Goal: Task Accomplishment & Management: Use online tool/utility

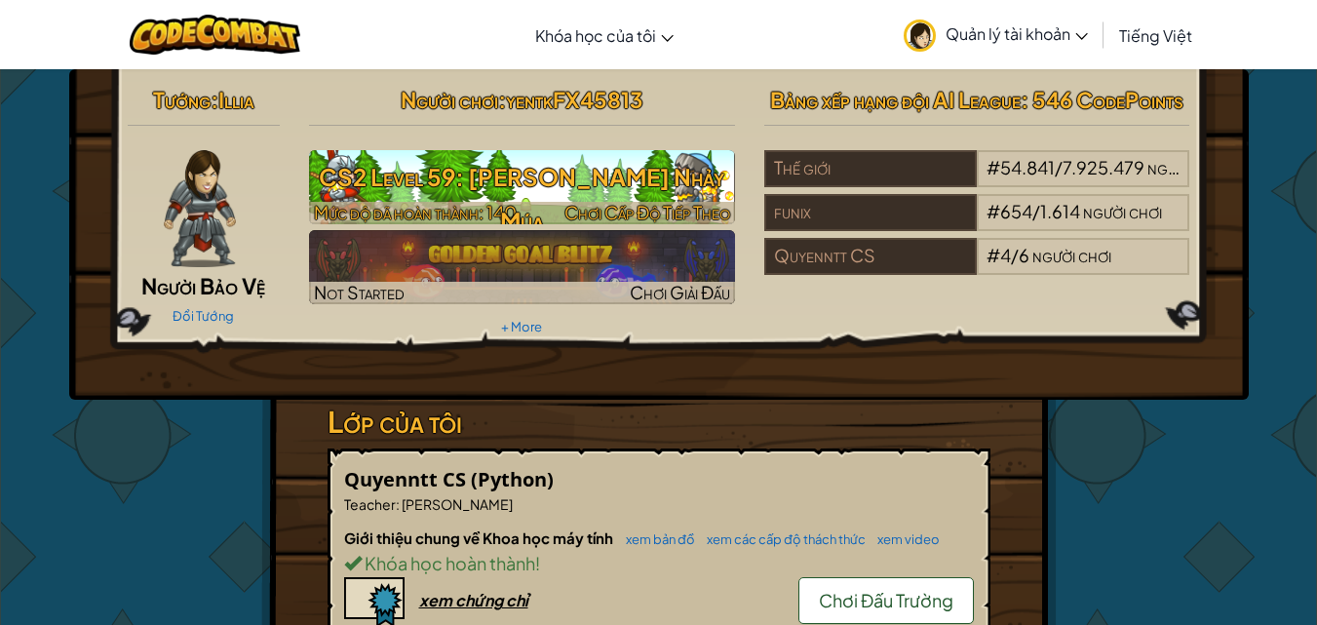
click at [394, 188] on h3 "CS2 Level 59: Pháo Rừng Nhảy Múa" at bounding box center [522, 199] width 426 height 88
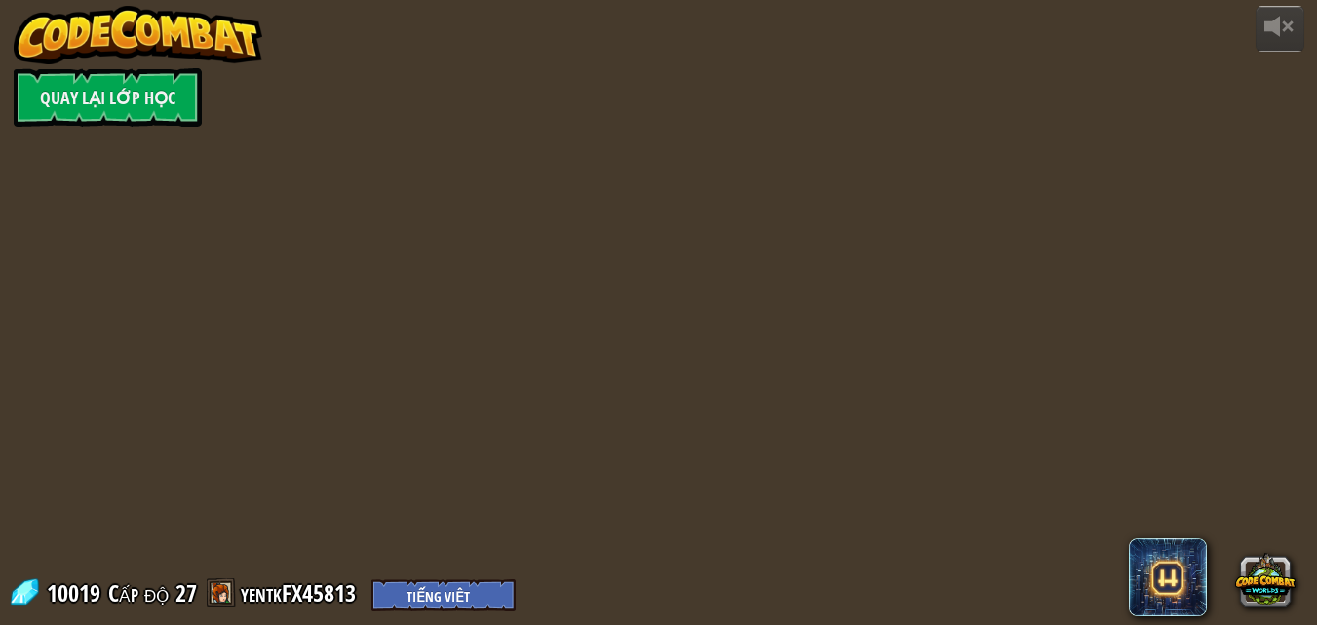
select select "vi"
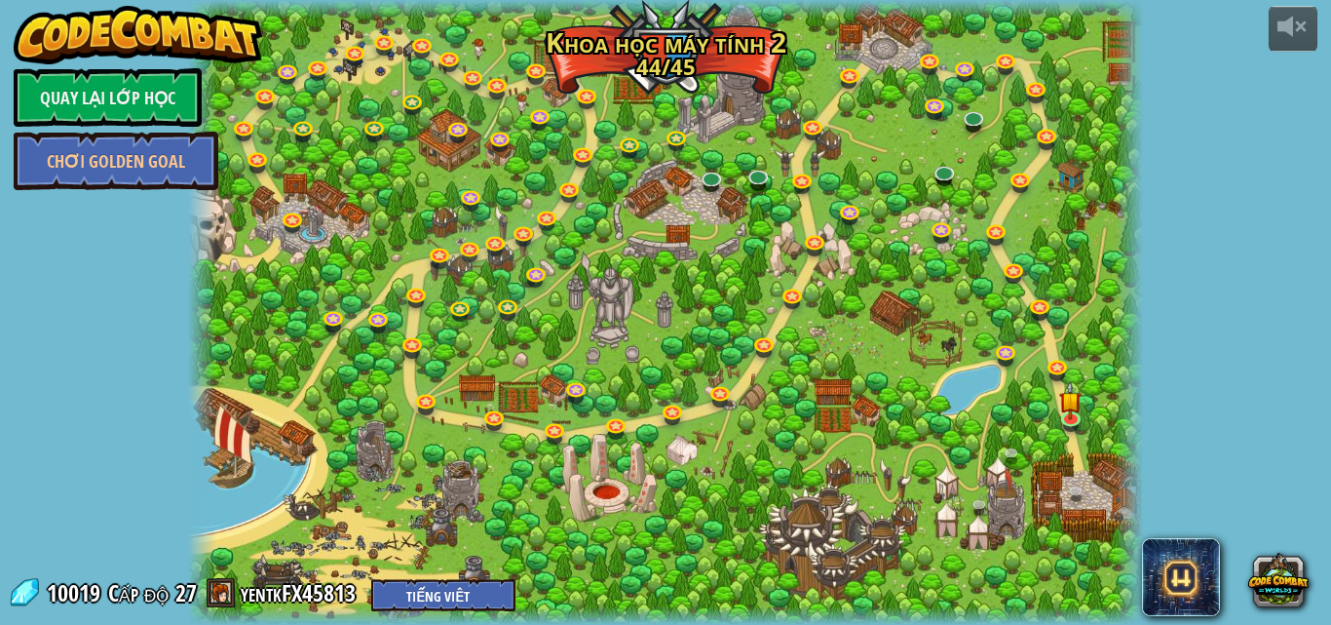
select select "vi"
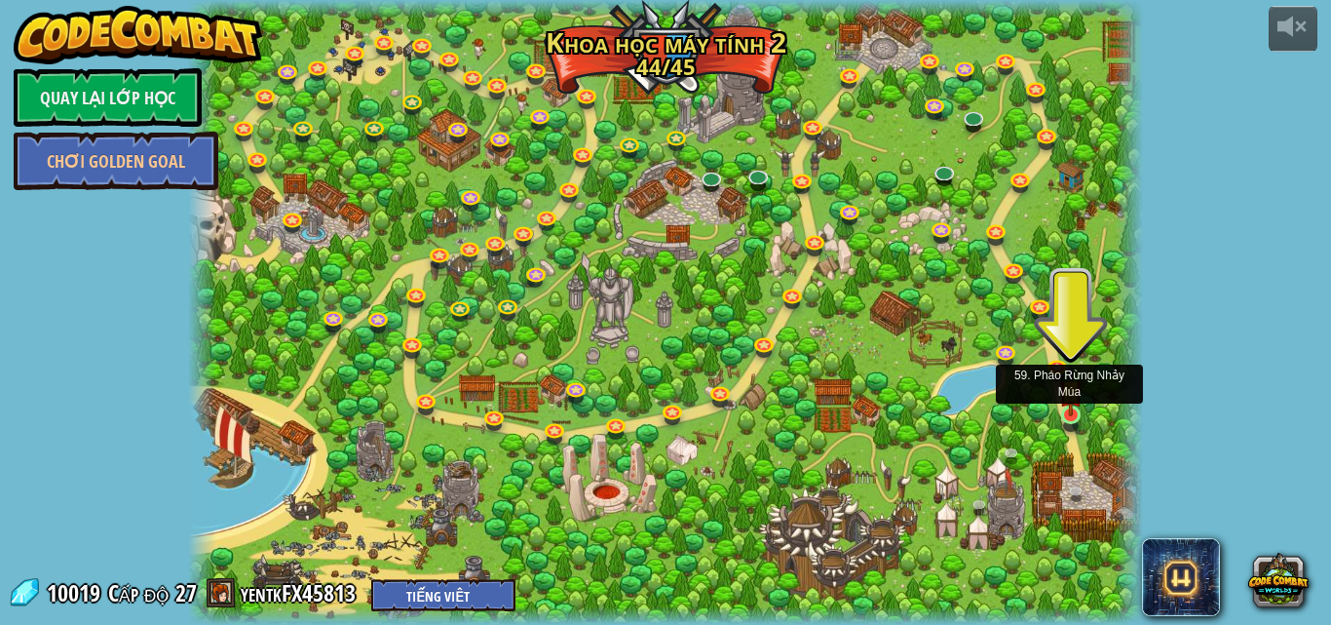
click at [1079, 414] on img at bounding box center [1070, 390] width 22 height 52
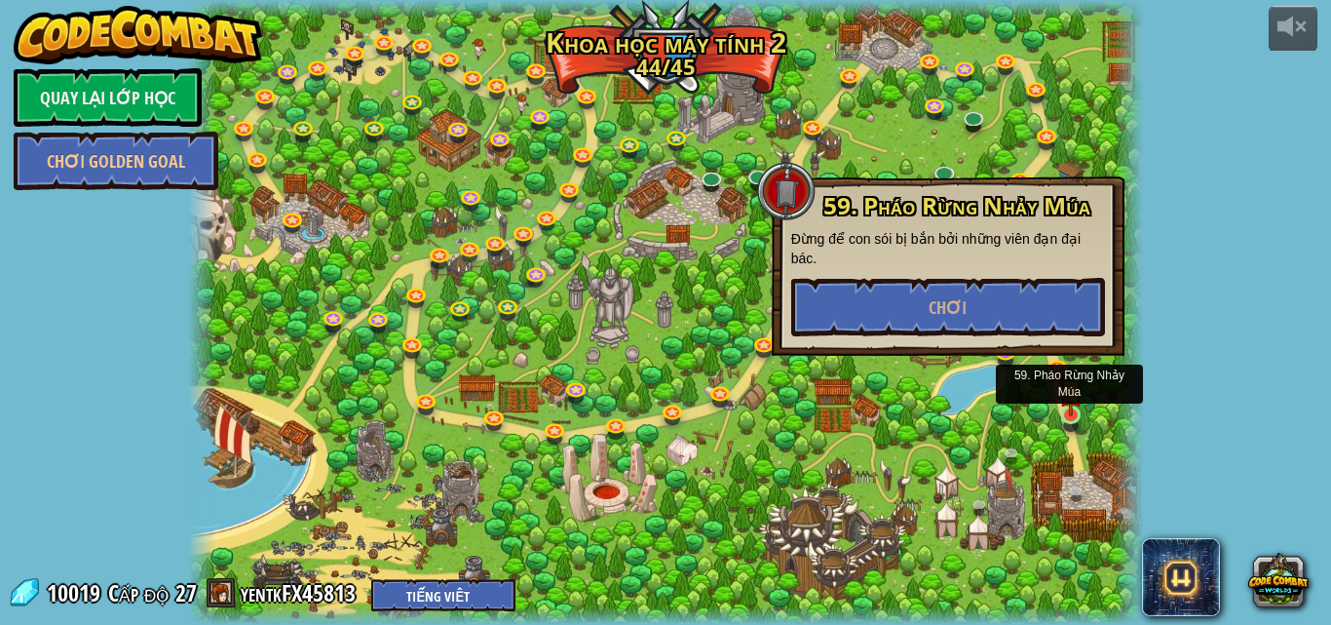
click at [1079, 414] on img at bounding box center [1070, 390] width 22 height 52
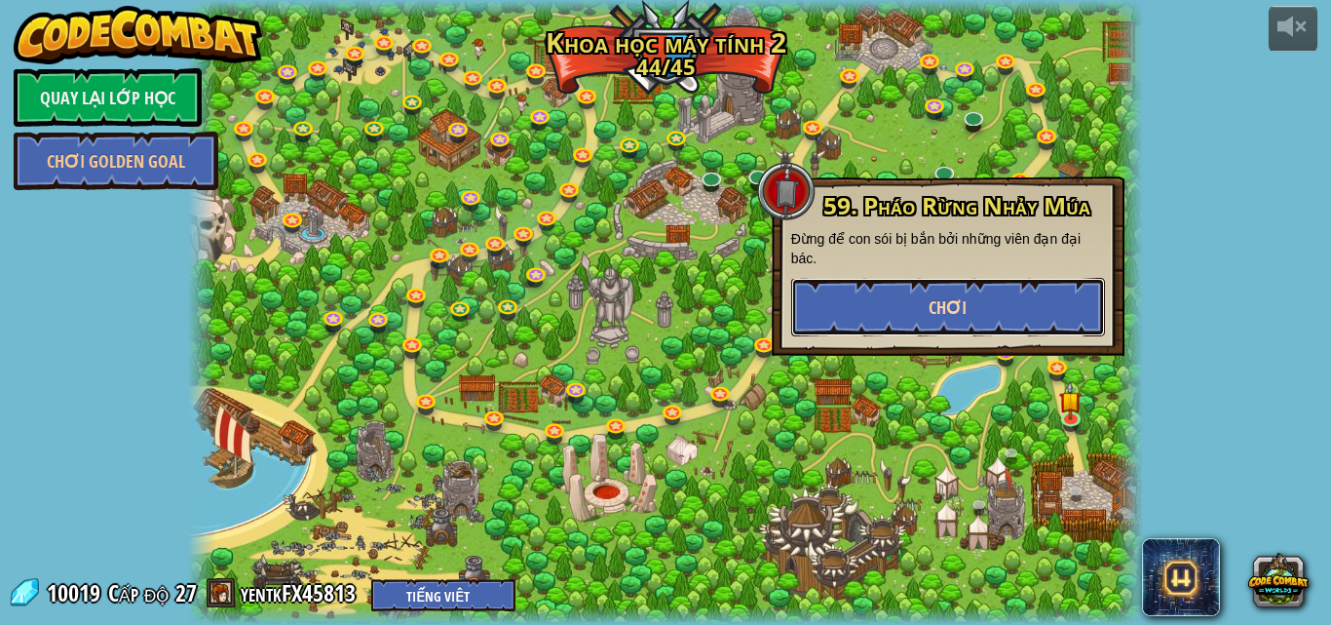
click at [993, 287] on button "Chơi" at bounding box center [948, 307] width 314 height 58
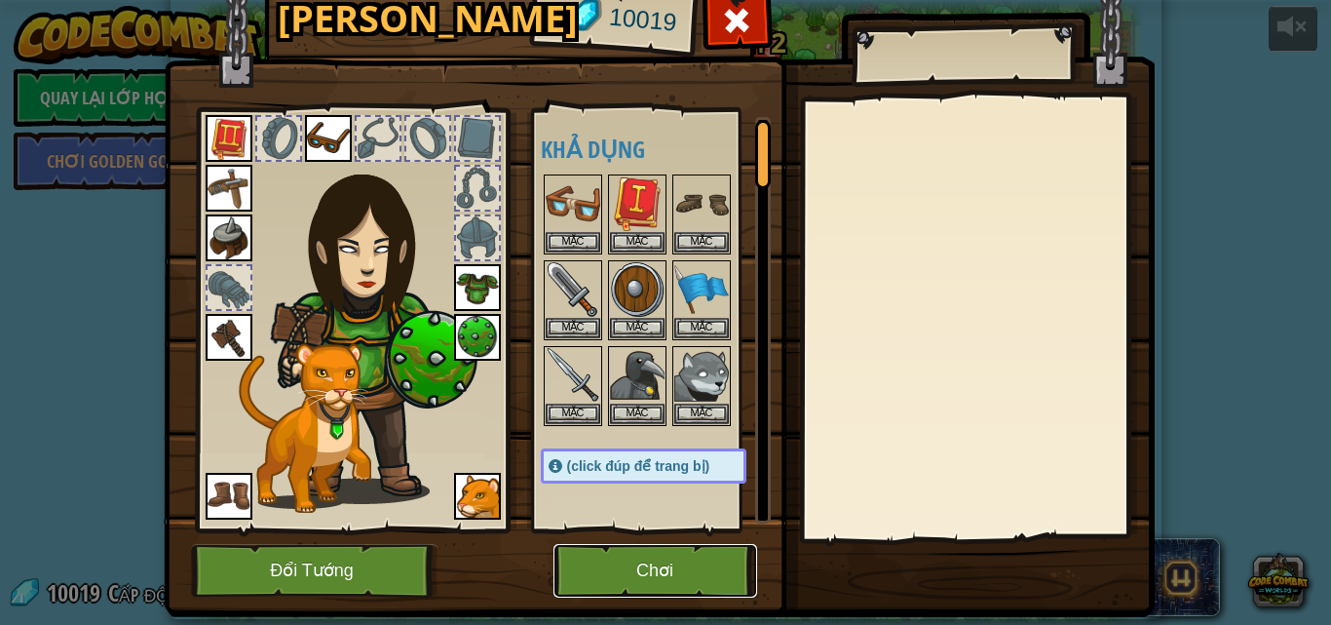
click at [609, 553] on button "Chơi" at bounding box center [656, 571] width 204 height 54
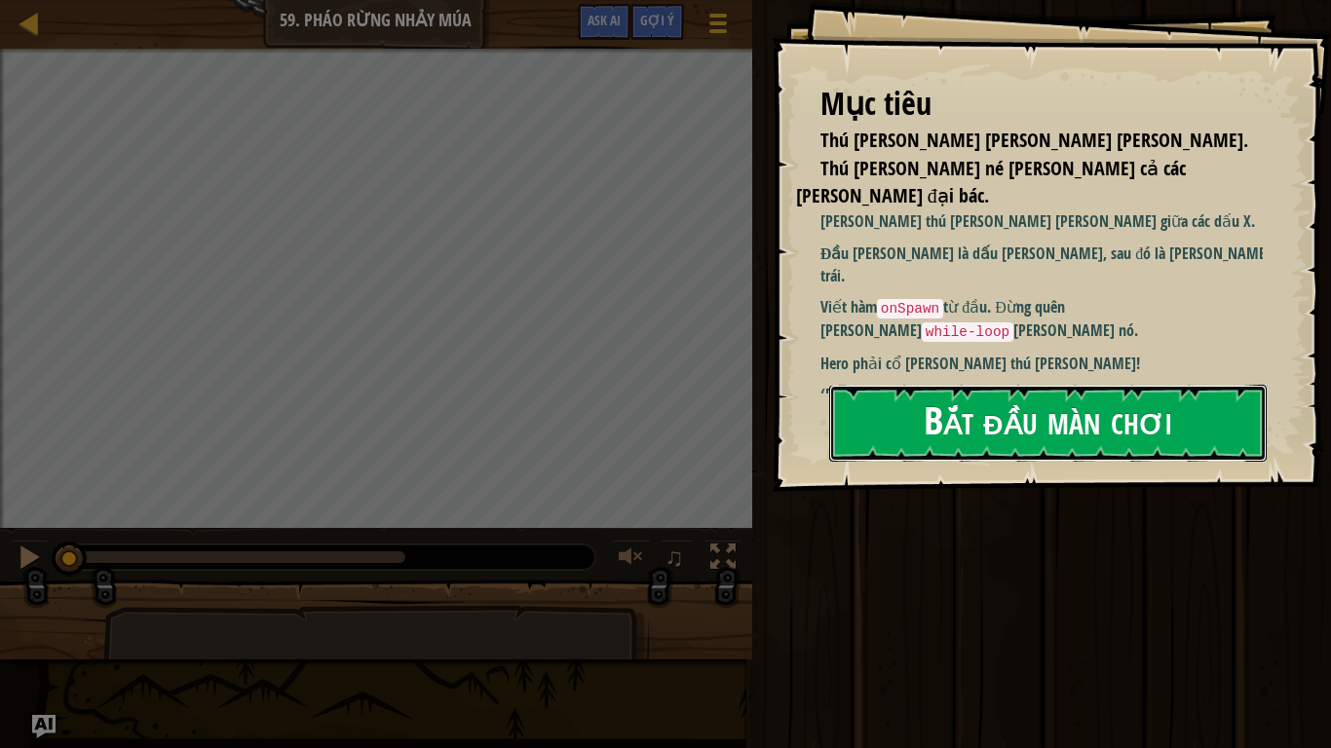
drag, startPoint x: 1070, startPoint y: 411, endPoint x: 1007, endPoint y: 401, distance: 64.1
click at [1070, 411] on button "Bắt đầu màn chơi" at bounding box center [1048, 423] width 438 height 77
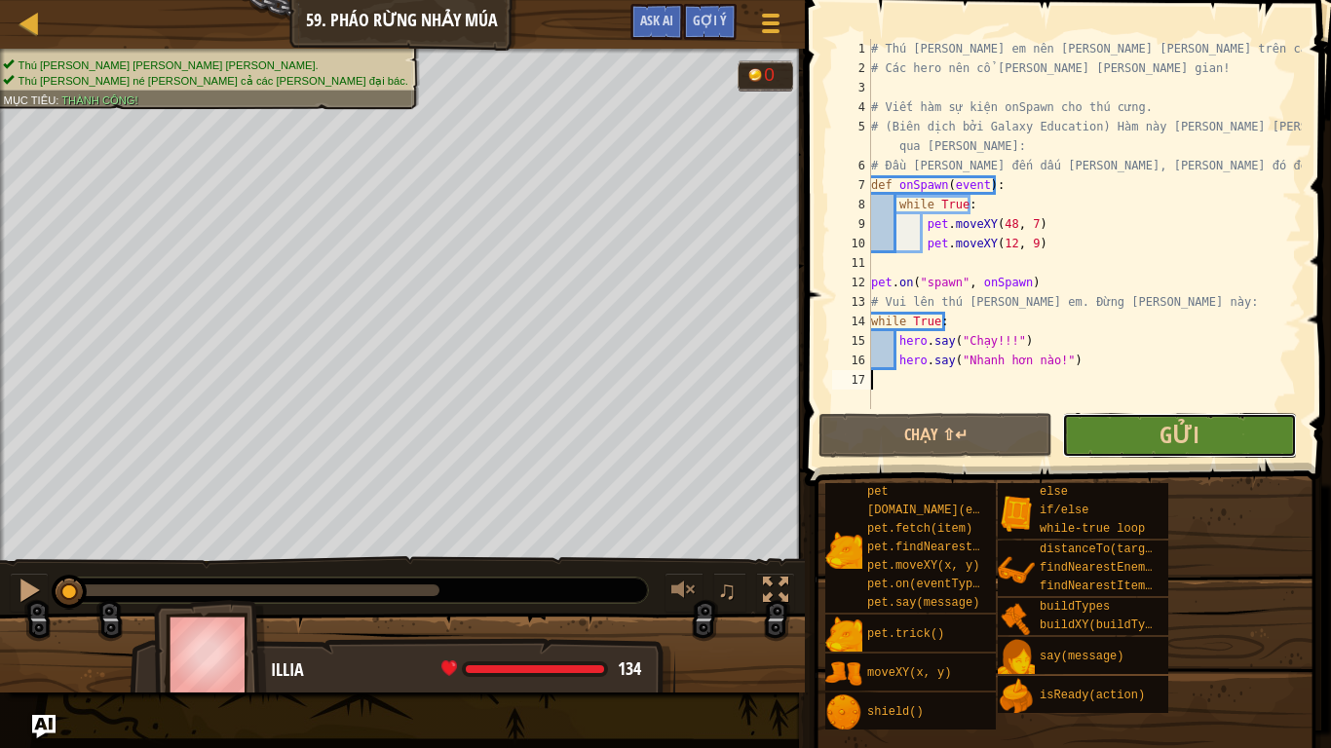
click at [1104, 427] on button "Gửi" at bounding box center [1179, 435] width 234 height 45
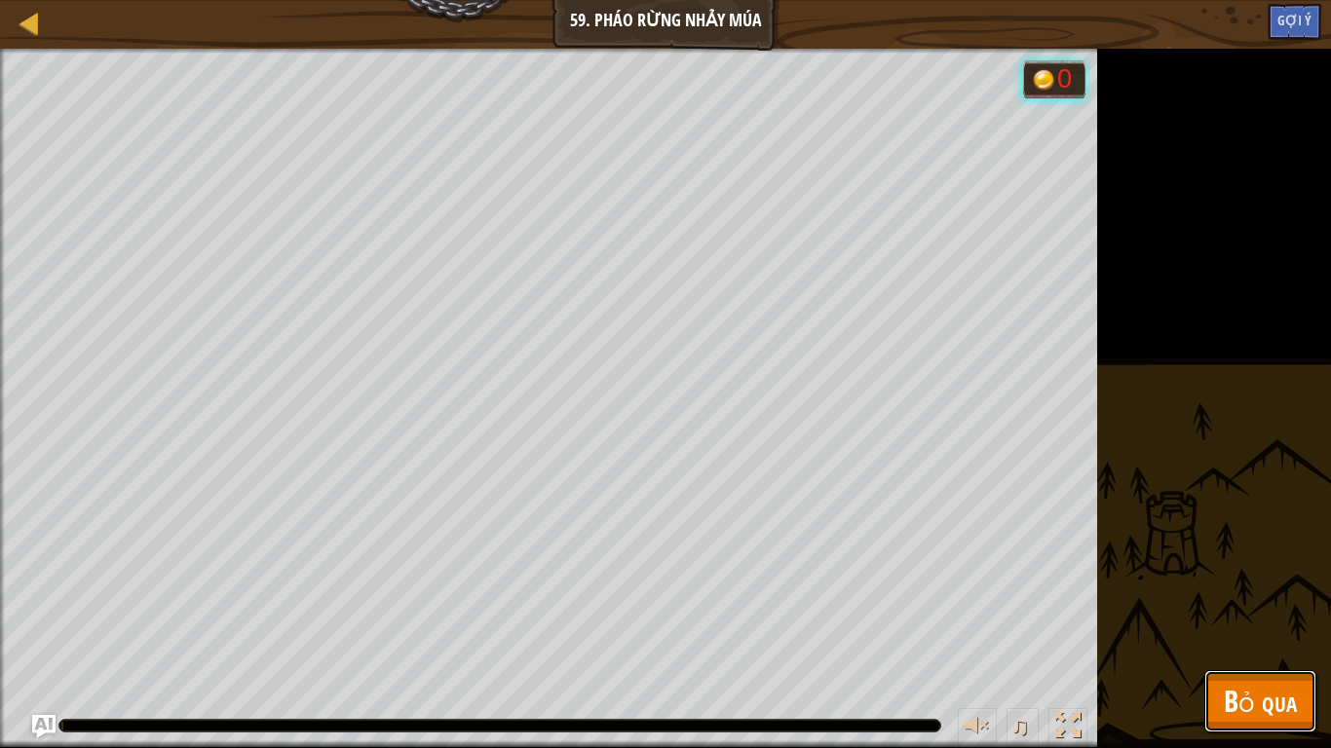
click at [1233, 624] on span "Bỏ qua" at bounding box center [1260, 701] width 73 height 40
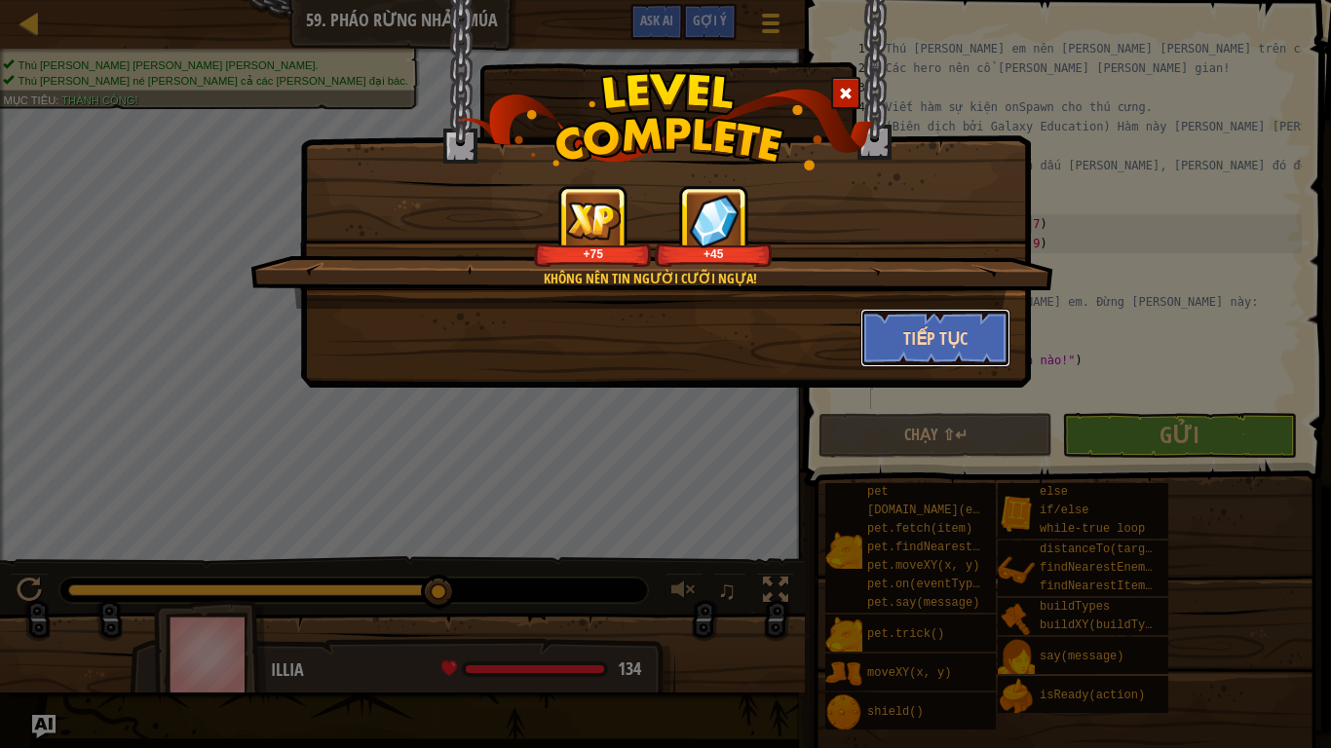
click at [920, 351] on button "Tiếp tục" at bounding box center [935, 338] width 151 height 58
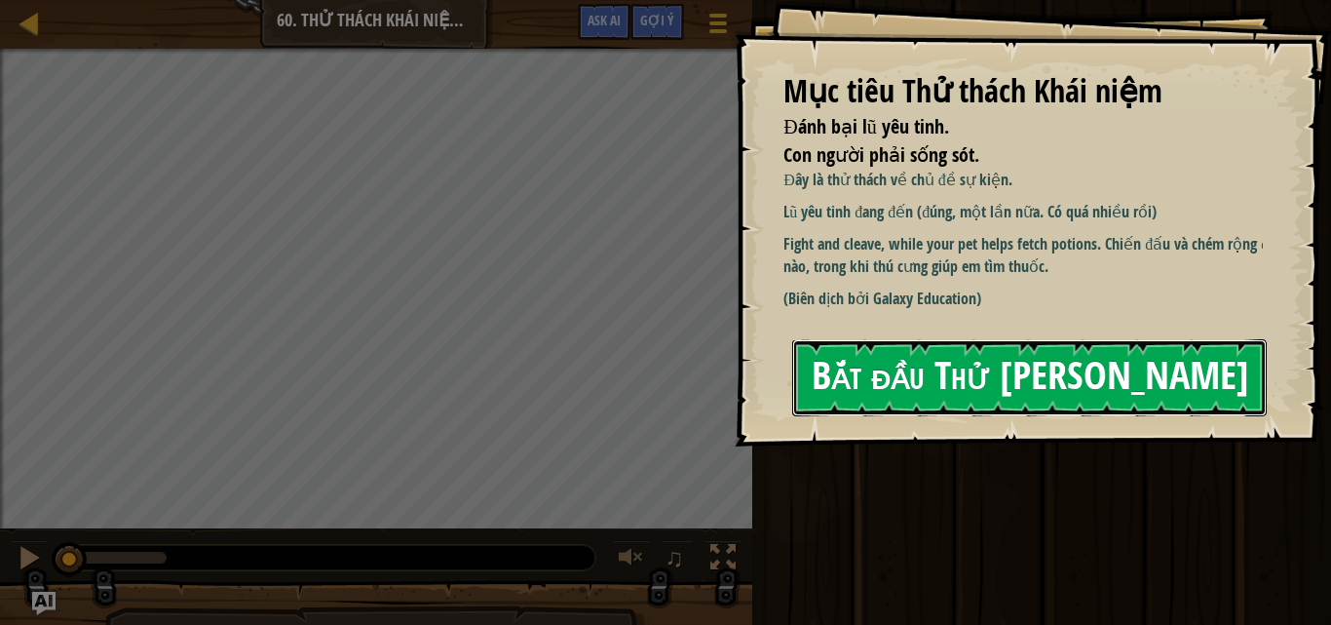
click at [949, 379] on button "Bắt đầu Thử Thách Khái Niệm" at bounding box center [1029, 377] width 475 height 77
click at [953, 381] on button "Bắt đầu Thử Thách Khái Niệm" at bounding box center [1029, 377] width 475 height 77
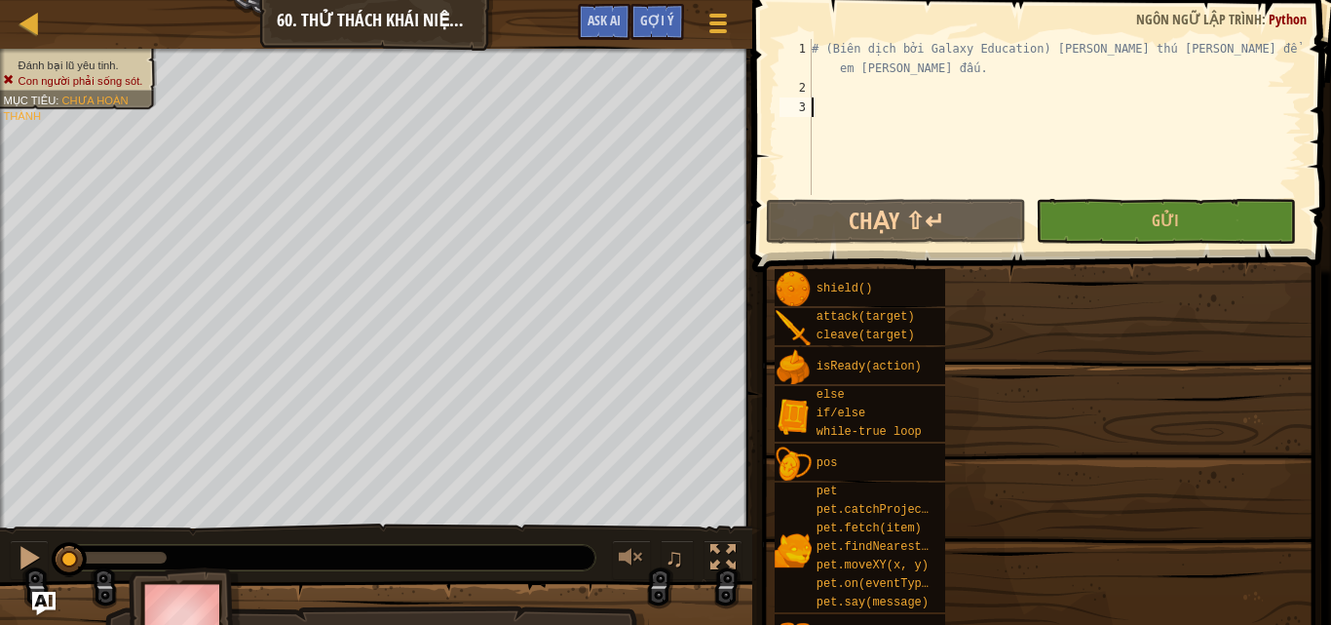
click at [953, 381] on div "shield() attack(target) cleave(target) isReady(action) else if/else while-true …" at bounding box center [1046, 527] width 544 height 519
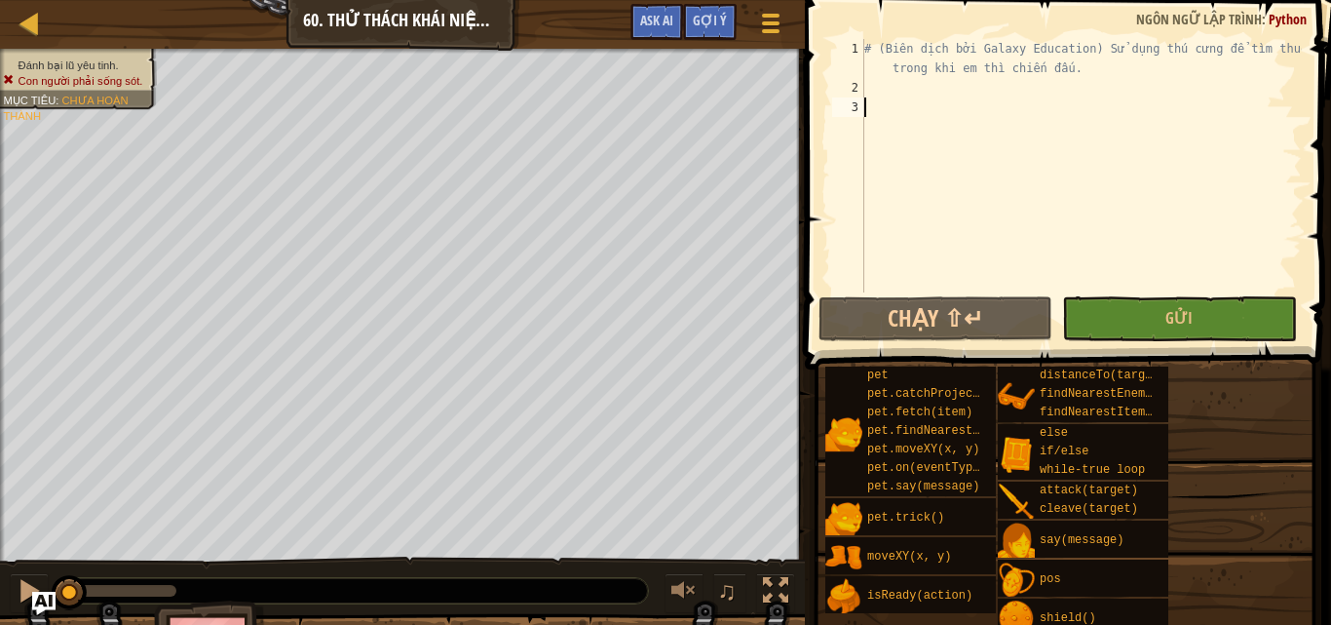
click at [896, 87] on div "# (Biên dịch bởi Galaxy Education) Sử dụng thú cưng để tìm thuốc trong khi em t…" at bounding box center [1080, 195] width 441 height 312
type textarea "l"
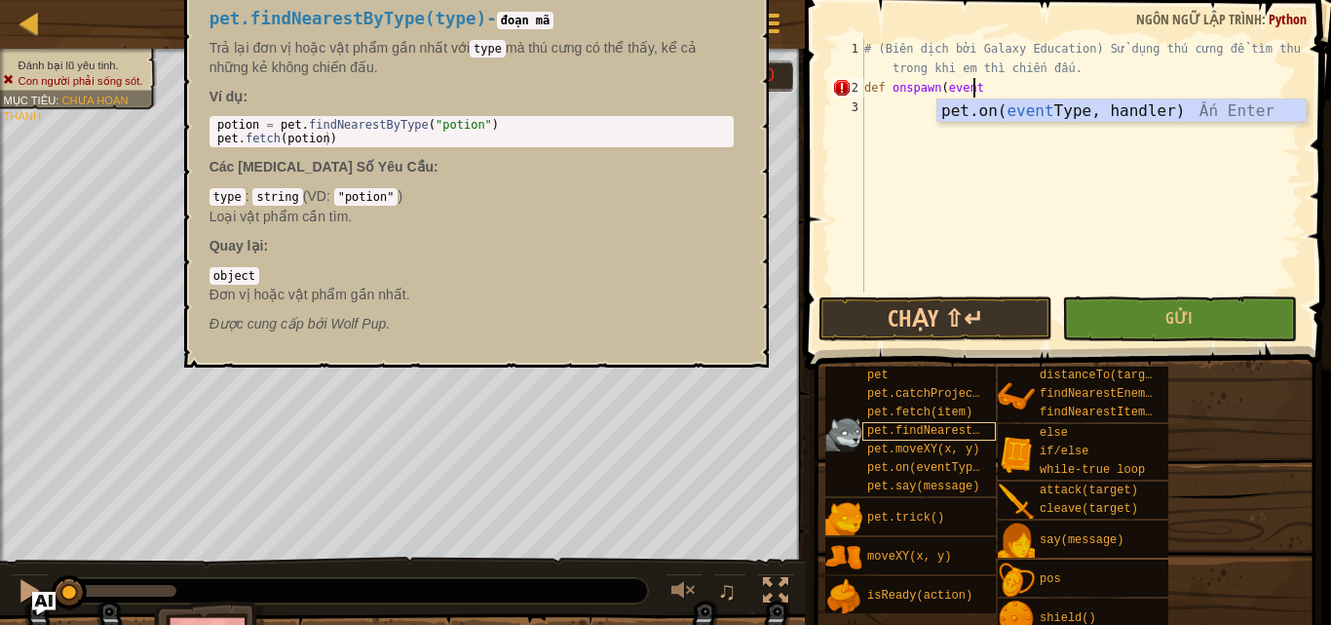
scroll to position [9, 8]
type textarea "def onspawn(event):"
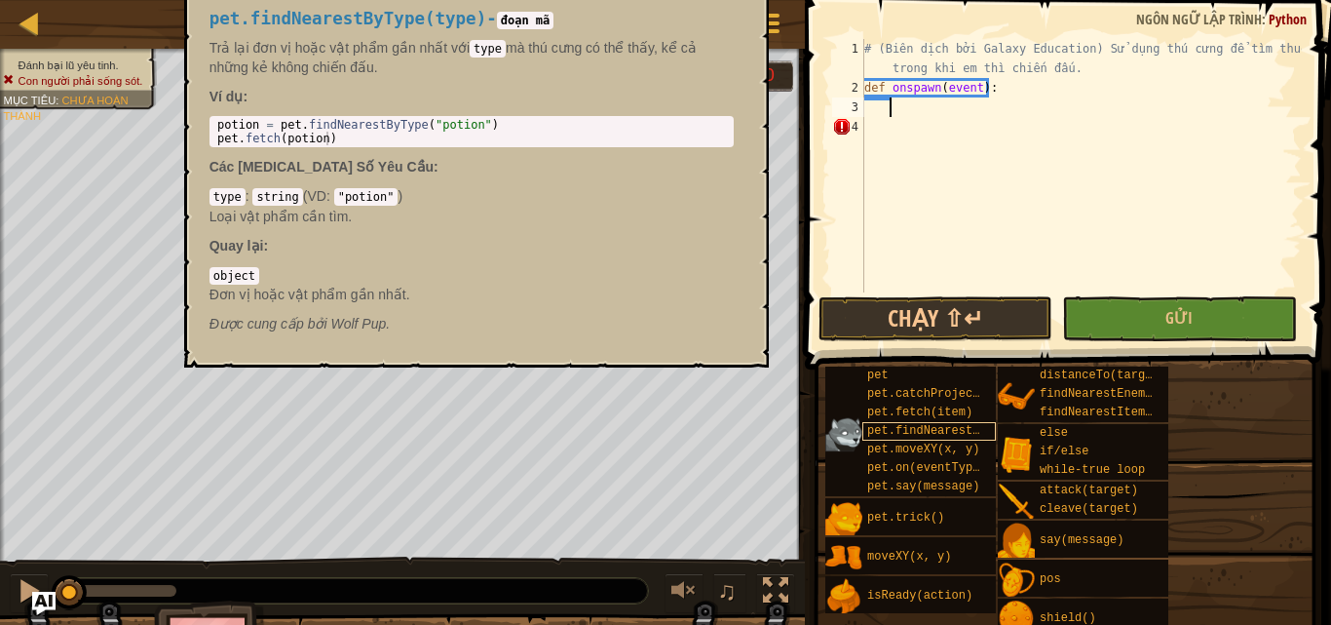
scroll to position [9, 1]
type textarea "ư"
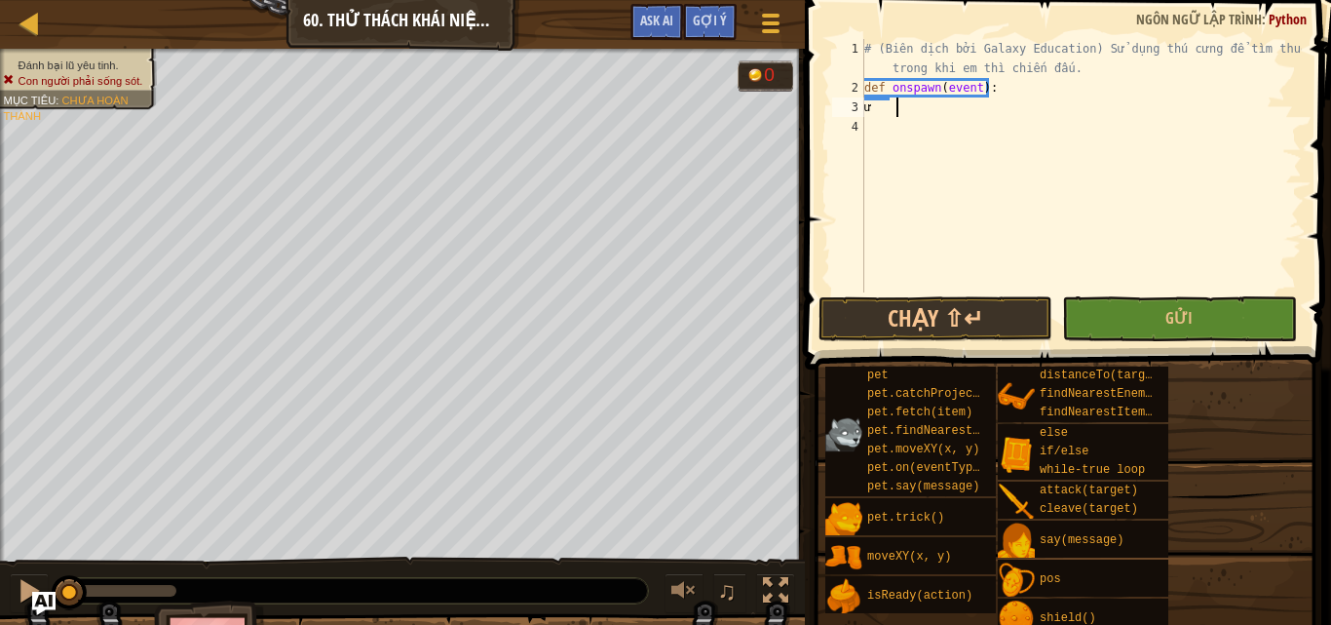
type textarea "w"
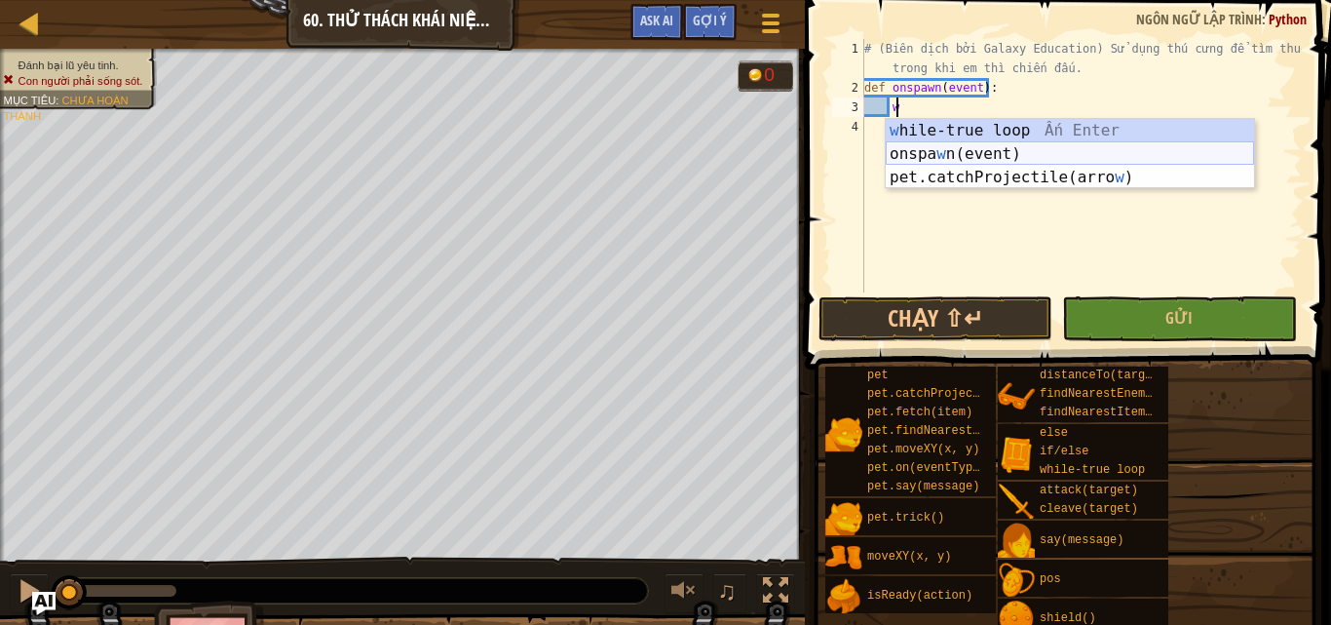
click at [1063, 128] on div "w hile-true loop Ấn Enter onspa w n(event) Ấn Enter pet.catchProjectile(arro w …" at bounding box center [1070, 177] width 368 height 117
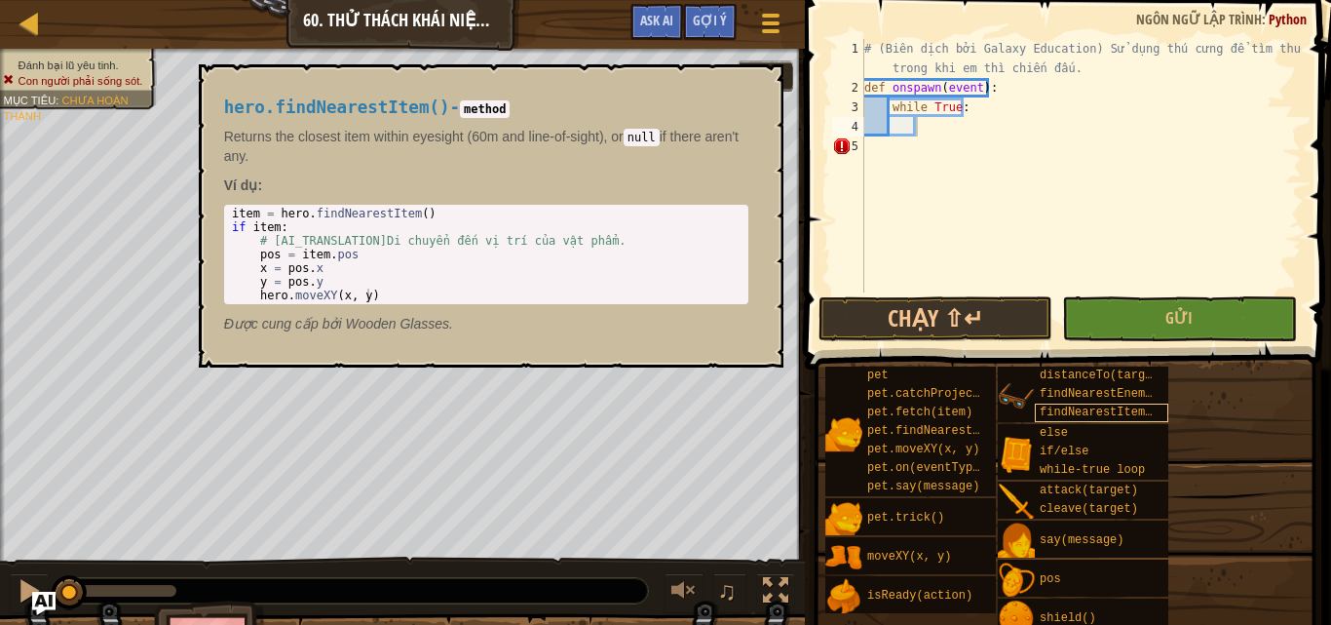
click at [1139, 406] on span "findNearestItem()" at bounding box center [1099, 412] width 119 height 14
copy span "findNearestItem()"
click at [922, 126] on div "# (Biên dịch bởi Galaxy Education) Sử dụng thú cưng để tìm thuốc trong khi em t…" at bounding box center [1080, 195] width 441 height 312
type textarea "i"
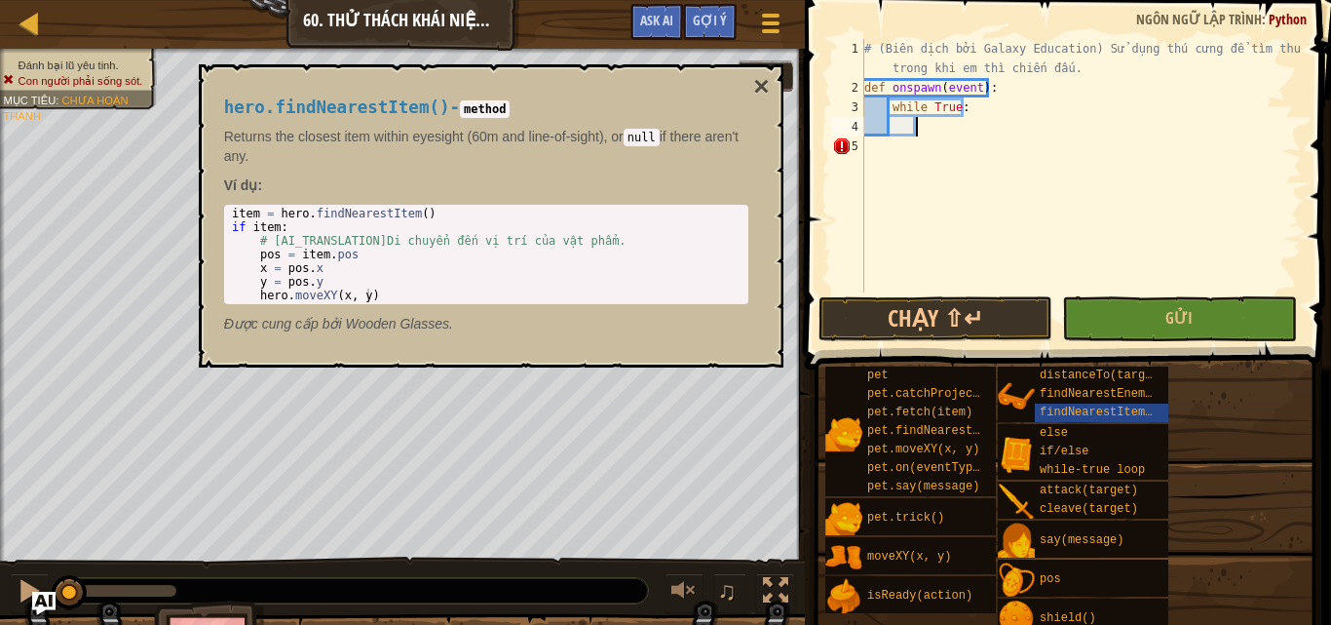
paste textarea "findNearestItem()"
click at [758, 84] on button "×" at bounding box center [761, 86] width 16 height 27
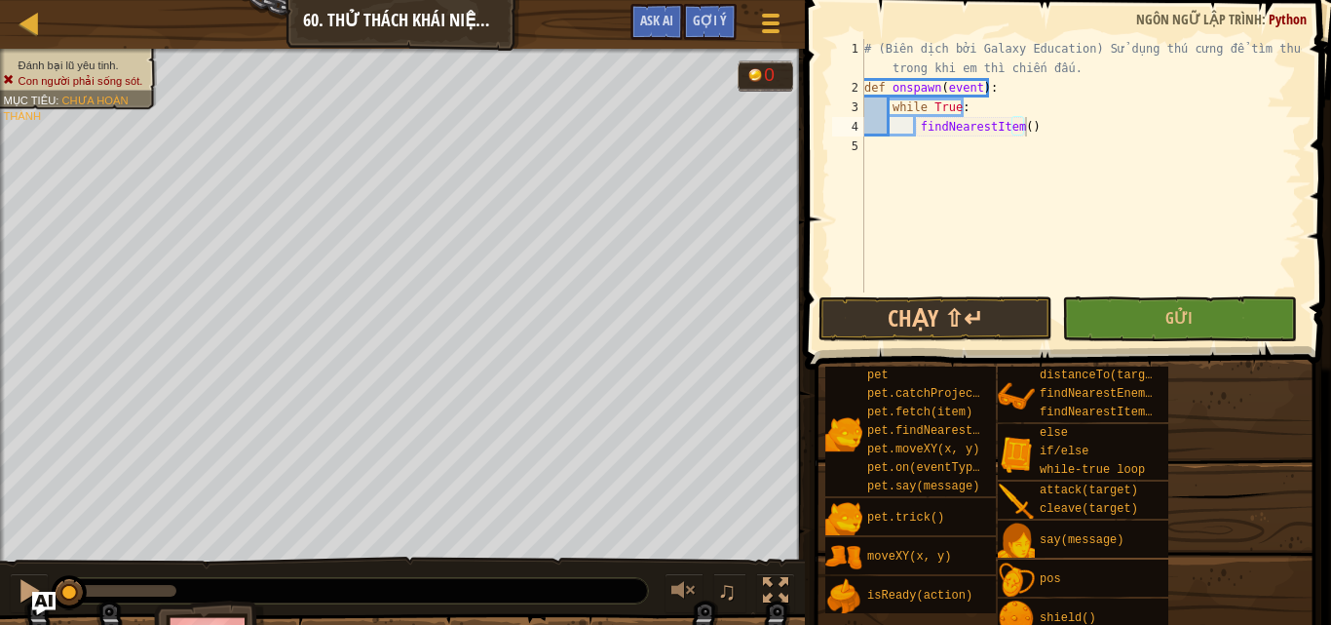
click at [917, 122] on div "# (Biên dịch bởi Galaxy Education) Sử dụng thú cưng để tìm thuốc trong khi em t…" at bounding box center [1080, 195] width 441 height 312
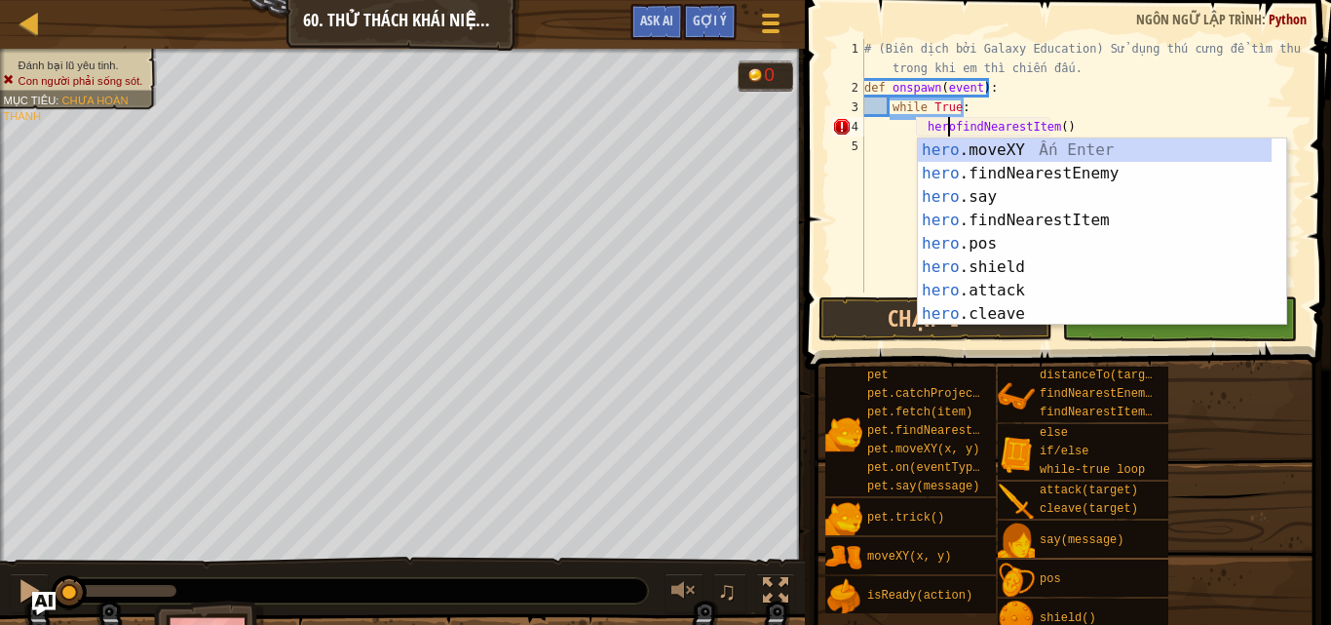
scroll to position [9, 7]
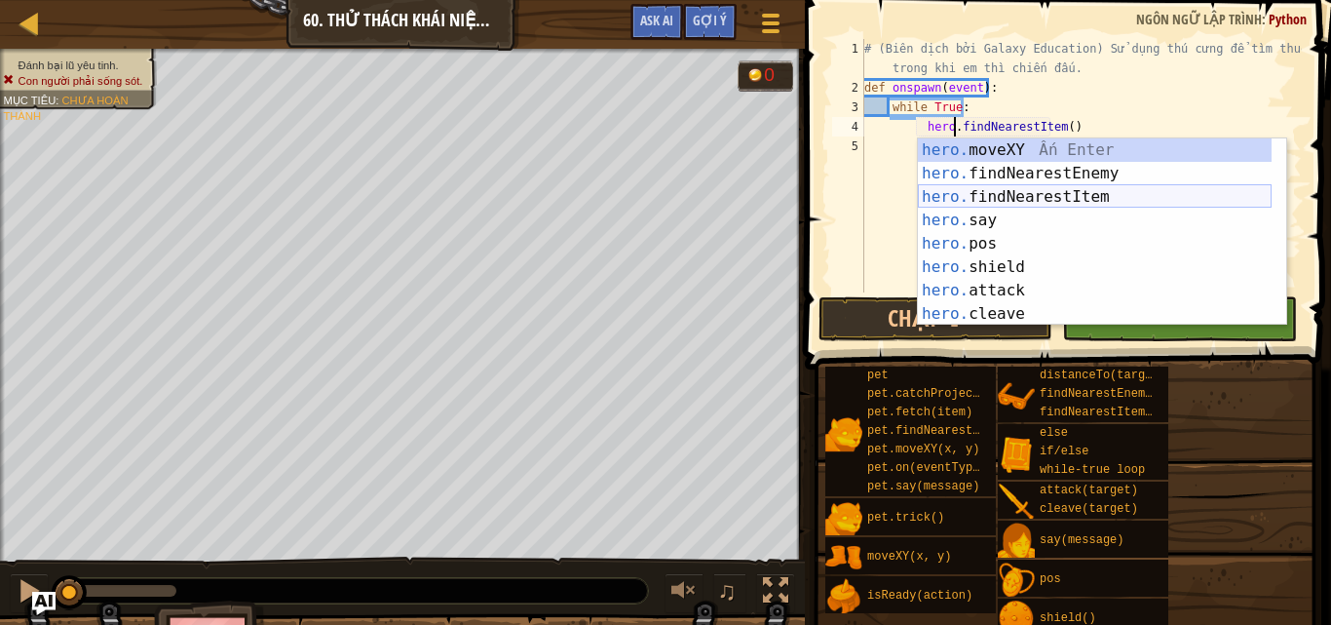
click at [1073, 200] on div "hero. moveXY Ấn Enter hero. findNearestEnemy Ấn Enter hero. findNearestItem Ấn …" at bounding box center [1095, 255] width 354 height 234
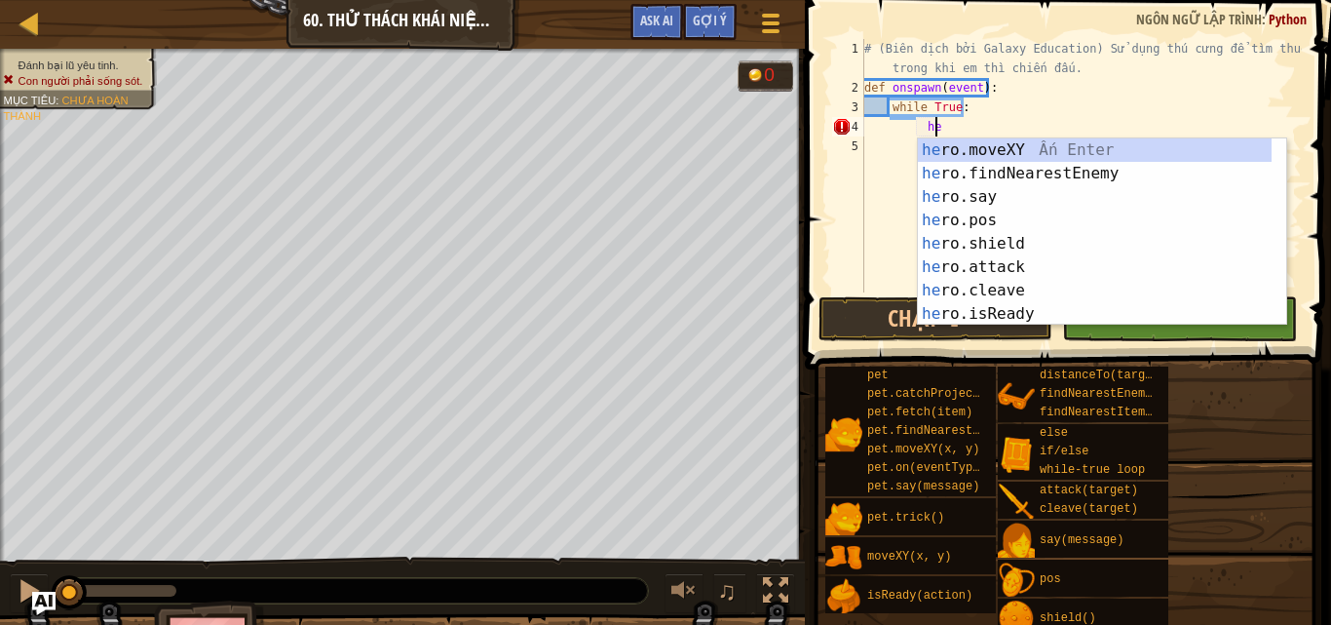
type textarea "h"
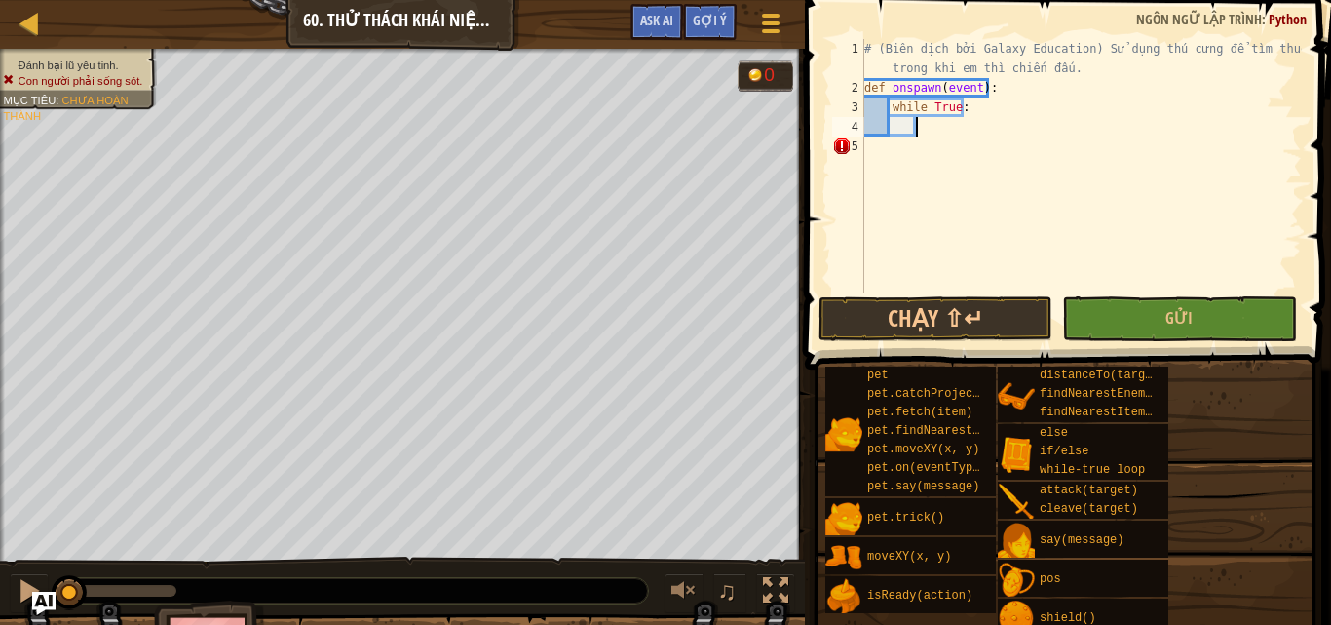
scroll to position [9, 3]
type textarea "h"
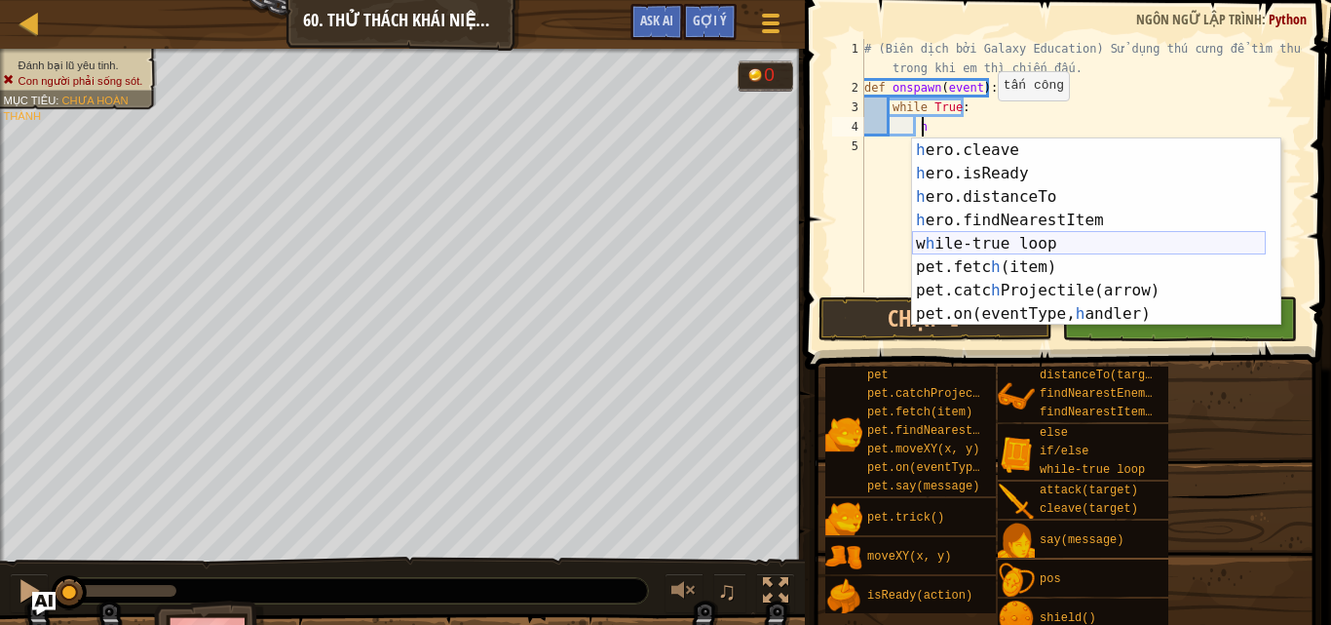
scroll to position [140, 0]
click at [1033, 214] on div "h ero.cleave Ấn Enter h ero.isReady Ấn Enter h ero.distanceTo Ấn Enter h ero.fi…" at bounding box center [1089, 255] width 354 height 234
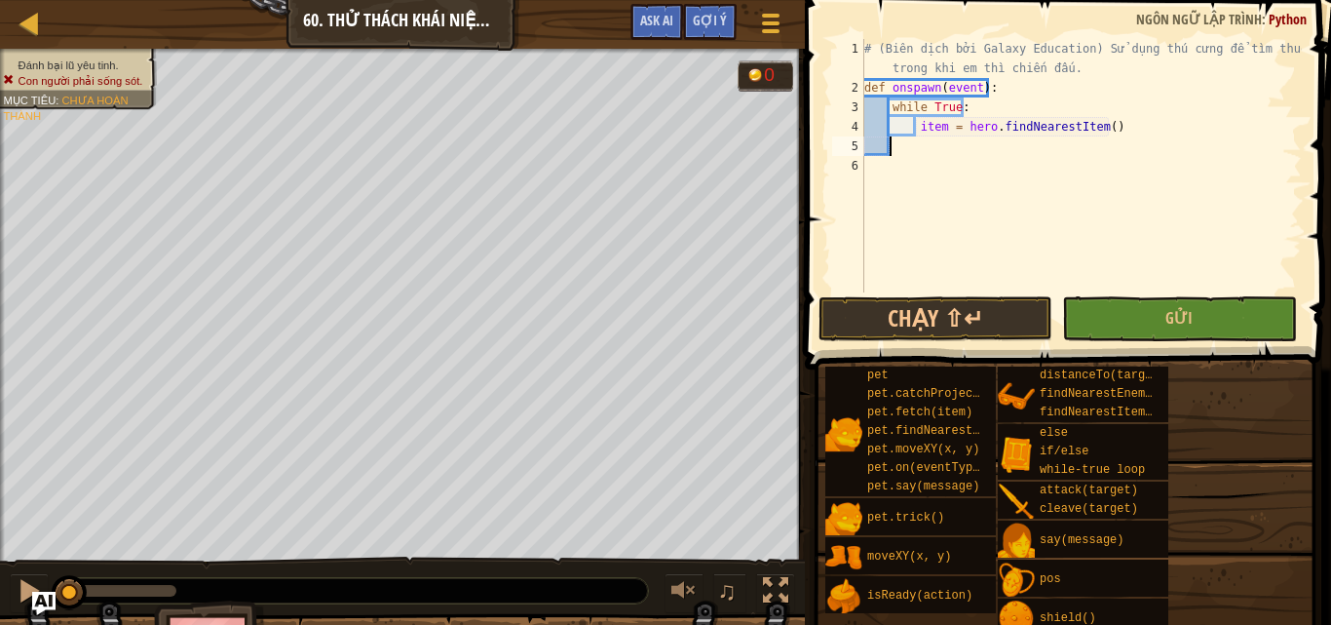
type textarea "i"
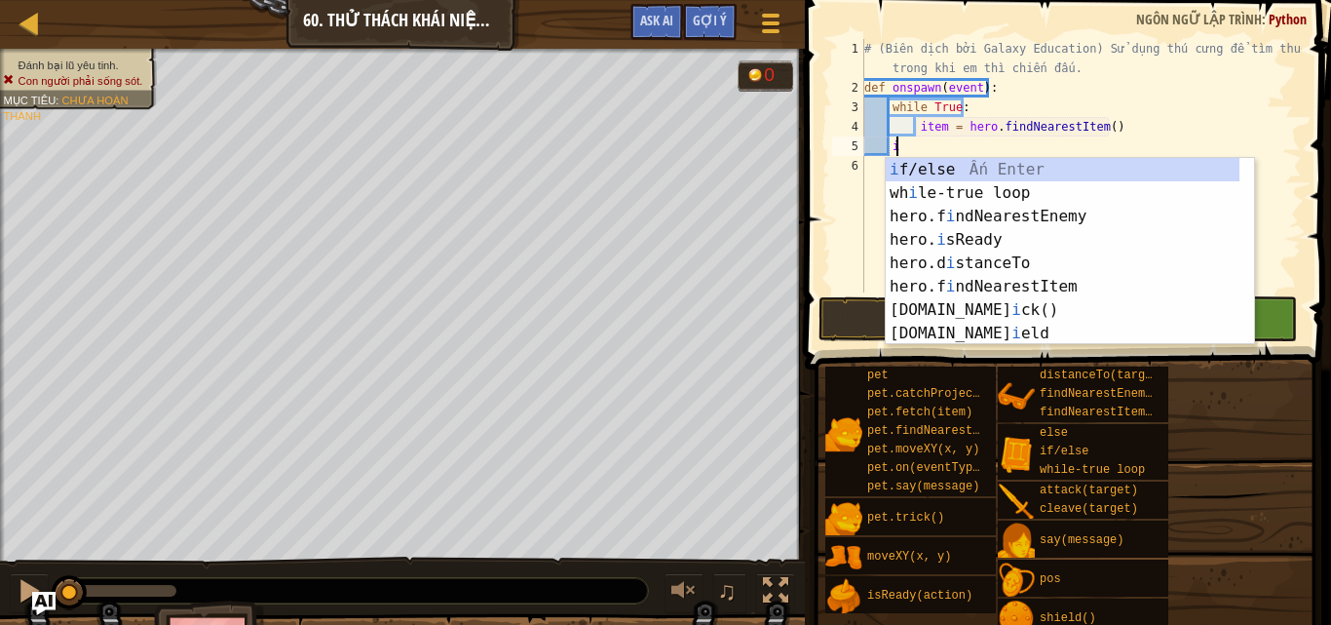
scroll to position [0, 0]
type textarea "ì"
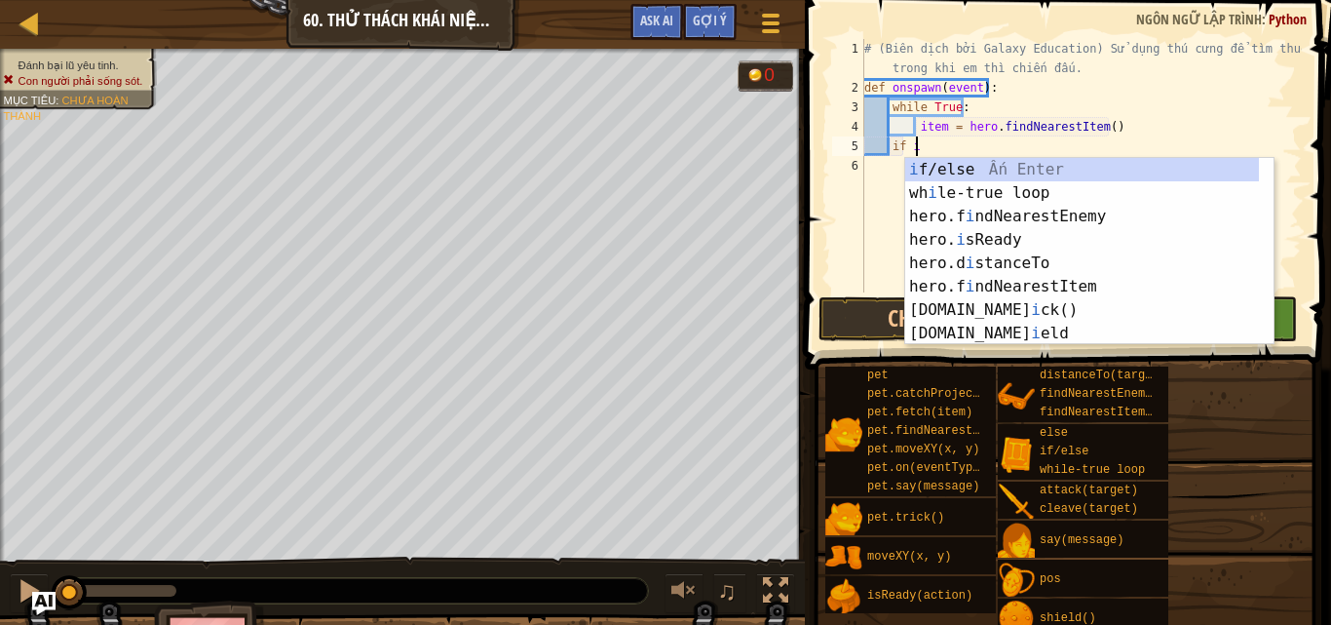
scroll to position [9, 3]
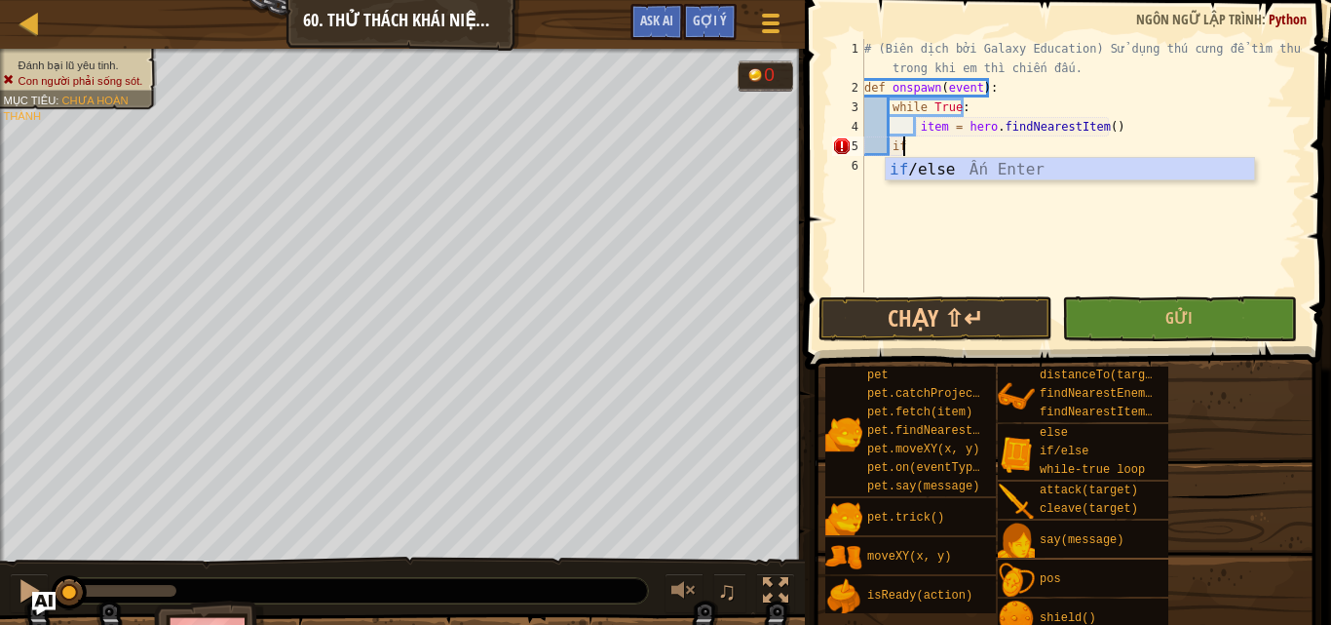
type textarea "i"
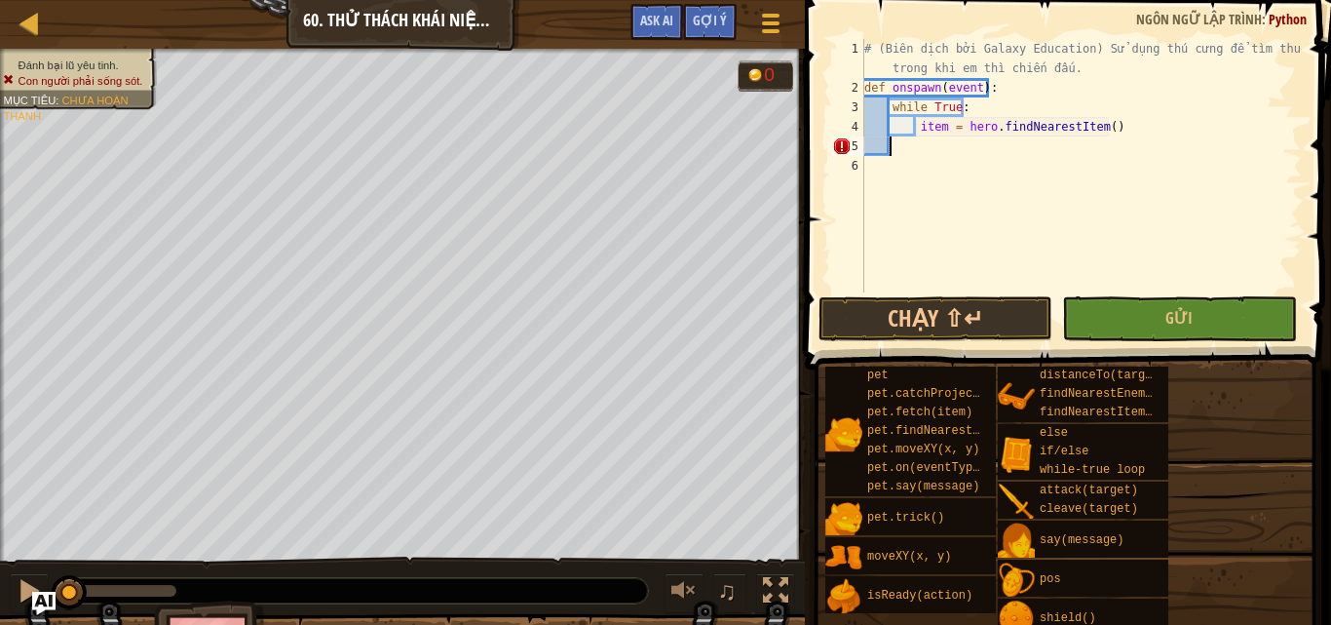
scroll to position [9, 1]
type textarea "i"
click at [944, 144] on div "# (Biên dịch bởi Galaxy Education) Sử dụng thú cưng để tìm thuốc trong khi em t…" at bounding box center [1080, 165] width 441 height 253
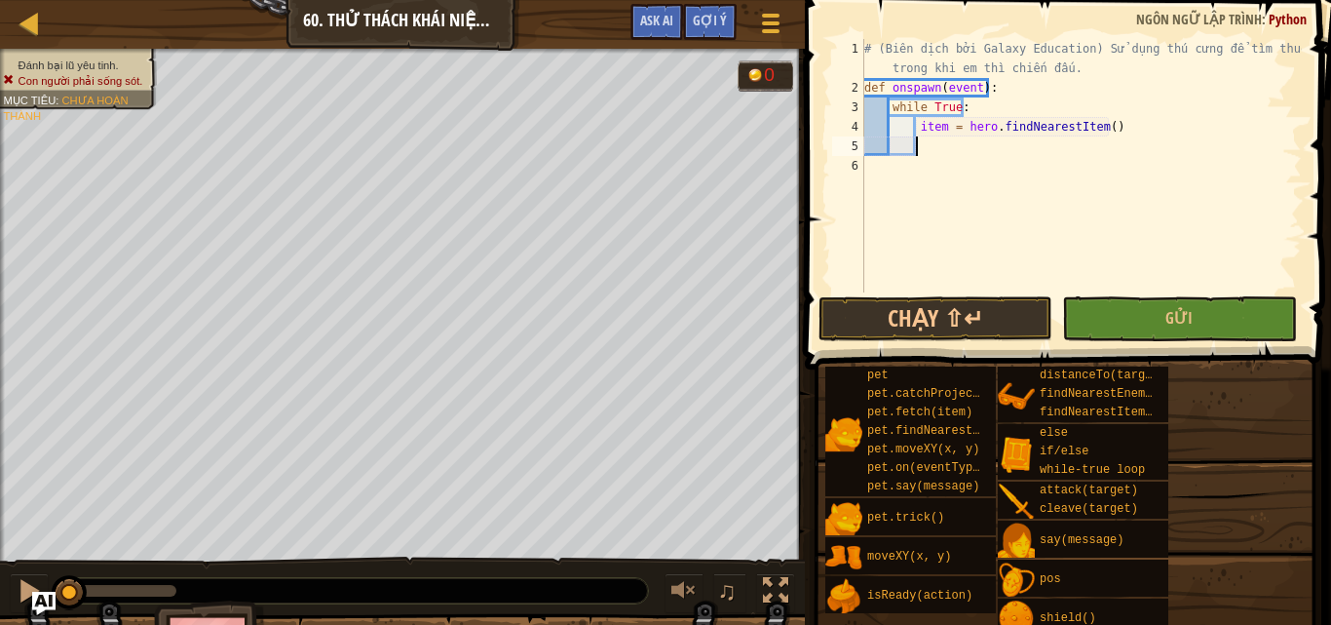
type textarea "i"
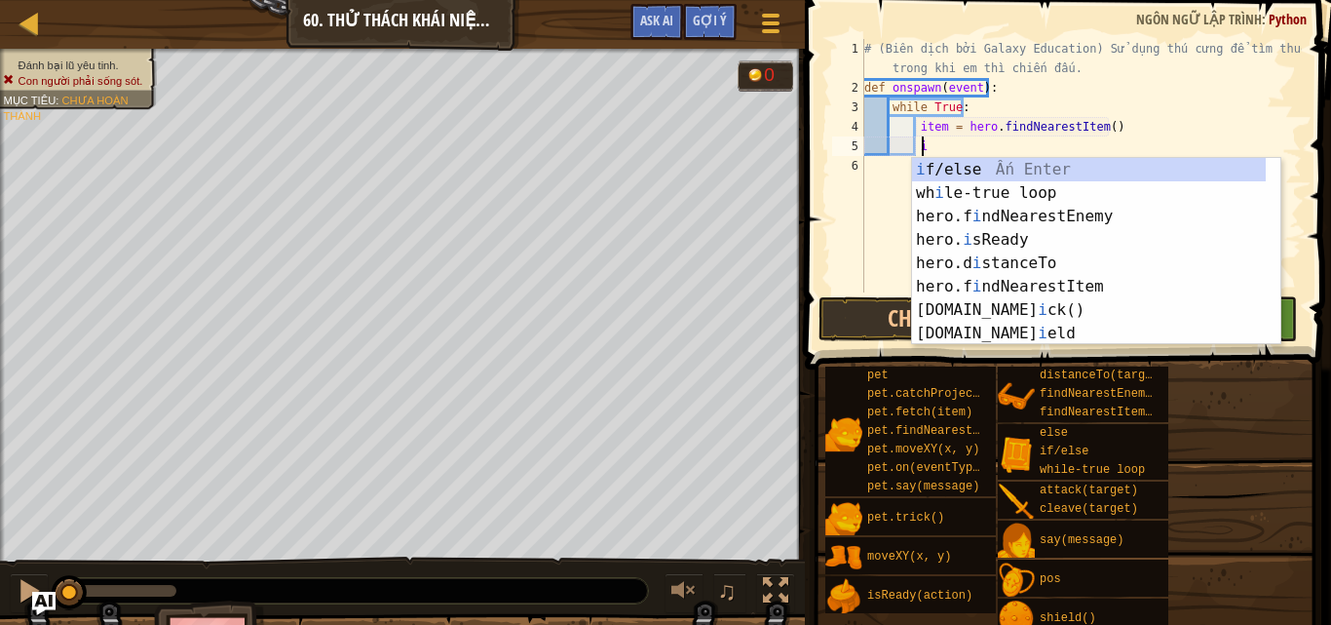
scroll to position [9, 3]
type textarea "ì"
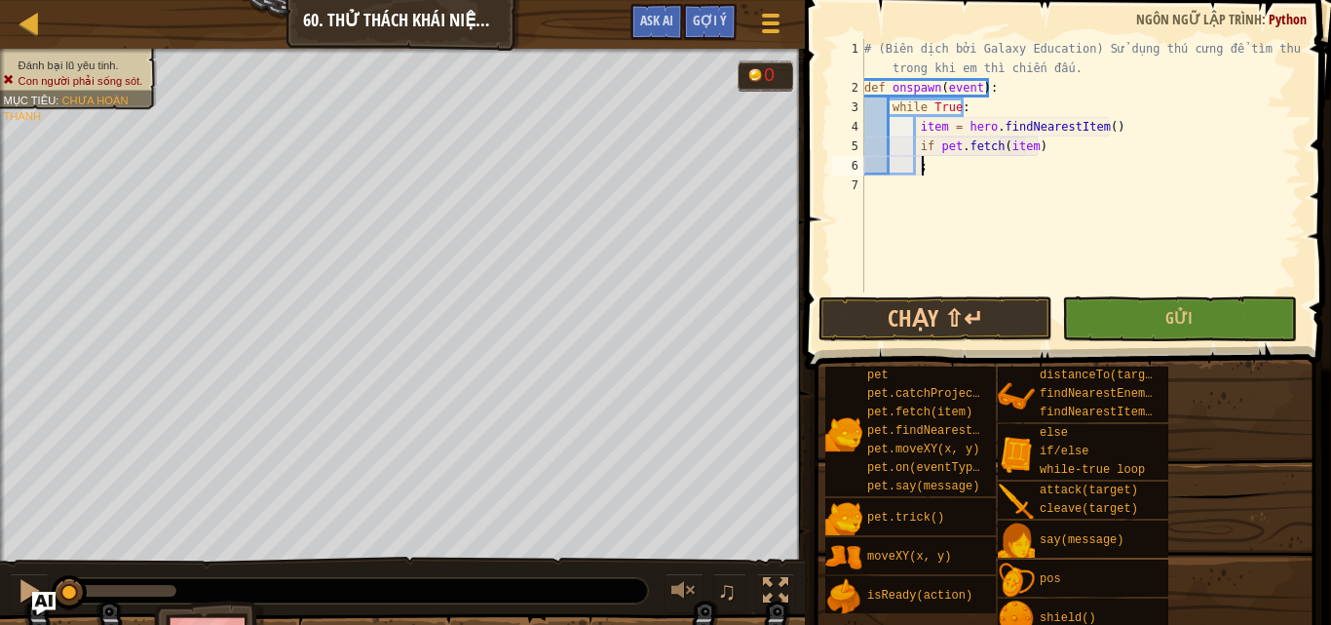
scroll to position [9, 13]
click at [1032, 147] on div "# (Biên dịch bởi Galaxy Education) Sử dụng thú cưng để tìm thuốc trong khi em t…" at bounding box center [1080, 195] width 441 height 312
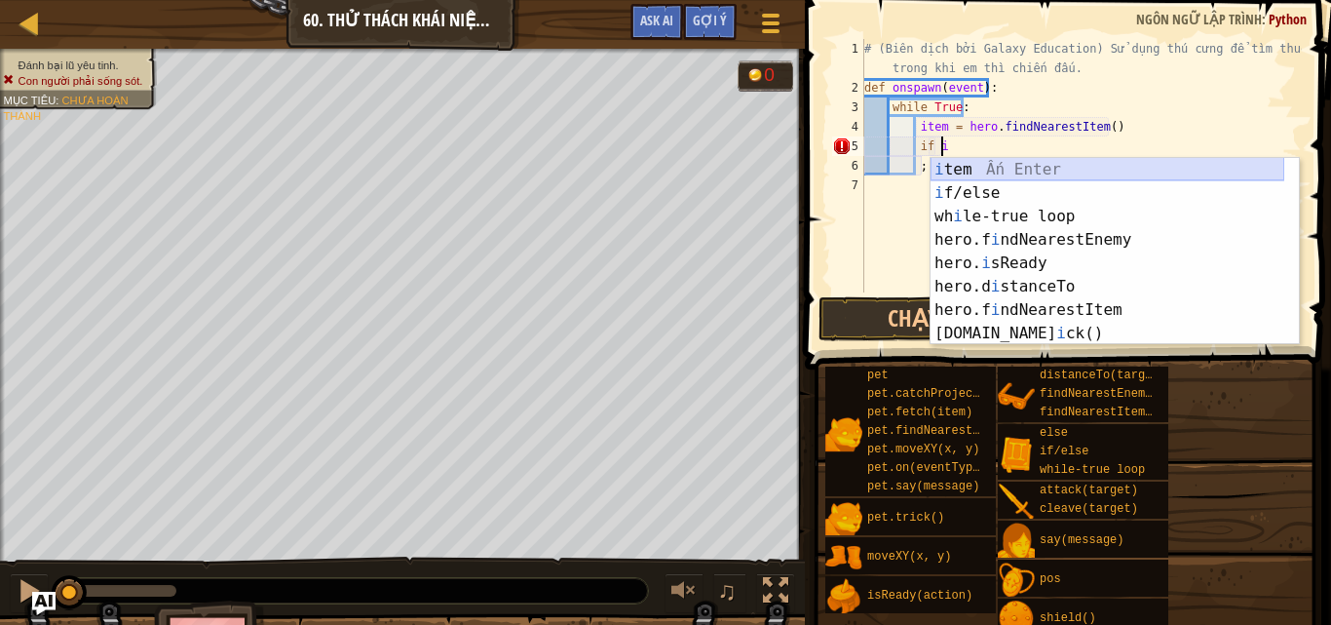
click at [1036, 166] on div "i tem Ấn Enter i f/else Ấn Enter wh i le-true loop Ấn Enter hero.f i ndNearestE…" at bounding box center [1108, 275] width 354 height 234
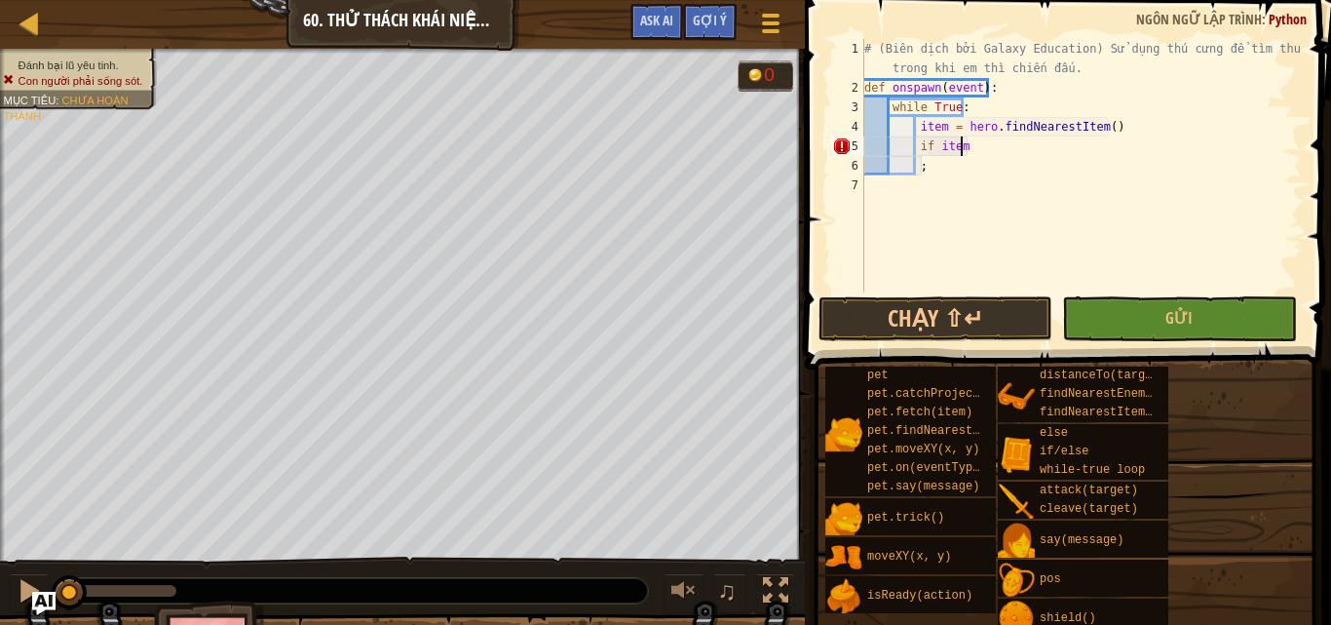
type textarea "if item:"
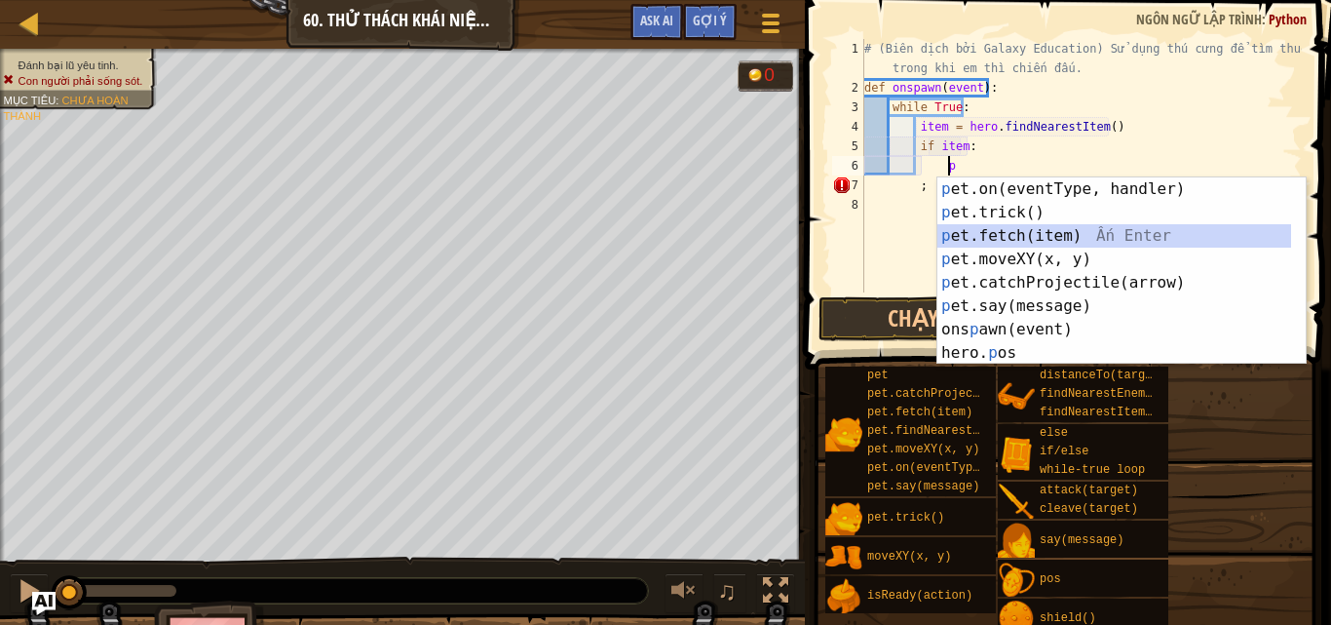
click at [1035, 239] on div "p et.on(eventType, handler) Ấn Enter p et.trick() Ấn Enter p et.fetch(item) Ấn …" at bounding box center [1114, 294] width 354 height 234
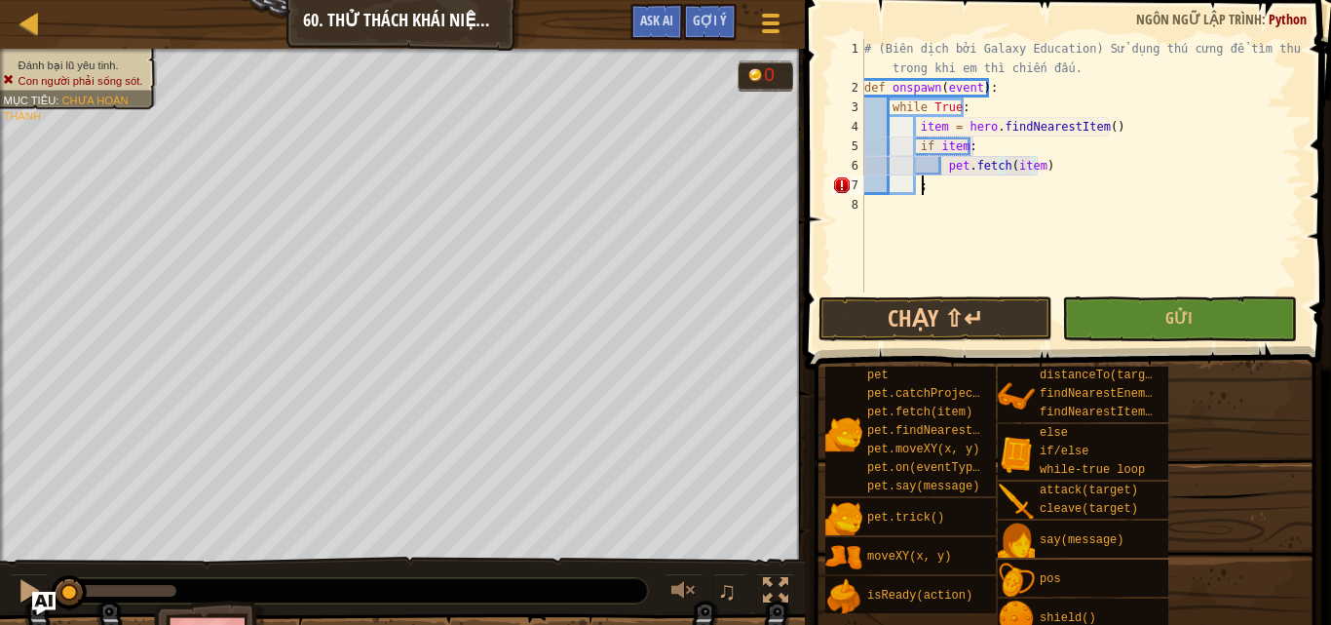
click at [927, 189] on div "# (Biên dịch bởi Galaxy Education) Sử dụng thú cưng để tìm thuốc trong khi em t…" at bounding box center [1080, 195] width 441 height 312
type textarea ";"
drag, startPoint x: 1034, startPoint y: 165, endPoint x: 1004, endPoint y: 166, distance: 30.2
click at [1004, 166] on div "# (Biên dịch bởi Galaxy Education) Sử dụng thú cưng để tìm thuốc trong khi em t…" at bounding box center [1080, 195] width 441 height 312
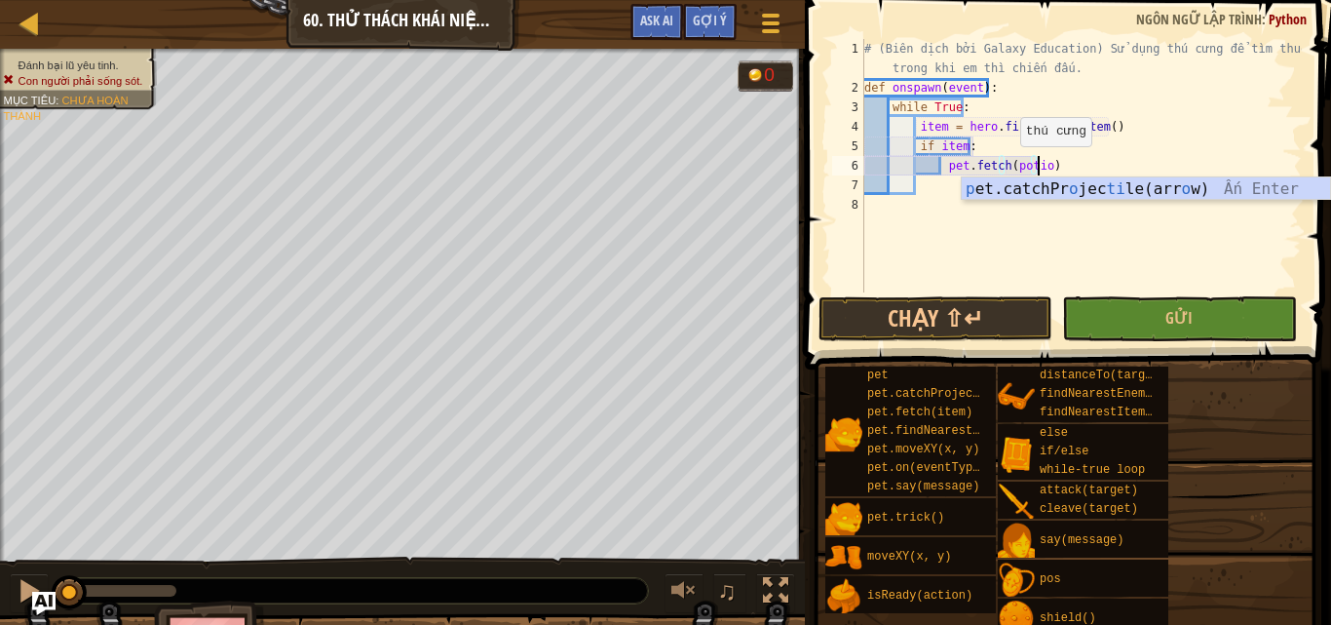
scroll to position [9, 14]
type textarea "pet.fetch(potion)"
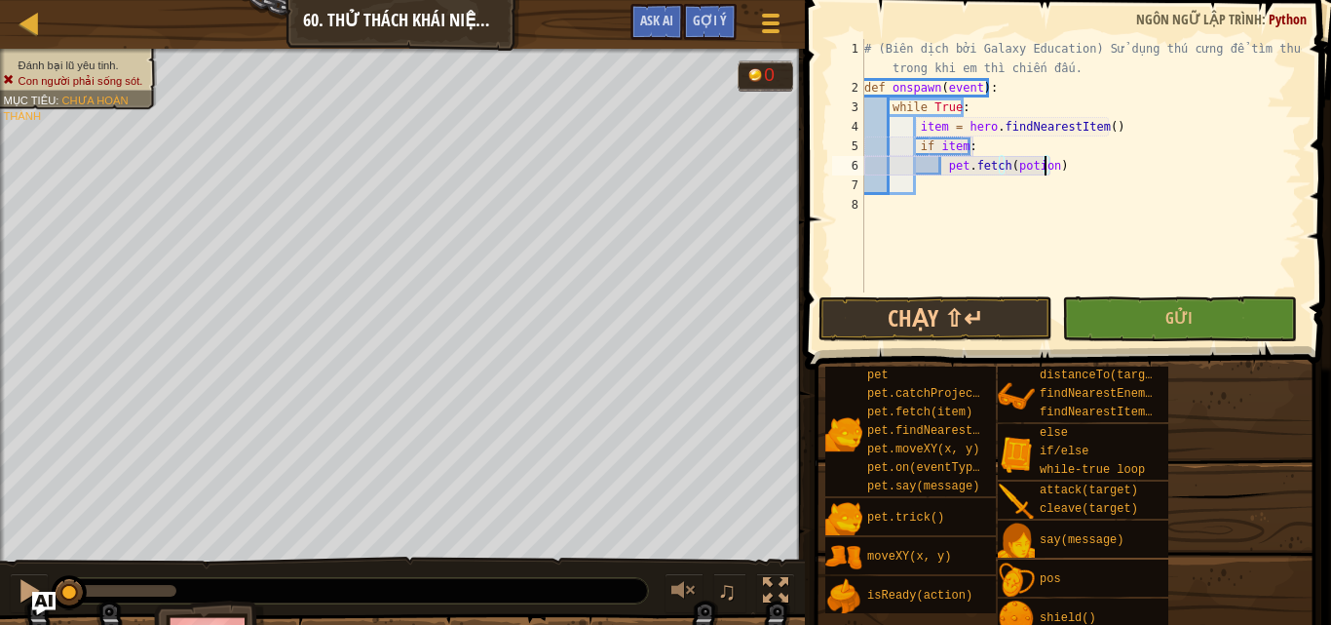
click at [1060, 167] on div "# (Biên dịch bởi Galaxy Education) Sử dụng thú cưng để tìm thuốc trong khi em t…" at bounding box center [1080, 195] width 441 height 312
drag, startPoint x: 1044, startPoint y: 165, endPoint x: 1009, endPoint y: 159, distance: 35.6
click at [1009, 159] on div "# (Biên dịch bởi Galaxy Education) Sử dụng thú cưng để tìm thuốc trong khi em t…" at bounding box center [1080, 195] width 441 height 312
type textarea "pet.fetch(item)"
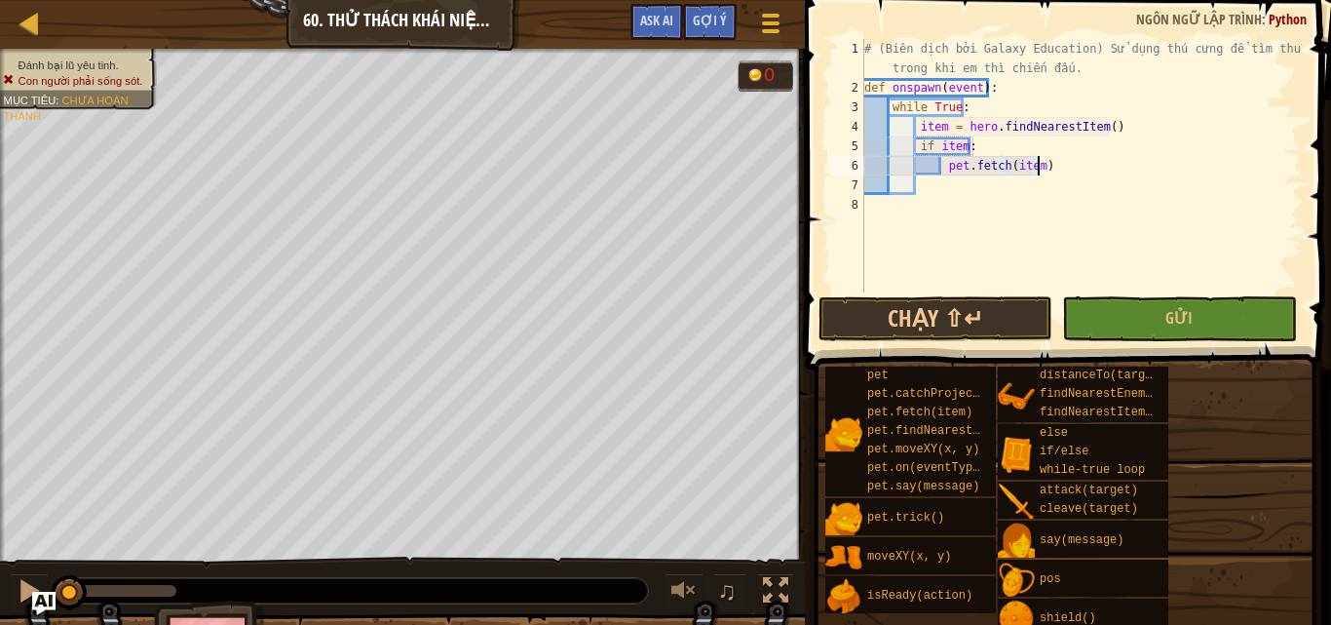
click at [1046, 174] on div "# (Biên dịch bởi Galaxy Education) Sử dụng thú cưng để tìm thuốc trong khi em t…" at bounding box center [1080, 195] width 441 height 312
click at [870, 205] on div "# (Biên dịch bởi Galaxy Education) Sử dụng thú cưng để tìm thuốc trong khi em t…" at bounding box center [1080, 195] width 441 height 312
click at [863, 208] on div "8" at bounding box center [848, 204] width 32 height 19
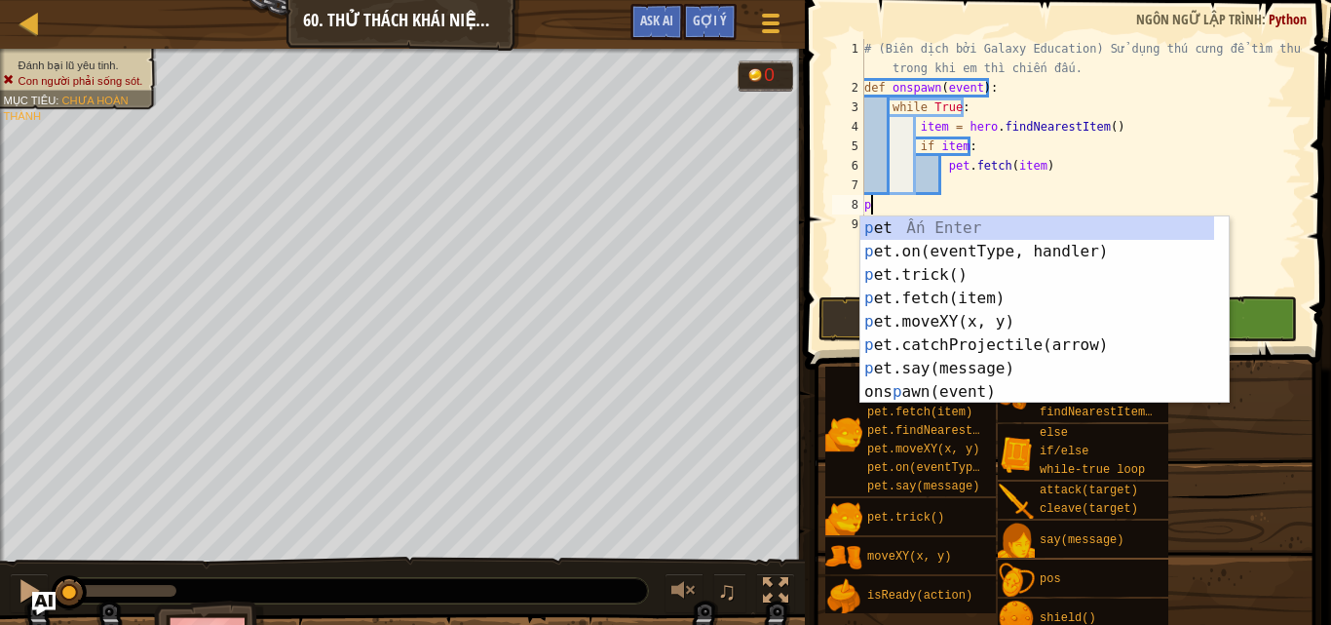
scroll to position [9, 0]
click at [911, 244] on div "p et Ấn Enter p et.on(eventType, handler) Ấn Enter p et.trick() Ấn Enter p et.f…" at bounding box center [1044, 333] width 368 height 234
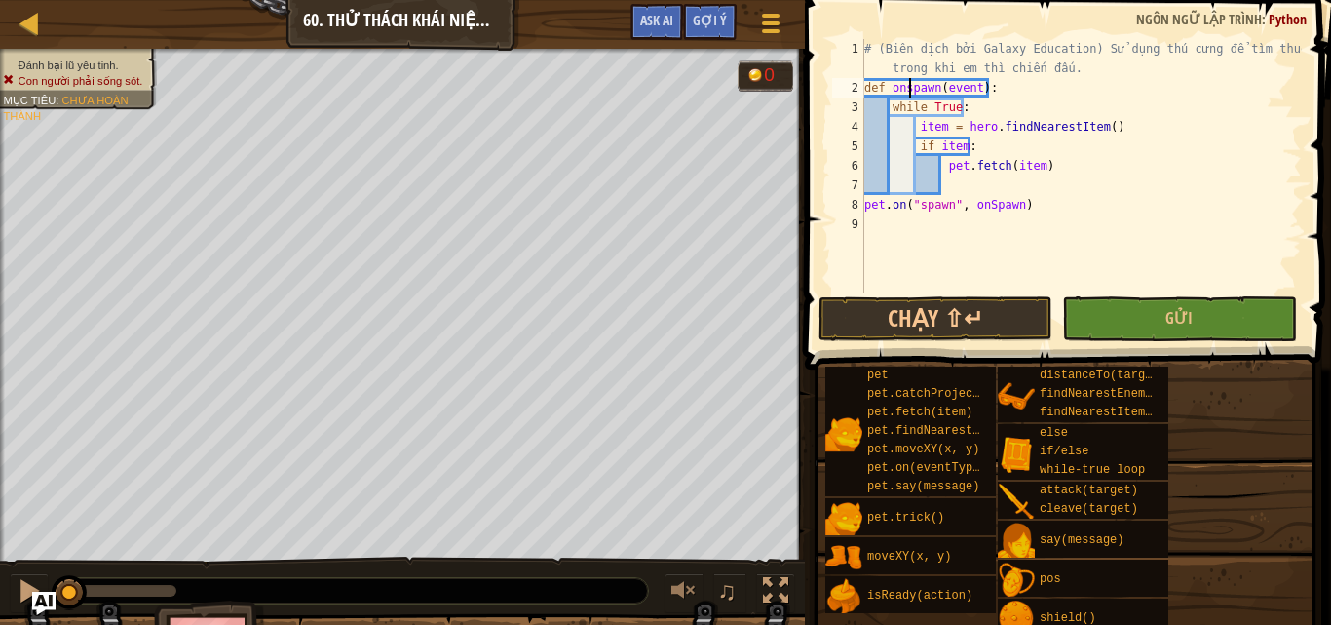
click at [908, 85] on div "# (Biên dịch bởi Galaxy Education) Sử dụng thú cưng để tìm thuốc trong khi em t…" at bounding box center [1080, 195] width 441 height 312
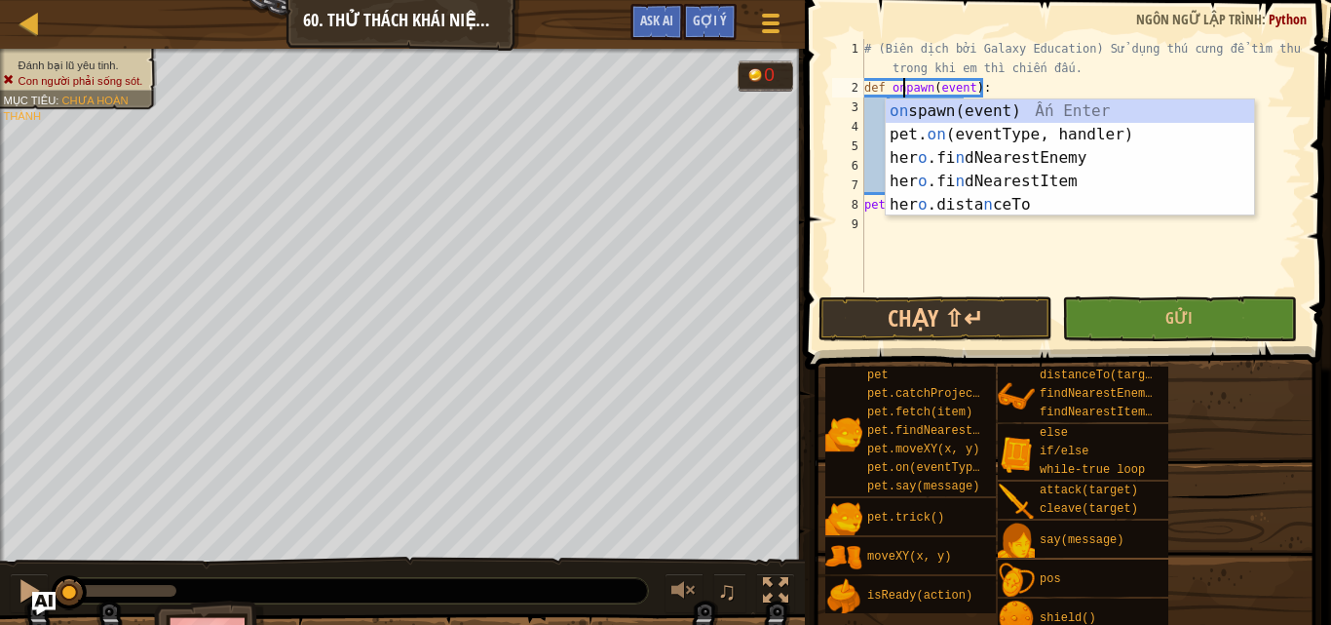
type textarea "def onSpawn(event):"
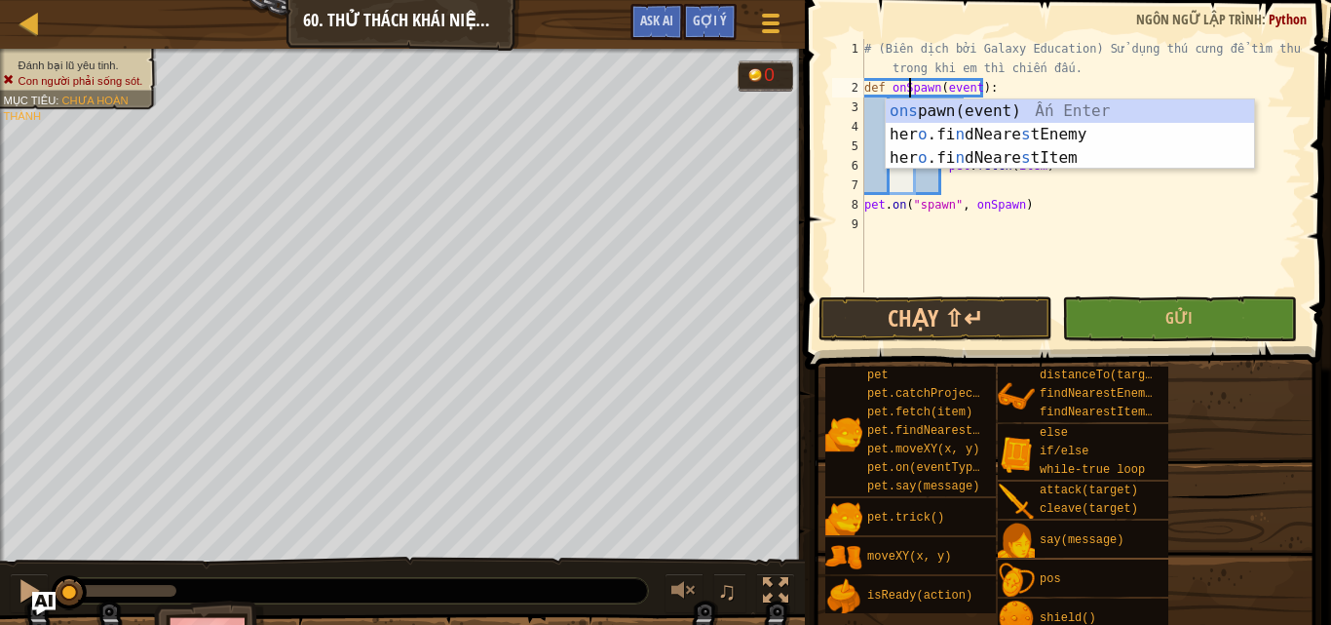
scroll to position [9, 3]
click at [1109, 220] on div "# (Biên dịch bởi Galaxy Education) Sử dụng thú cưng để tìm thuốc trong khi em t…" at bounding box center [1080, 195] width 441 height 312
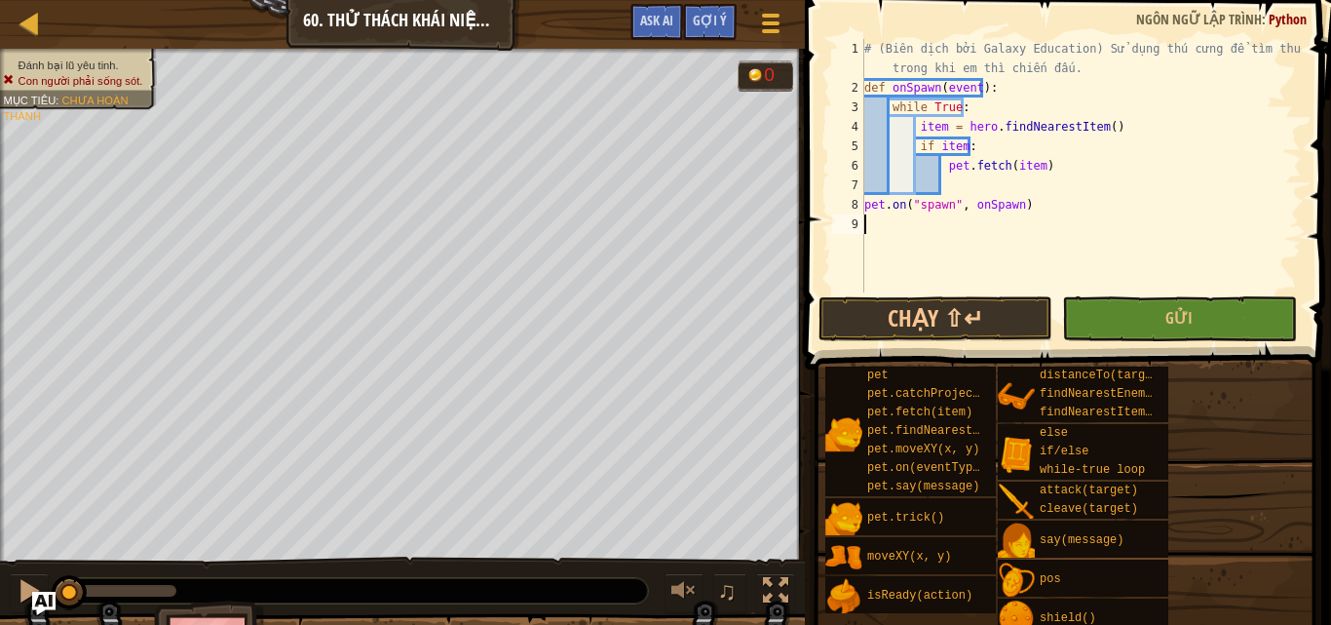
scroll to position [9, 0]
click at [1144, 312] on button "Gửi" at bounding box center [1179, 318] width 234 height 45
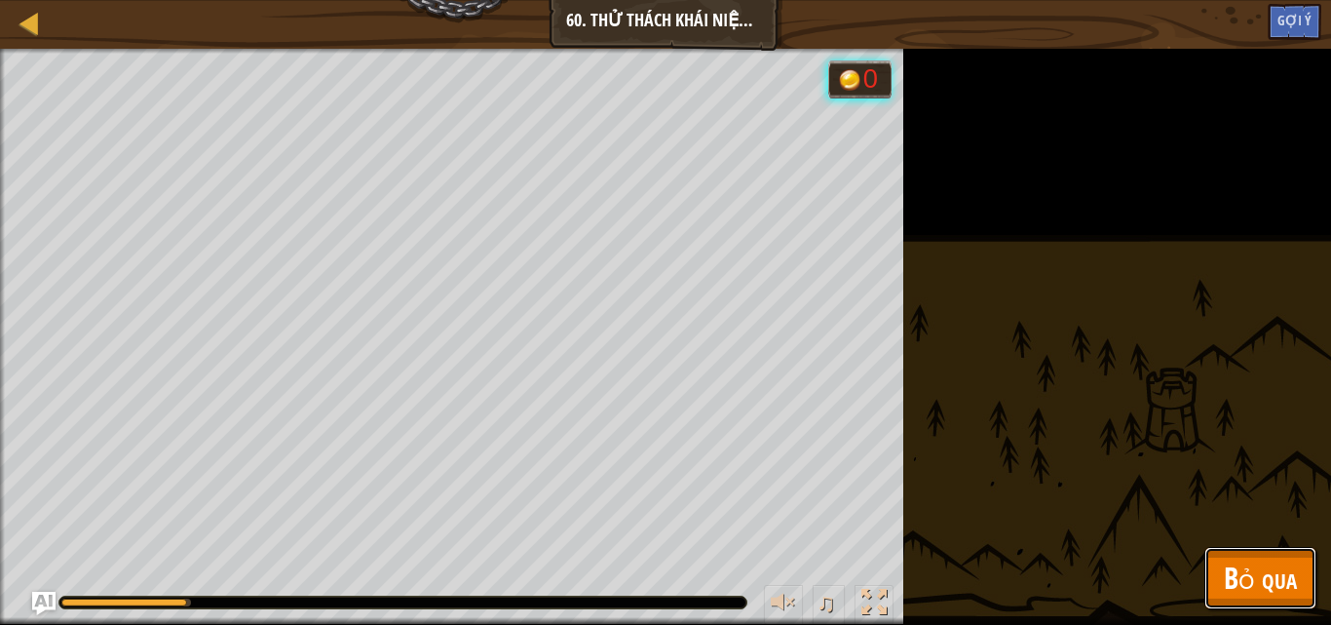
click at [1265, 584] on span "Bỏ qua" at bounding box center [1260, 577] width 73 height 40
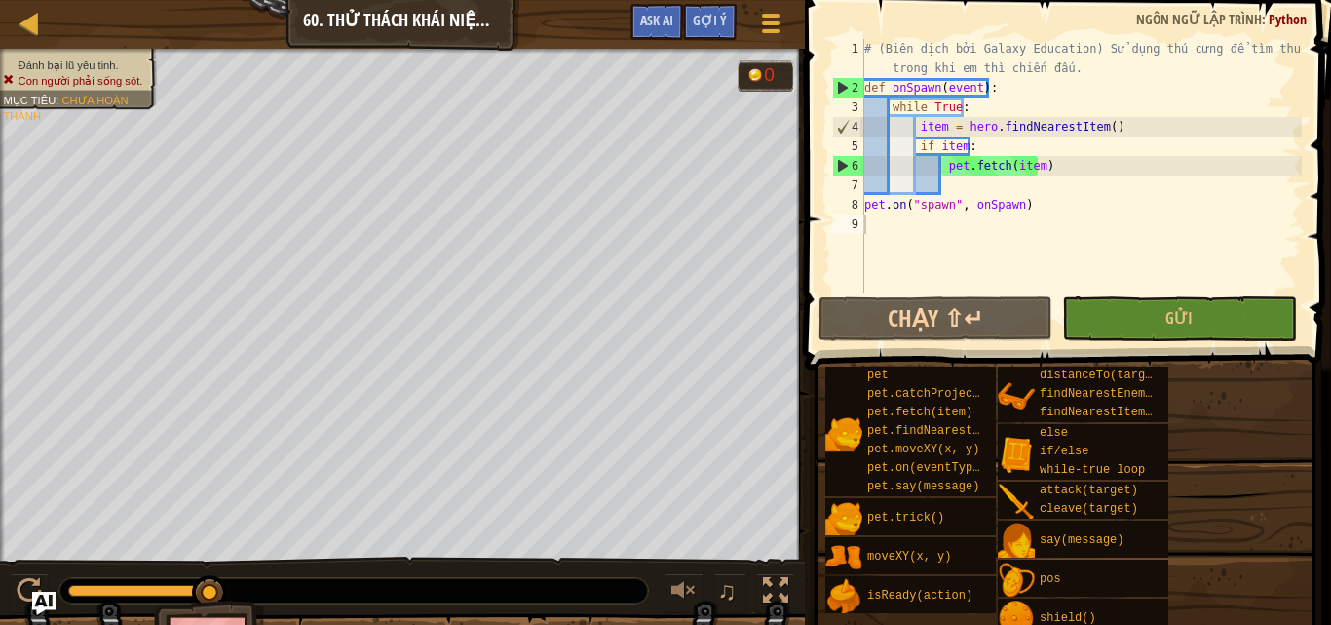
type textarea "pet.on("spawn", onSpawn)"
click at [1041, 207] on div "# (Biên dịch bởi Galaxy Education) Sử dụng thú cưng để tìm thuốc trong khi em t…" at bounding box center [1080, 195] width 441 height 312
click at [1027, 203] on div "# (Biên dịch bởi Galaxy Education) Sử dụng thú cưng để tìm thuốc trong khi em t…" at bounding box center [1080, 195] width 441 height 312
click at [1016, 204] on div "# (Biên dịch bởi Galaxy Education) Sử dụng thú cưng để tìm thuốc trong khi em t…" at bounding box center [1080, 195] width 441 height 312
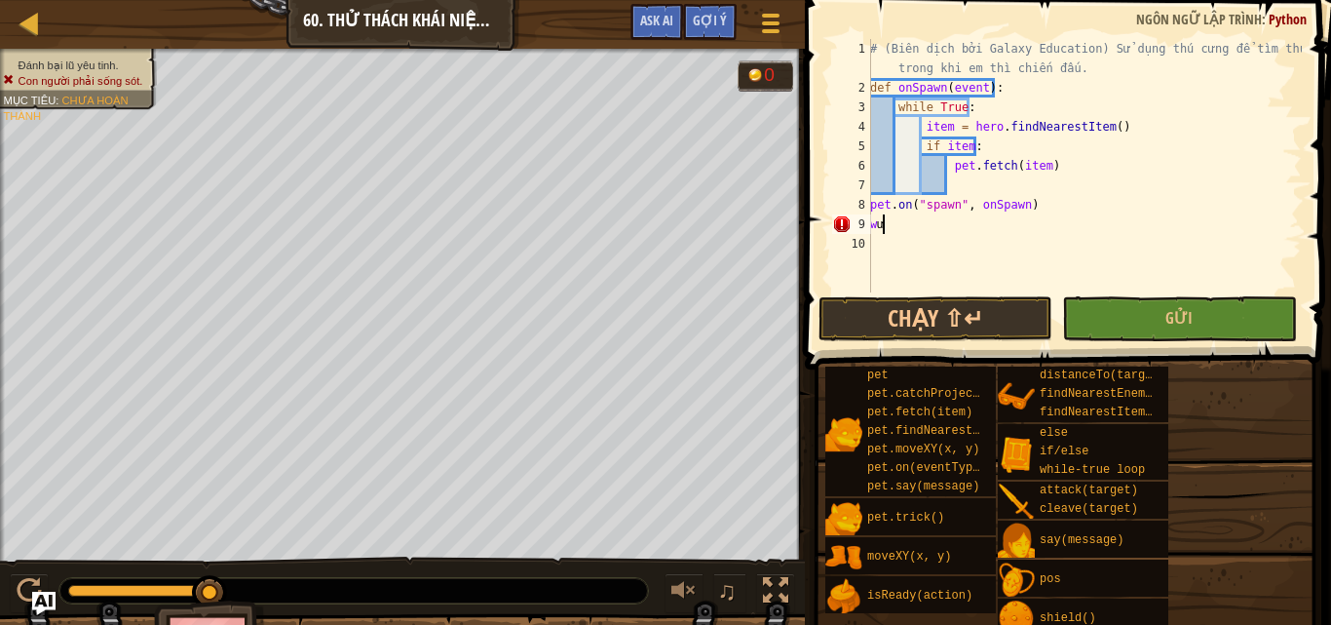
type textarea "w"
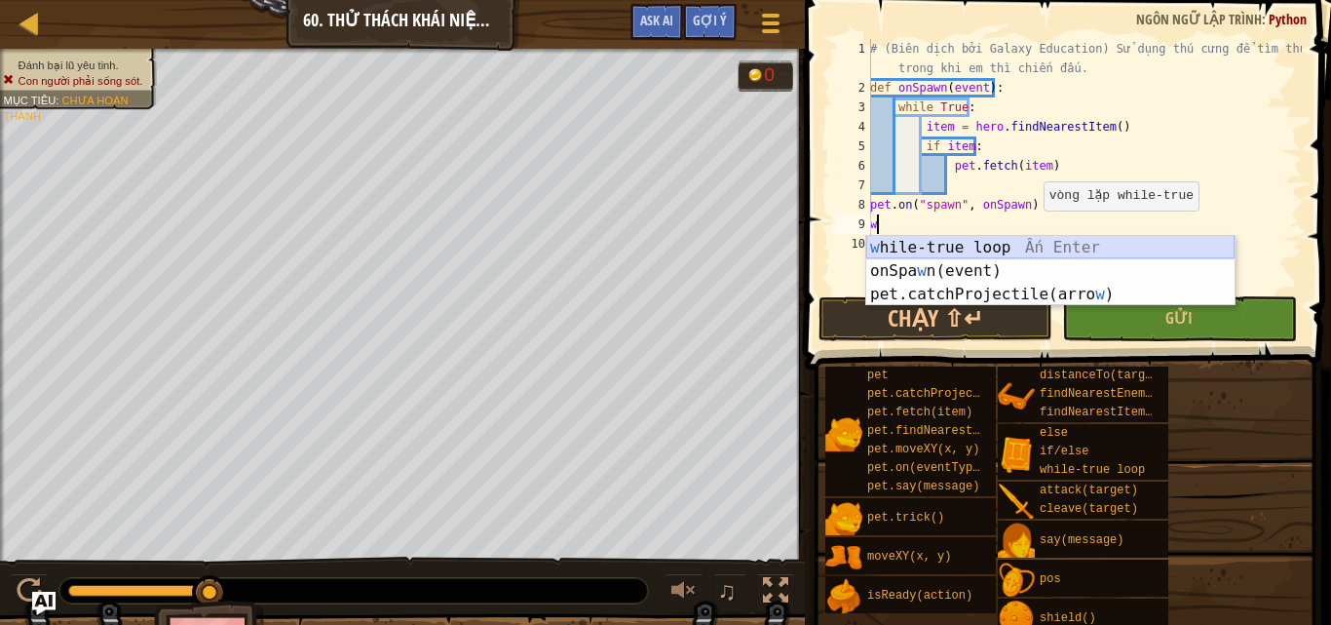
click at [1033, 246] on div "w hile-true loop Ấn Enter onSpa w n(event) Ấn Enter pet.catchProjectile(arro w …" at bounding box center [1050, 294] width 368 height 117
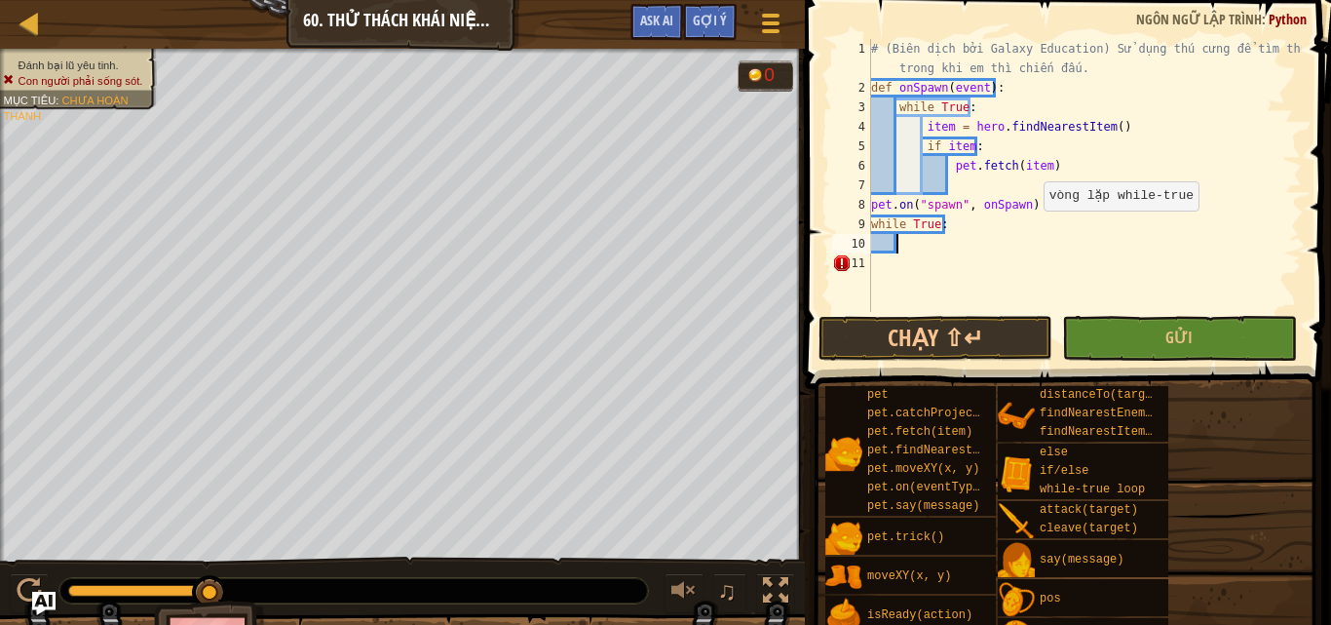
type textarea "h"
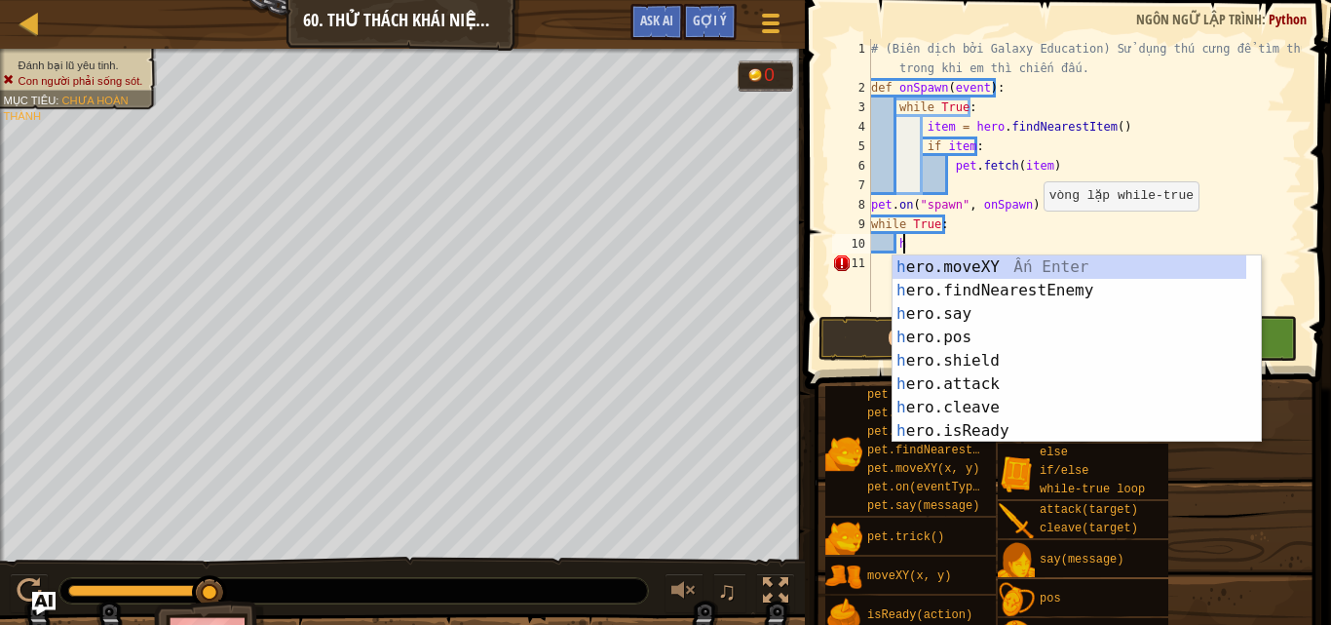
scroll to position [9, 1]
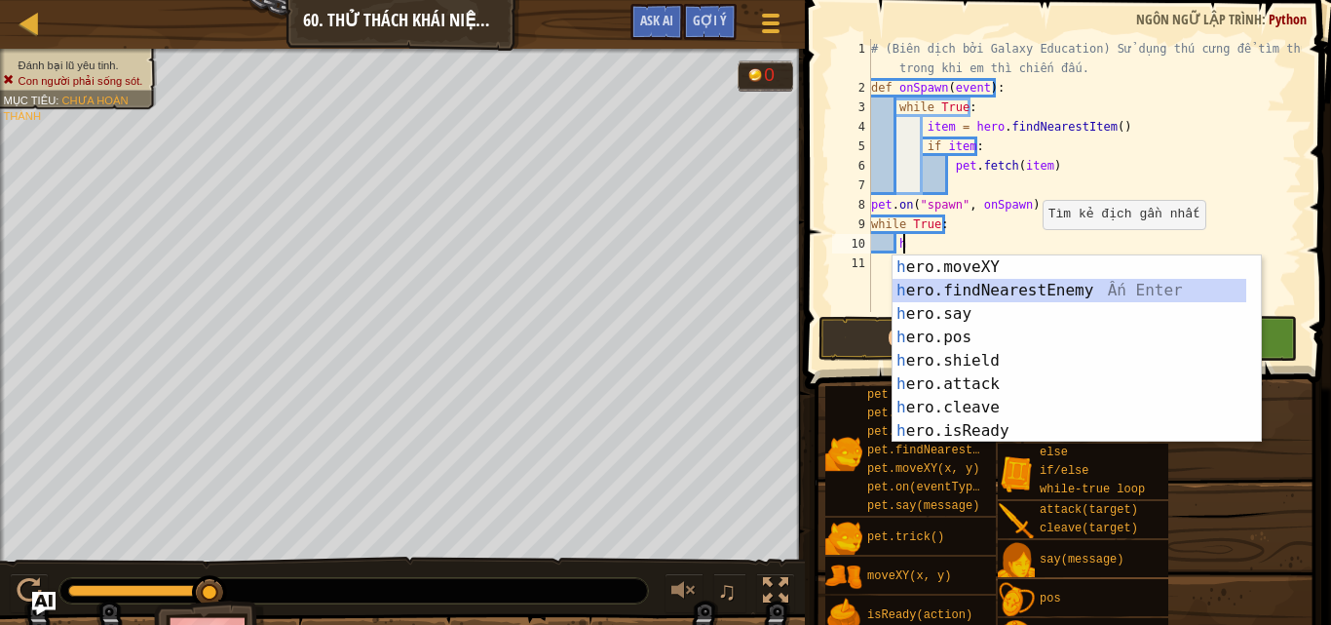
click at [988, 279] on div "h ero.moveXY Ấn Enter h ero.findNearestEnemy Ấn Enter h ero.say Ấn Enter h ero.…" at bounding box center [1070, 372] width 354 height 234
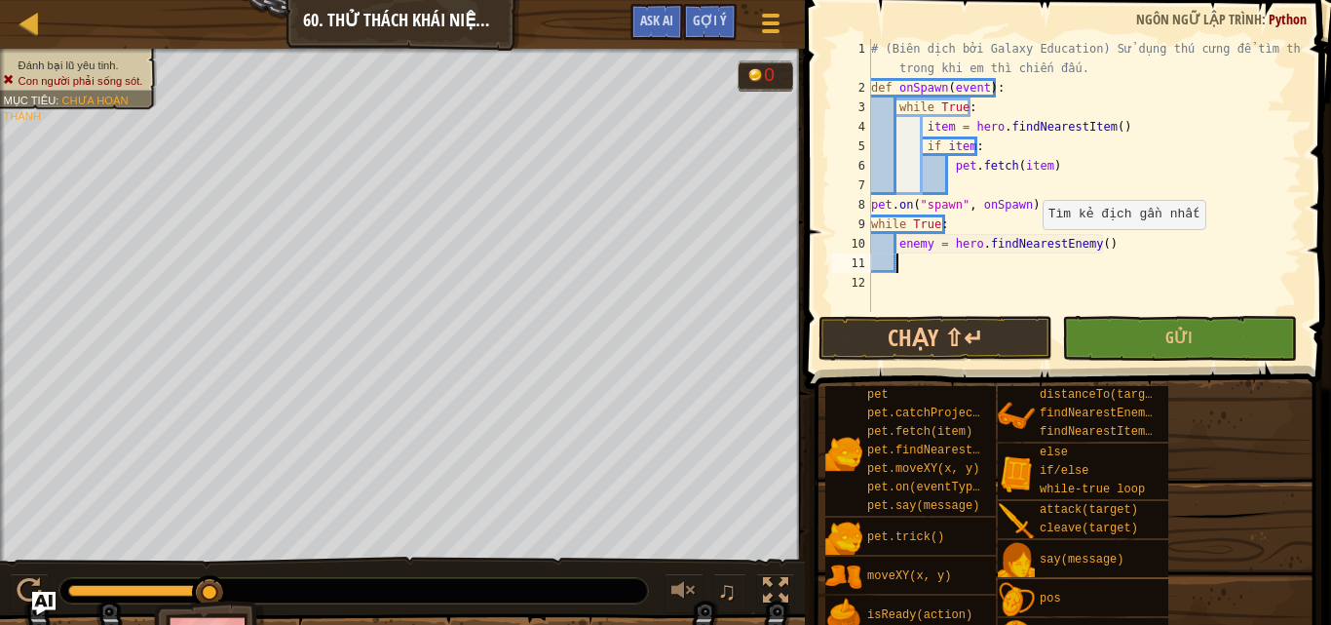
type textarea "i"
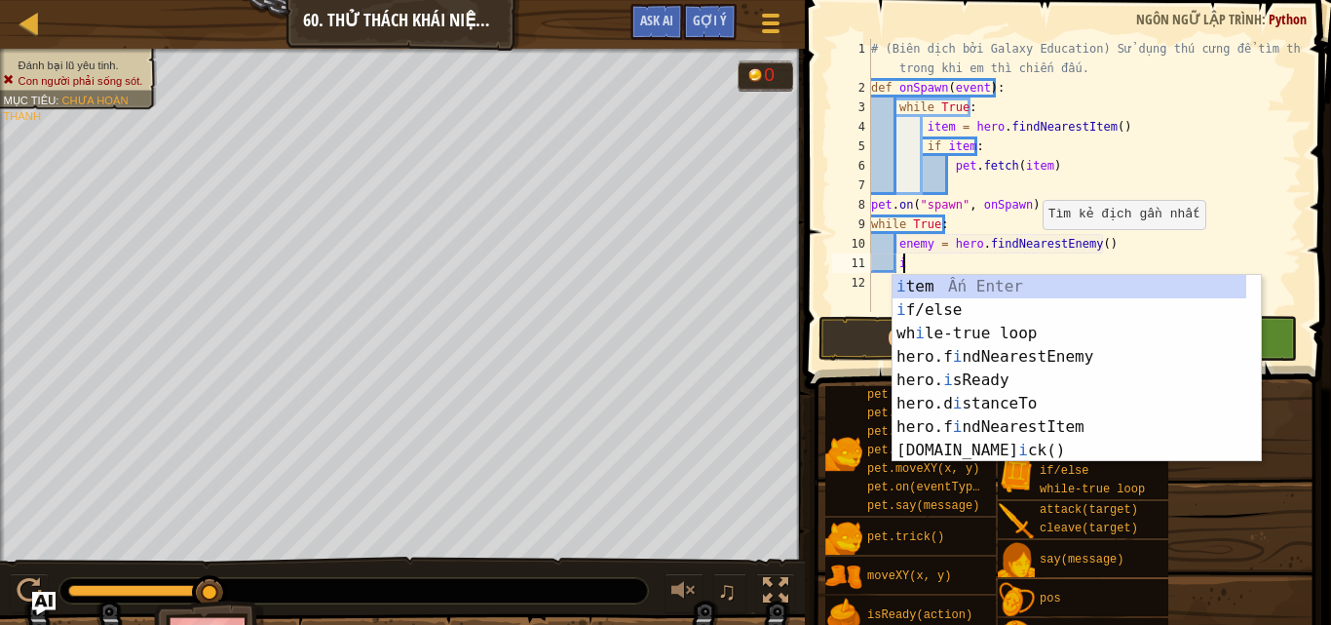
type textarea "ì"
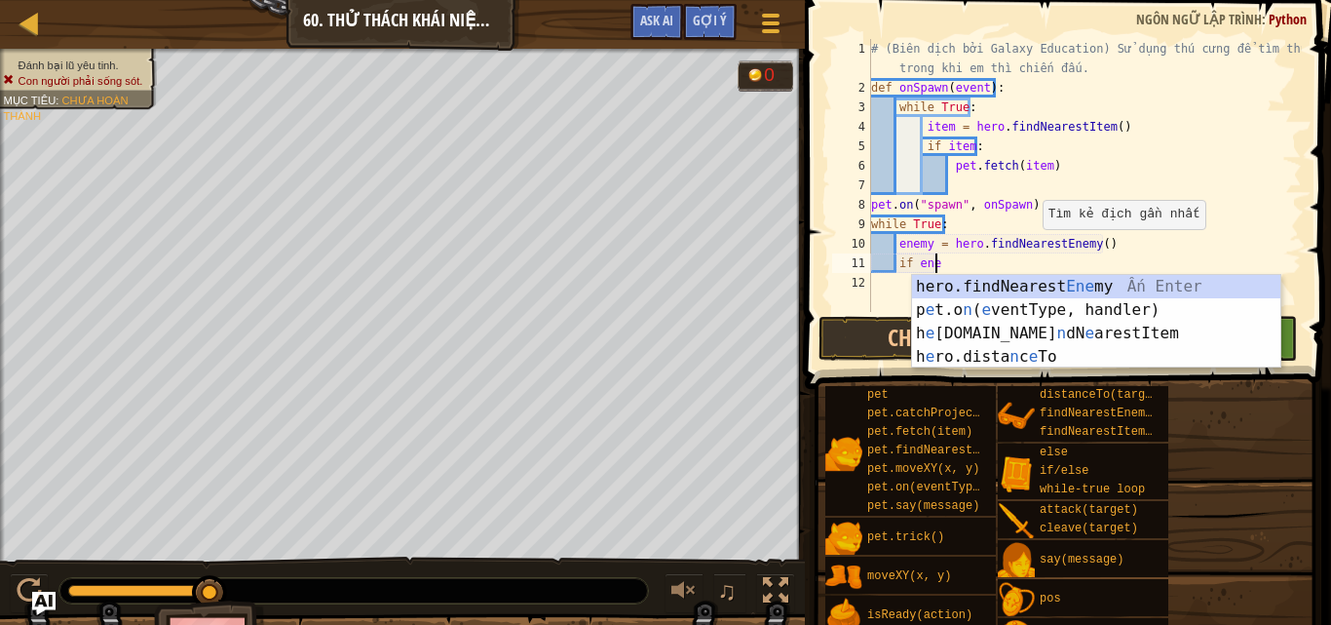
scroll to position [9, 5]
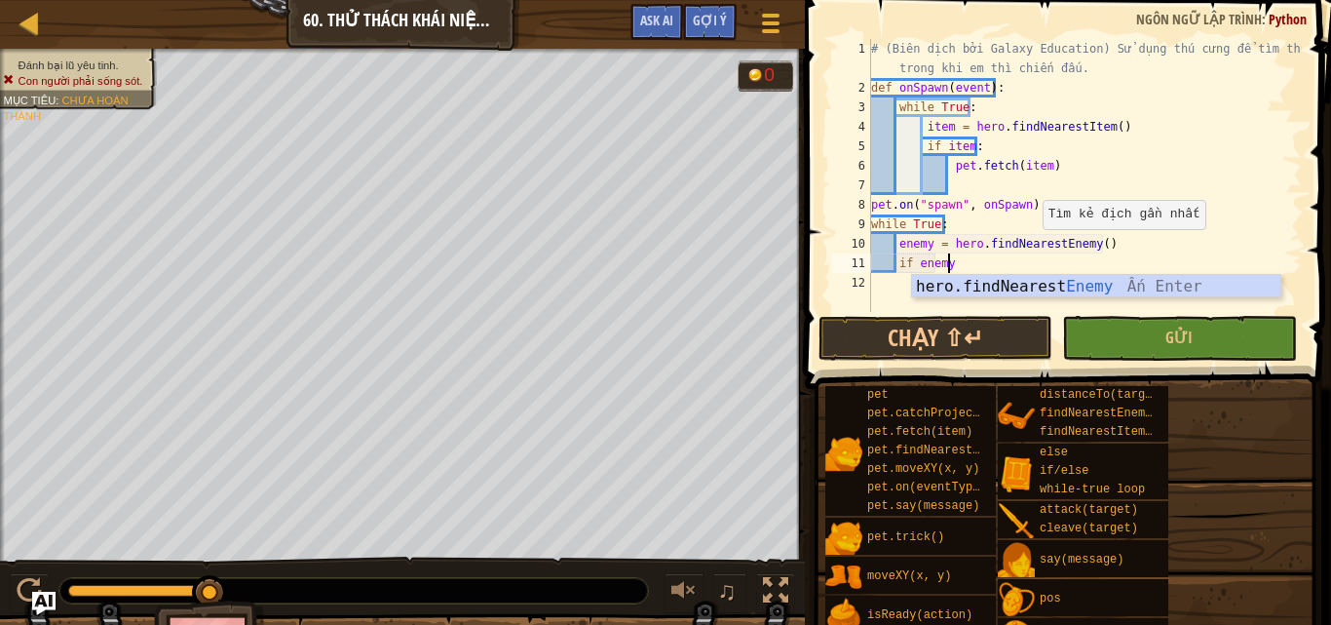
type textarea "if enemy:"
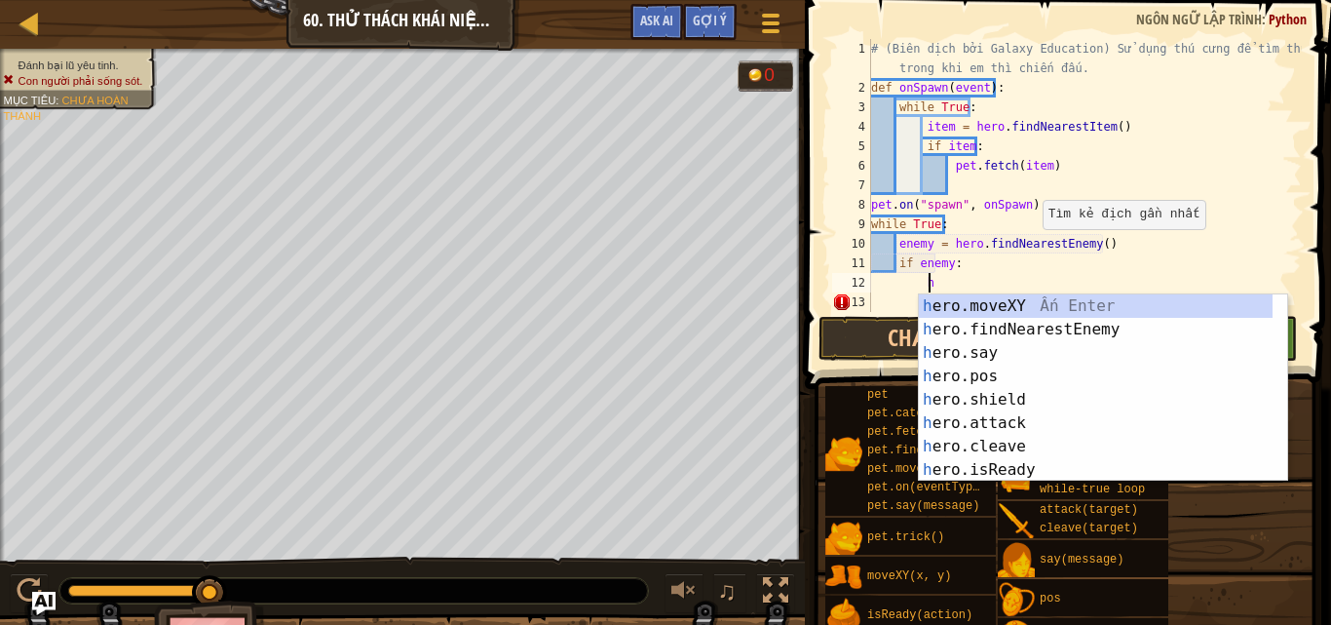
scroll to position [9, 4]
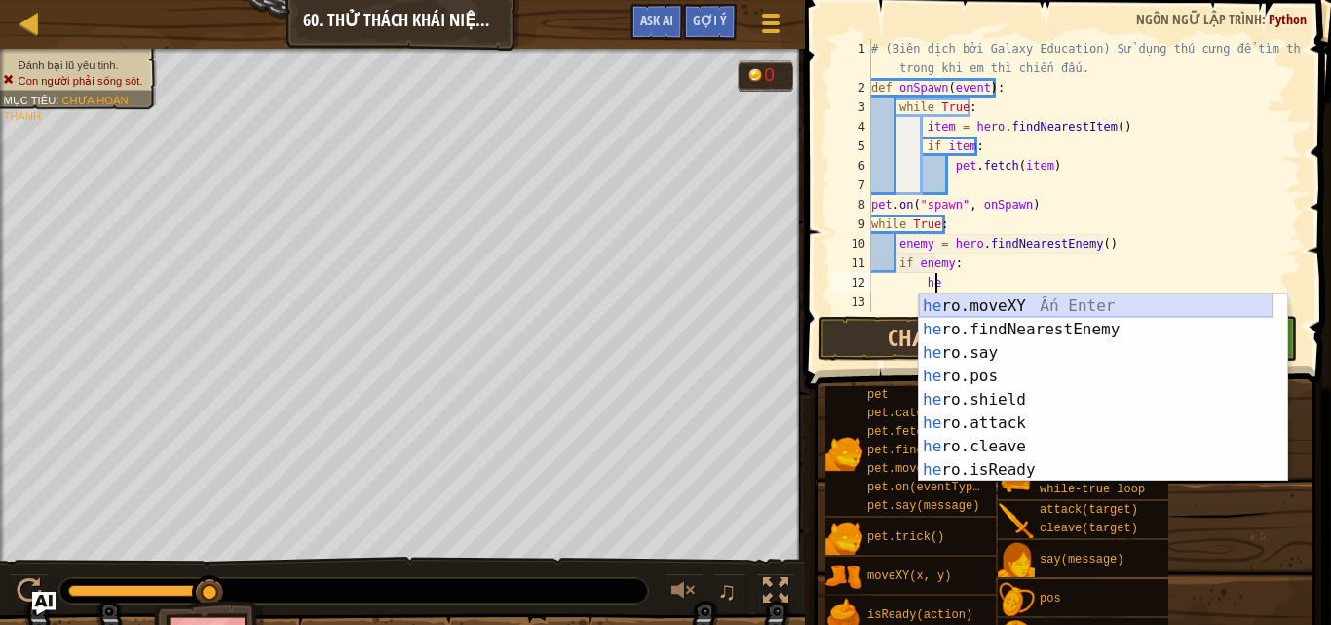
type textarea "h"
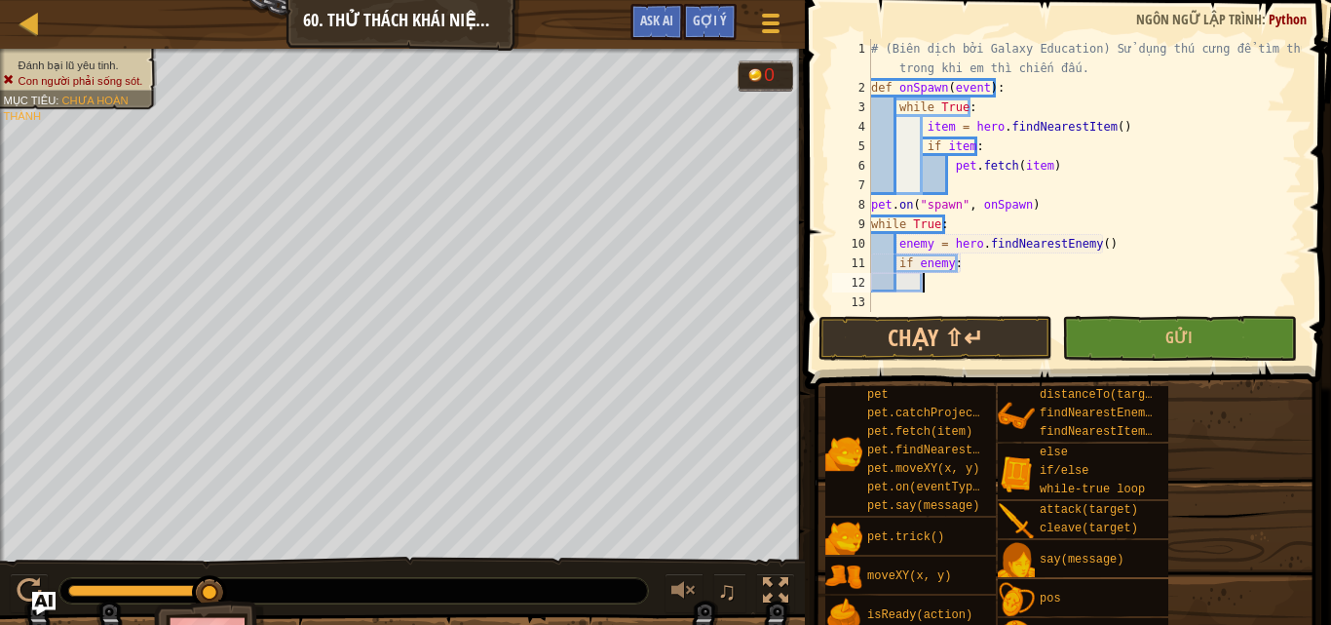
scroll to position [9, 3]
type textarea "i"
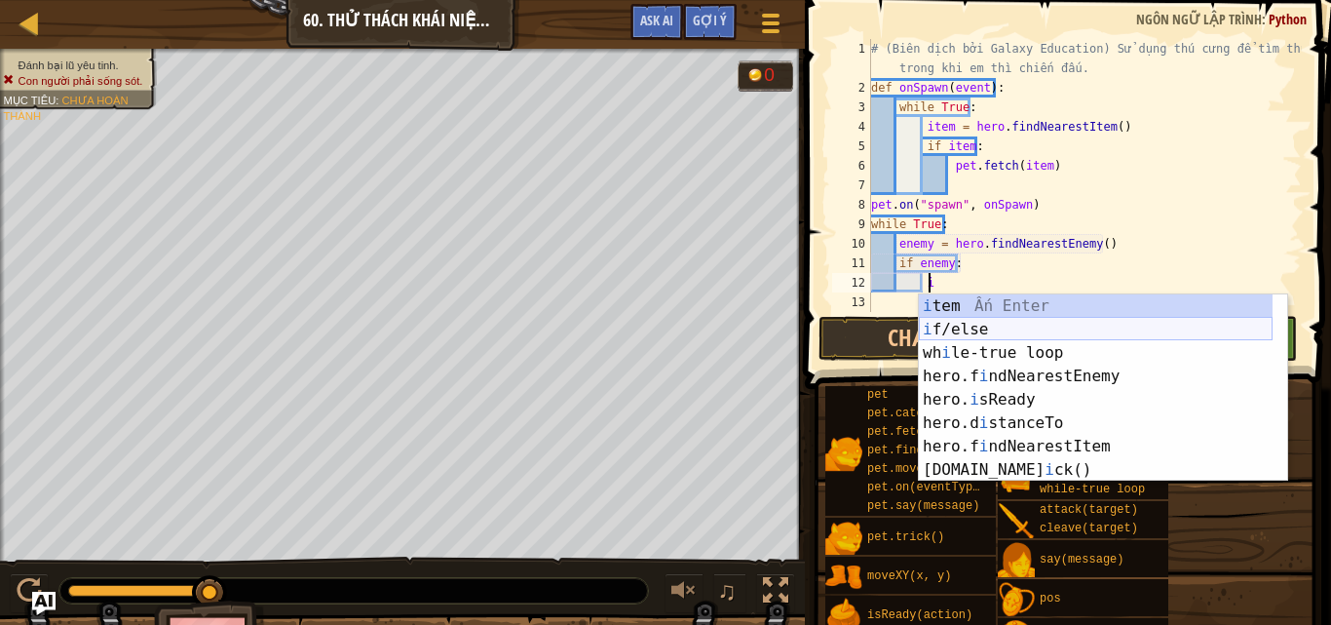
type textarea "ì"
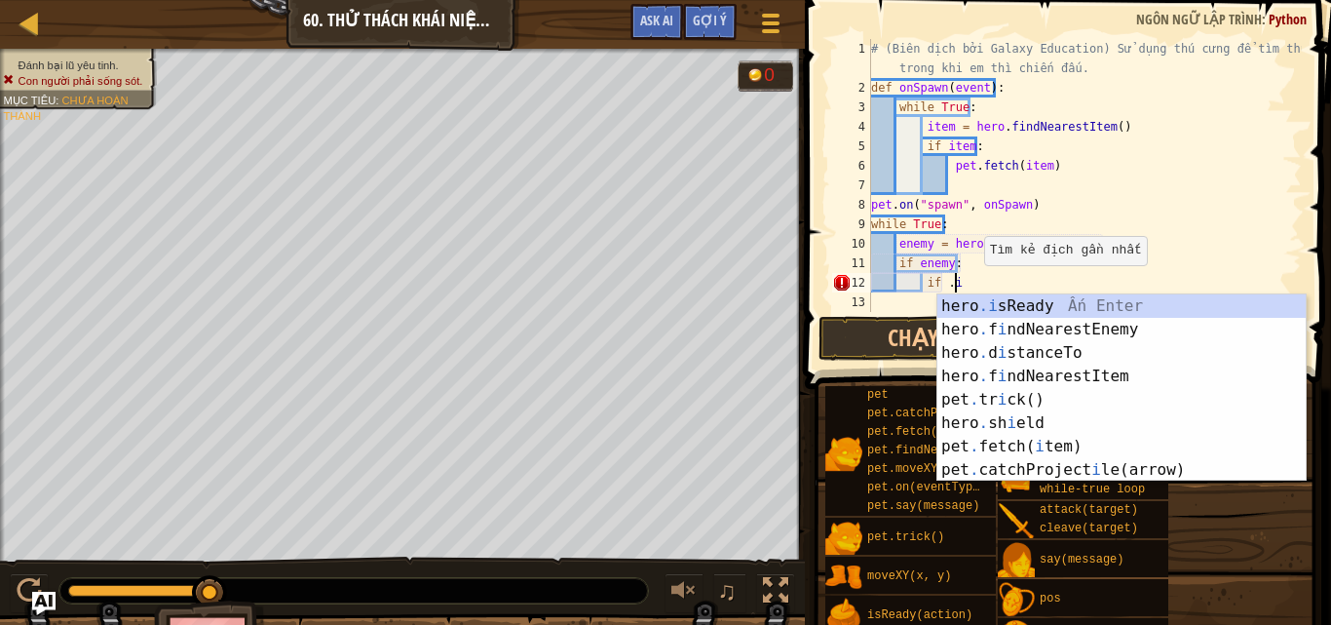
scroll to position [9, 6]
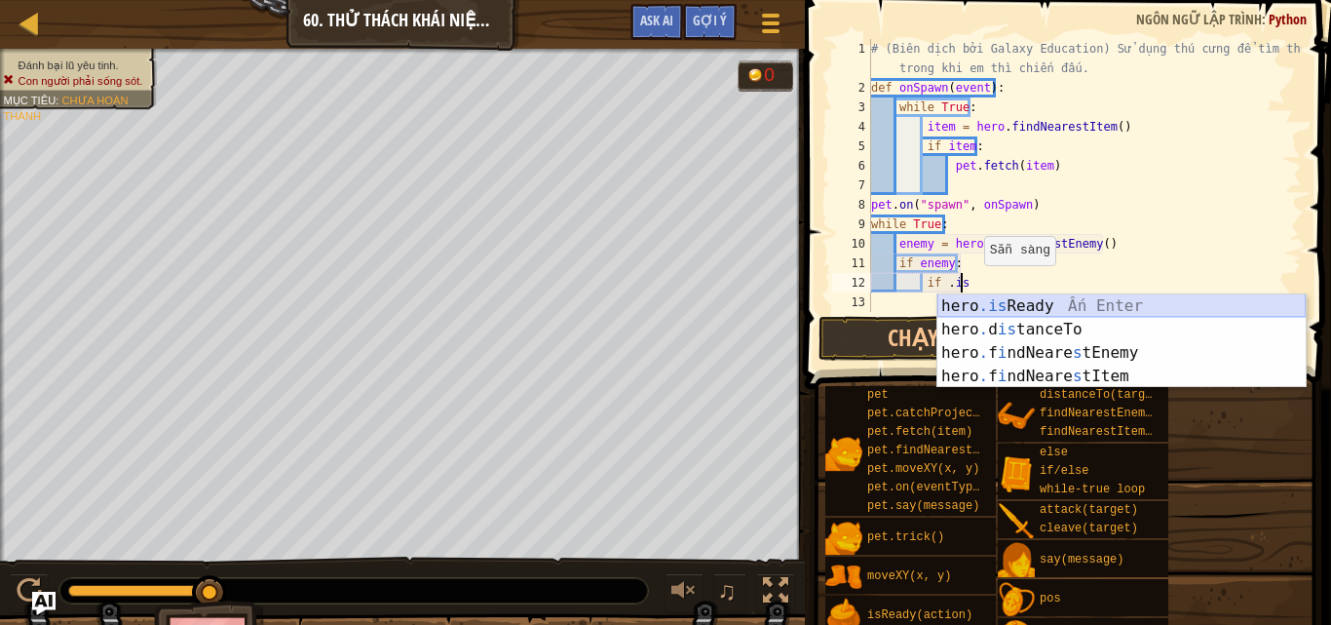
click at [1044, 305] on div "hero .is Ready Ấn Enter hero . d is tanceTo Ấn Enter hero . f i ndNeare s tEnem…" at bounding box center [1121, 364] width 368 height 140
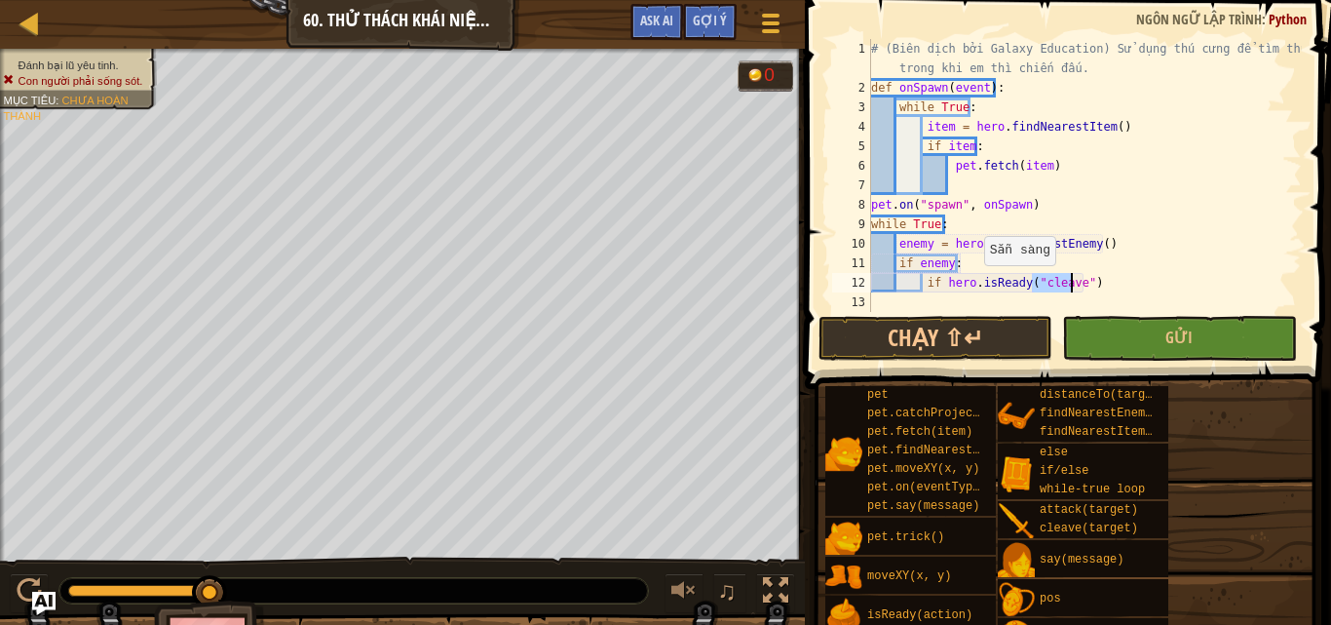
type textarea "if hero.isReady("cleave")"
click at [1093, 286] on div "# (Biên dịch bởi Galaxy Education) Sử dụng thú cưng để tìm thuốc trong khi em t…" at bounding box center [1084, 204] width 435 height 331
click at [1080, 280] on div "# (Biên dịch bởi Galaxy Education) Sử dụng thú cưng để tìm thuốc trong khi em t…" at bounding box center [1077, 204] width 420 height 331
click at [1084, 284] on div "# (Biên dịch bởi Galaxy Education) Sử dụng thú cưng để tìm thuốc trong khi em t…" at bounding box center [1077, 204] width 420 height 331
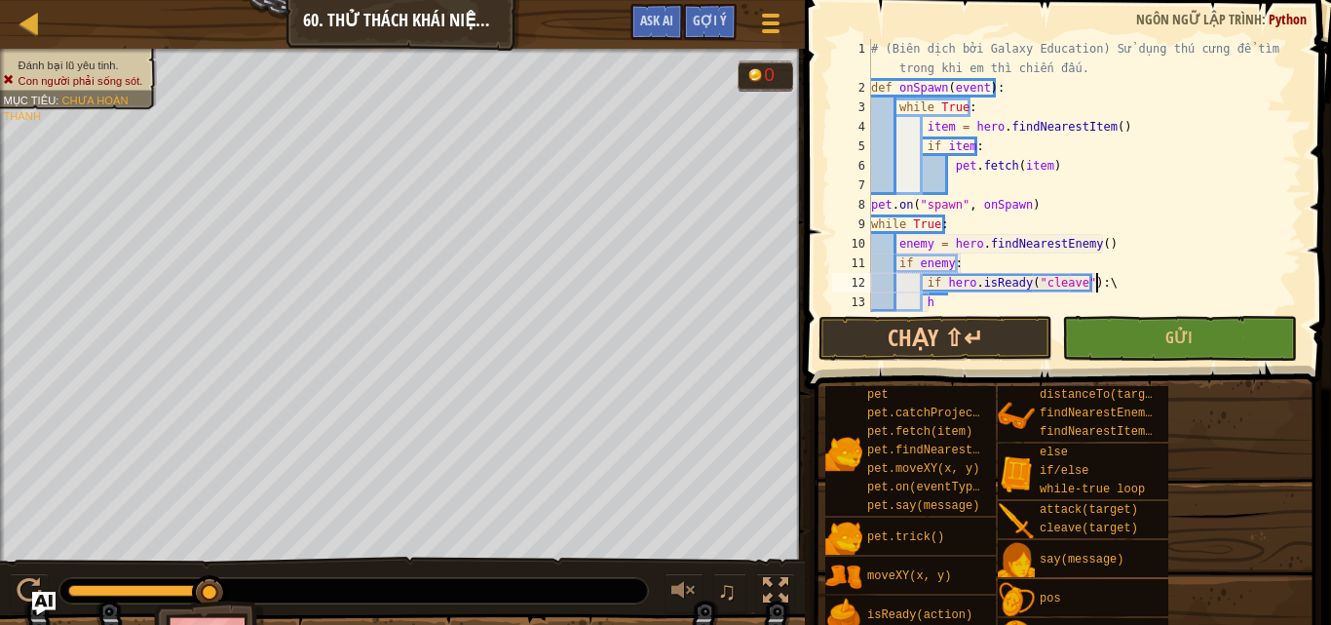
scroll to position [9, 18]
type textarea "if hero.isReady("cleave"):"
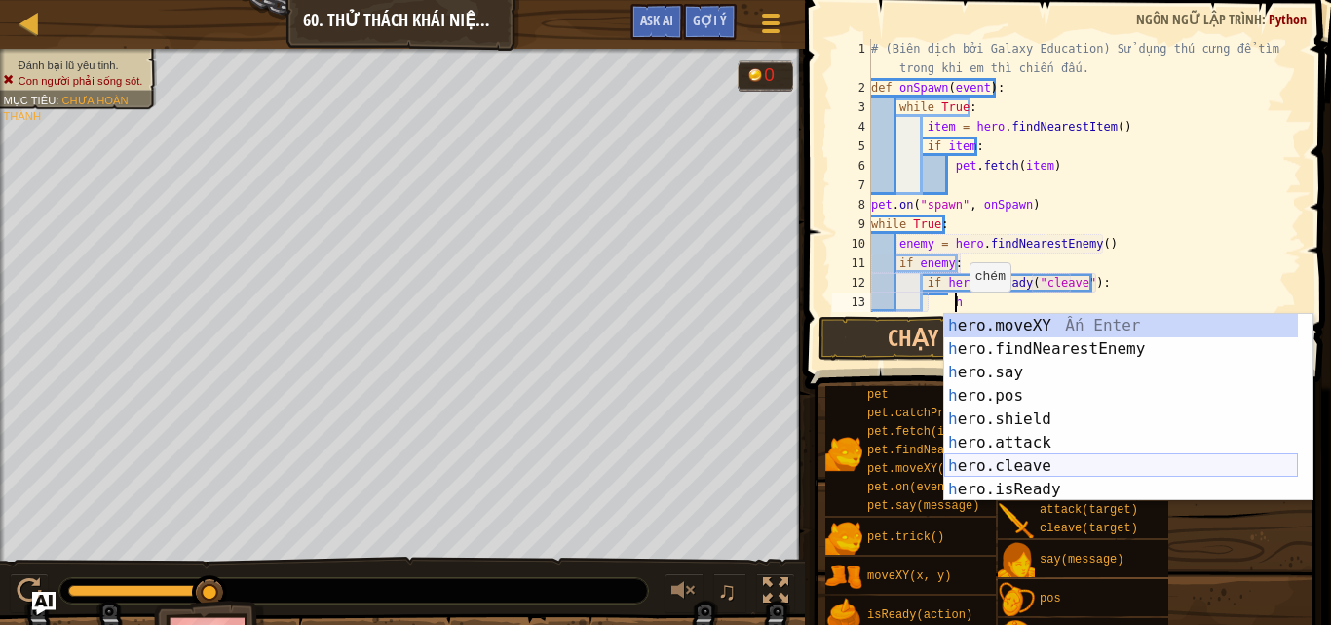
click at [1035, 463] on div "h ero.moveXY Ấn Enter h ero.findNearestEnemy Ấn Enter h ero.say Ấn Enter h ero.…" at bounding box center [1121, 431] width 354 height 234
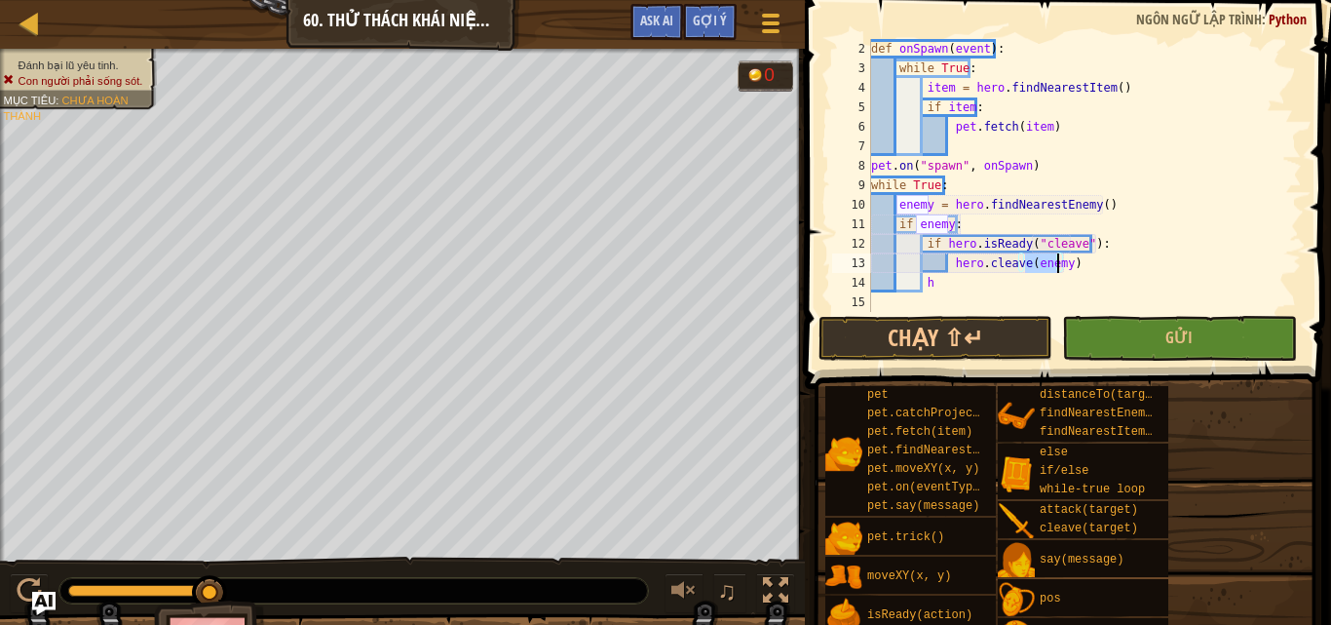
scroll to position [39, 0]
click at [933, 278] on div "def onSpawn ( event ) : while True : item = hero . findNearestItem ( ) if item …" at bounding box center [1077, 195] width 420 height 312
type textarea "h"
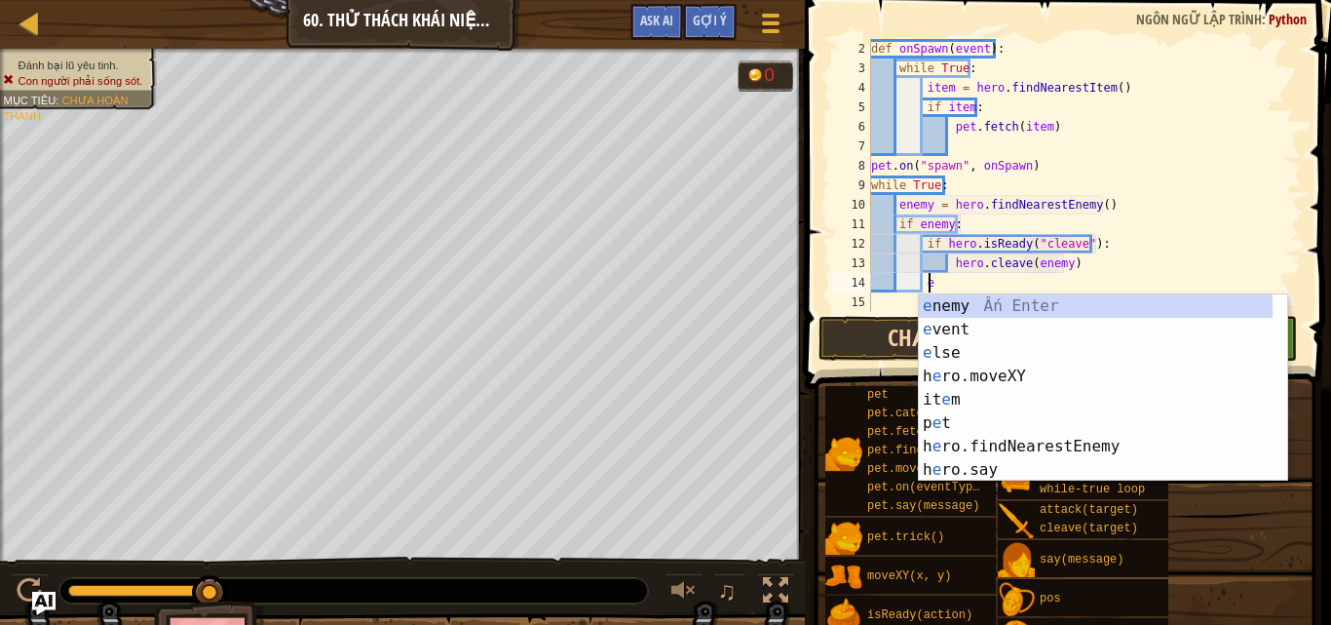
drag, startPoint x: 929, startPoint y: 284, endPoint x: 961, endPoint y: 347, distance: 71.0
click at [965, 343] on div "e 2 3 4 5 6 7 8 9 10 11 12 13 14 15 def onSpawn ( event ) : while True : item =…" at bounding box center [1065, 233] width 532 height 446
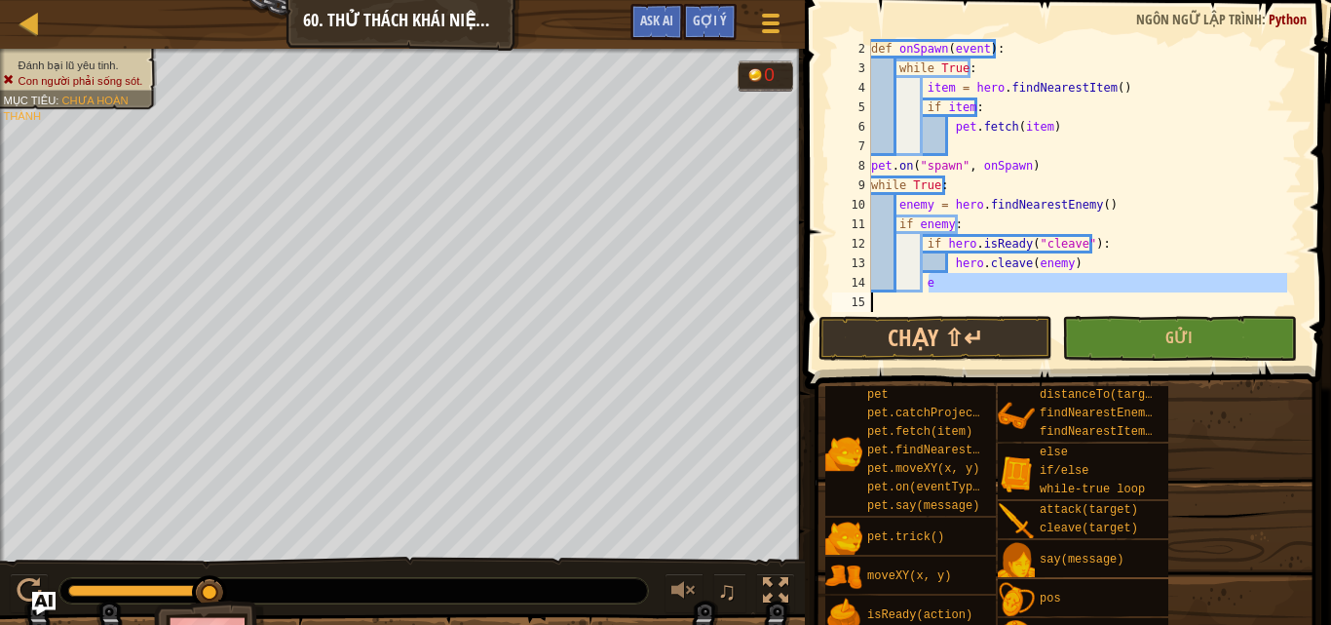
click at [931, 283] on div "def onSpawn ( event ) : while True : item = hero . findNearestItem ( ) if item …" at bounding box center [1077, 175] width 420 height 273
click at [931, 283] on div "def onSpawn ( event ) : while True : item = hero . findNearestItem ( ) if item …" at bounding box center [1077, 195] width 420 height 312
type textarea "e"
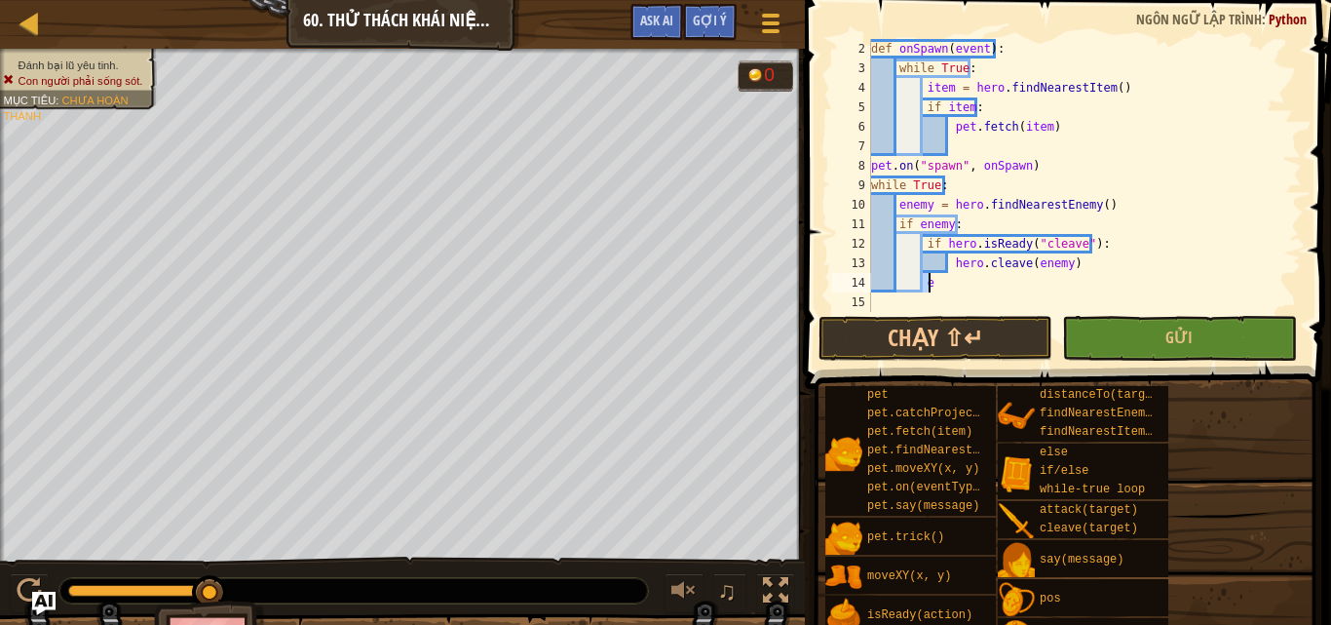
click at [931, 283] on div "def onSpawn ( event ) : while True : item = hero . findNearestItem ( ) if item …" at bounding box center [1077, 175] width 420 height 273
type textarea "e"
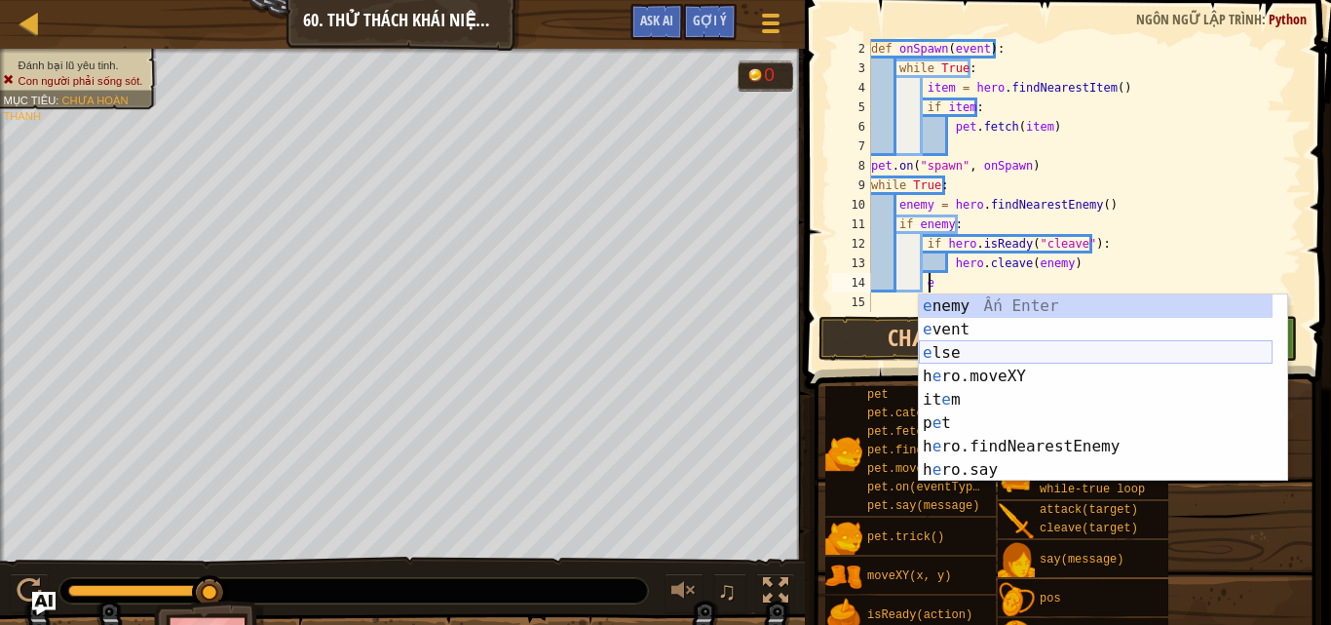
click at [962, 348] on div "e nemy Ấn Enter e vent Ấn Enter e lse Ấn Enter h e ro.moveXY Ấn Enter it e m Ấn…" at bounding box center [1096, 411] width 354 height 234
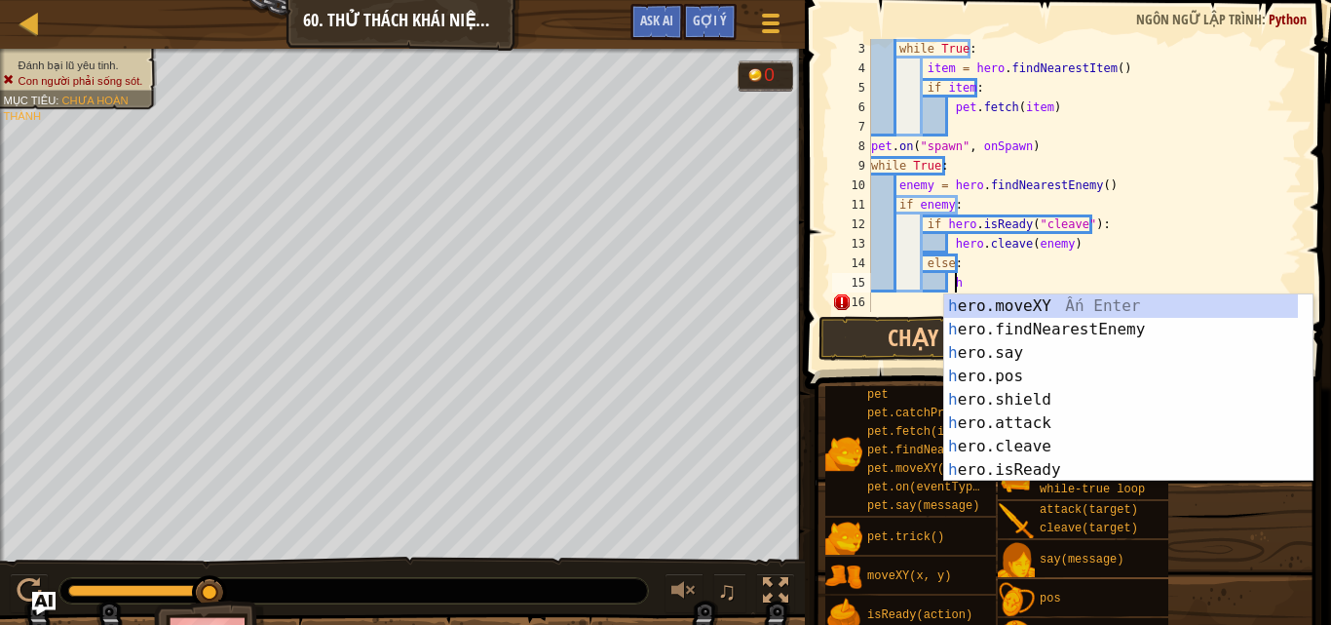
scroll to position [9, 6]
click at [1007, 420] on div "h ero.moveXY Ấn Enter h ero.findNearestEnemy Ấn Enter h ero.say Ấn Enter h ero.…" at bounding box center [1121, 411] width 354 height 234
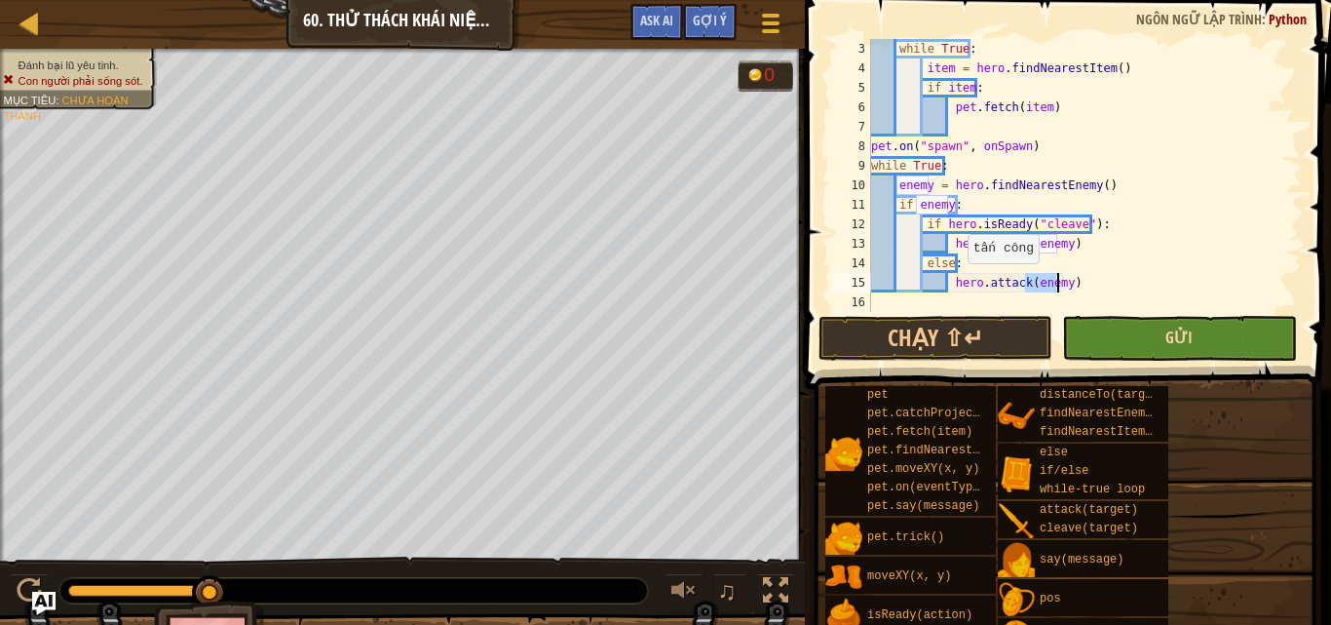
type textarea "hero.attack(enemy)"
click at [1184, 328] on span "Gửi" at bounding box center [1178, 336] width 27 height 21
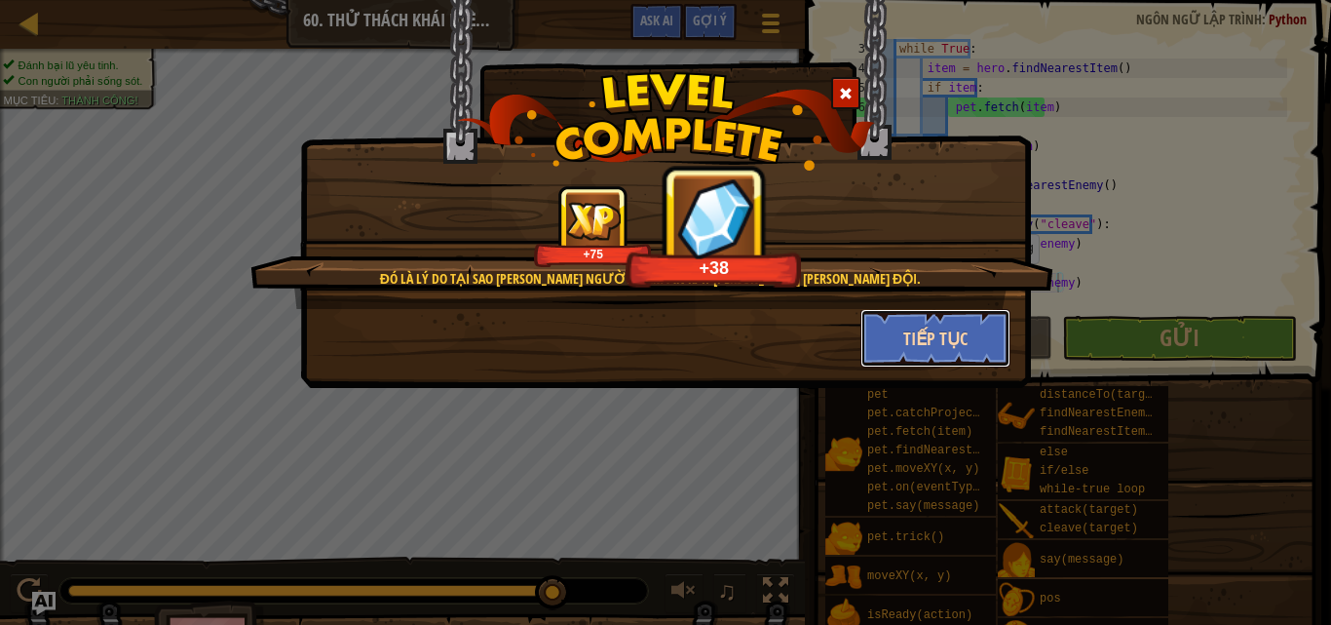
click at [958, 341] on button "Tiếp tục" at bounding box center [935, 338] width 151 height 58
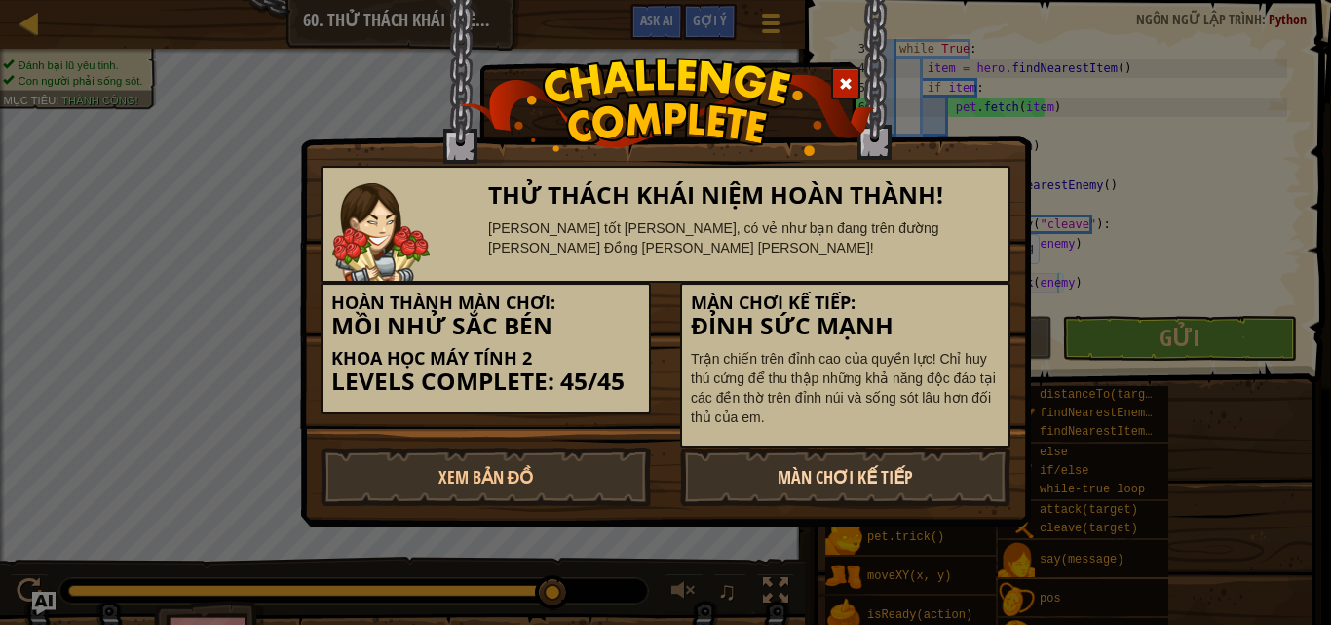
click at [766, 493] on link "Màn chơi kế tiếp" at bounding box center [845, 476] width 330 height 58
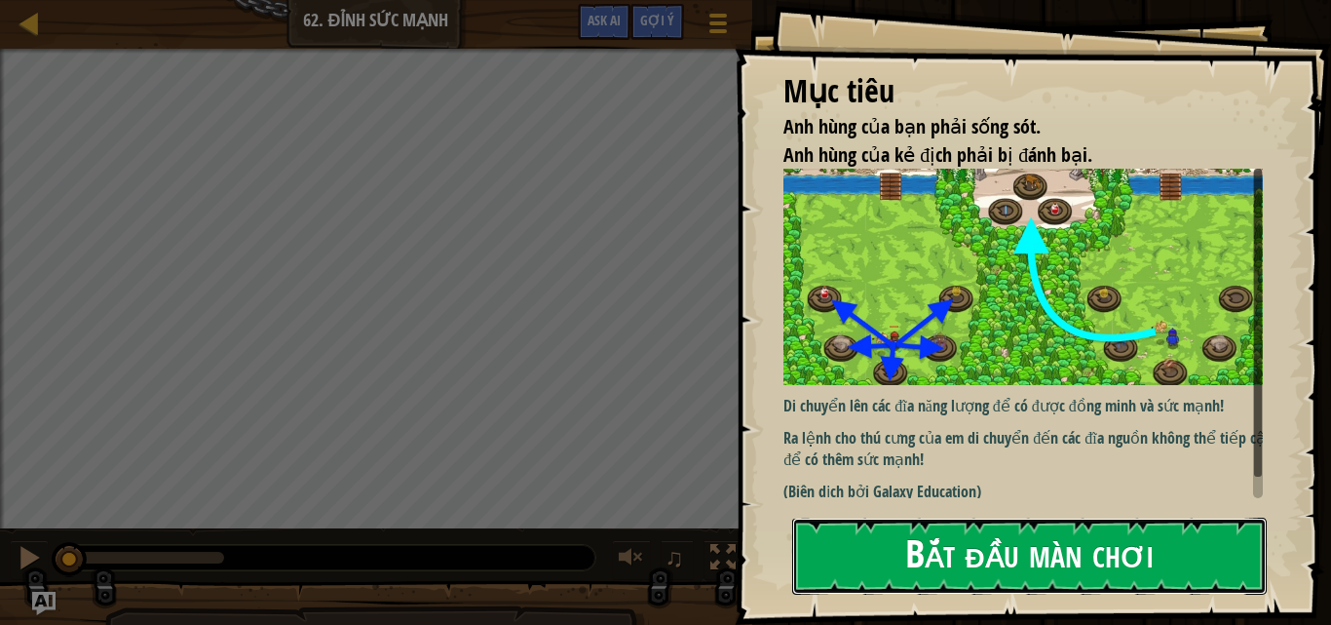
click at [899, 546] on button "Bắt đầu màn chơi" at bounding box center [1029, 555] width 475 height 77
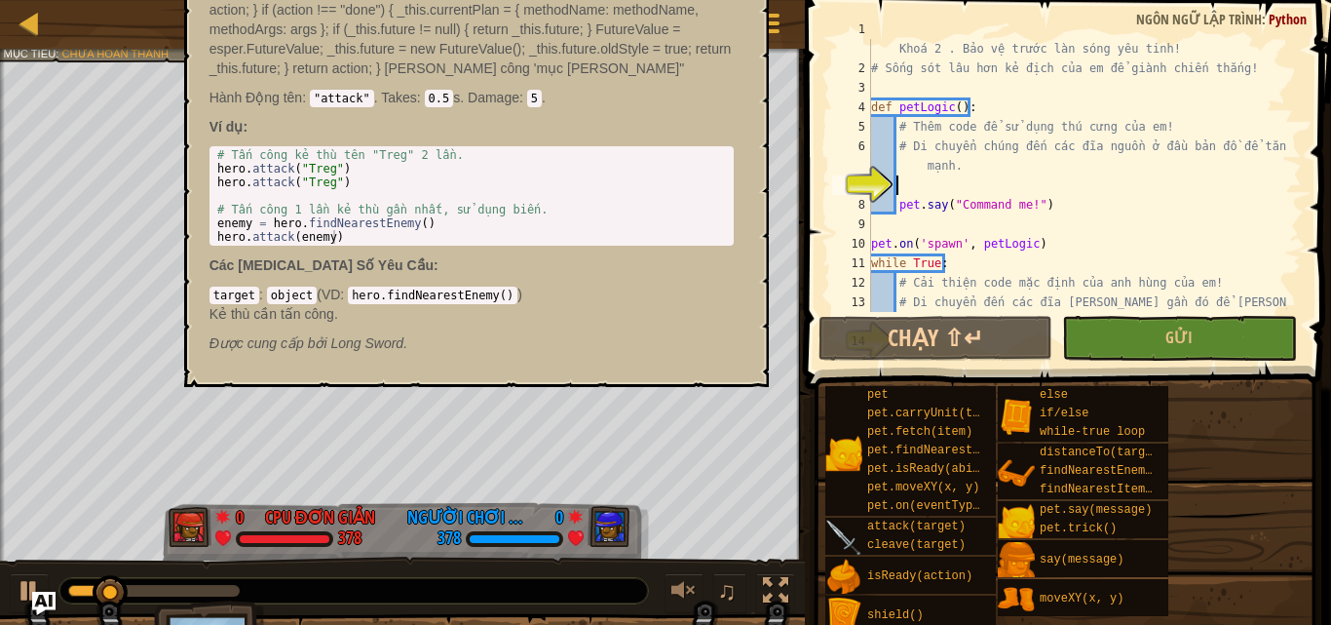
scroll to position [19, 0]
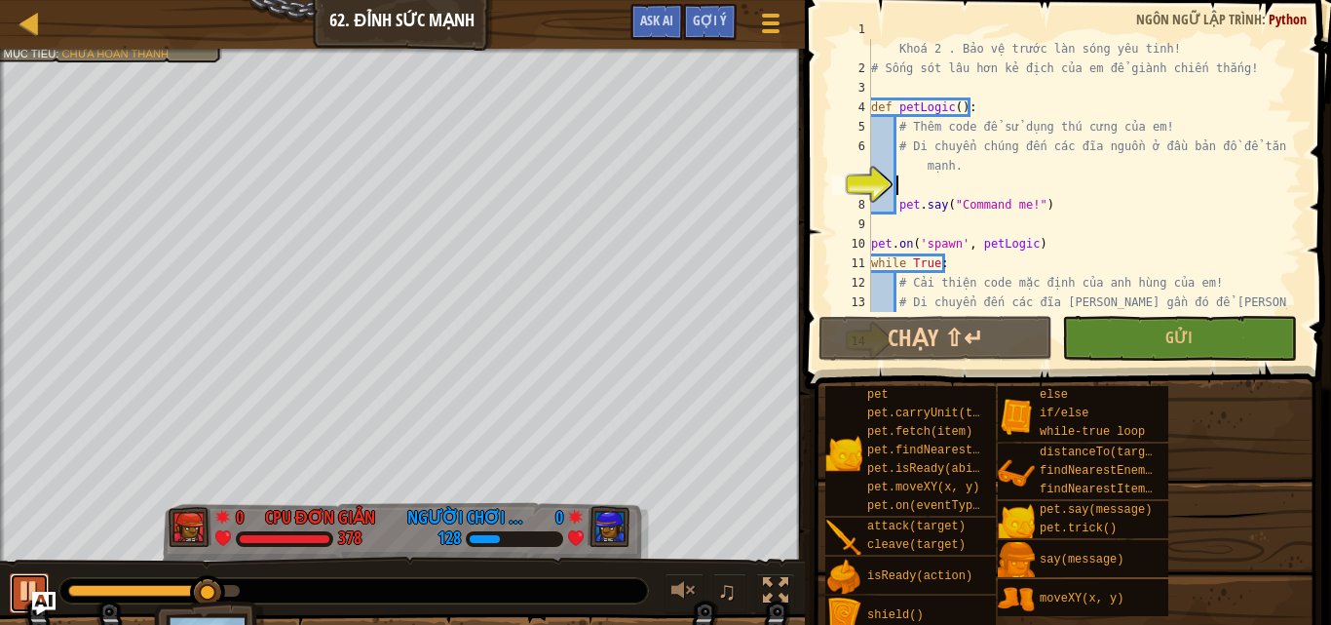
click at [21, 588] on div at bounding box center [29, 590] width 25 height 25
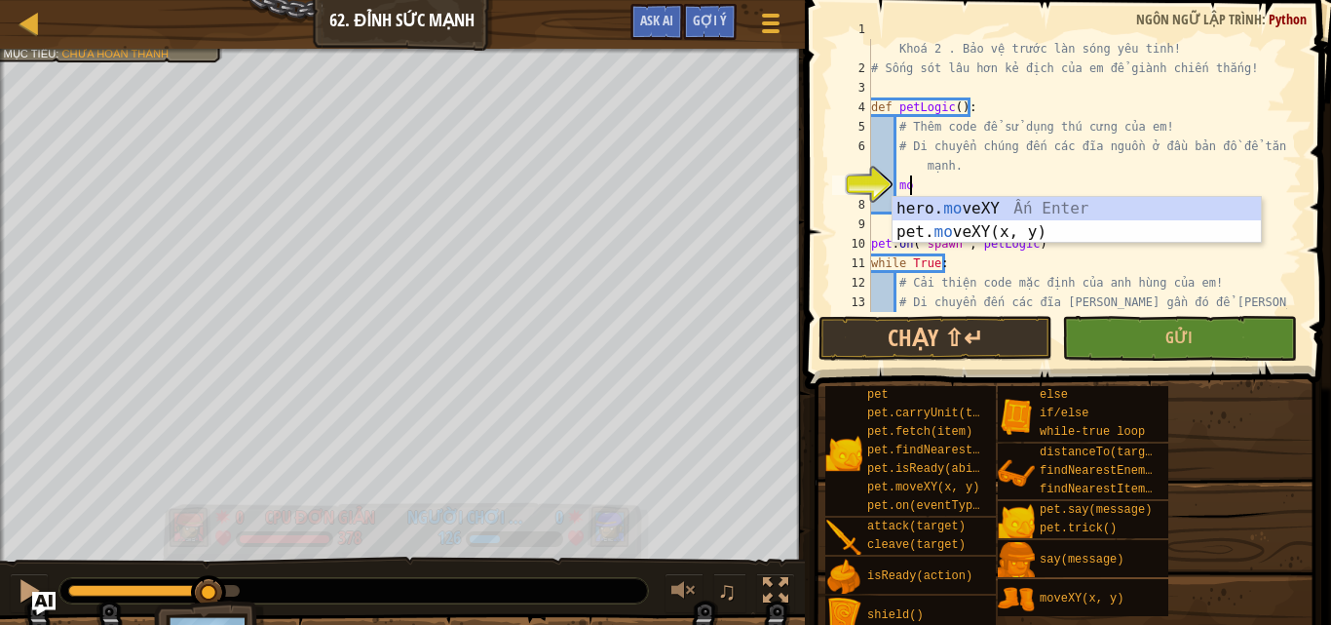
scroll to position [9, 2]
type textarea "m"
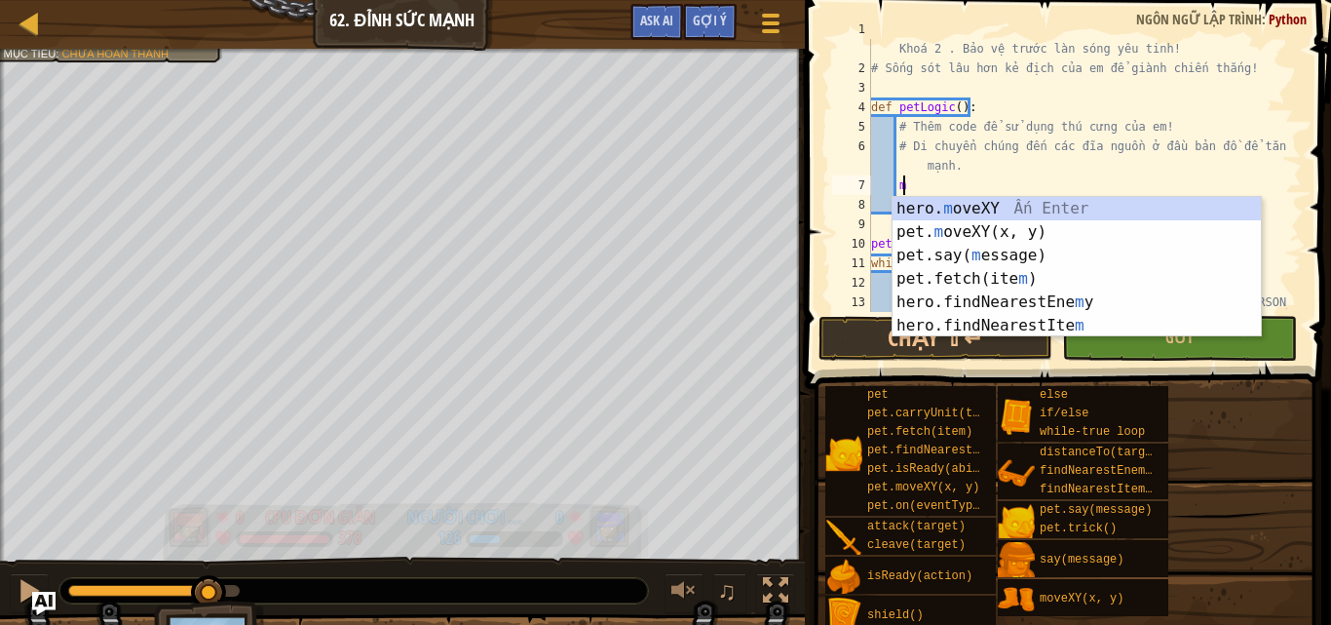
scroll to position [9, 1]
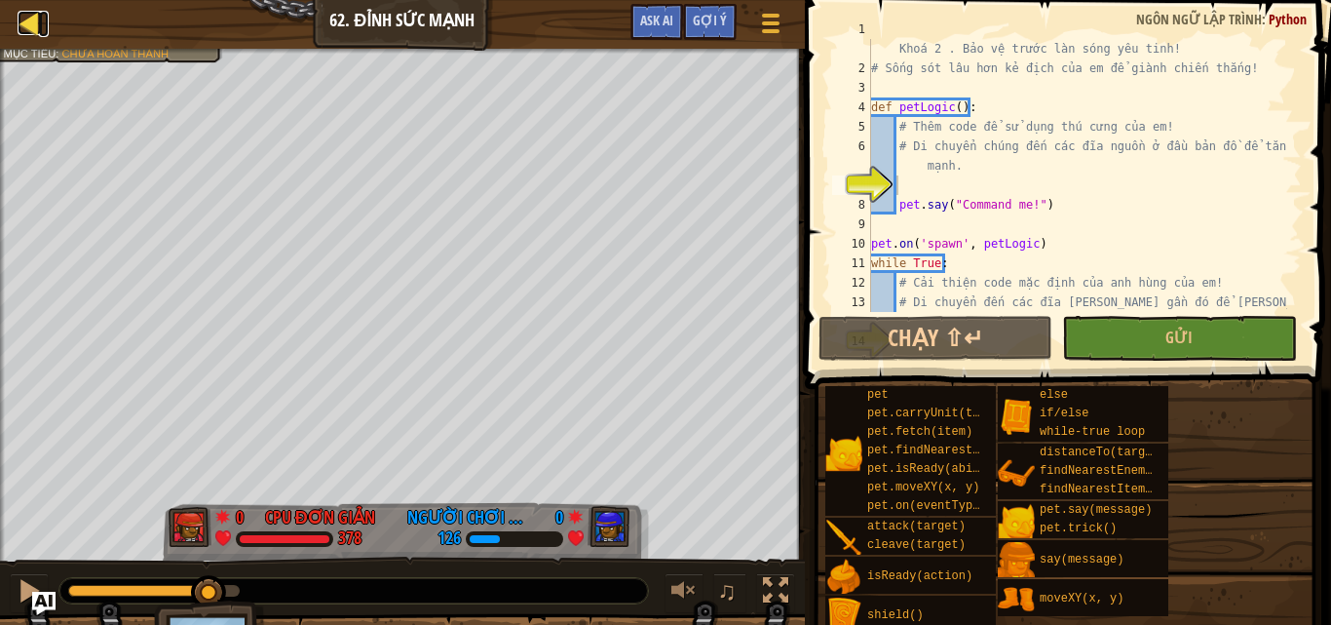
click at [21, 15] on div at bounding box center [30, 23] width 24 height 24
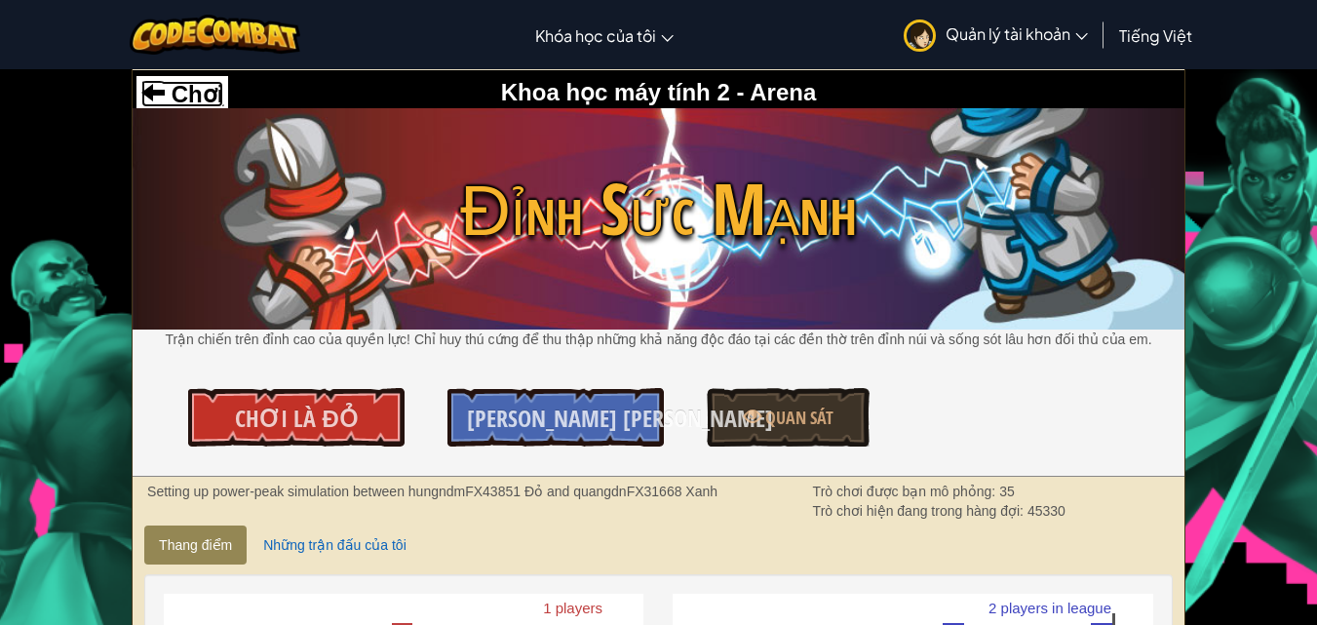
click at [157, 94] on span at bounding box center [152, 91] width 23 height 23
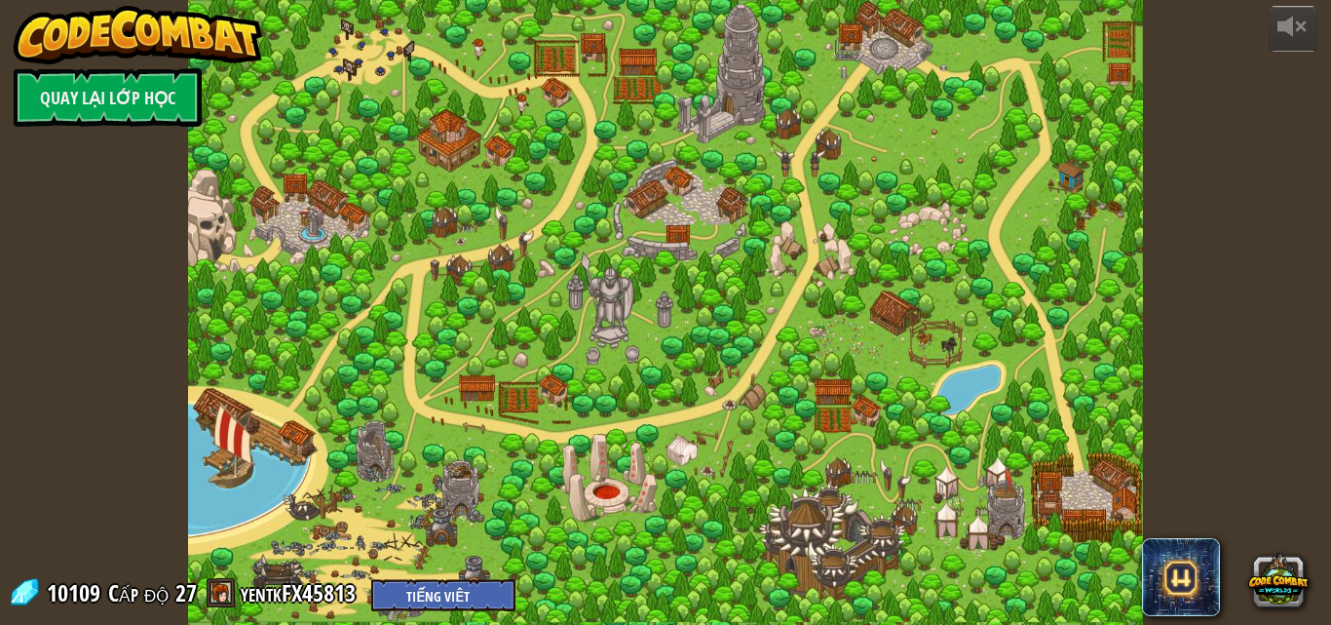
select select "vi"
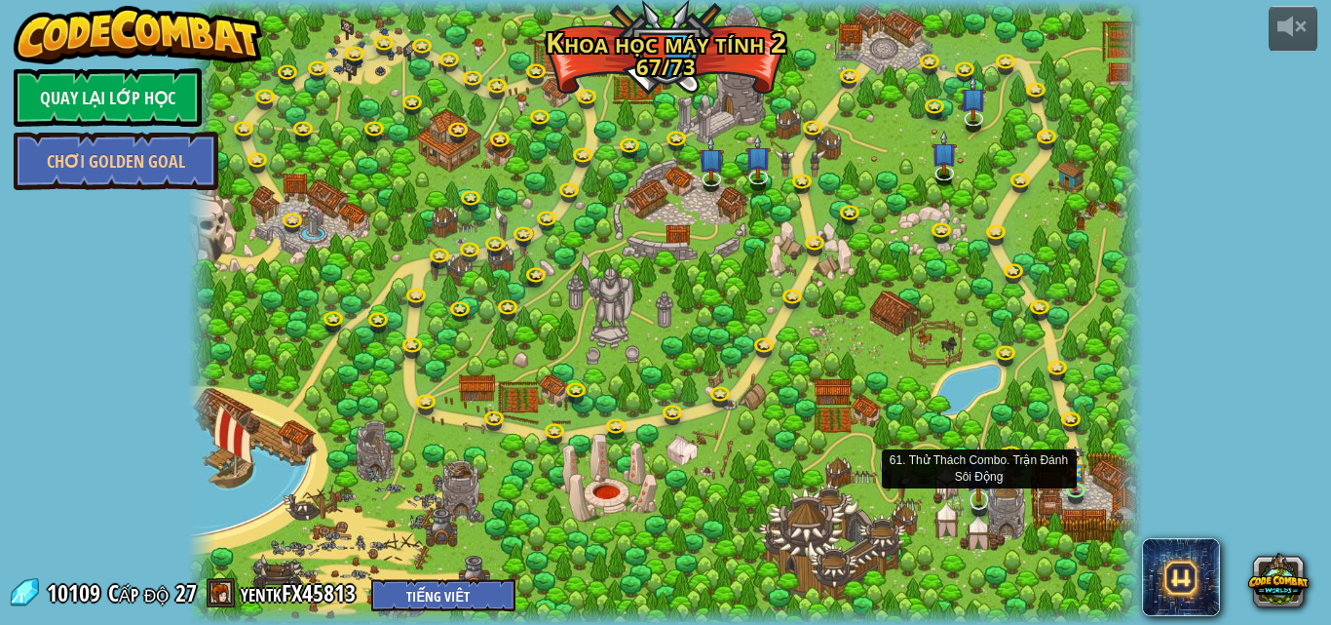
select select "vi"
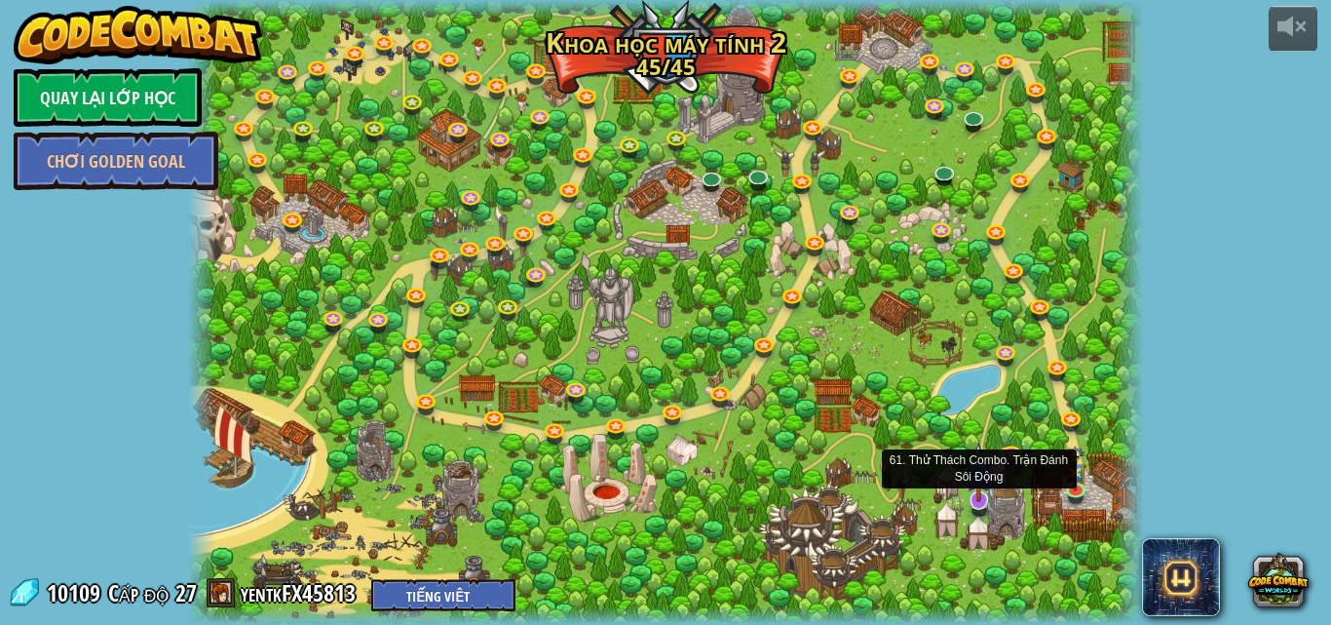
click at [976, 495] on img at bounding box center [979, 471] width 26 height 59
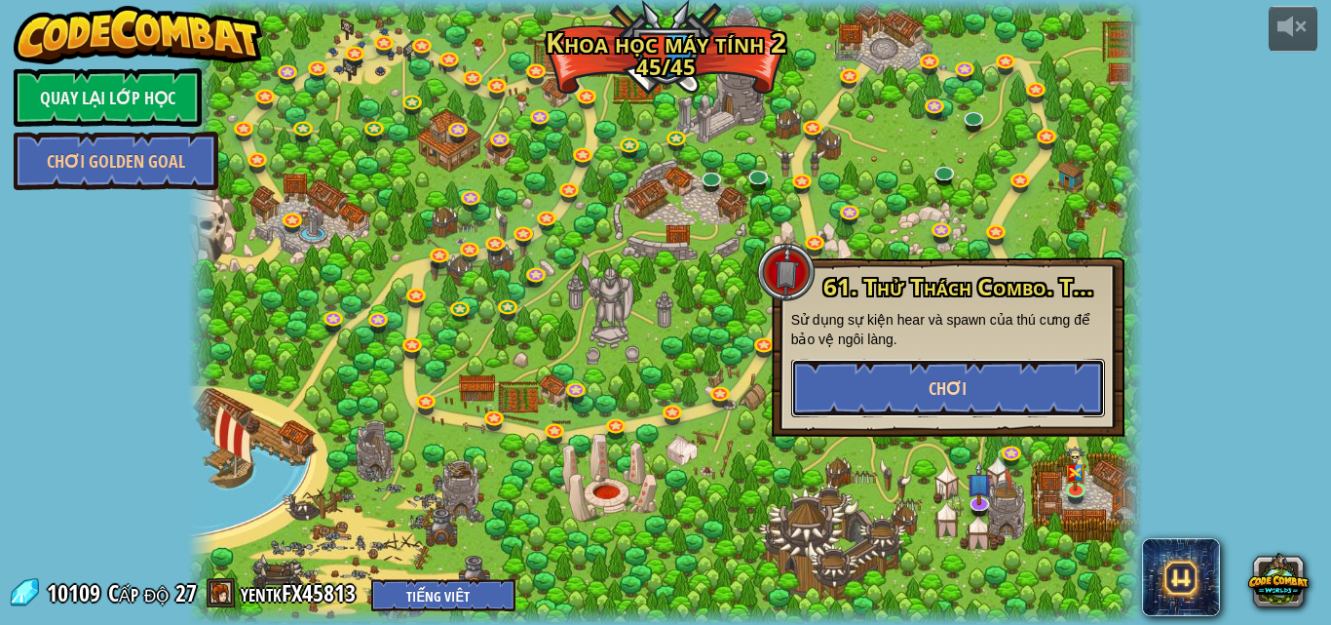
click at [992, 377] on button "Chơi" at bounding box center [948, 388] width 314 height 58
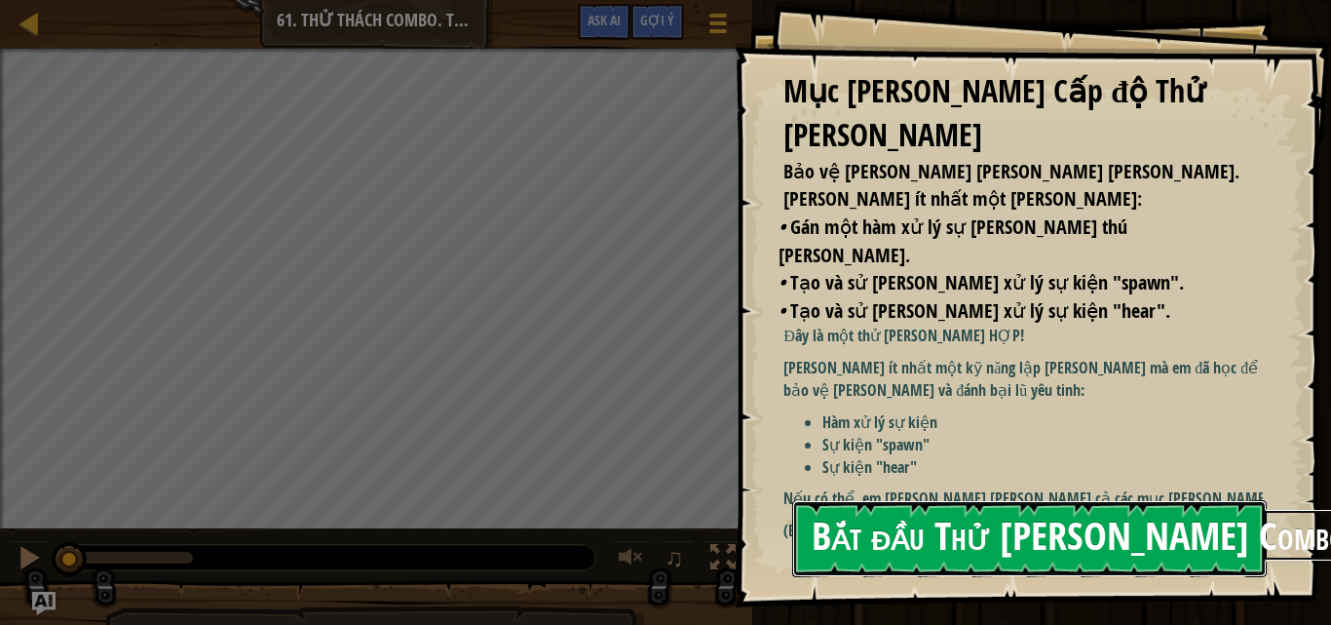
click at [1009, 544] on button "Bắt đầu Thử Thách Combo" at bounding box center [1029, 538] width 475 height 77
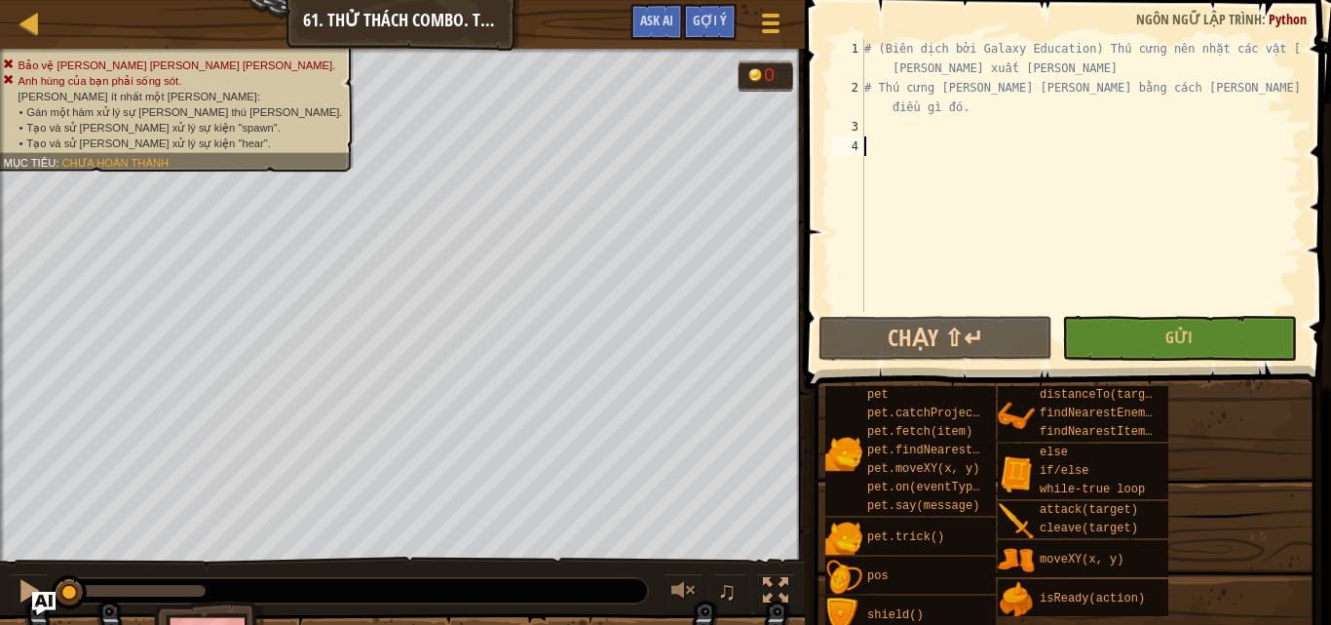
click at [867, 125] on div "# (Biên dịch bởi Galaxy Education) Thú cưng nên nhặt các vật phẩm khi chúng xuấ…" at bounding box center [1080, 204] width 441 height 331
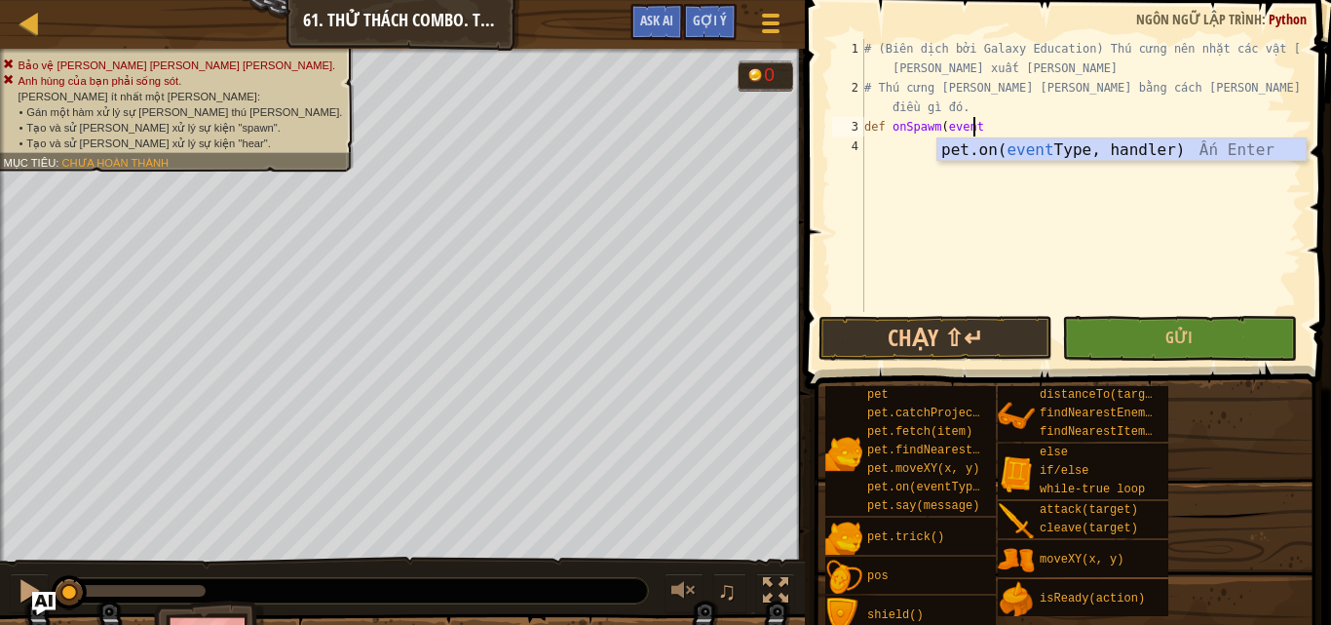
scroll to position [9, 8]
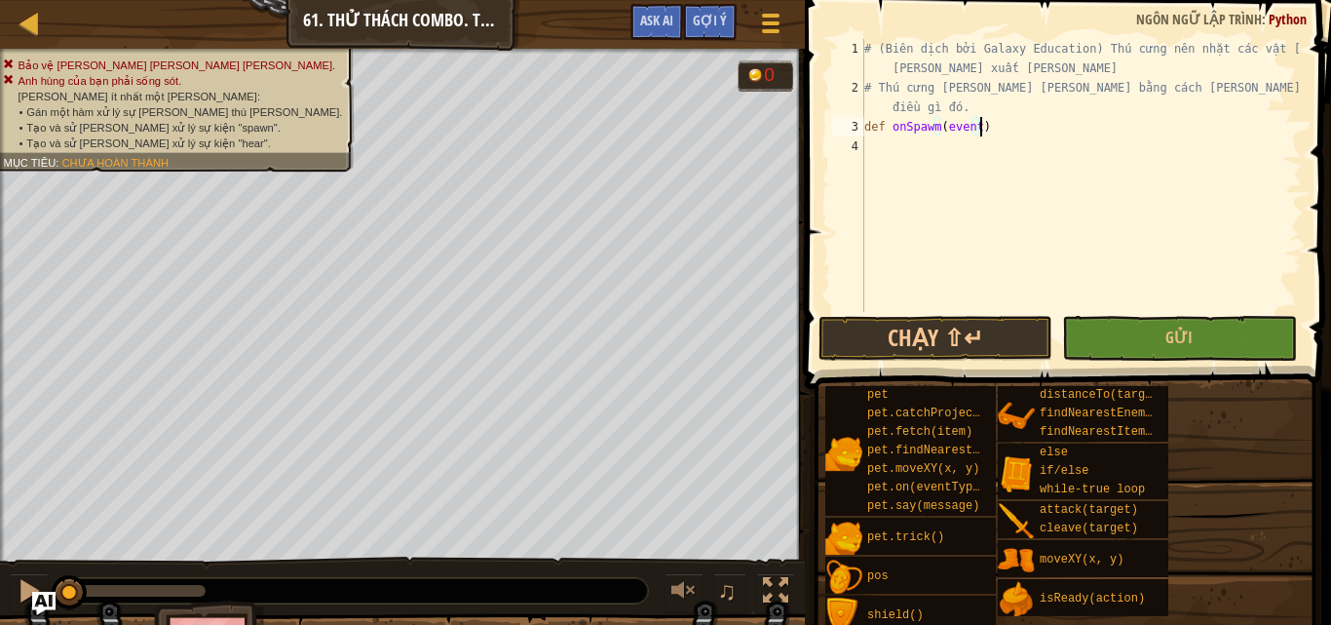
type textarea "def onSpawm(event):"
type textarea "ư"
type textarea "w"
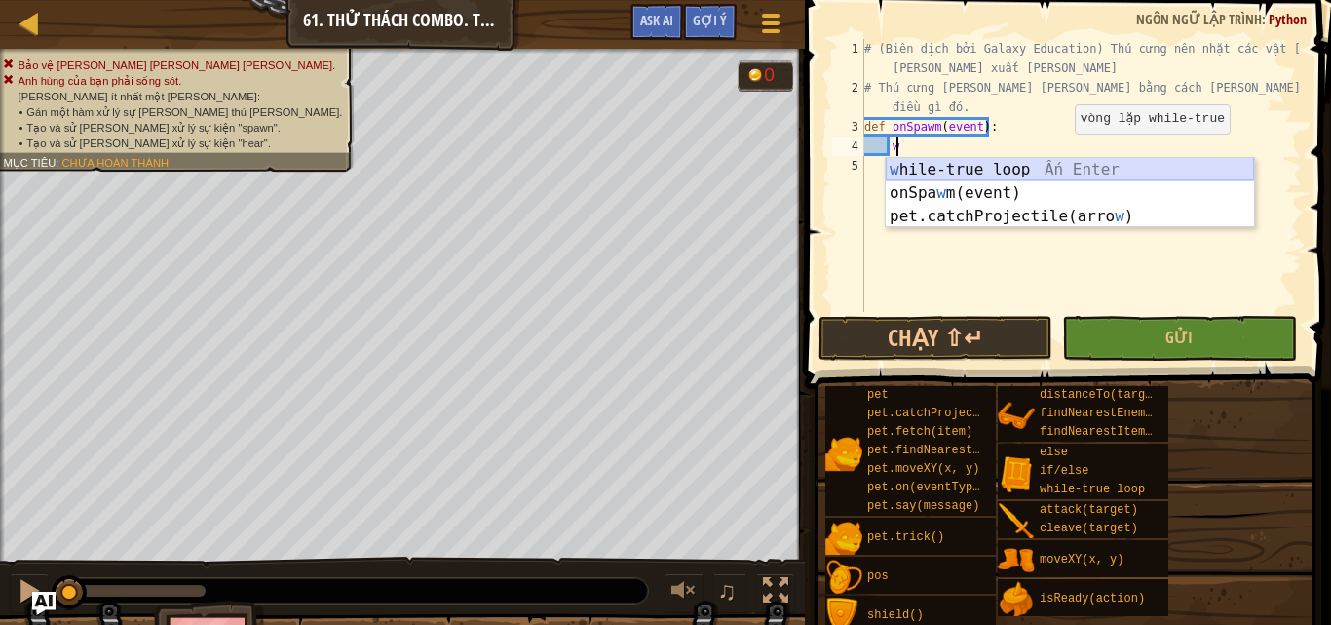
click at [1058, 166] on div "w hile-true loop Ấn Enter onSpa w m(event) Ấn Enter pet.catchProjectile(arro w …" at bounding box center [1070, 216] width 368 height 117
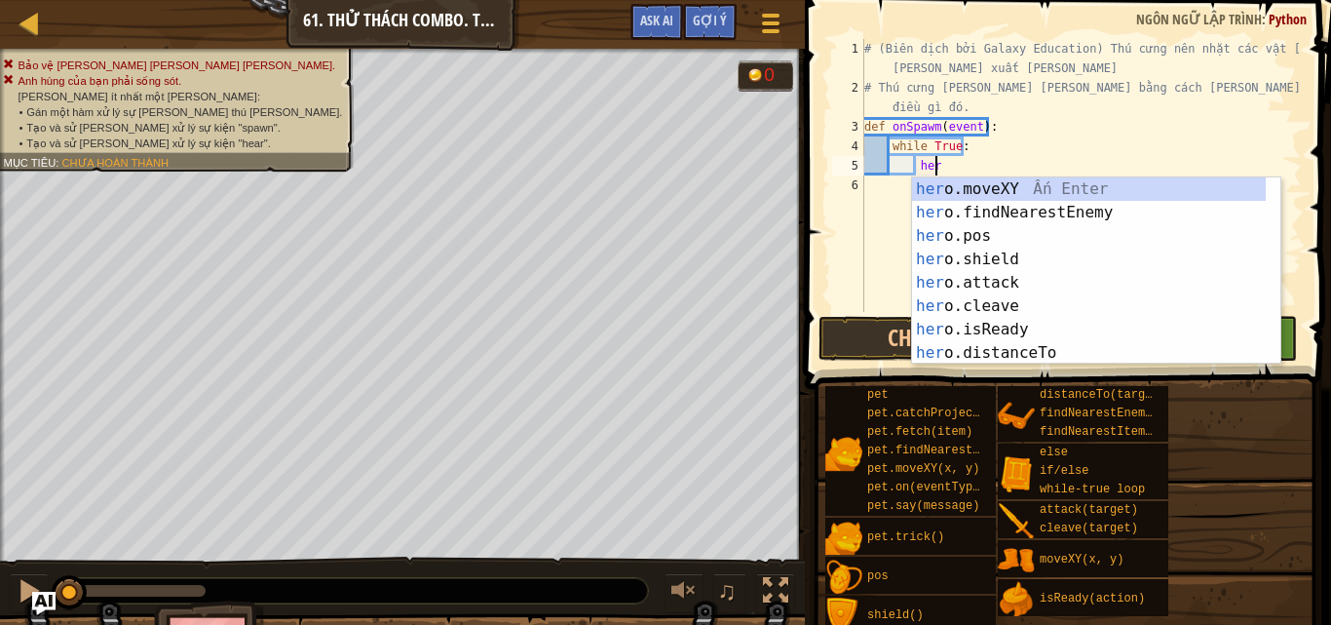
scroll to position [9, 5]
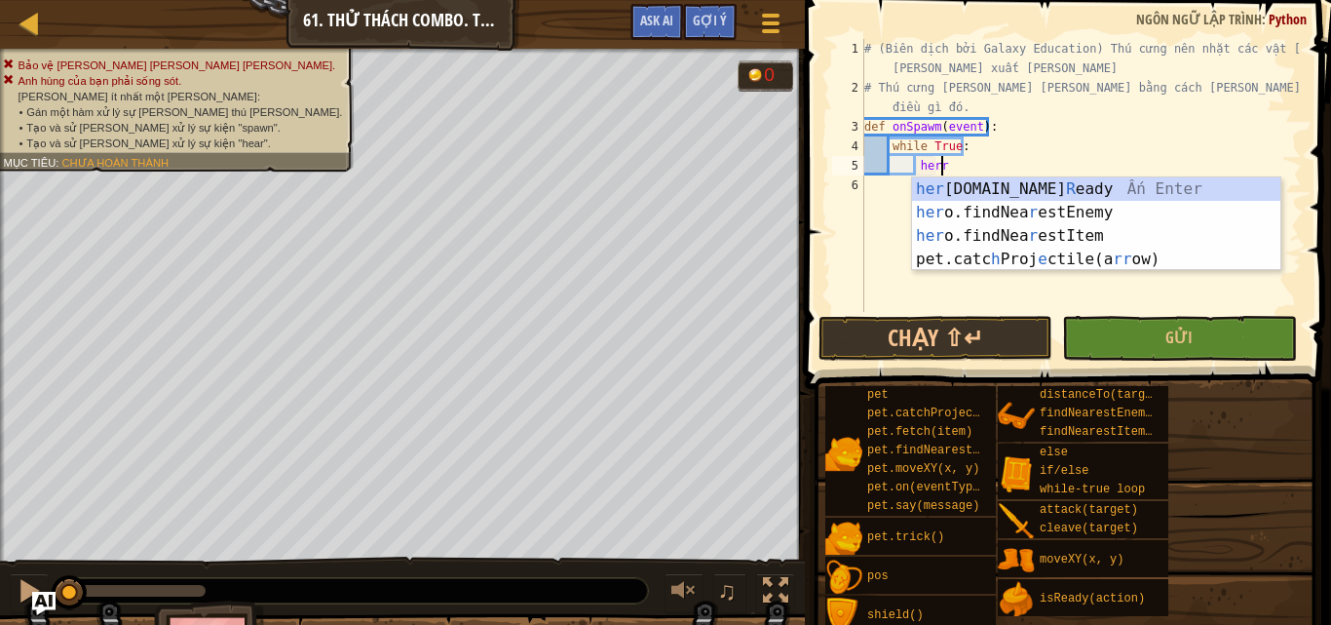
type textarea "her"
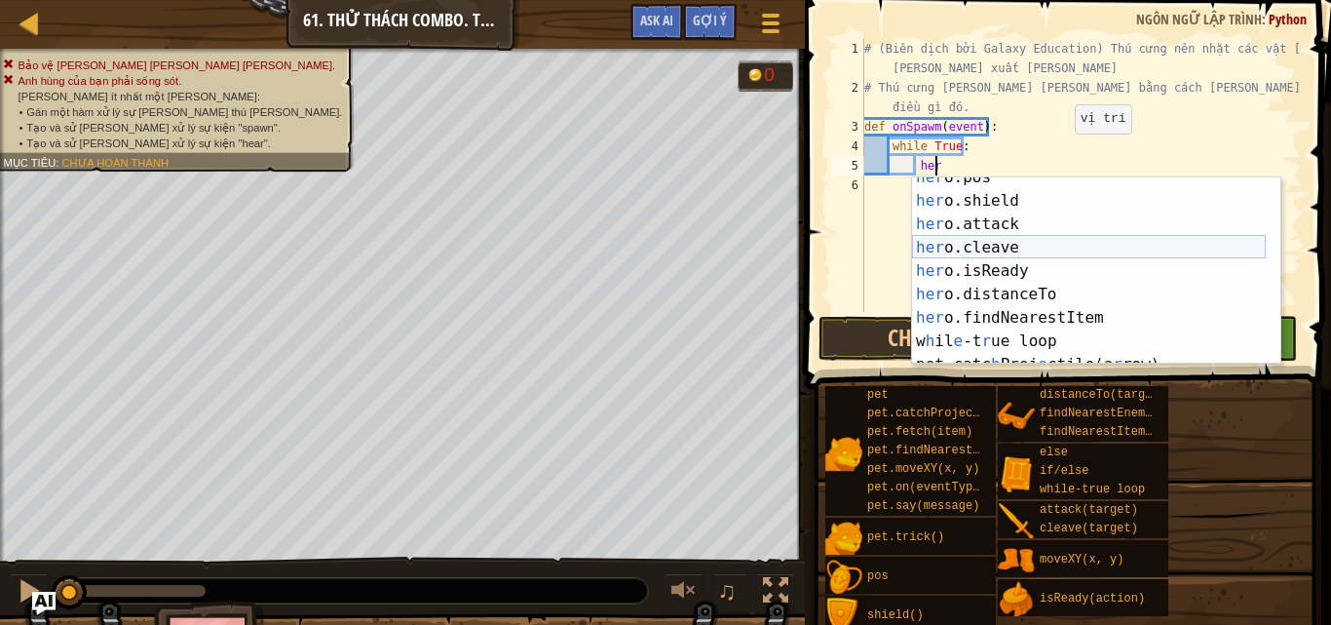
scroll to position [94, 0]
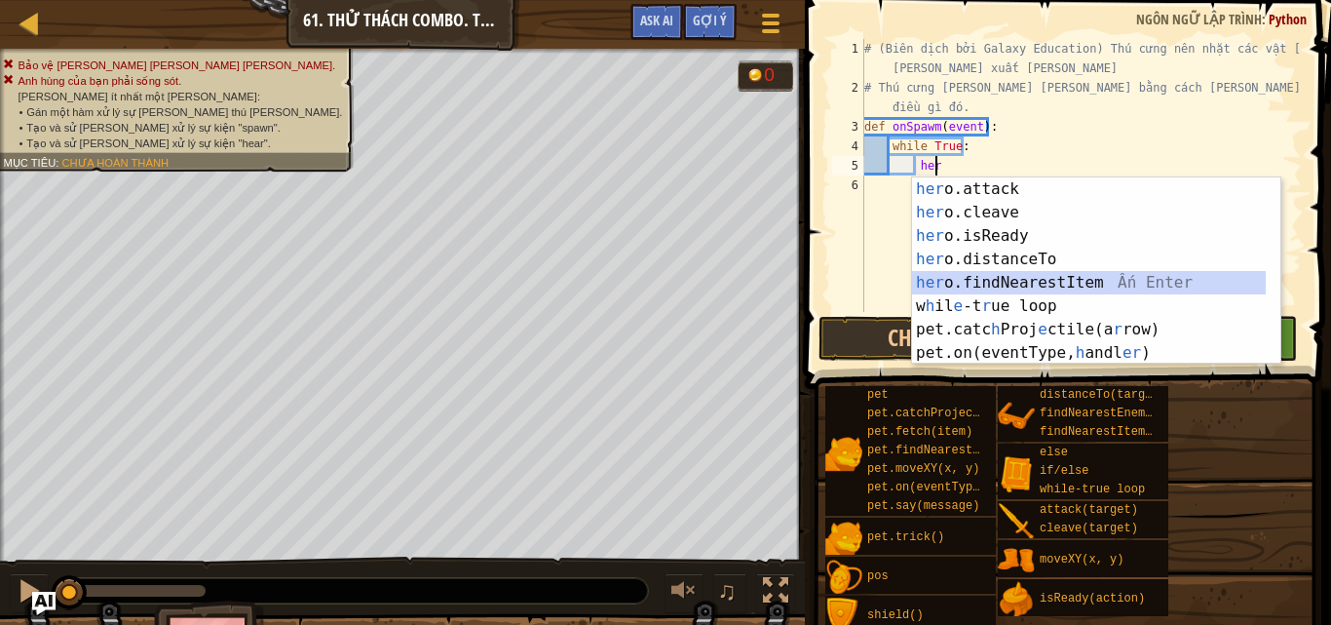
click at [1017, 278] on div "her o.attack Ấn Enter her o.cleave Ấn Enter her o.isReady Ấn Enter her o.distan…" at bounding box center [1089, 294] width 354 height 234
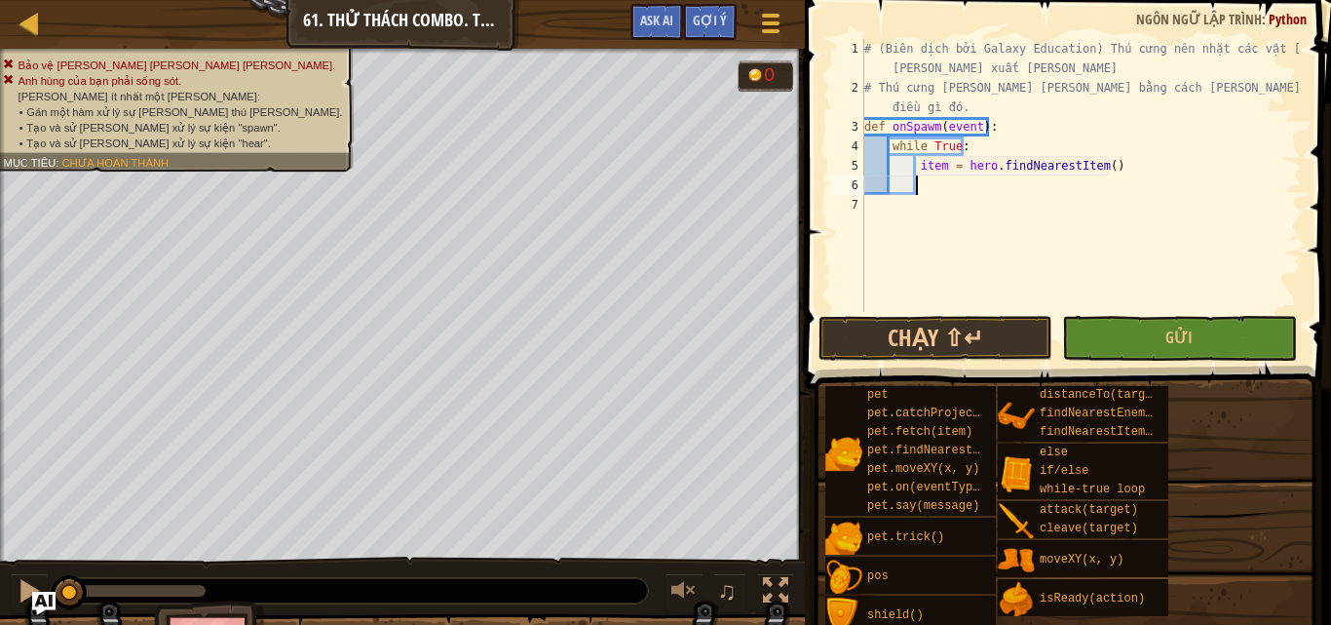
type textarea "i"
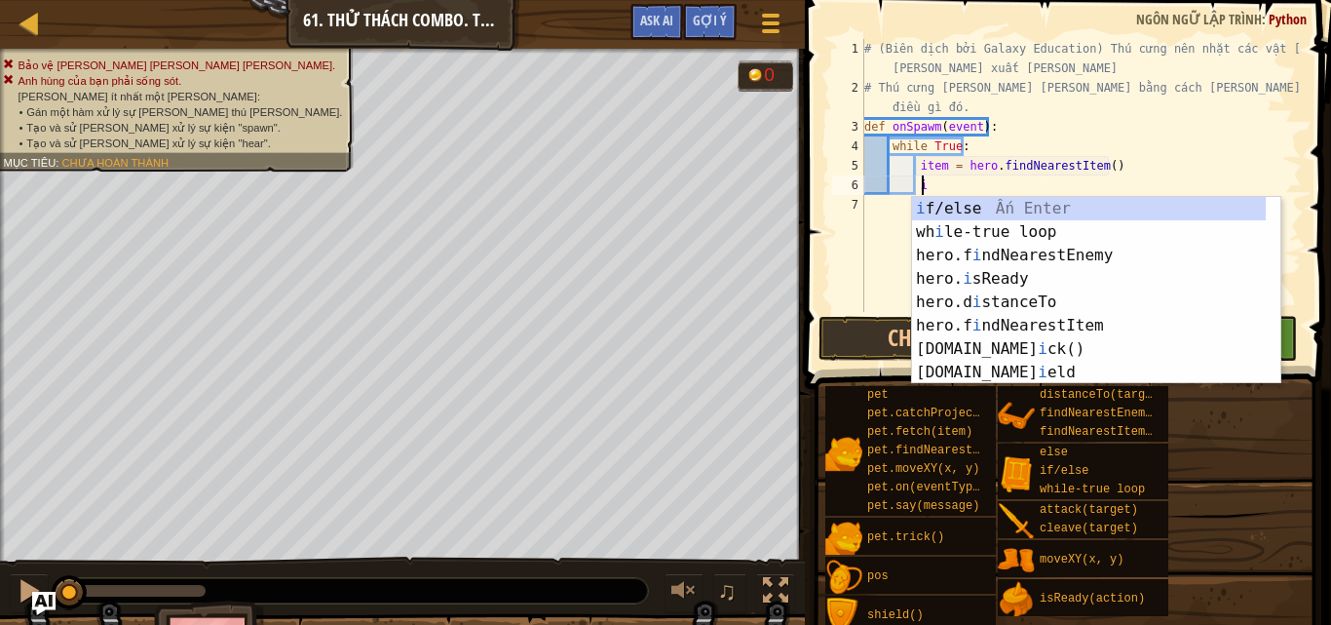
scroll to position [0, 0]
type textarea "ì"
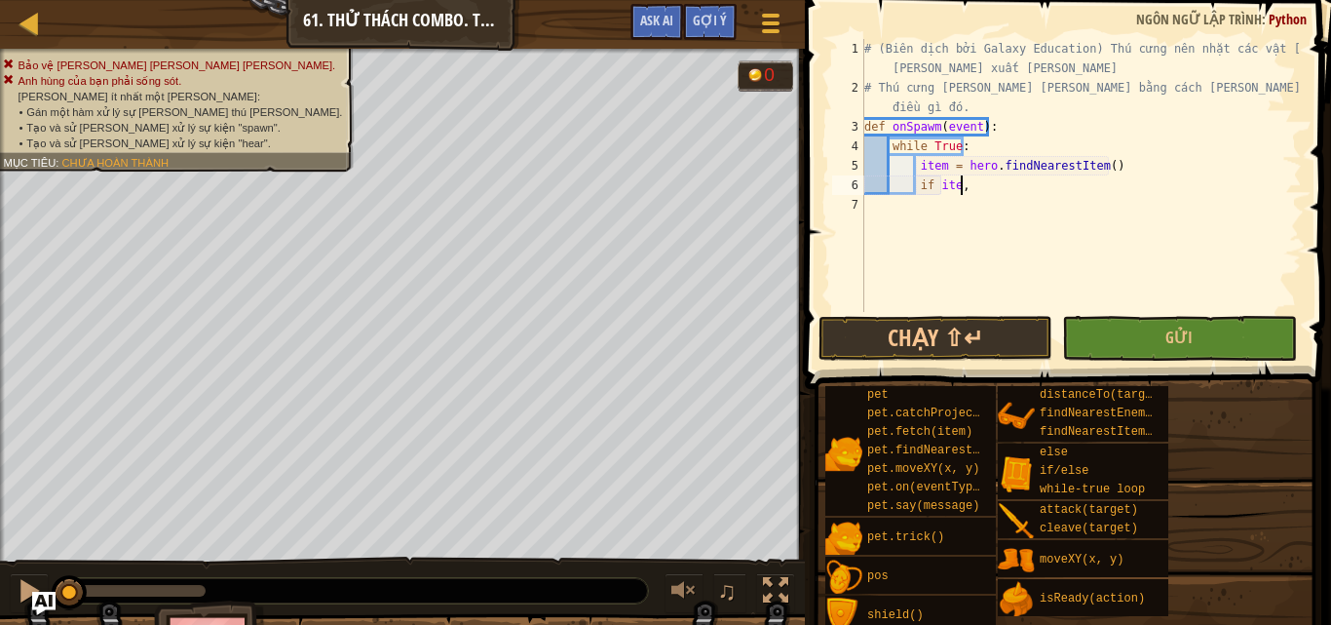
scroll to position [9, 7]
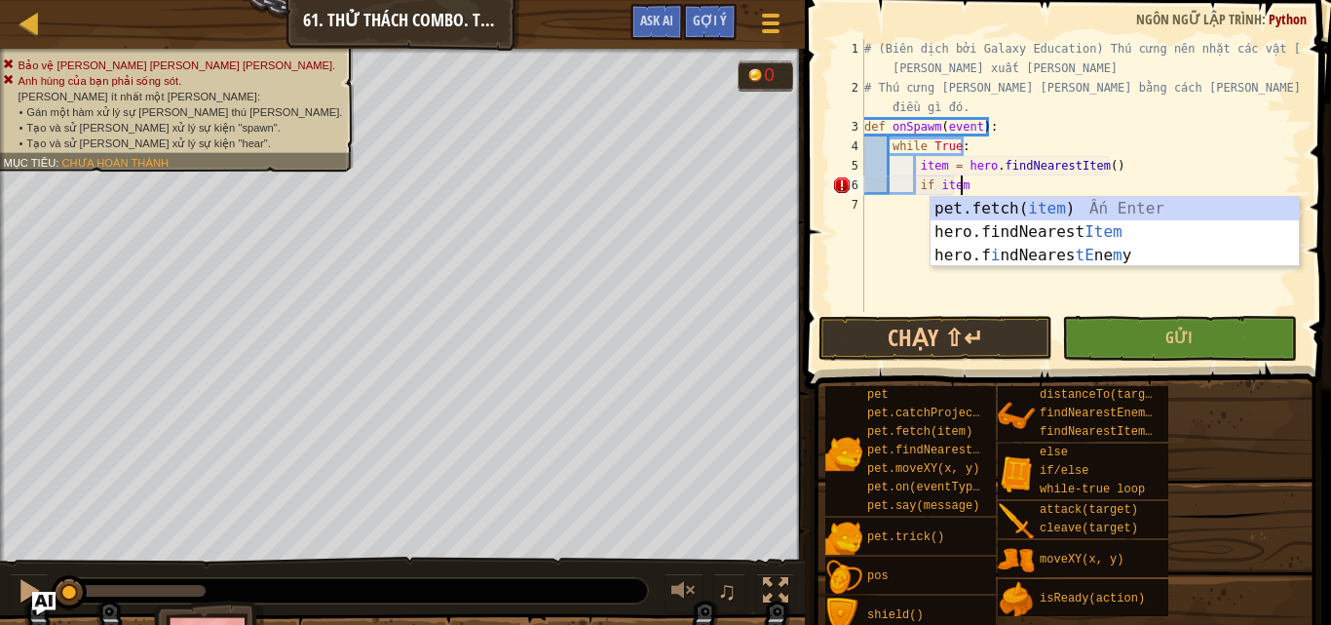
type textarea "if item:"
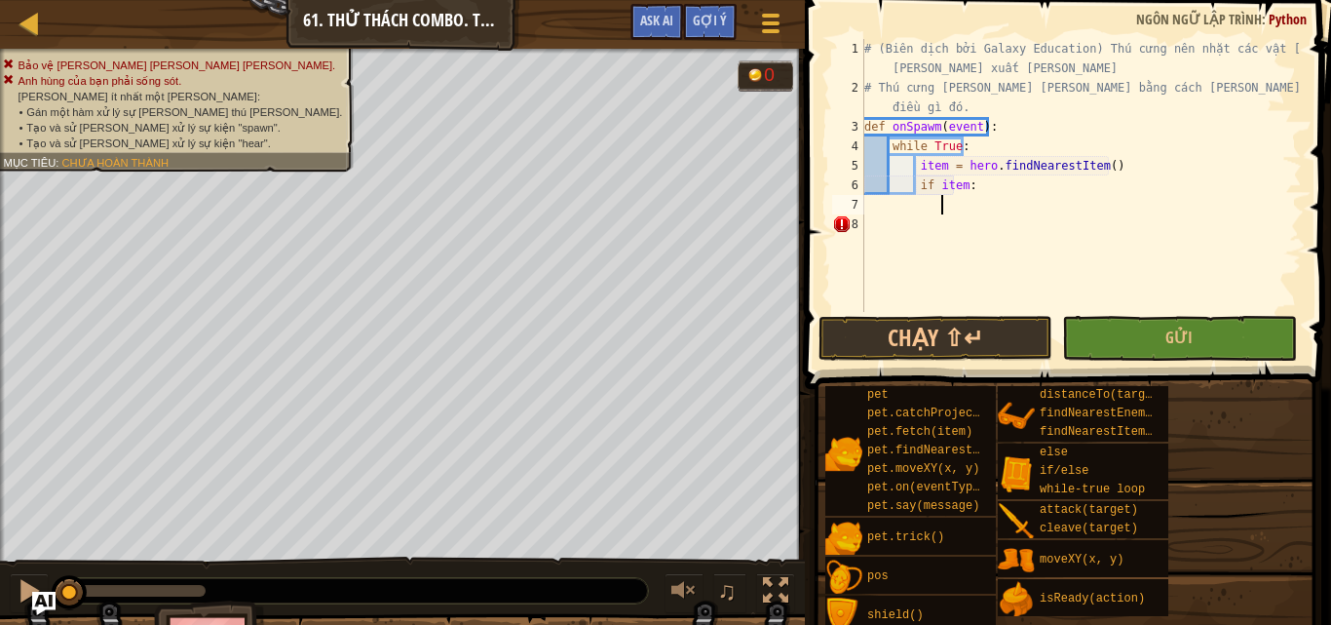
scroll to position [9, 6]
type textarea "h"
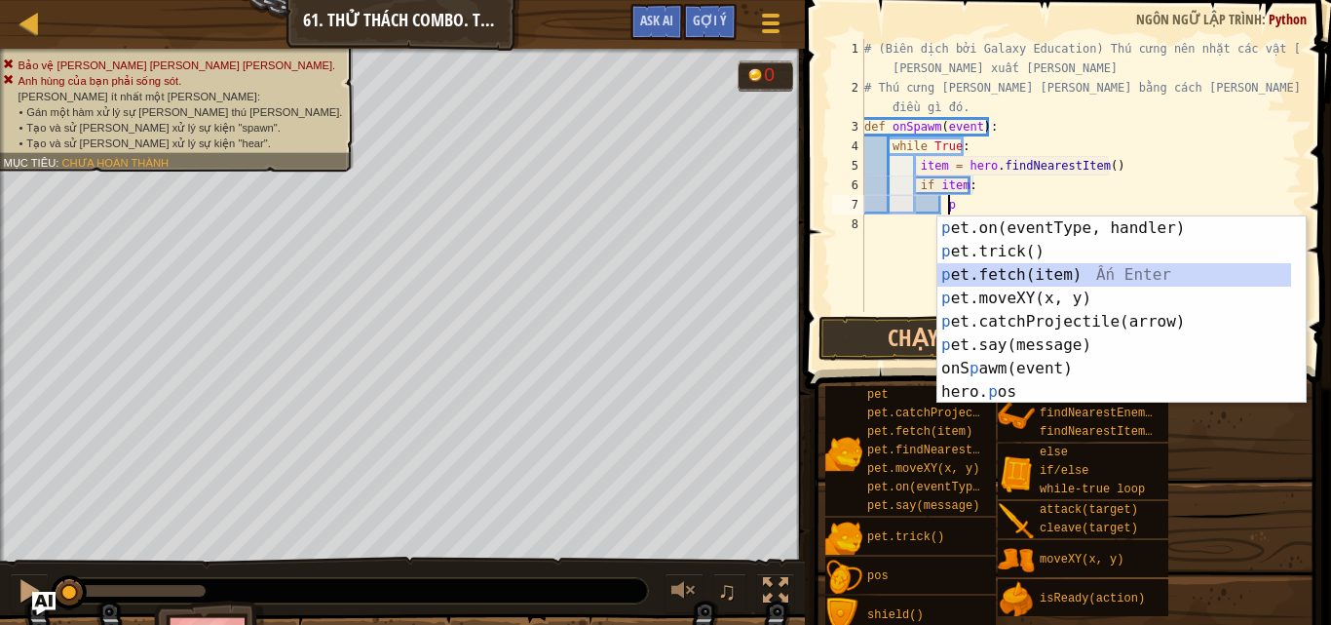
click at [1025, 272] on div "p et.on(eventType, handler) Ấn Enter p et.trick() Ấn Enter p et.fetch(item) Ấn …" at bounding box center [1114, 333] width 354 height 234
type textarea "pet.fetch(item)"
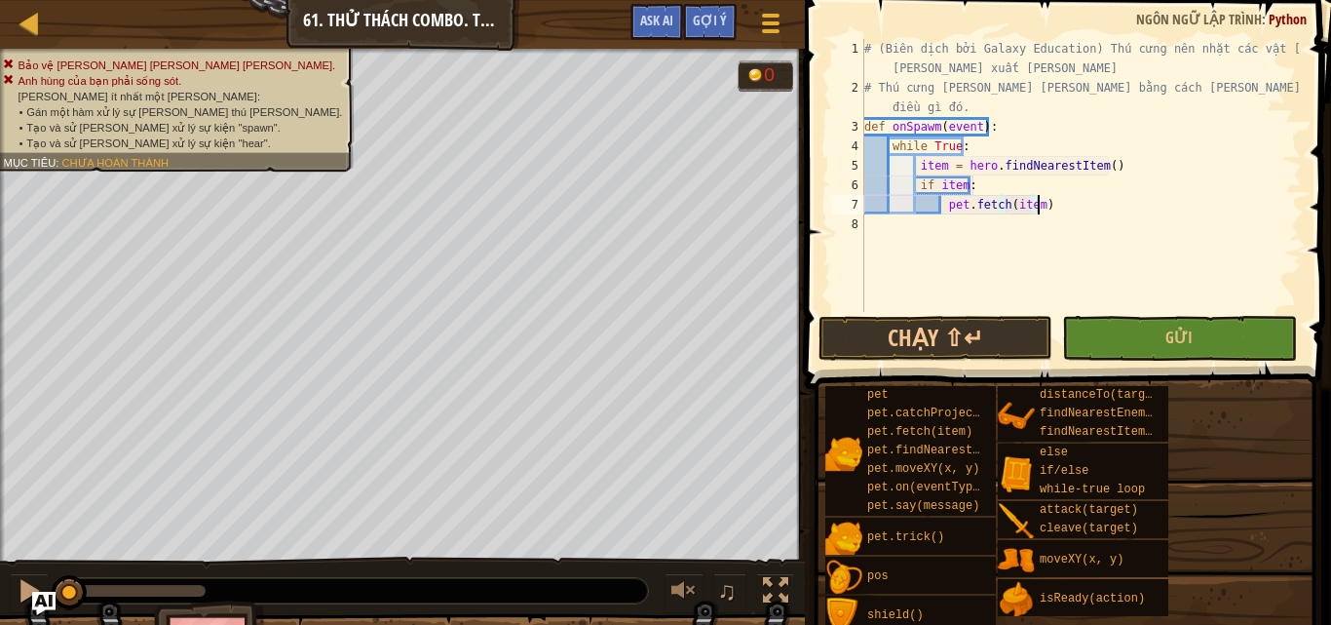
click at [1046, 203] on div "# (Biên dịch bởi Galaxy Education) Thú cưng nên nhặt các vật phẩm khi chúng xuấ…" at bounding box center [1080, 204] width 441 height 331
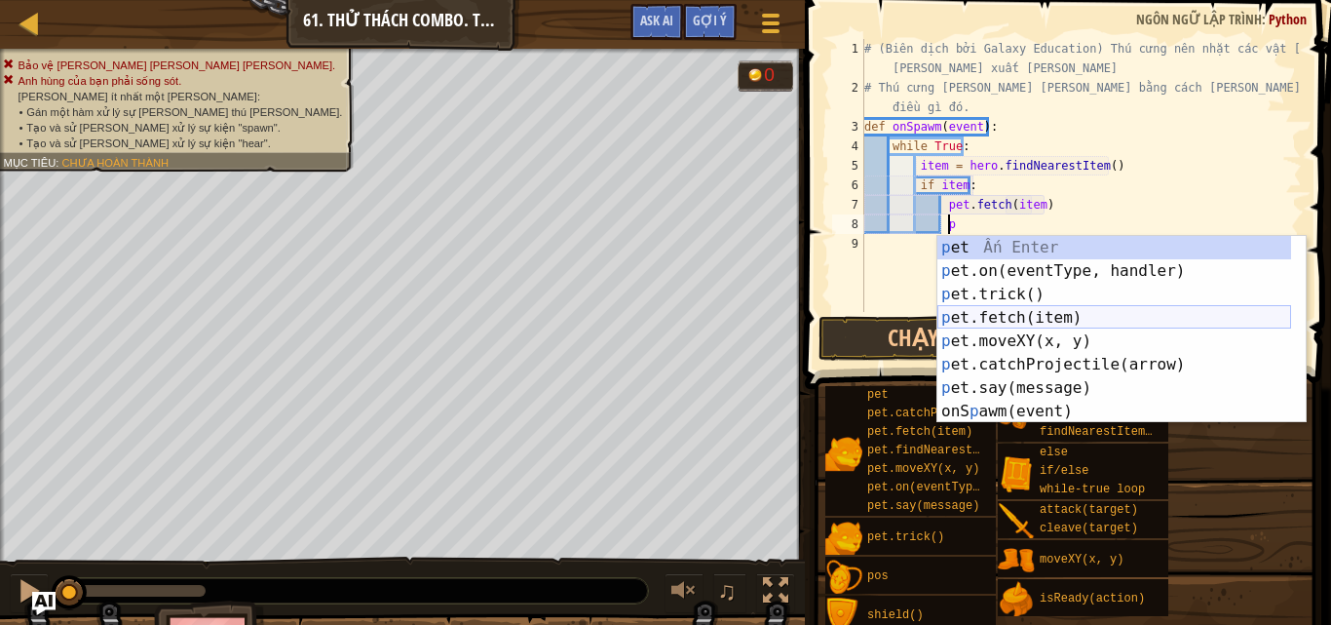
click at [1020, 311] on div "p et Ấn Enter p et.on(eventType, handler) Ấn Enter p et.trick() Ấn Enter p et.f…" at bounding box center [1114, 353] width 354 height 234
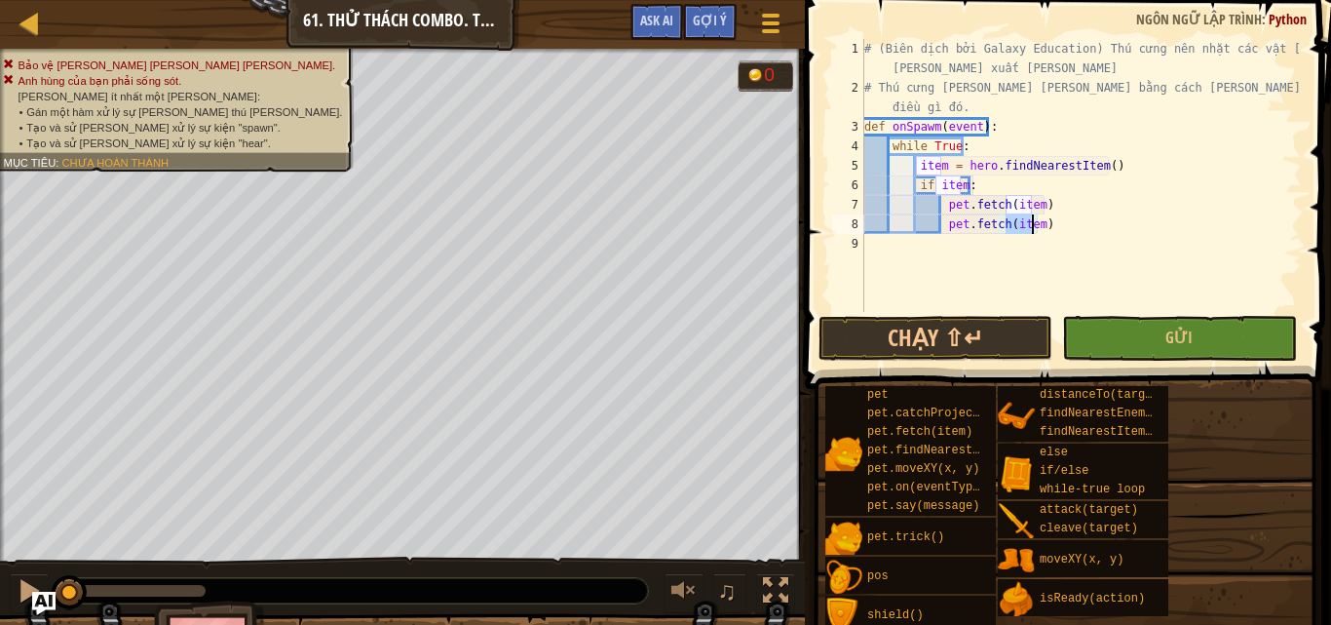
click at [1044, 225] on div "# (Biên dịch bởi Galaxy Education) Thú cưng nên nhặt các vật phẩm khi chúng xuấ…" at bounding box center [1080, 204] width 441 height 331
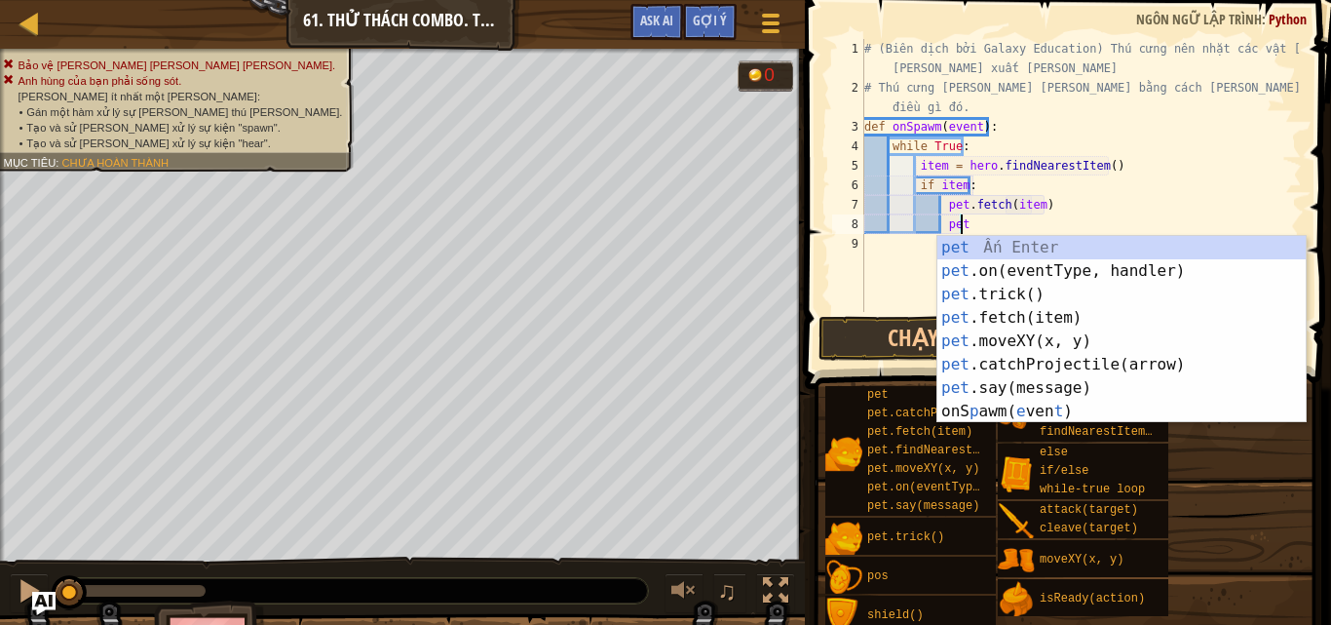
type textarea "p"
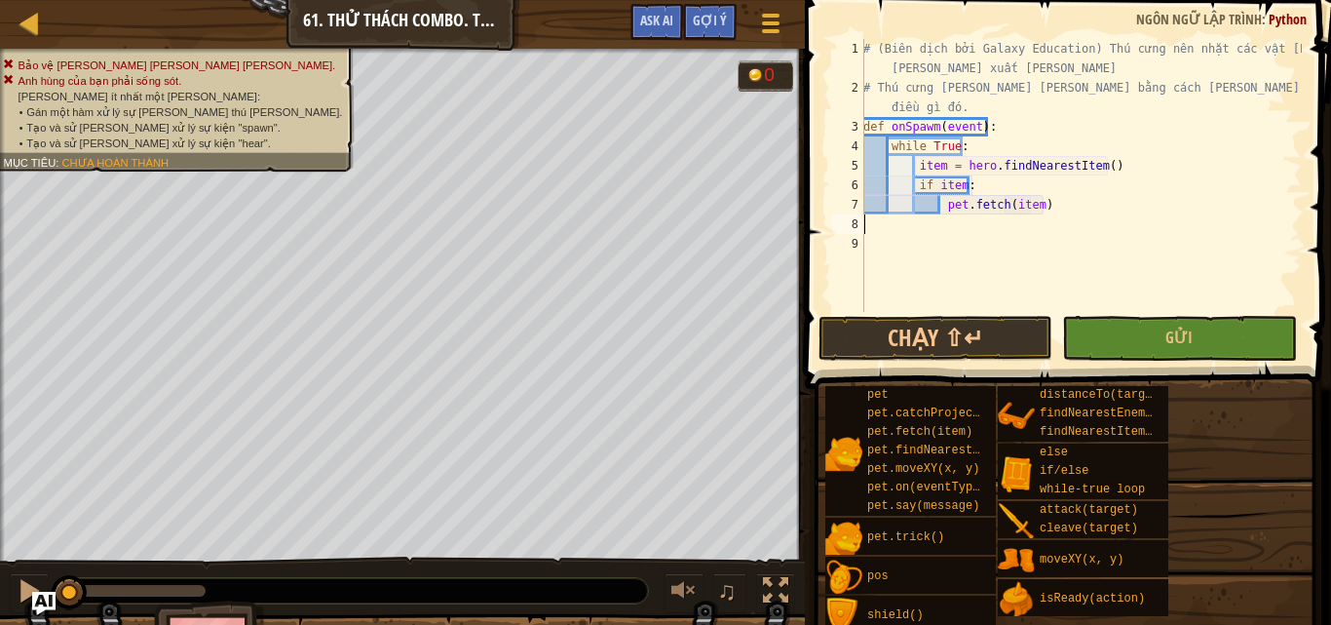
scroll to position [9, 0]
type textarea "ư"
type textarea "w"
type textarea "def onHear(event):"
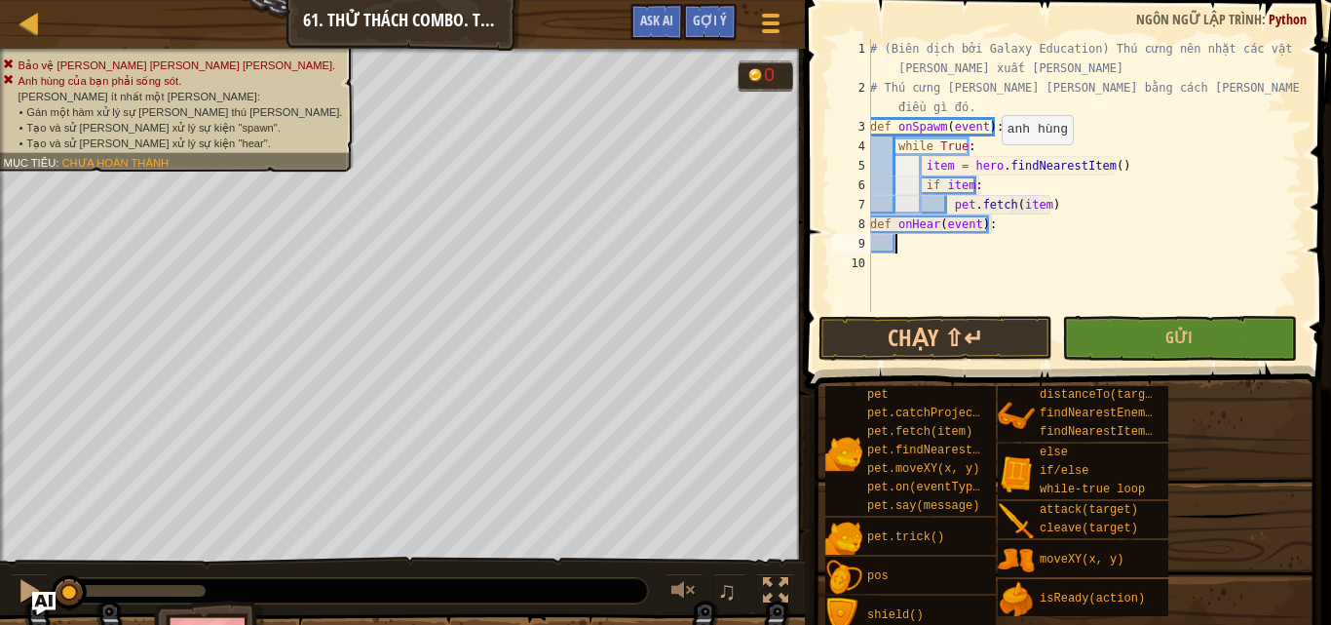
scroll to position [9, 1]
type textarea "ư"
type textarea "w"
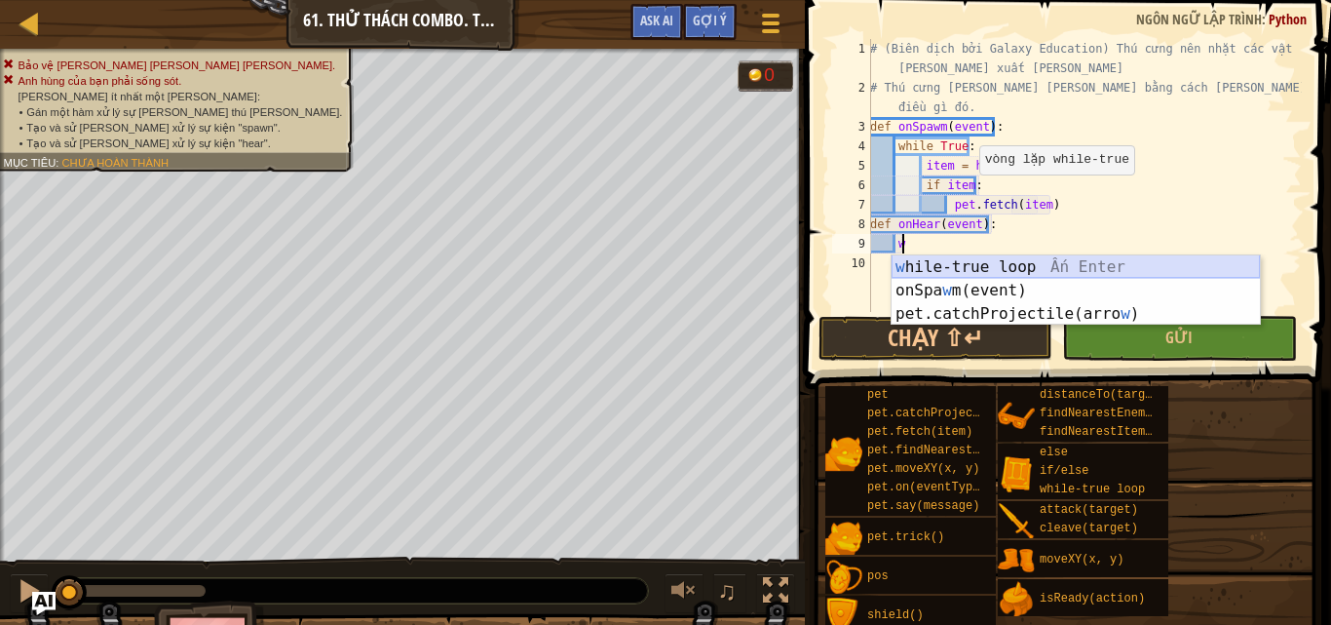
click at [965, 259] on div "w hile-true loop Ấn Enter onSpa w m(event) Ấn Enter pet.catchProjectile(arro w …" at bounding box center [1076, 313] width 368 height 117
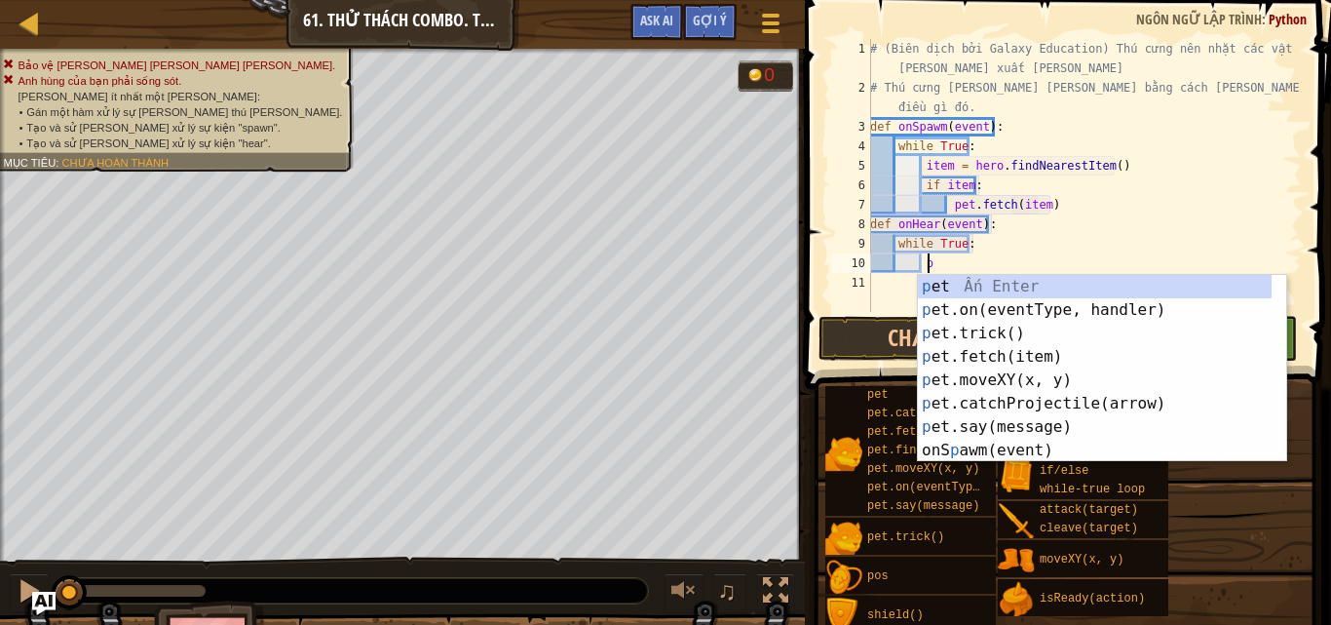
scroll to position [9, 3]
click at [972, 430] on div "p et Ấn Enter p et.on(eventType, handler) Ấn Enter p et.trick() Ấn Enter p et.f…" at bounding box center [1095, 392] width 354 height 234
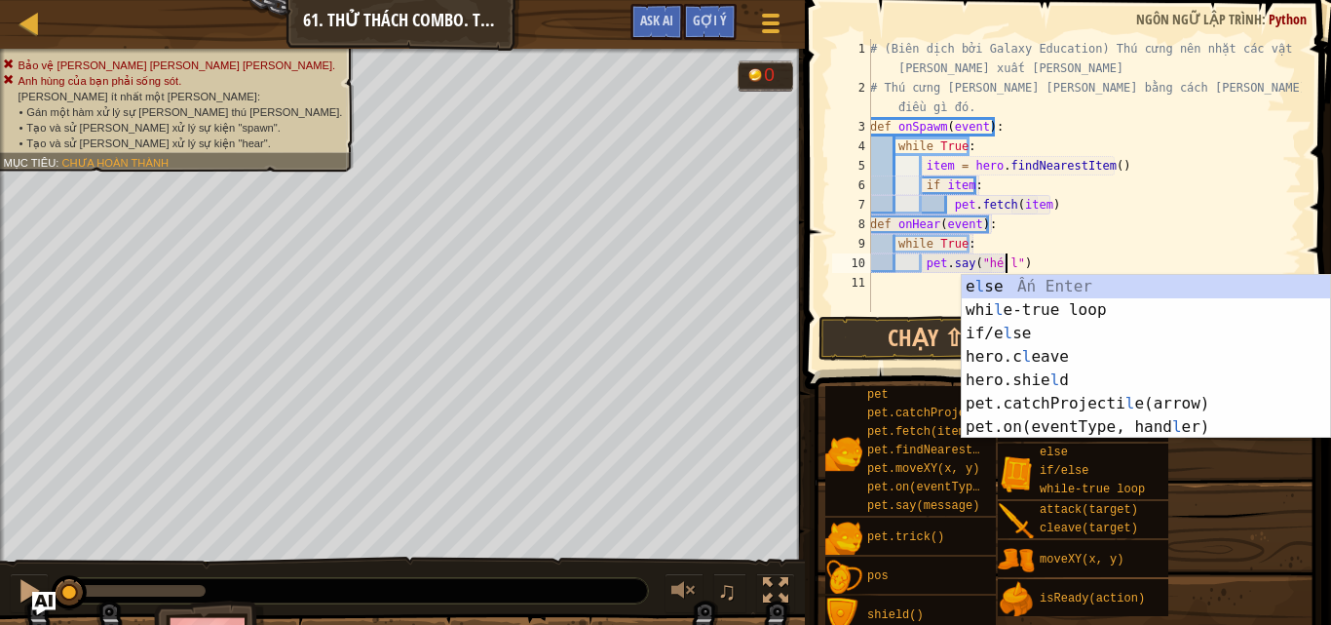
scroll to position [9, 12]
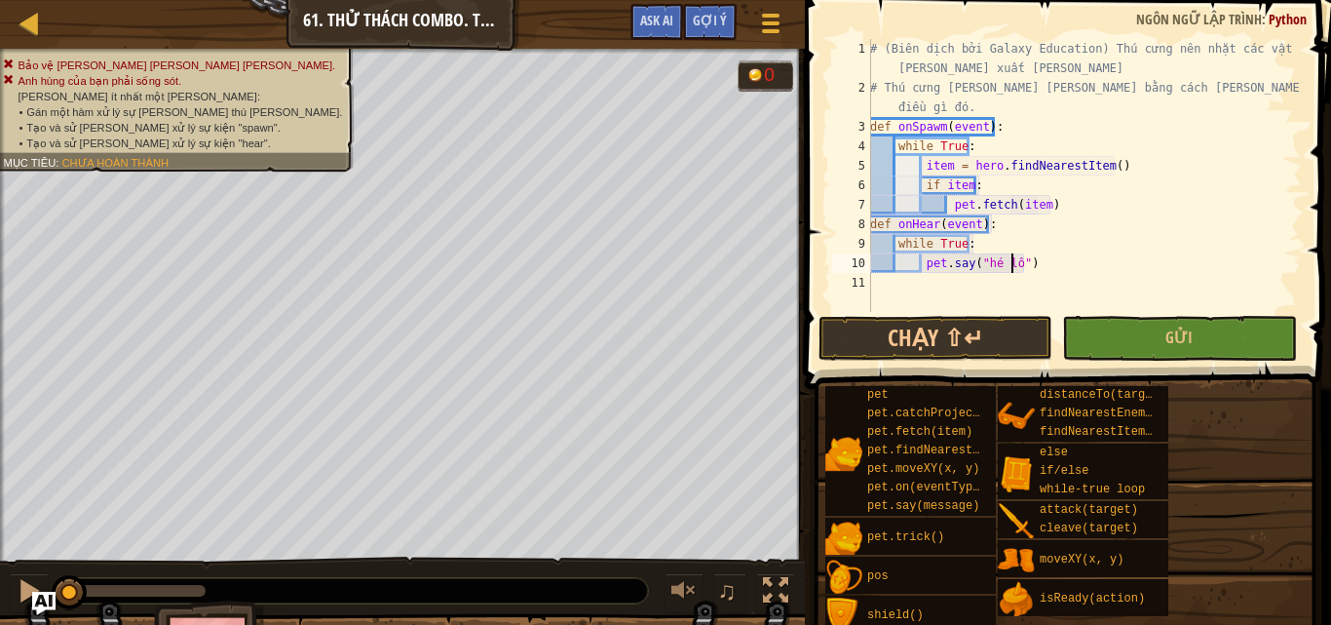
click at [972, 241] on div "# (Biên dịch bởi Galaxy Education) Thú cưng nên nhặt các vật phẩm khi chúng xuấ…" at bounding box center [1084, 204] width 436 height 331
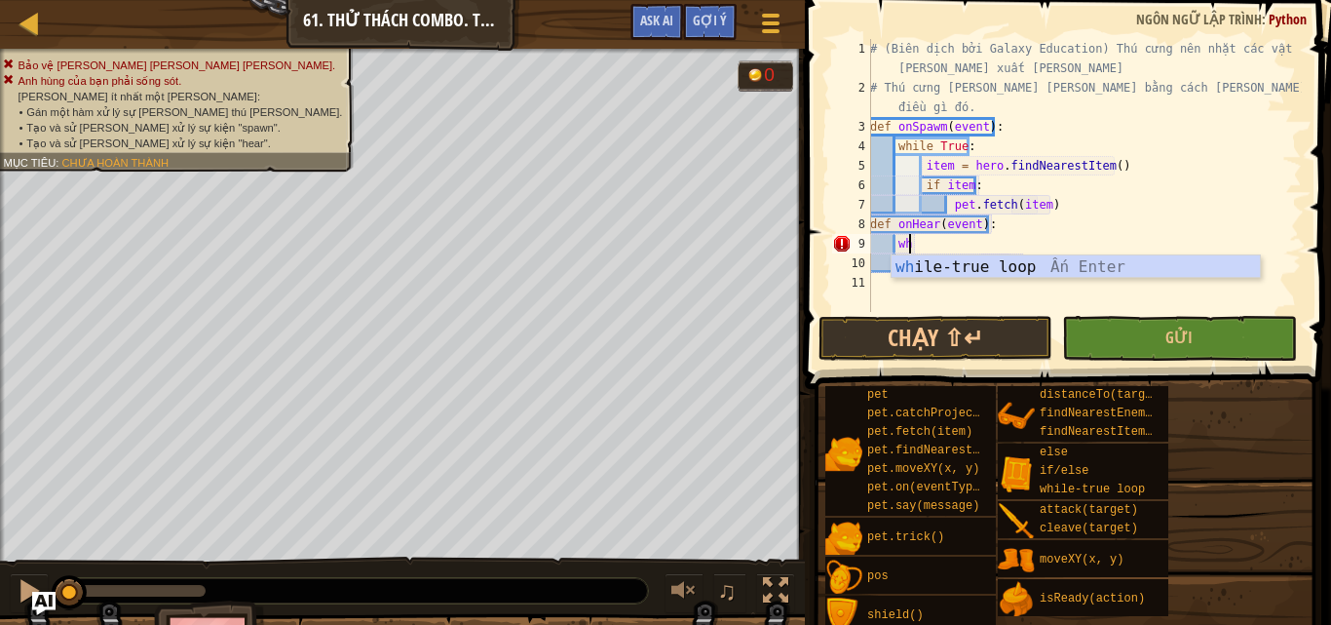
type textarea "w"
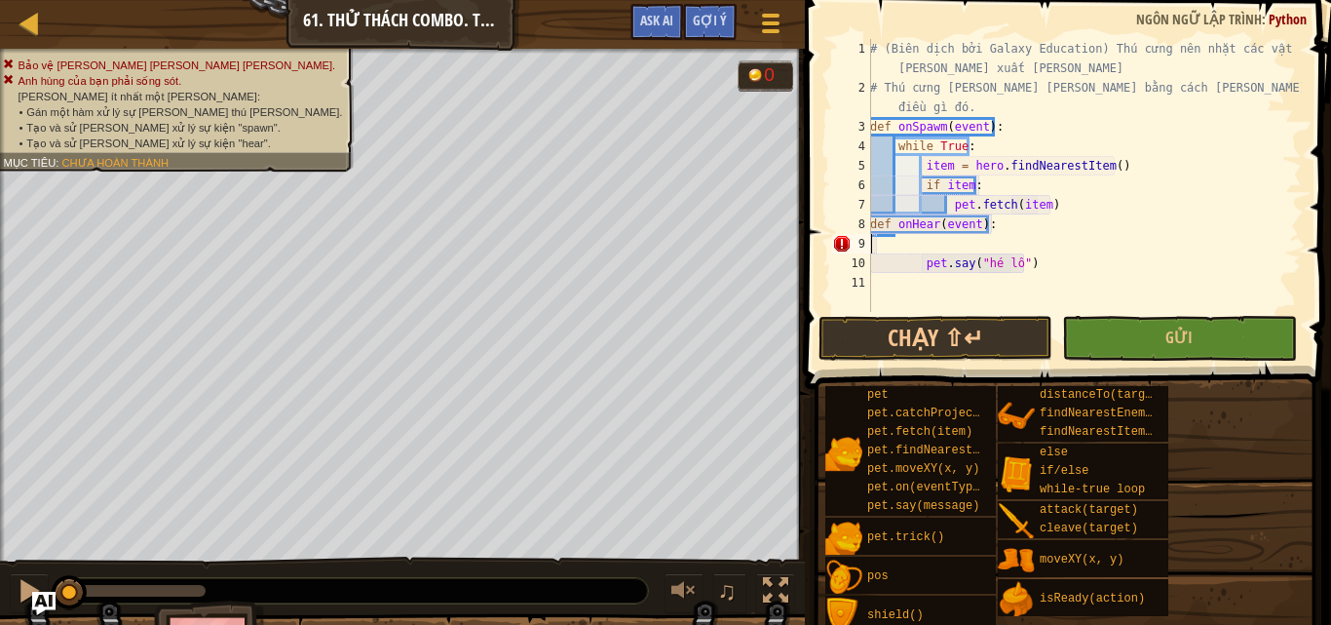
scroll to position [9, 0]
click at [918, 242] on div "# (Biên dịch bởi Galaxy Education) Thú cưng nên nhặt các vật phẩm khi chúng xuấ…" at bounding box center [1084, 204] width 436 height 331
click at [925, 243] on div "# (Biên dịch bởi Galaxy Education) Thú cưng nên nhặt các vật phẩm khi chúng xuấ…" at bounding box center [1084, 204] width 436 height 331
type textarea "pet.say("hé lô")"
click at [1024, 245] on div "# (Biên dịch bởi Galaxy Education) Thú cưng nên nhặt các vật phẩm khi chúng xuấ…" at bounding box center [1084, 204] width 436 height 331
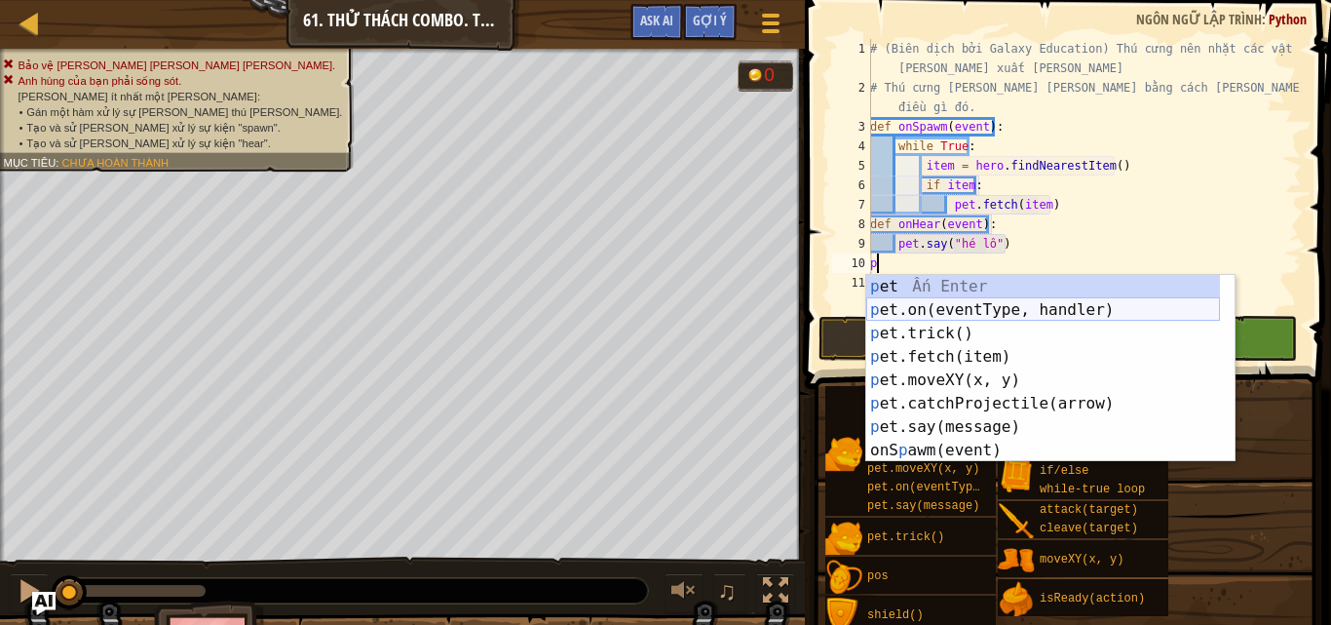
click at [935, 301] on div "p et Ấn Enter p et.on(eventType, handler) Ấn Enter p et.trick() Ấn Enter p et.f…" at bounding box center [1043, 392] width 354 height 234
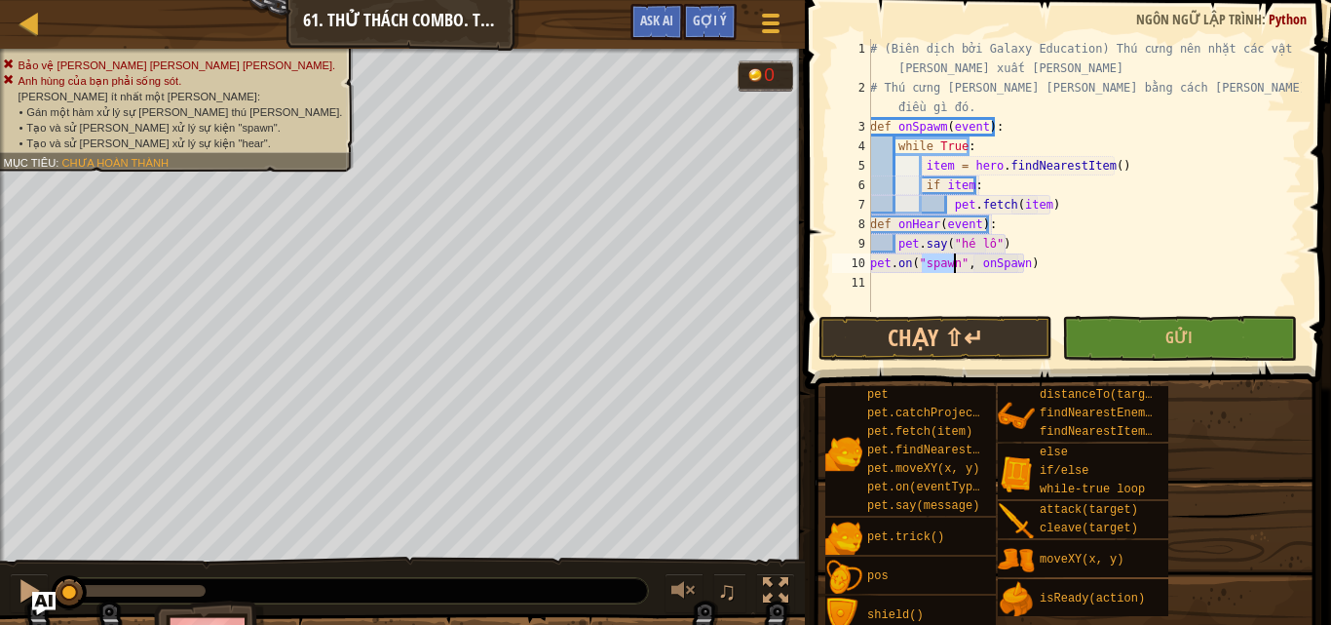
type textarea "pet.on("spawn", onSpawn)"
click at [1040, 274] on div "# (Biên dịch bởi Galaxy Education) Thú cưng nên nhặt các vật phẩm khi chúng xuấ…" at bounding box center [1084, 204] width 436 height 331
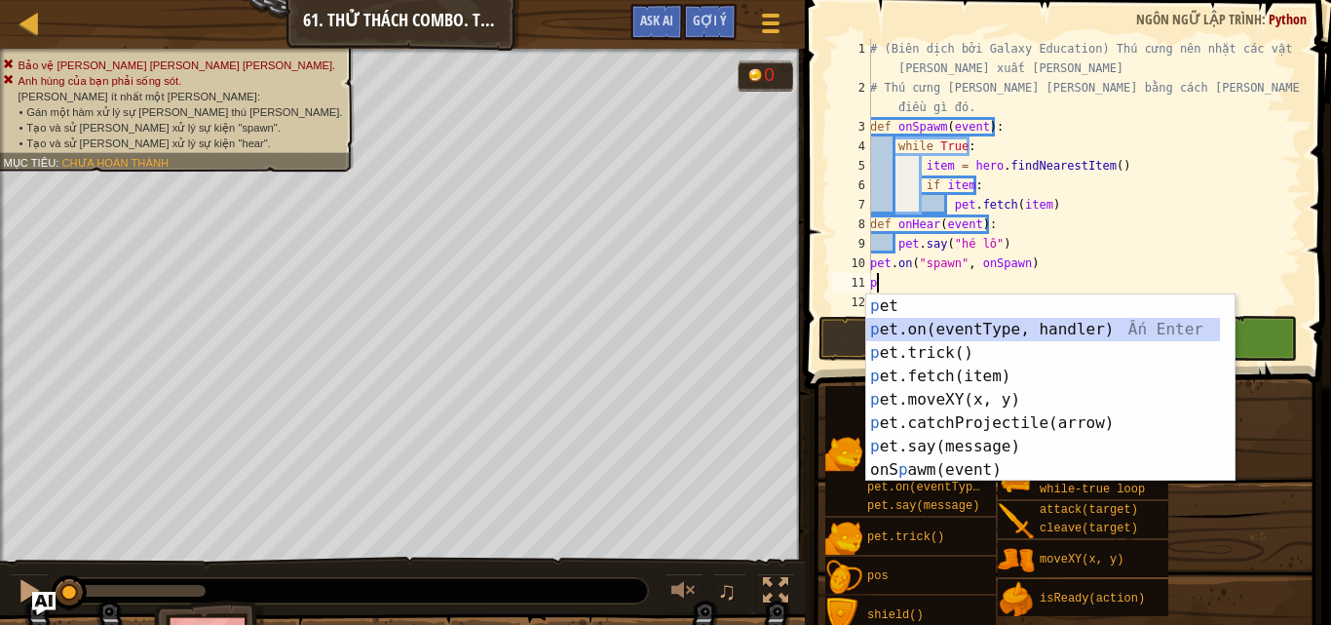
click at [903, 324] on div "p et Ấn Enter p et.on(eventType, handler) Ấn Enter p et.trick() Ấn Enter p et.f…" at bounding box center [1043, 411] width 354 height 234
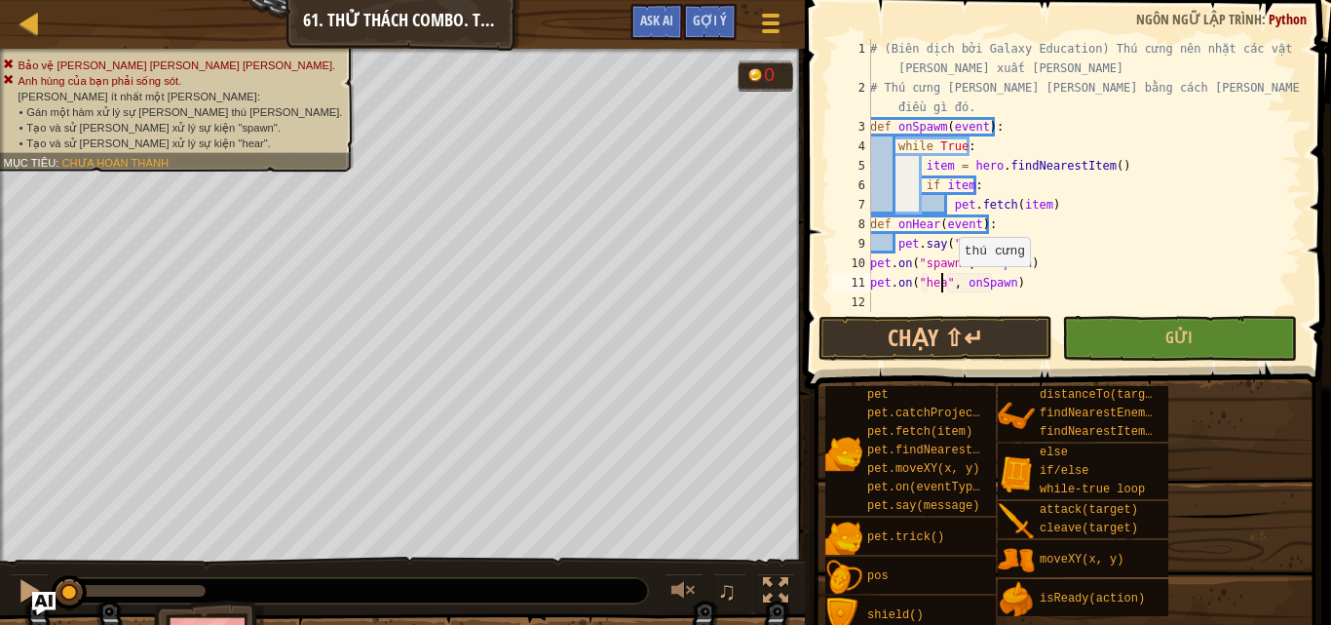
scroll to position [9, 6]
click at [1008, 281] on div "# (Biên dịch bởi Galaxy Education) Thú cưng nên nhặt các vật phẩm khi chúng xuấ…" at bounding box center [1084, 204] width 436 height 331
click at [1012, 282] on div "# (Biên dịch bởi Galaxy Education) Thú cưng nên nhặt các vật phẩm khi chúng xuấ…" at bounding box center [1084, 204] width 436 height 331
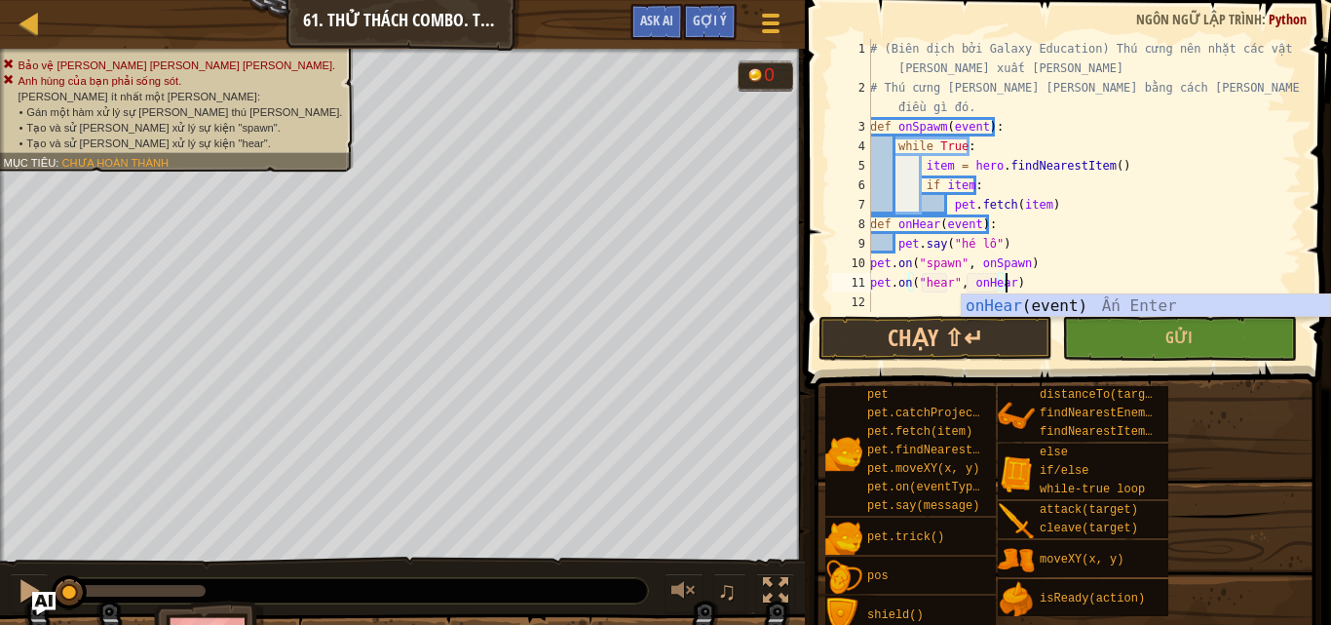
scroll to position [9, 11]
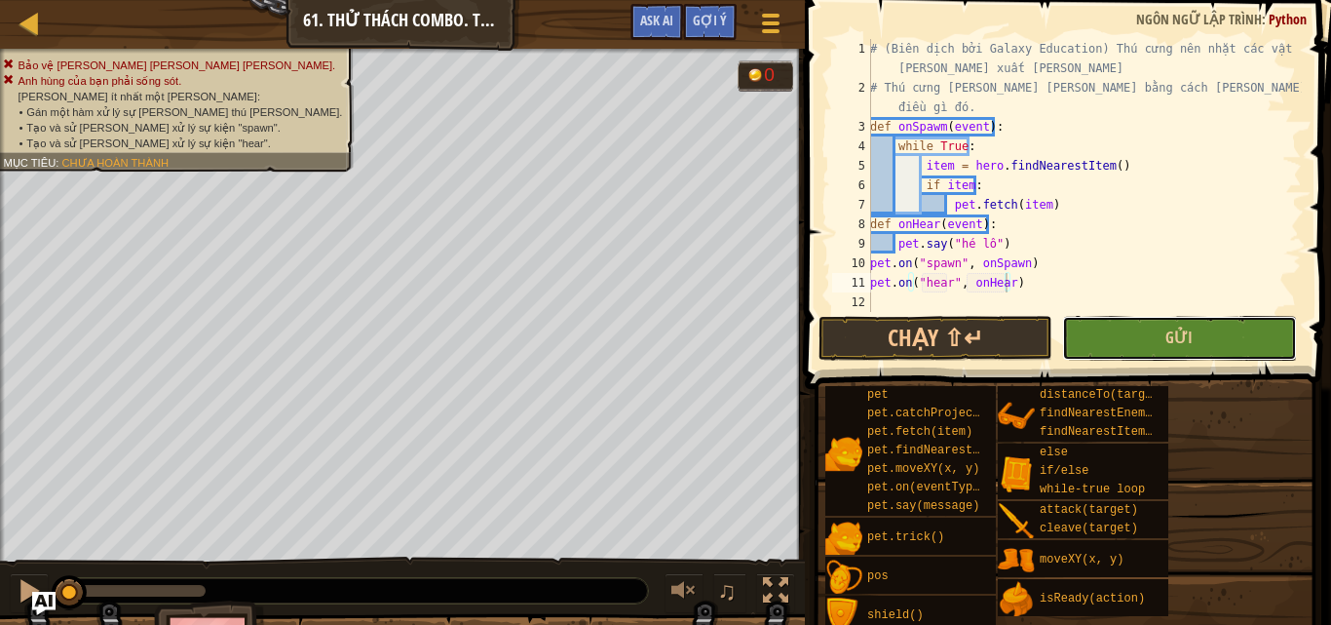
click at [1111, 331] on button "Gửi" at bounding box center [1179, 338] width 234 height 45
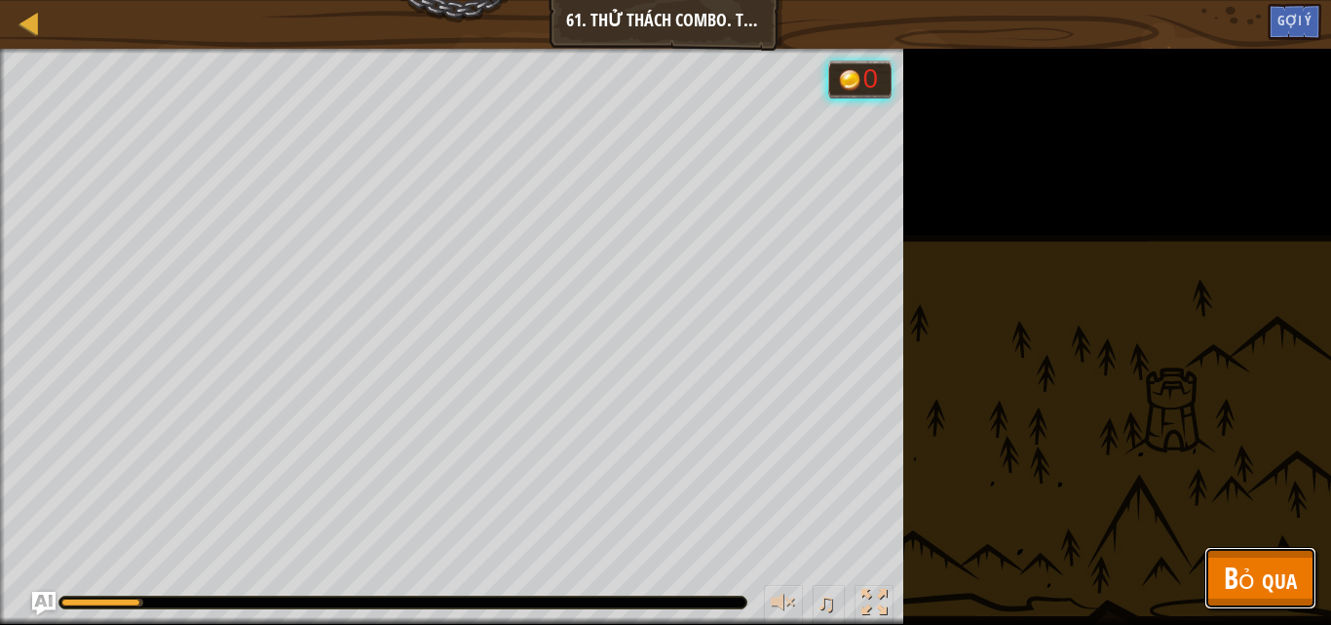
click at [1257, 570] on span "Bỏ qua" at bounding box center [1260, 577] width 73 height 40
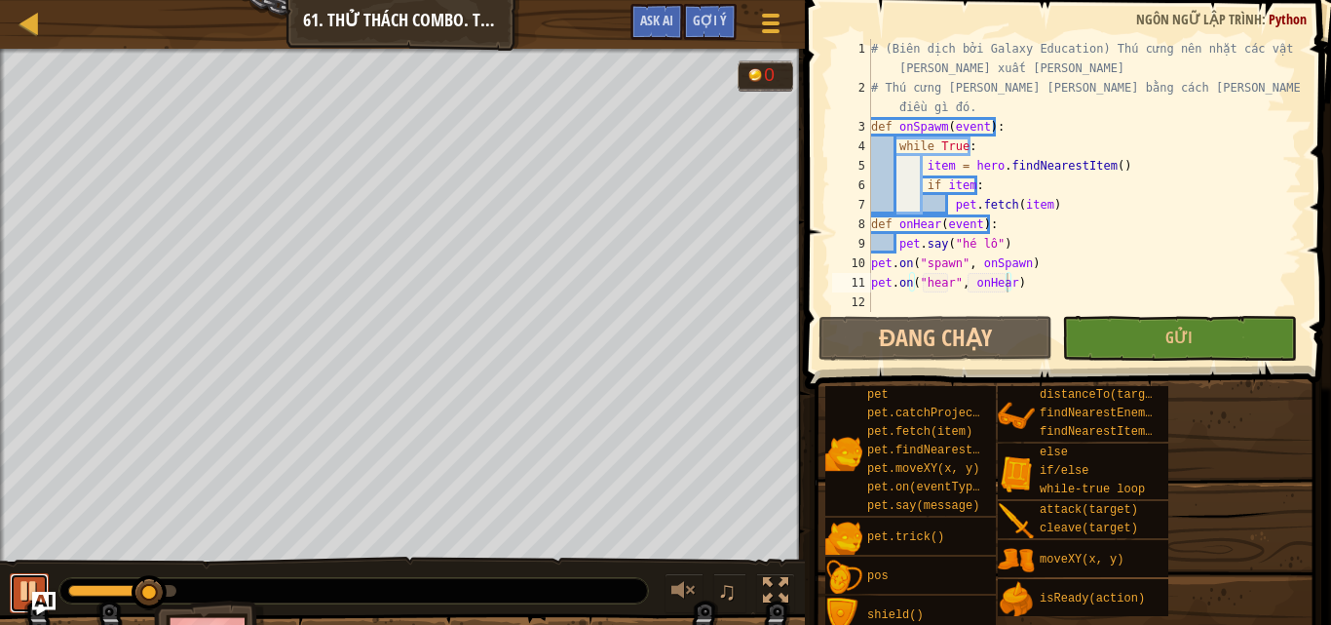
click at [11, 585] on button at bounding box center [29, 593] width 39 height 40
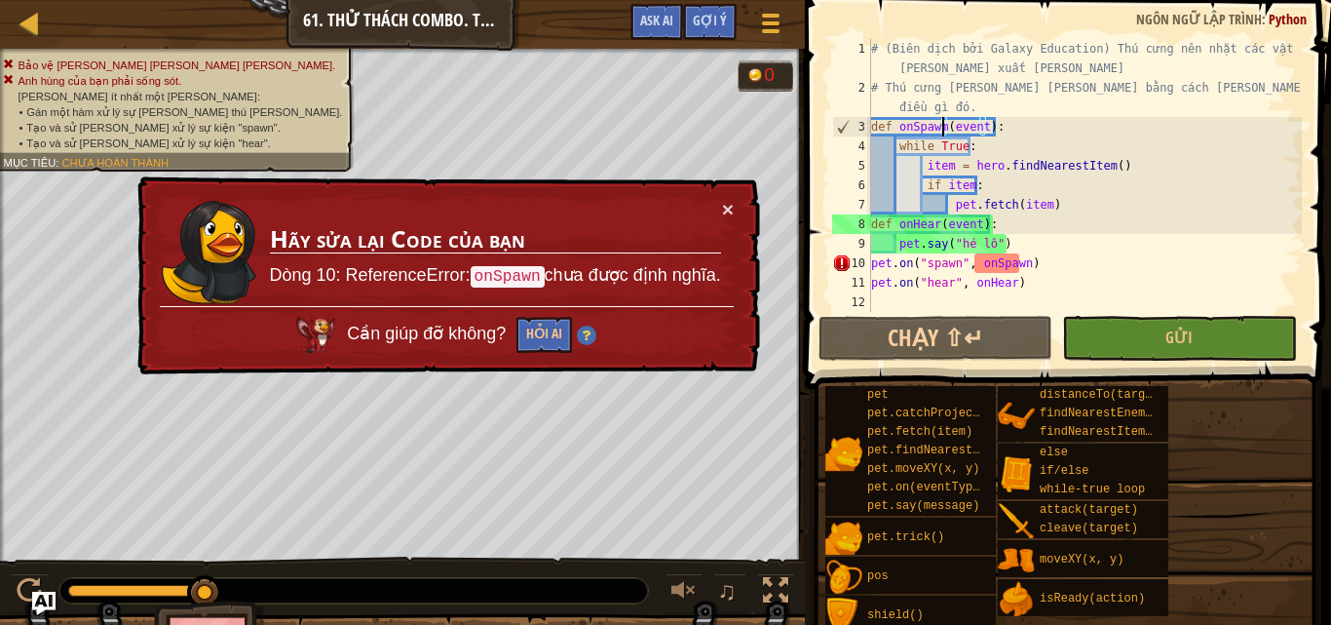
click at [942, 123] on div "# (Biên dịch bởi Galaxy Education) Thú cưng nên nhặt các vật phẩm khi chúng xuấ…" at bounding box center [1084, 204] width 435 height 331
click at [942, 124] on div "# (Biên dịch bởi Galaxy Education) Thú cưng nên nhặt các vật phẩm khi chúng xuấ…" at bounding box center [1084, 204] width 435 height 331
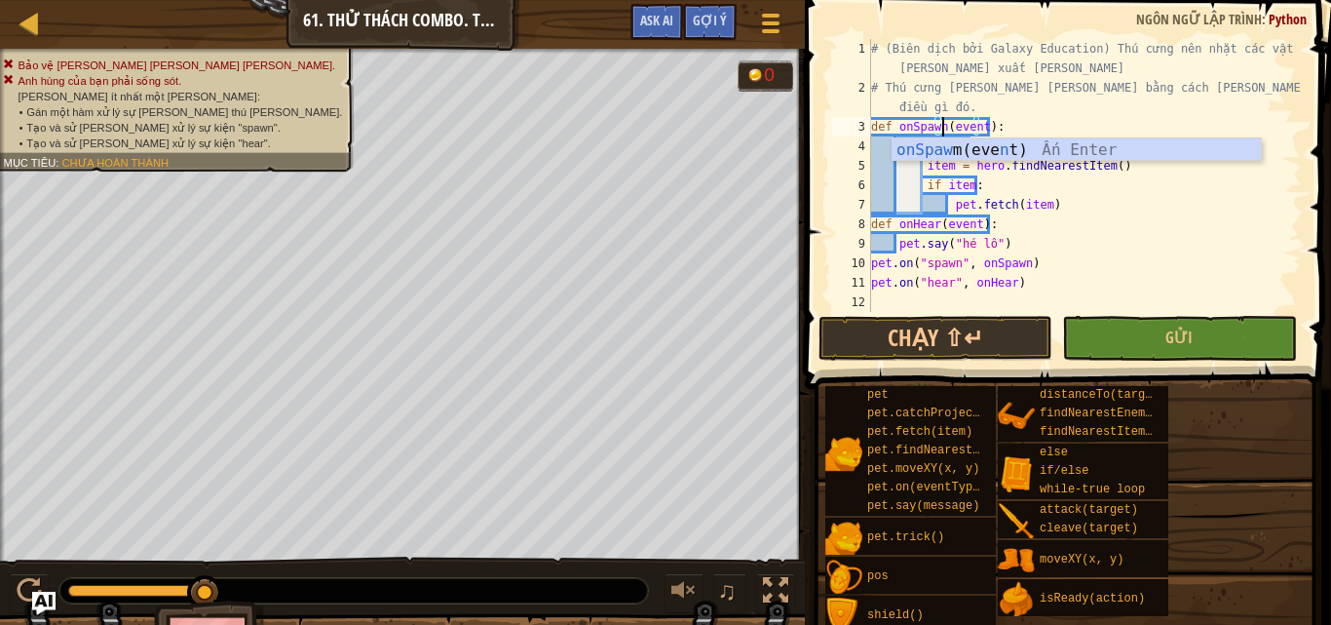
scroll to position [9, 6]
click at [1151, 274] on div "# (Biên dịch bởi Galaxy Education) Thú cưng nên nhặt các vật phẩm khi chúng xuấ…" at bounding box center [1084, 204] width 435 height 331
type textarea "pet.on("hear", onHear)"
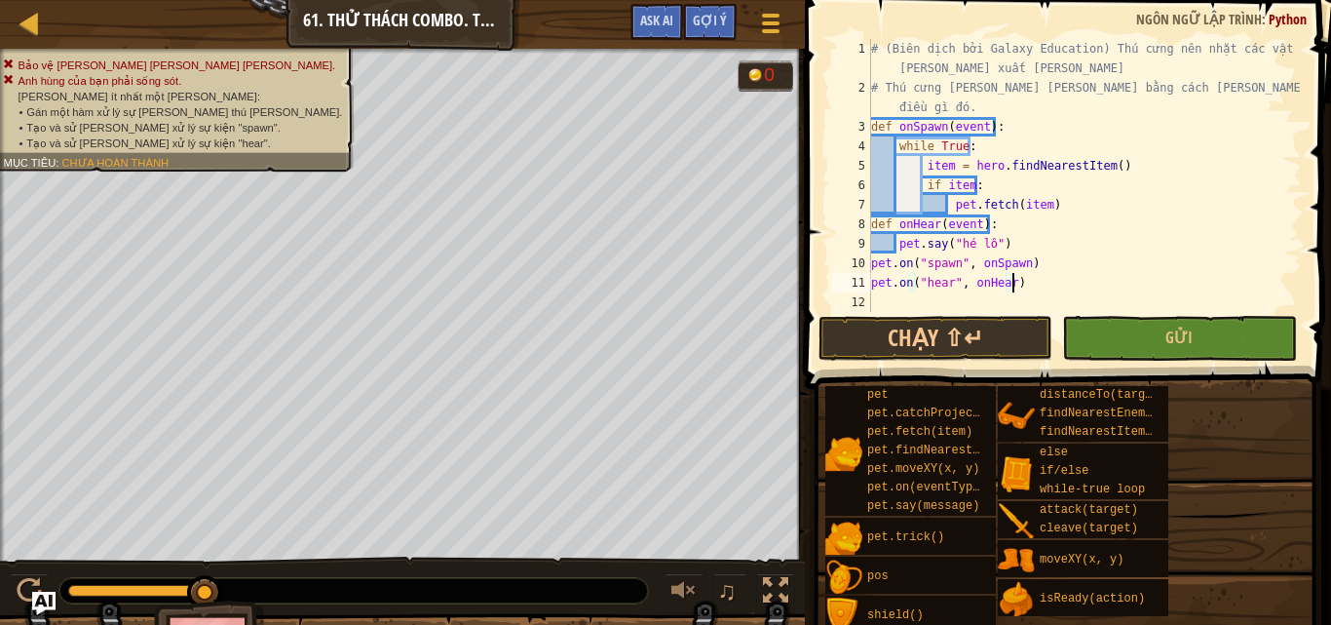
click at [884, 299] on div "# (Biên dịch bởi Galaxy Education) Thú cưng nên nhặt các vật phẩm khi chúng xuấ…" at bounding box center [1084, 204] width 435 height 331
type textarea "ư"
type textarea "w"
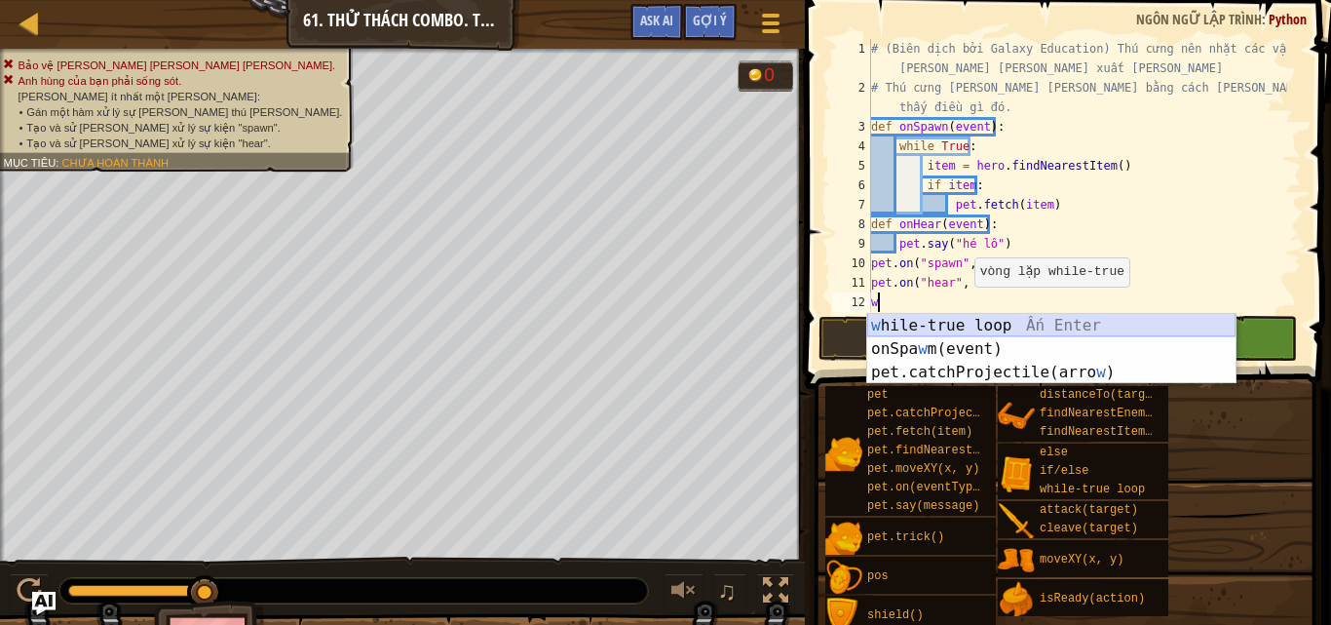
click at [1036, 315] on div "w hile-true loop Ấn Enter onSpa w m(event) Ấn Enter pet.catchProjectile(arro w …" at bounding box center [1051, 372] width 368 height 117
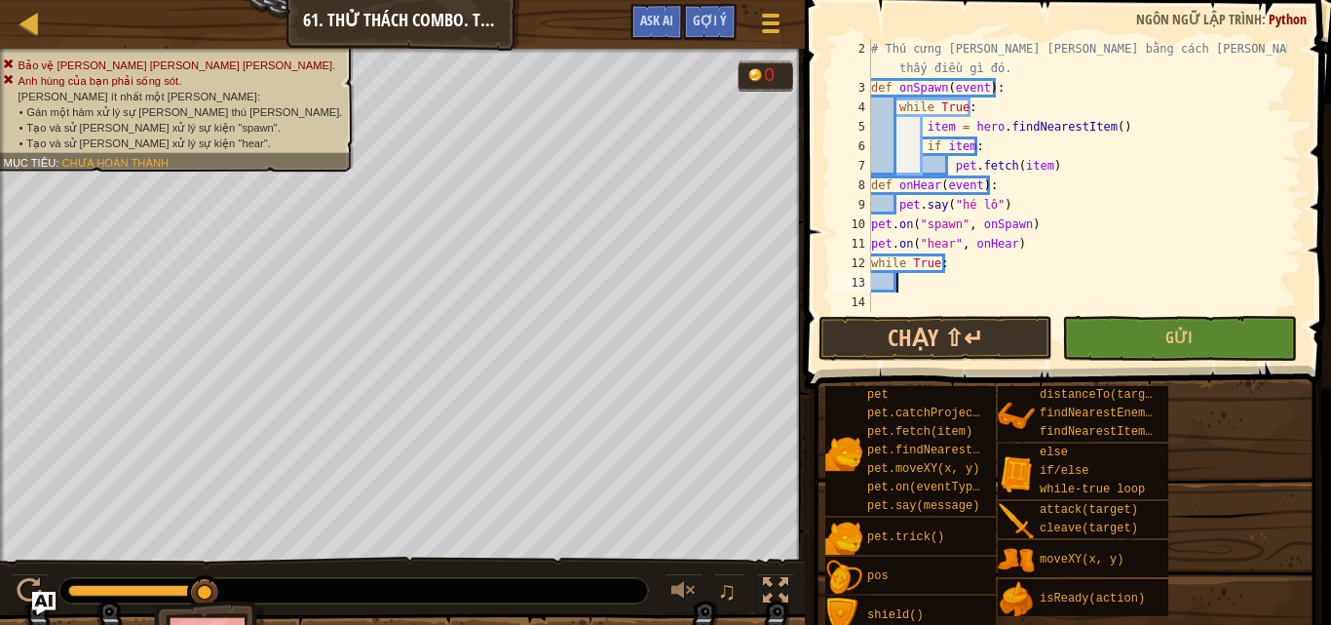
scroll to position [39, 0]
type textarea "i"
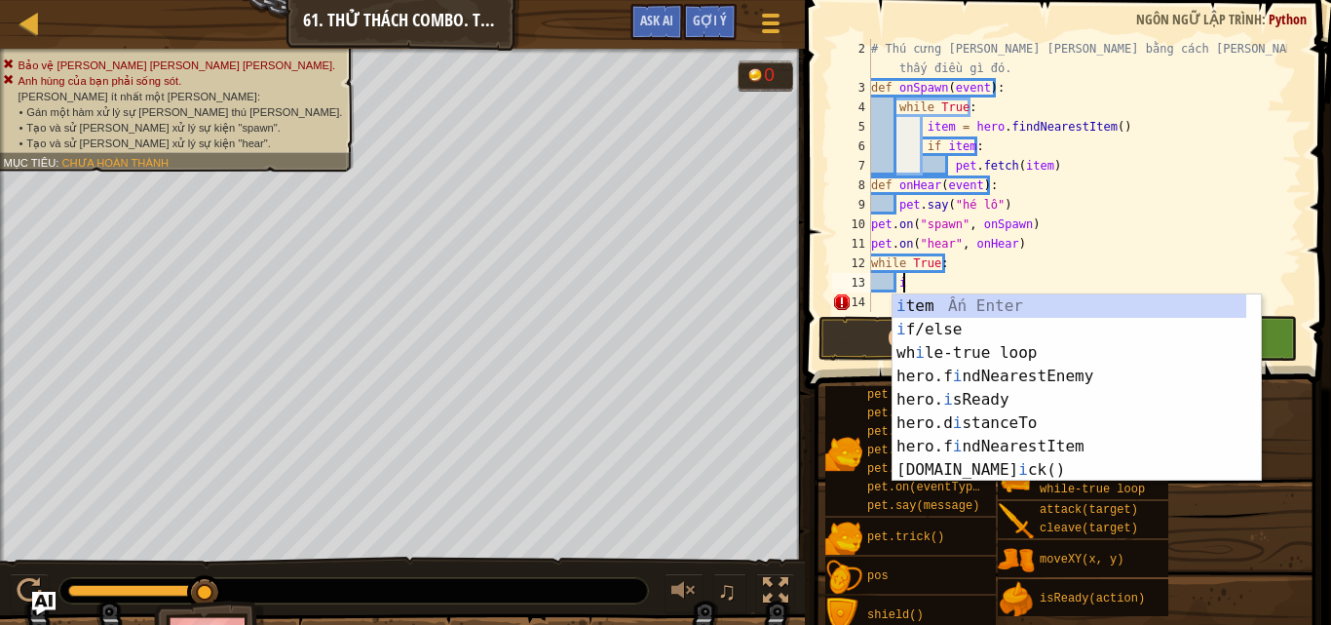
scroll to position [9, 1]
type textarea "ì"
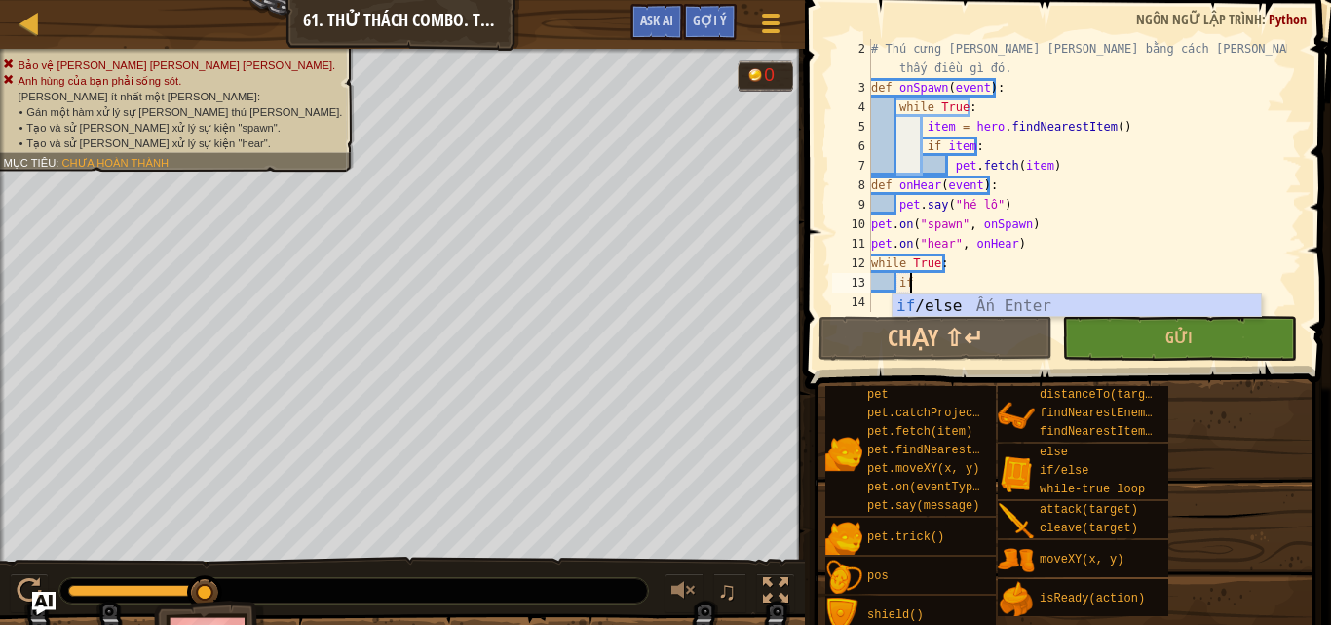
scroll to position [9, 2]
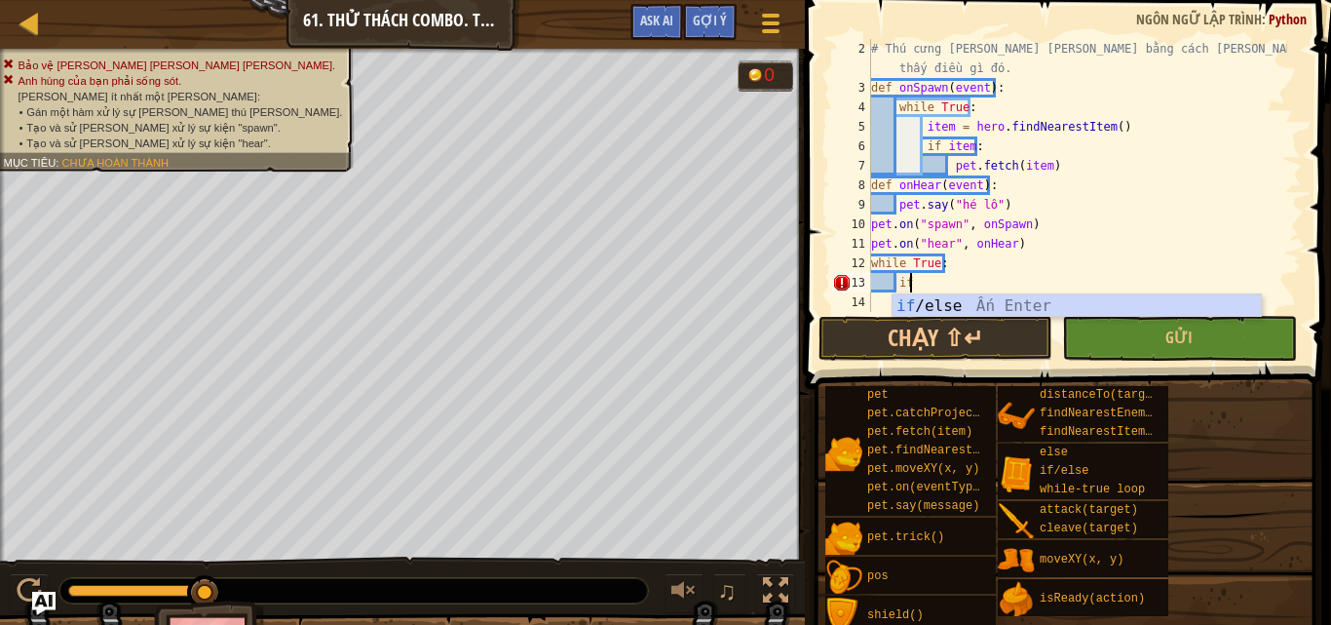
type textarea "i"
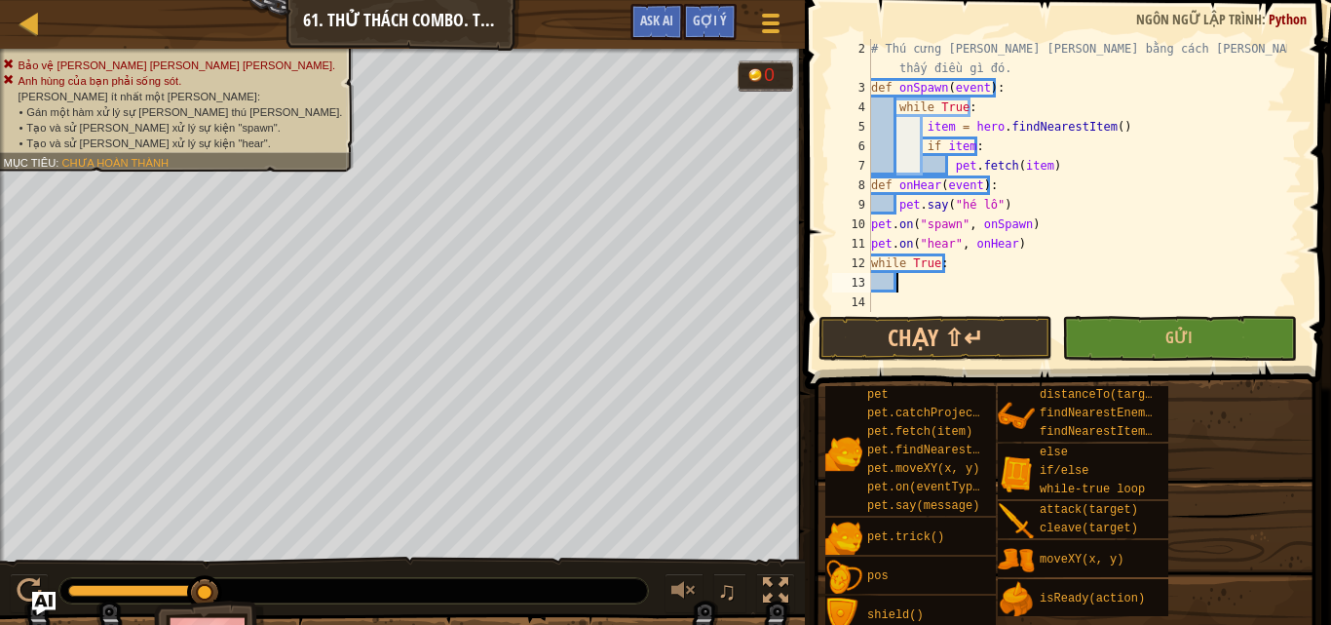
type textarea "h"
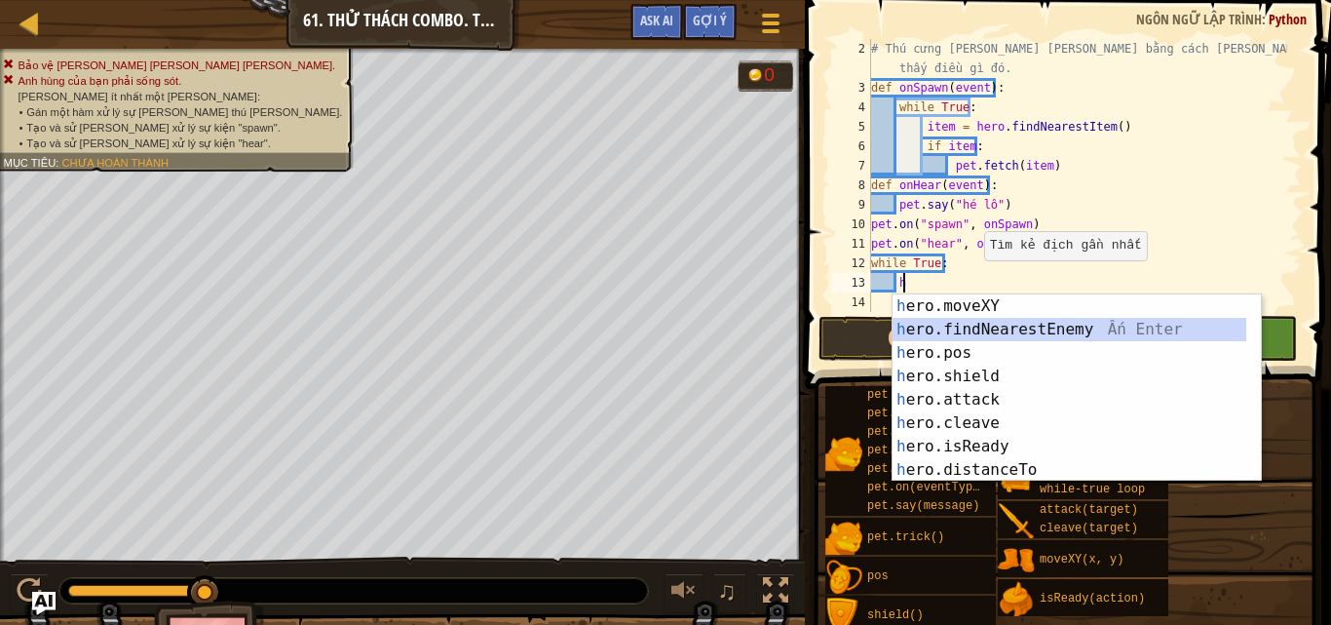
click at [987, 325] on div "h ero.moveXY Ấn Enter h ero.findNearestEnemy Ấn Enter h ero.pos Ấn Enter h ero.…" at bounding box center [1070, 411] width 354 height 234
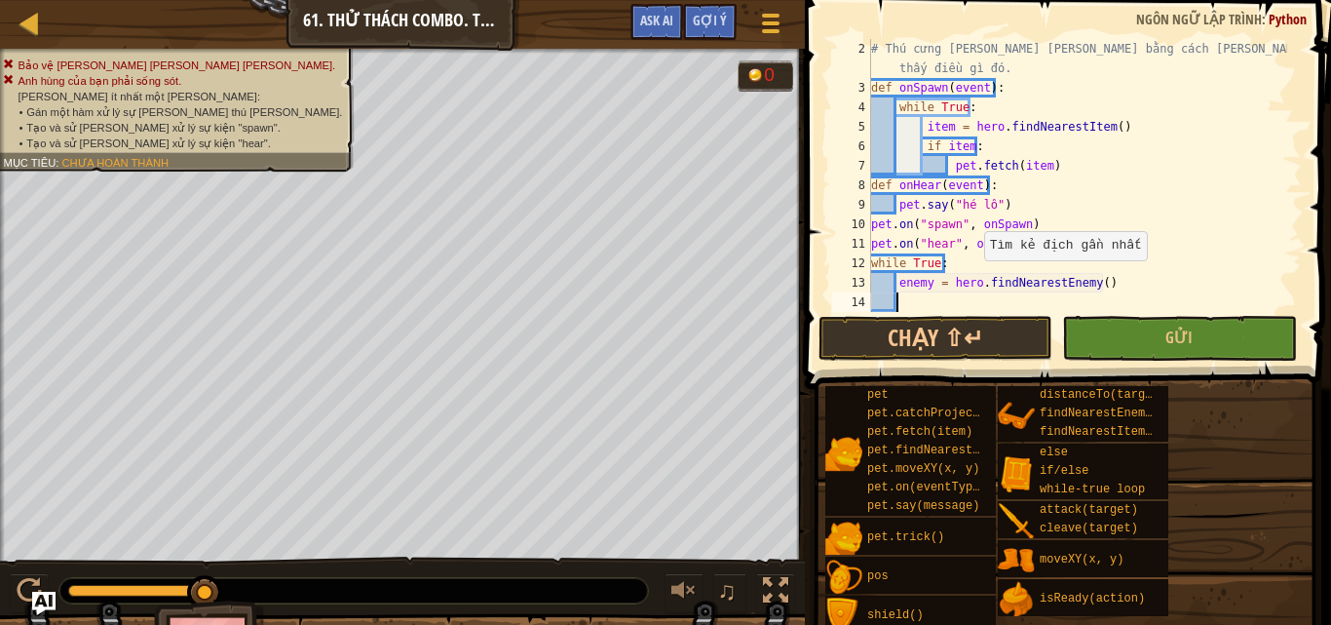
type textarea "i"
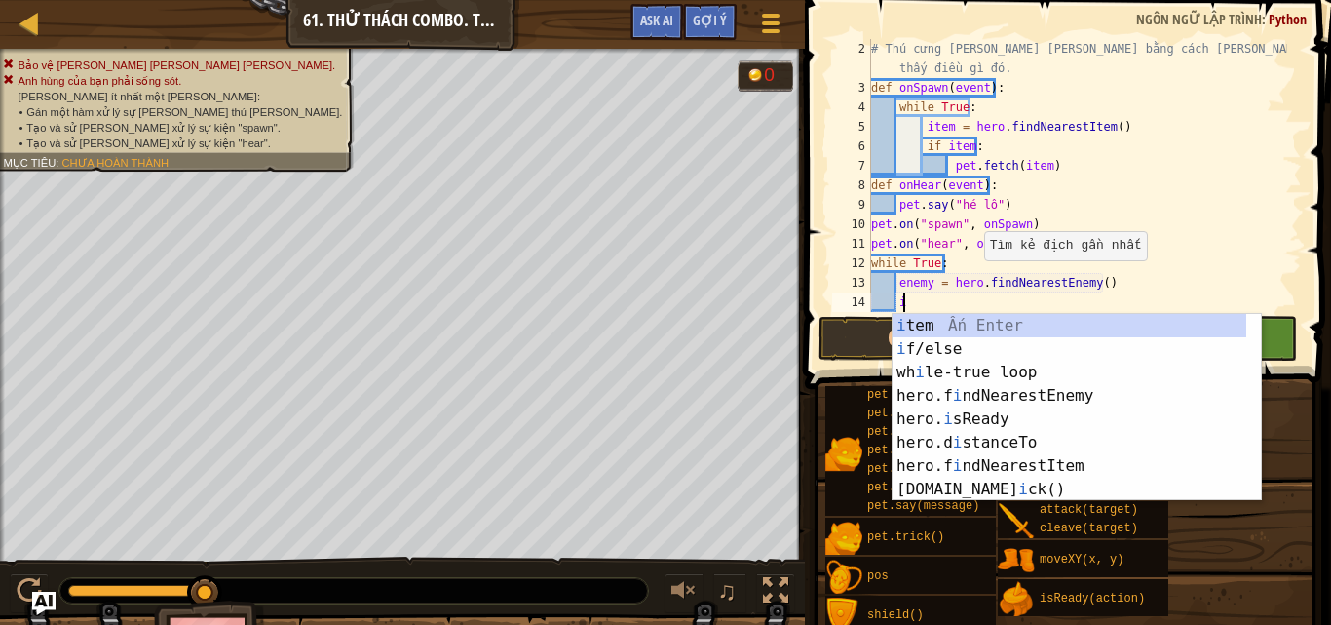
type textarea "ì"
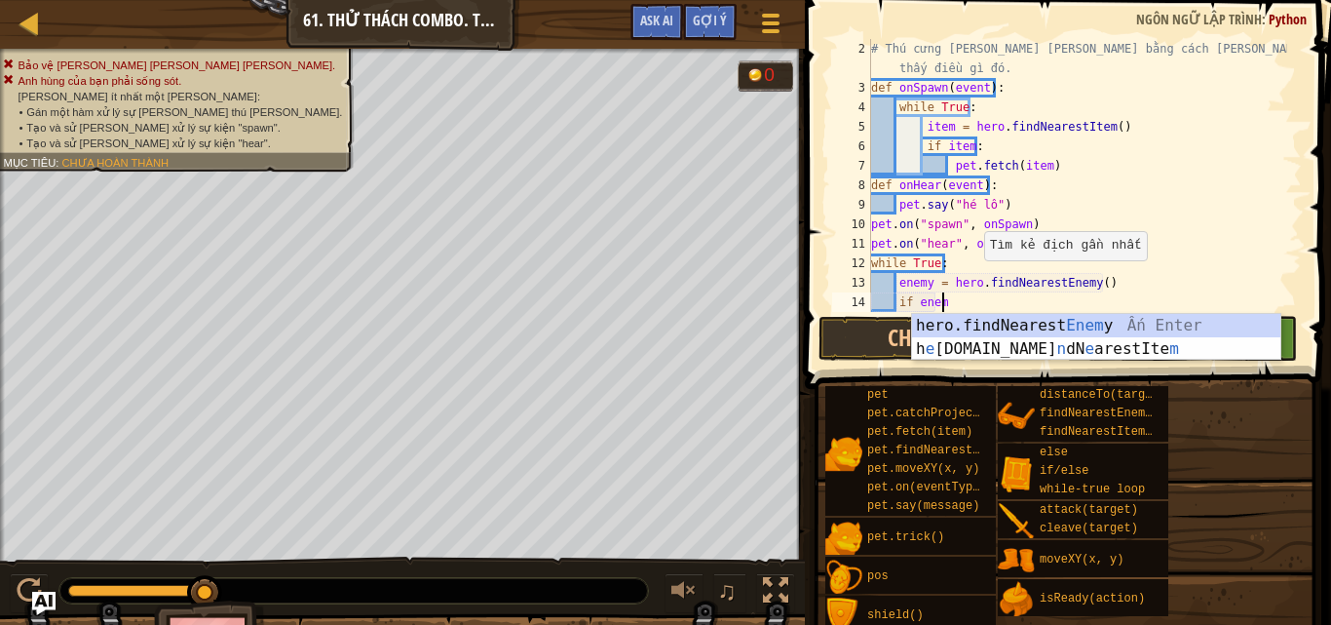
scroll to position [9, 5]
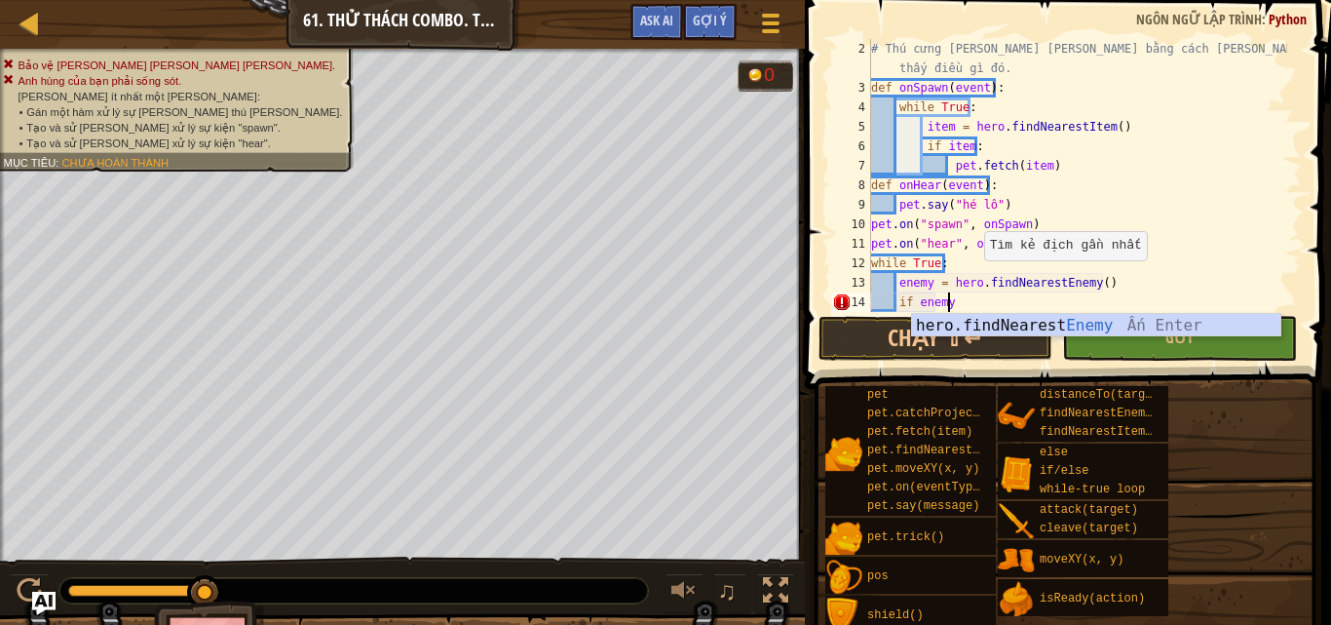
type textarea "if enemy:"
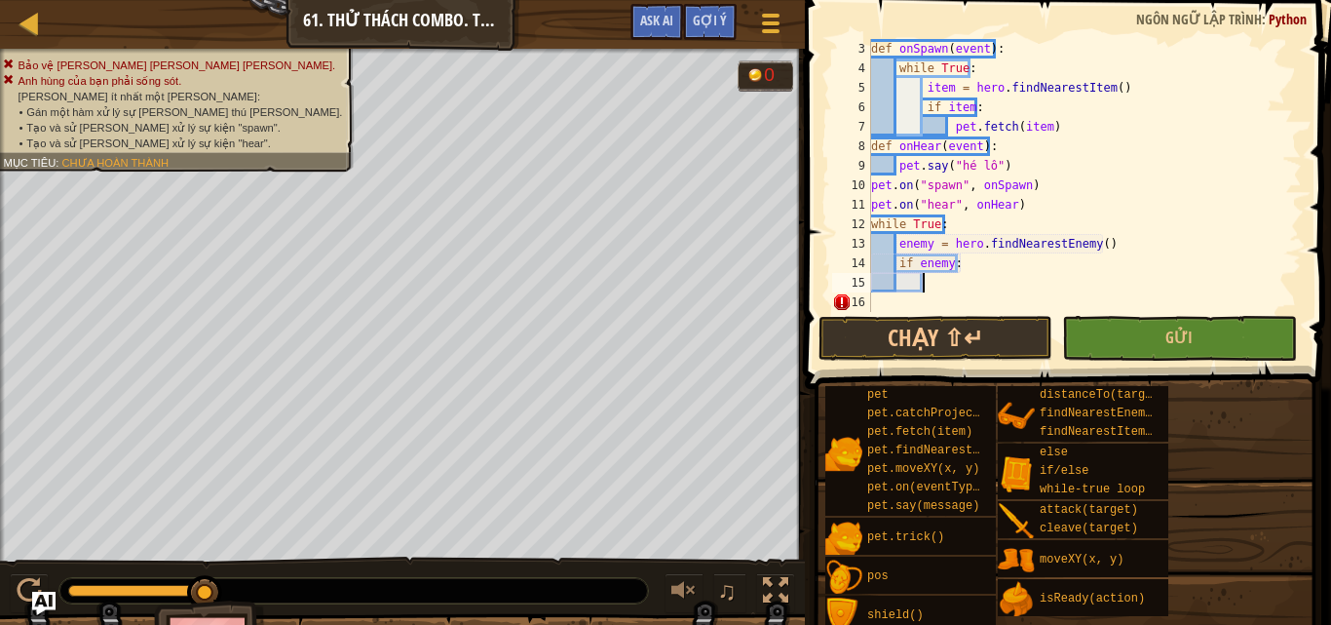
scroll to position [78, 0]
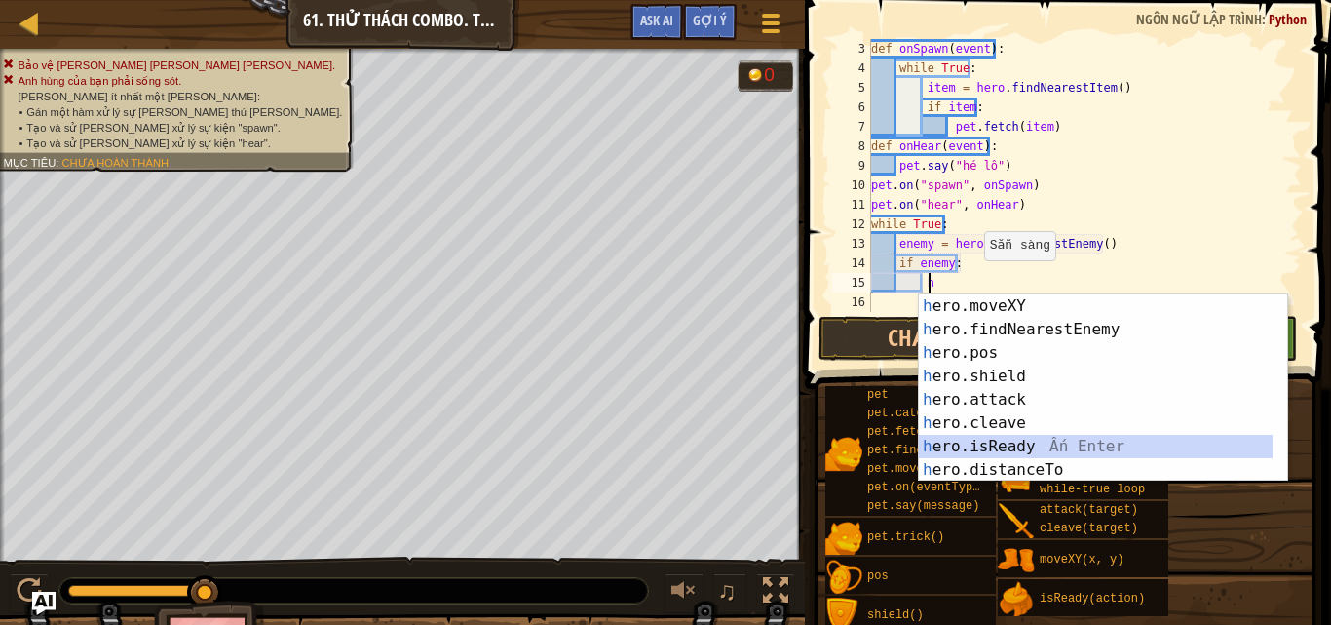
click at [1039, 443] on div "h ero.moveXY Ấn Enter h ero.findNearestEnemy Ấn Enter h ero.pos Ấn Enter h ero.…" at bounding box center [1103, 411] width 368 height 234
type textarea "ready = hero.isReady("cleave")"
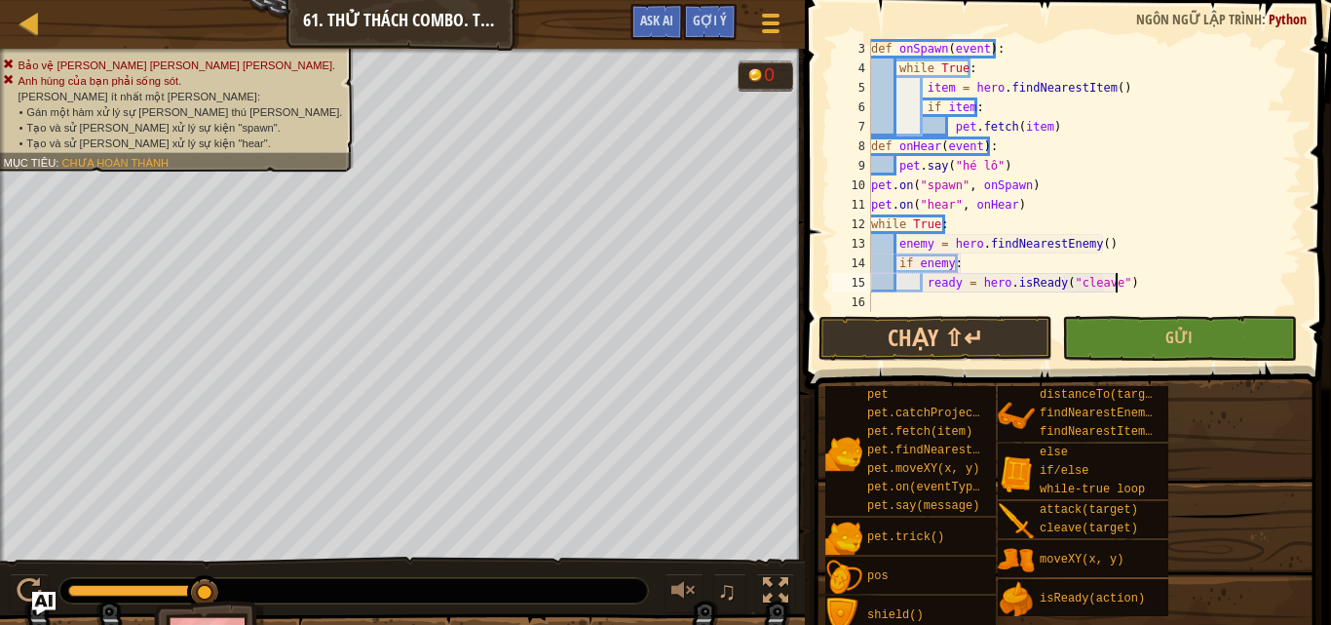
click at [1130, 281] on div "def onSpawn ( event ) : while True : item = hero . findNearestItem ( ) if item …" at bounding box center [1077, 195] width 420 height 312
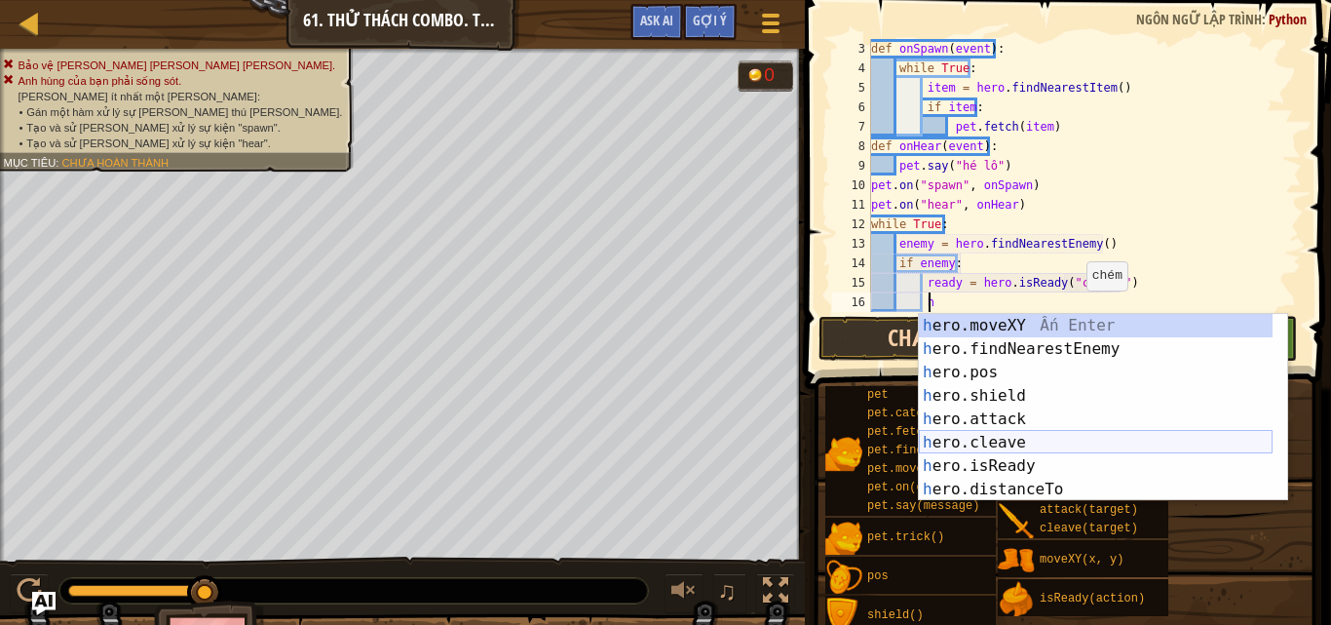
click at [1004, 440] on div "h ero.moveXY Ấn Enter h ero.findNearestEnemy Ấn Enter h ero.pos Ấn Enter h ero.…" at bounding box center [1096, 431] width 354 height 234
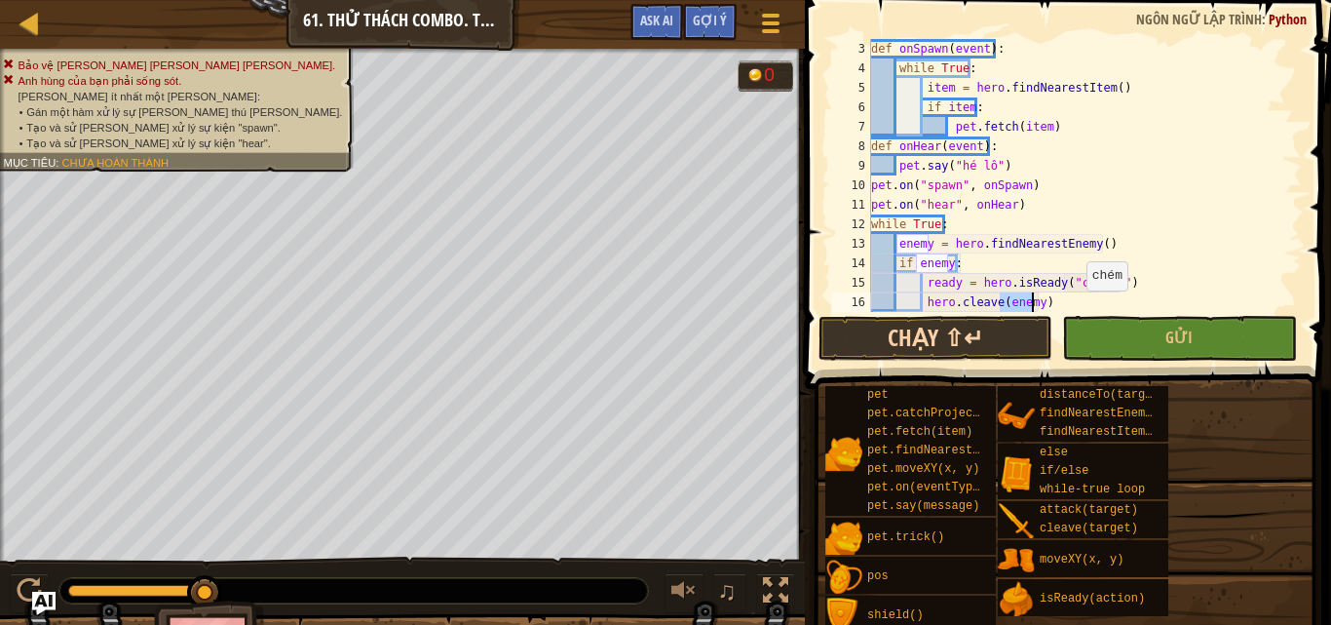
type textarea "hero.cleave(enemy)"
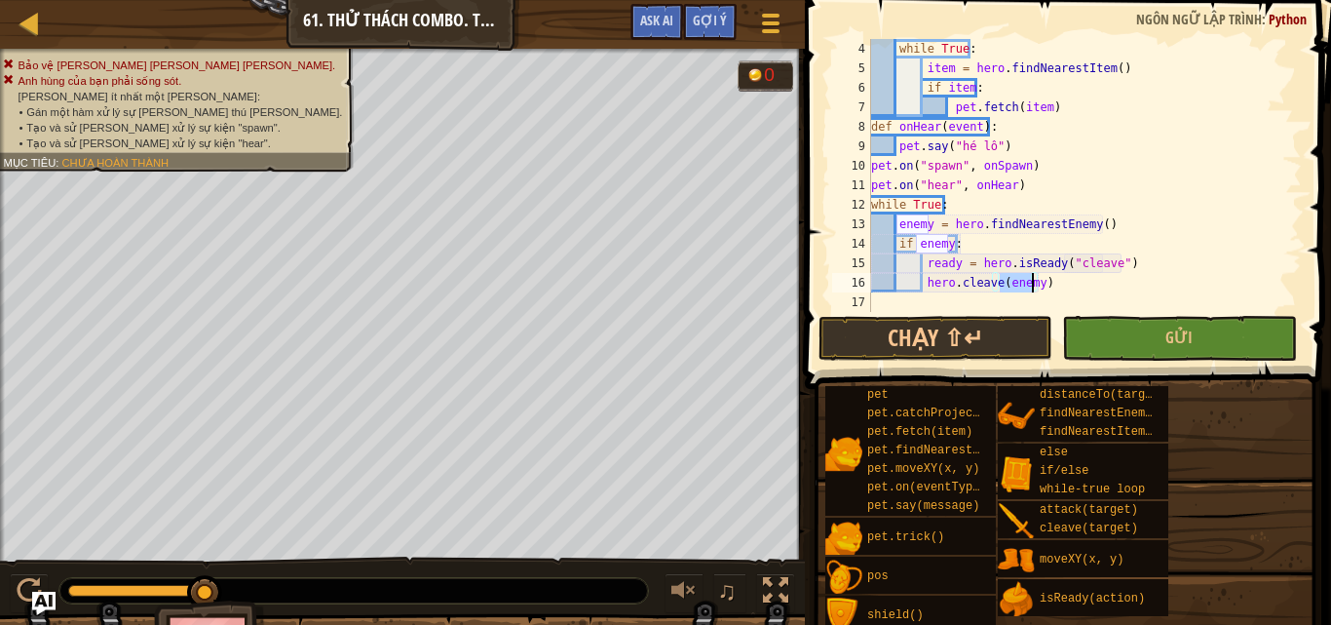
scroll to position [97, 0]
click at [1061, 284] on div "while True : item = hero . findNearestItem ( ) if item : pet . fetch ( item ) d…" at bounding box center [1077, 195] width 420 height 312
type textarea "e"
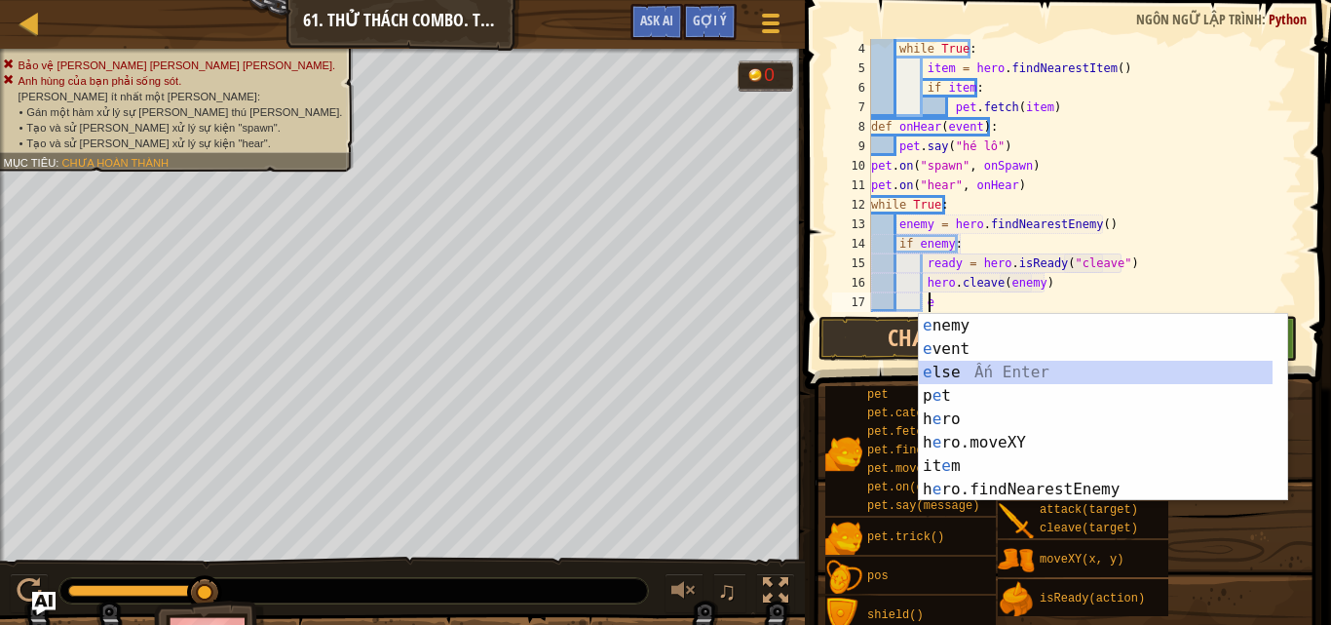
click at [953, 363] on div "e nemy Ấn Enter e vent Ấn Enter e lse Ấn Enter p e t Ấn Enter h e ro Ấn Enter h…" at bounding box center [1096, 431] width 354 height 234
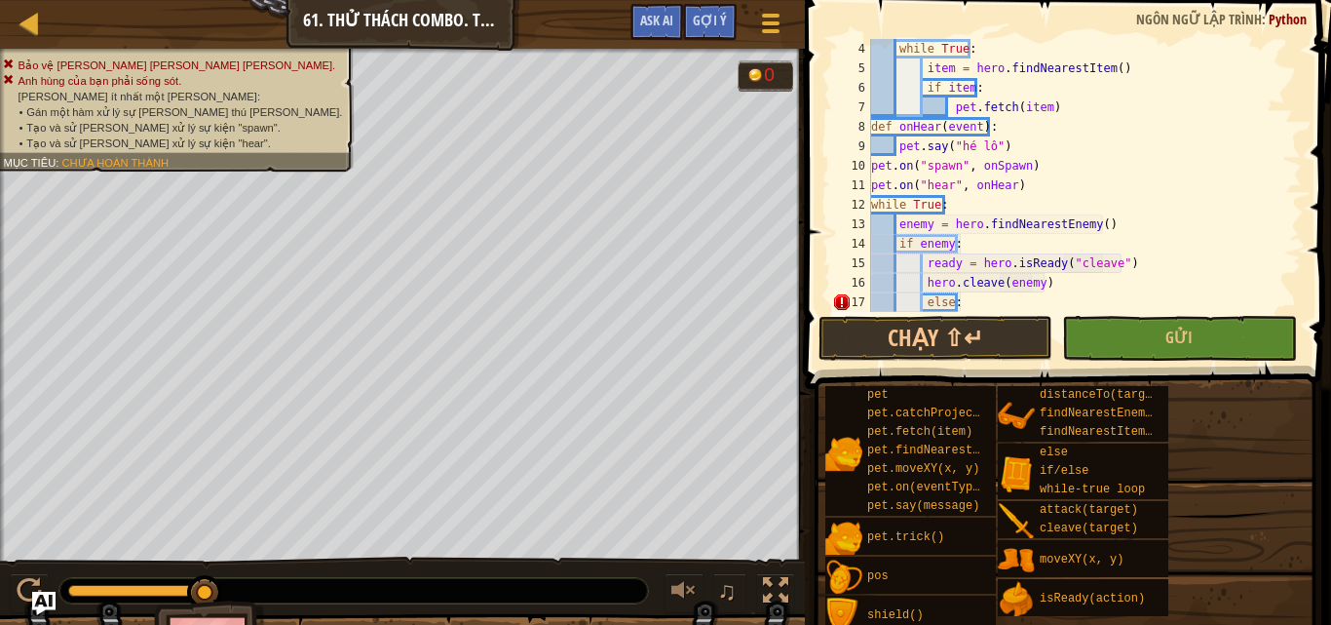
click at [920, 299] on div "while True : item = hero . findNearestItem ( ) if item : pet . fetch ( item ) d…" at bounding box center [1077, 195] width 420 height 312
type textarea "else:"
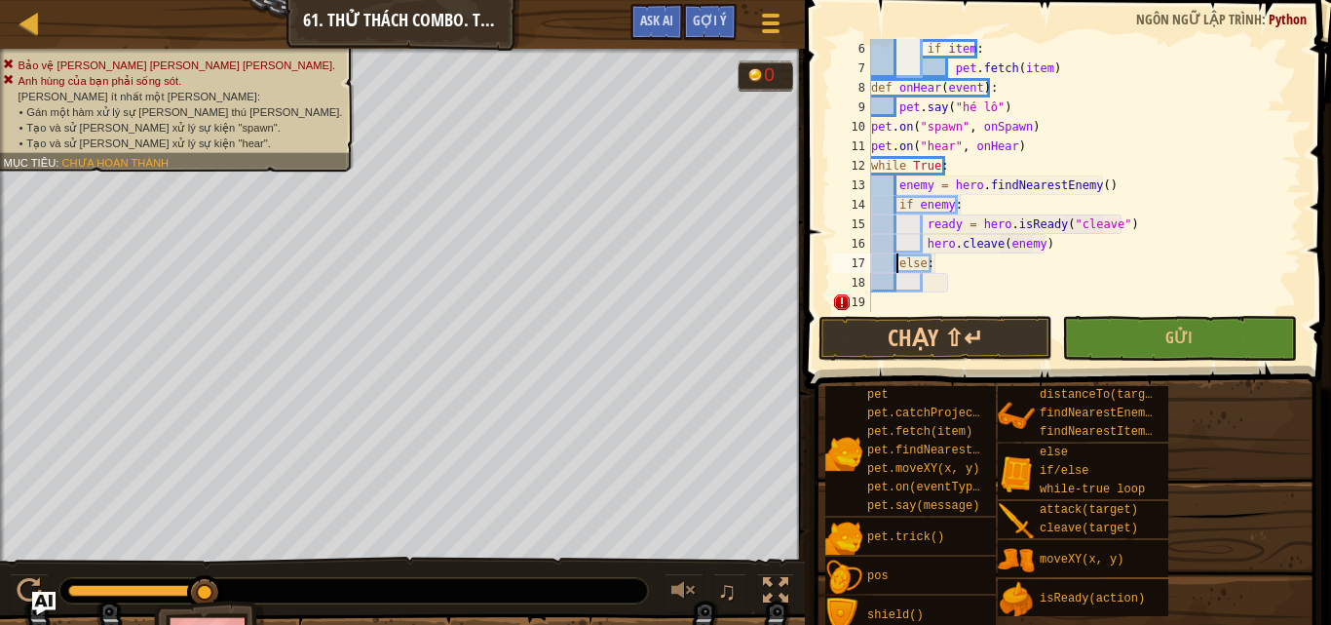
scroll to position [136, 0]
click at [924, 289] on div "if item : pet . fetch ( item ) def onHear ( event ) : pet . say ( "hé lô" ) pet…" at bounding box center [1077, 195] width 420 height 312
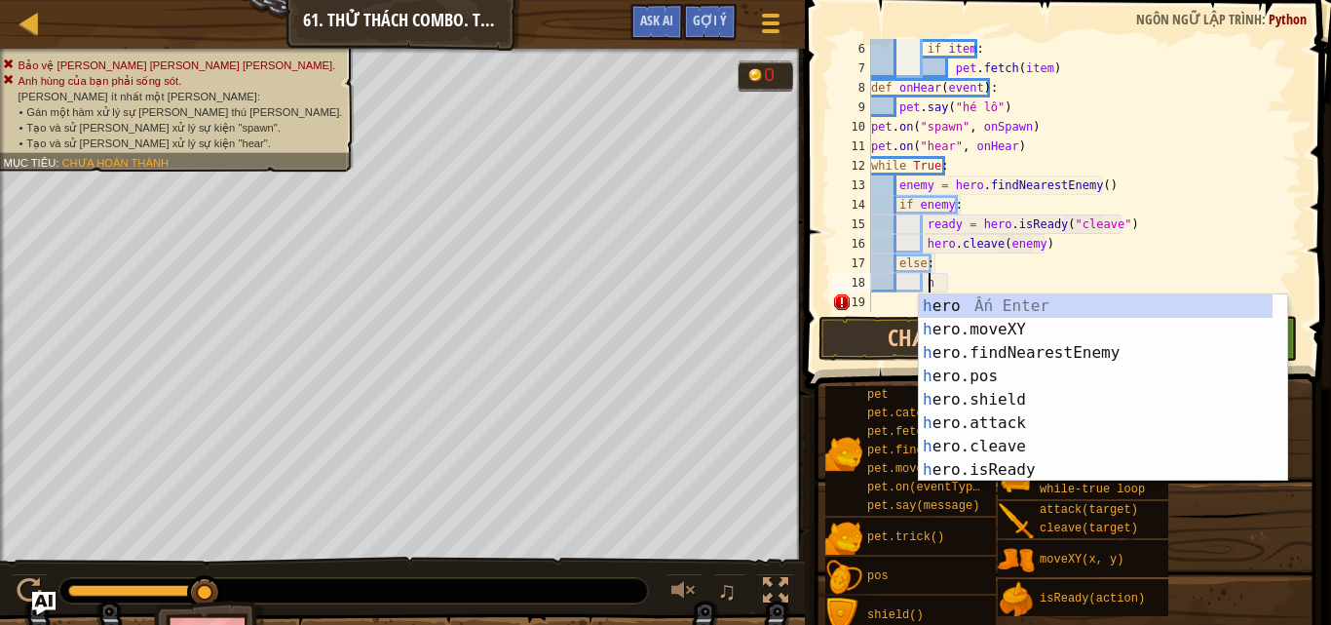
scroll to position [9, 4]
click at [1004, 422] on div "h ero Ấn Enter h ero.moveXY Ấn Enter h ero.findNearestEnemy Ấn Enter h ero.pos …" at bounding box center [1096, 411] width 354 height 234
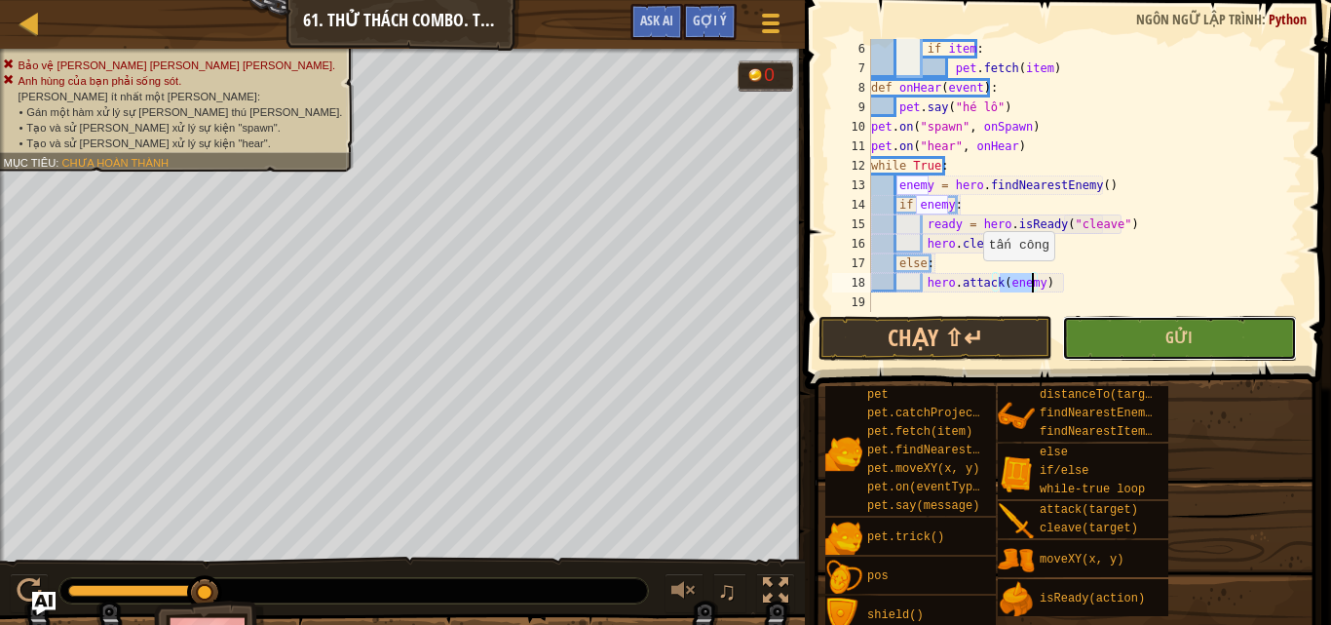
click at [1149, 327] on button "Gửi" at bounding box center [1179, 338] width 234 height 45
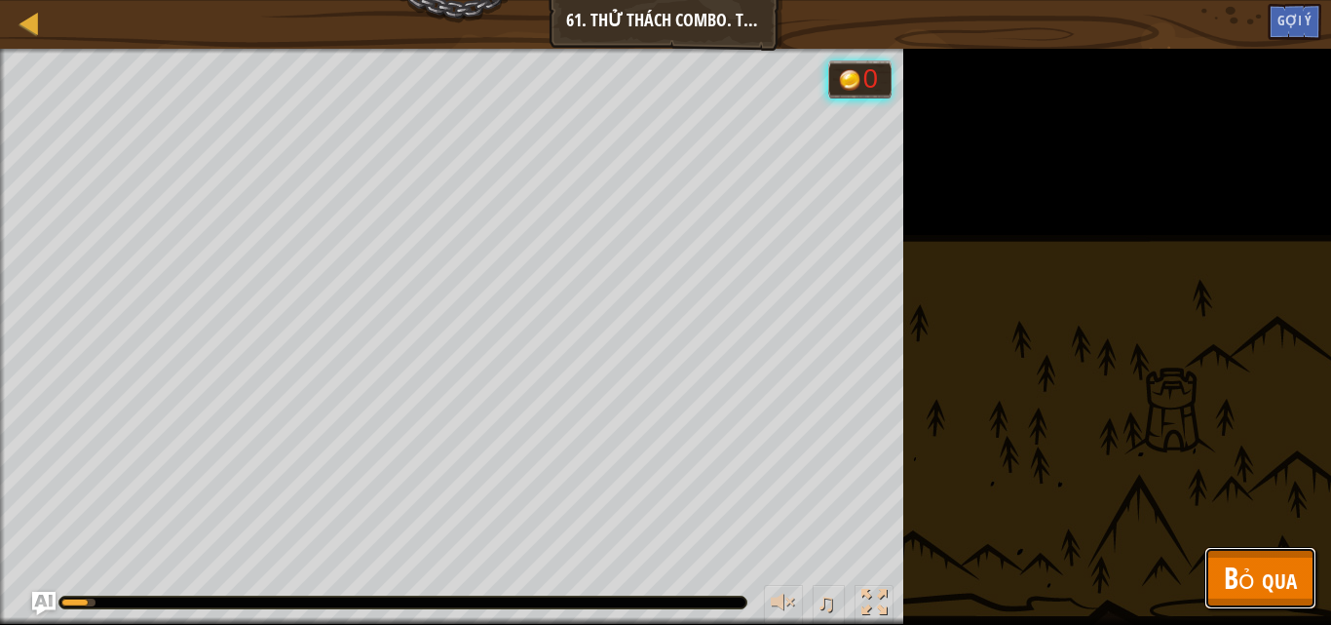
click at [1266, 582] on span "Bỏ qua" at bounding box center [1260, 577] width 73 height 40
click at [0, 0] on div "pet pet.catchProjectile(arrow) pet.fetch(item) pet.findNearestByType(type) pet.…" at bounding box center [0, 0] width 0 height 0
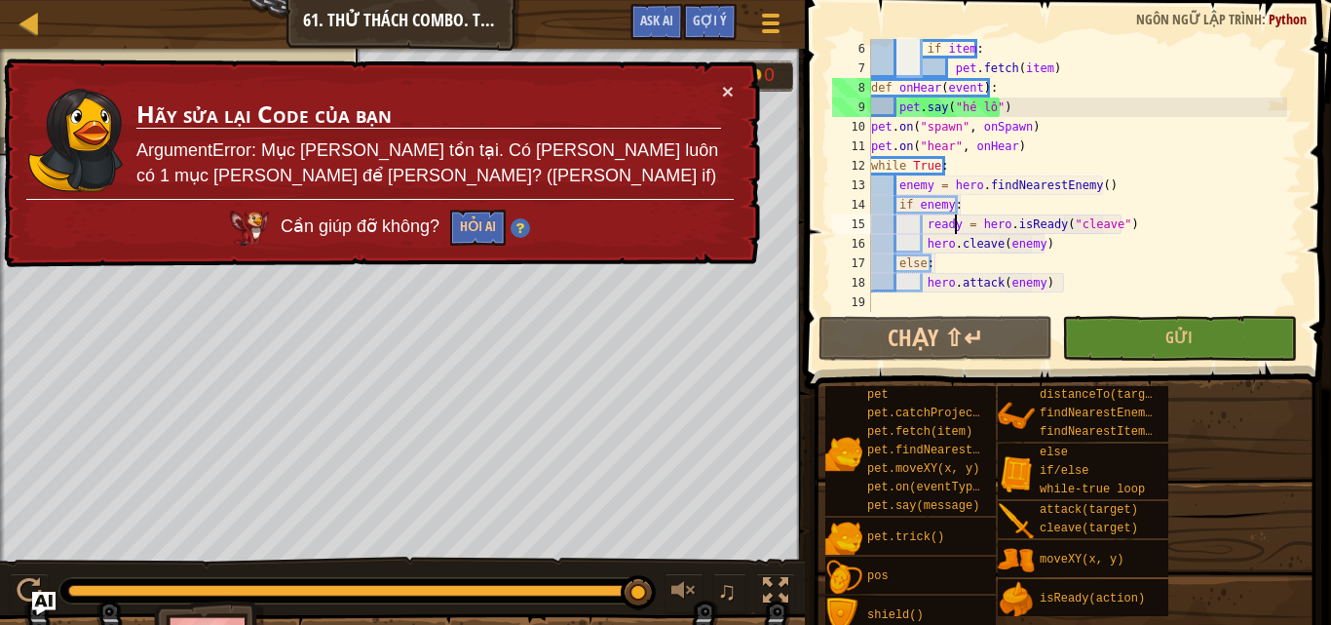
click at [955, 224] on div "if item : pet . fetch ( item ) def onHear ( event ) : pet . say ( "hé lô" ) pet…" at bounding box center [1077, 195] width 420 height 312
drag, startPoint x: 955, startPoint y: 224, endPoint x: 925, endPoint y: 223, distance: 30.2
click at [925, 223] on div "if item : pet . fetch ( item ) def onHear ( event ) : pet . say ( "hé lô" ) pet…" at bounding box center [1077, 195] width 420 height 312
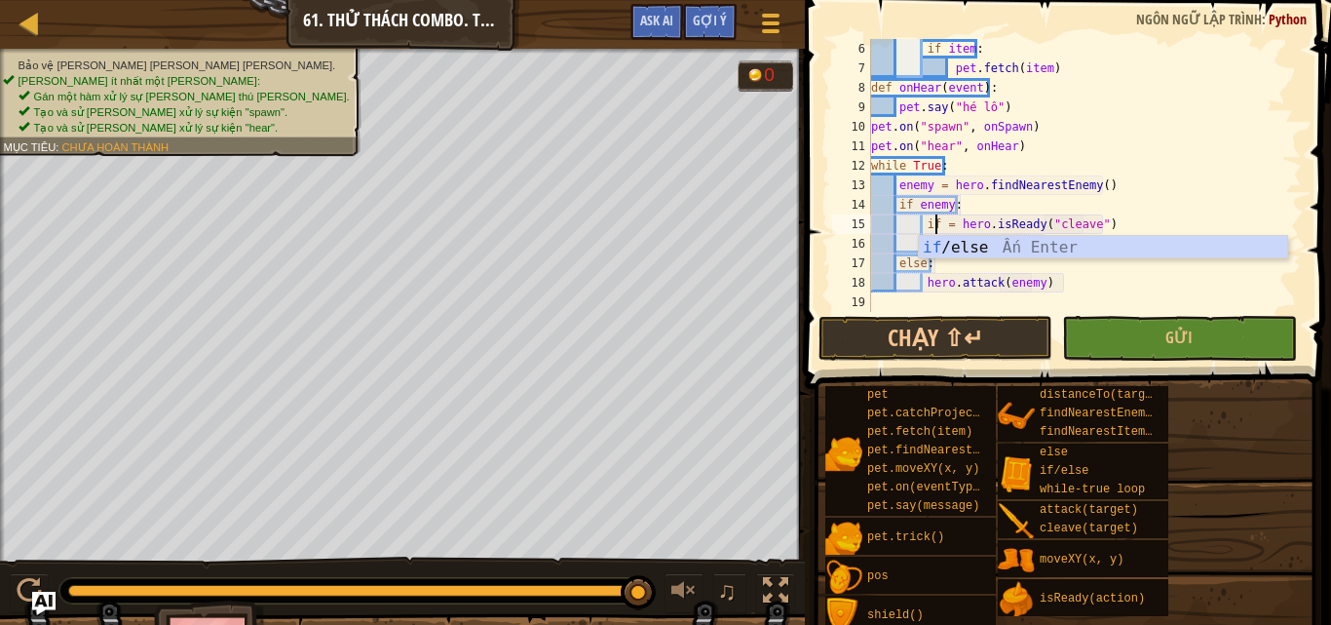
scroll to position [9, 5]
click at [1096, 230] on div "if item : pet . fetch ( item ) def onHear ( event ) : pet . say ( "hé lô" ) pet…" at bounding box center [1077, 195] width 420 height 312
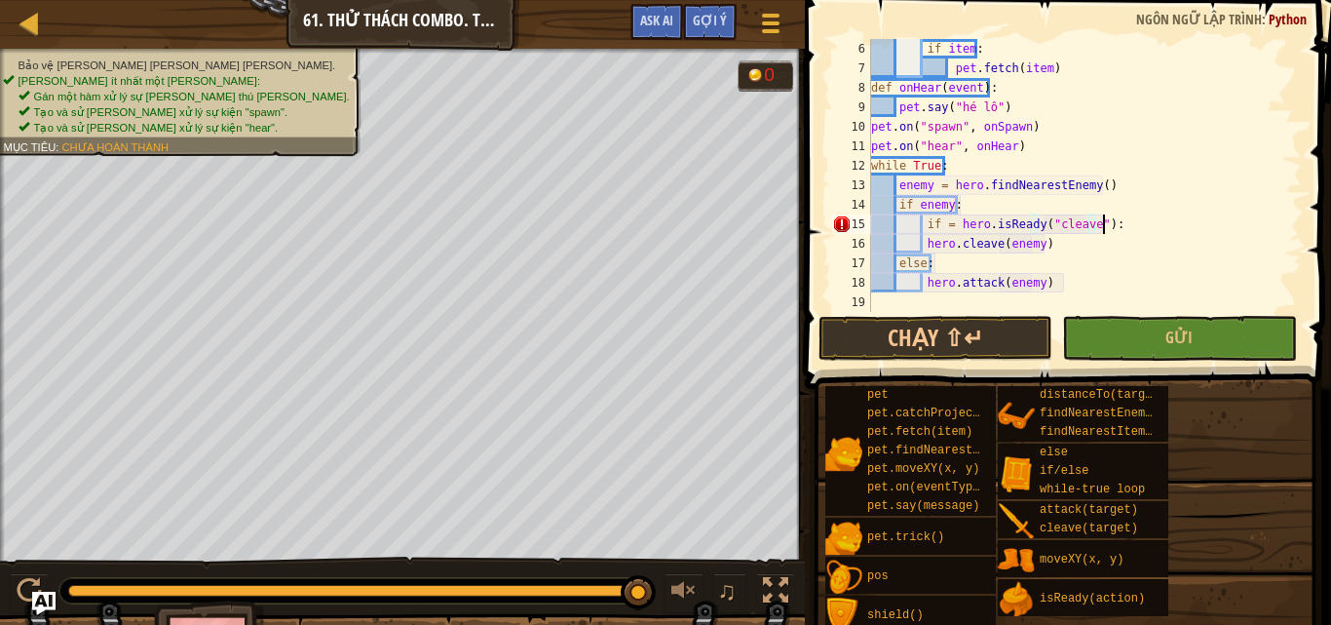
type textarea "if = hero.isReady("cleave"):"
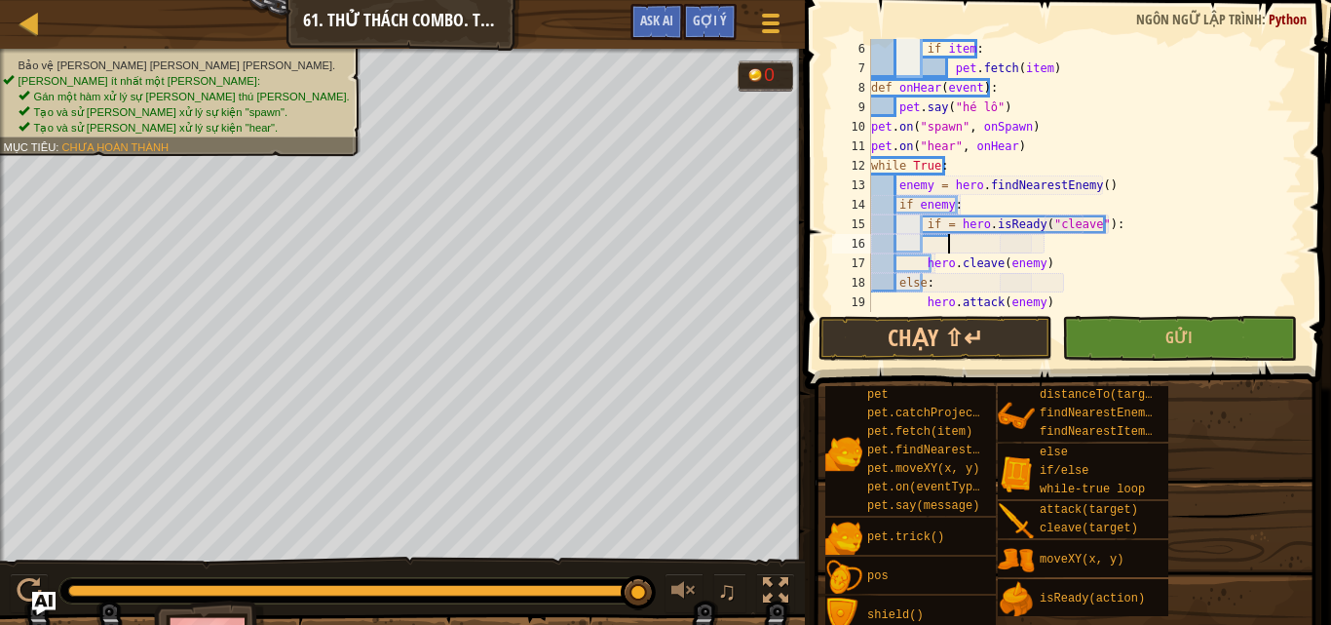
scroll to position [9, 6]
click at [951, 222] on div "if item : pet . fetch ( item ) def onHear ( event ) : pet . say ( "hé lô" ) pet…" at bounding box center [1077, 195] width 420 height 312
drag, startPoint x: 922, startPoint y: 260, endPoint x: 1058, endPoint y: 268, distance: 136.6
click at [1058, 268] on div "if item : pet . fetch ( item ) def onHear ( event ) : pet . say ( "hé lô" ) pet…" at bounding box center [1077, 195] width 420 height 312
type textarea "hero.cleave(enemy)"
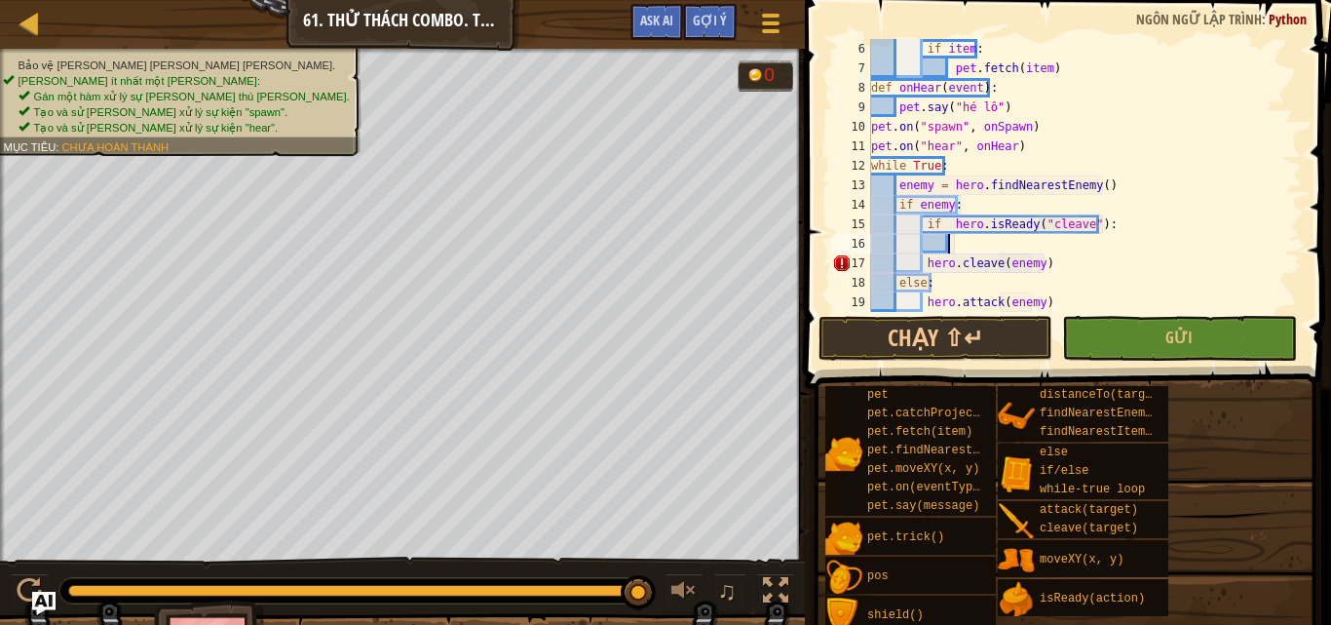
click at [950, 243] on div "if item : pet . fetch ( item ) def onHear ( event ) : pet . say ( "hé lô" ) pet…" at bounding box center [1077, 195] width 420 height 312
click at [921, 261] on div "if item : pet . fetch ( item ) def onHear ( event ) : pet . say ( "hé lô" ) pet…" at bounding box center [1077, 195] width 420 height 312
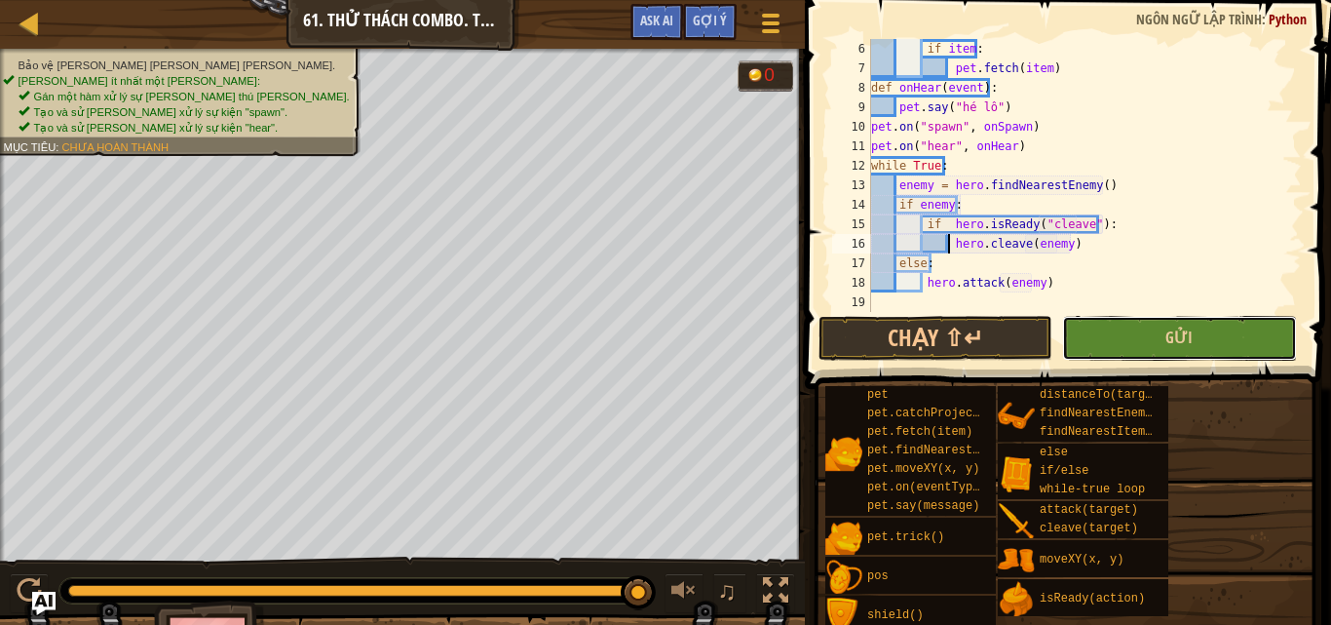
click at [1140, 343] on button "Gửi" at bounding box center [1179, 338] width 234 height 45
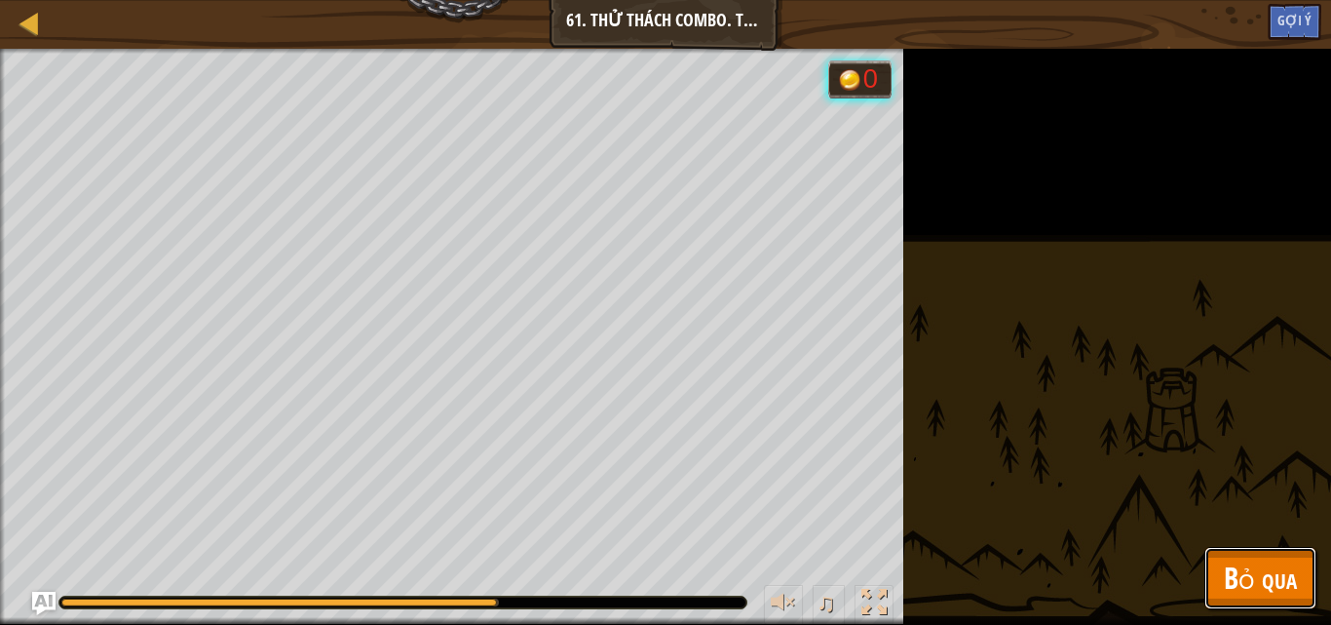
drag, startPoint x: 1254, startPoint y: 569, endPoint x: 1265, endPoint y: 543, distance: 28.4
click at [1253, 557] on span "Bỏ qua" at bounding box center [1260, 577] width 73 height 40
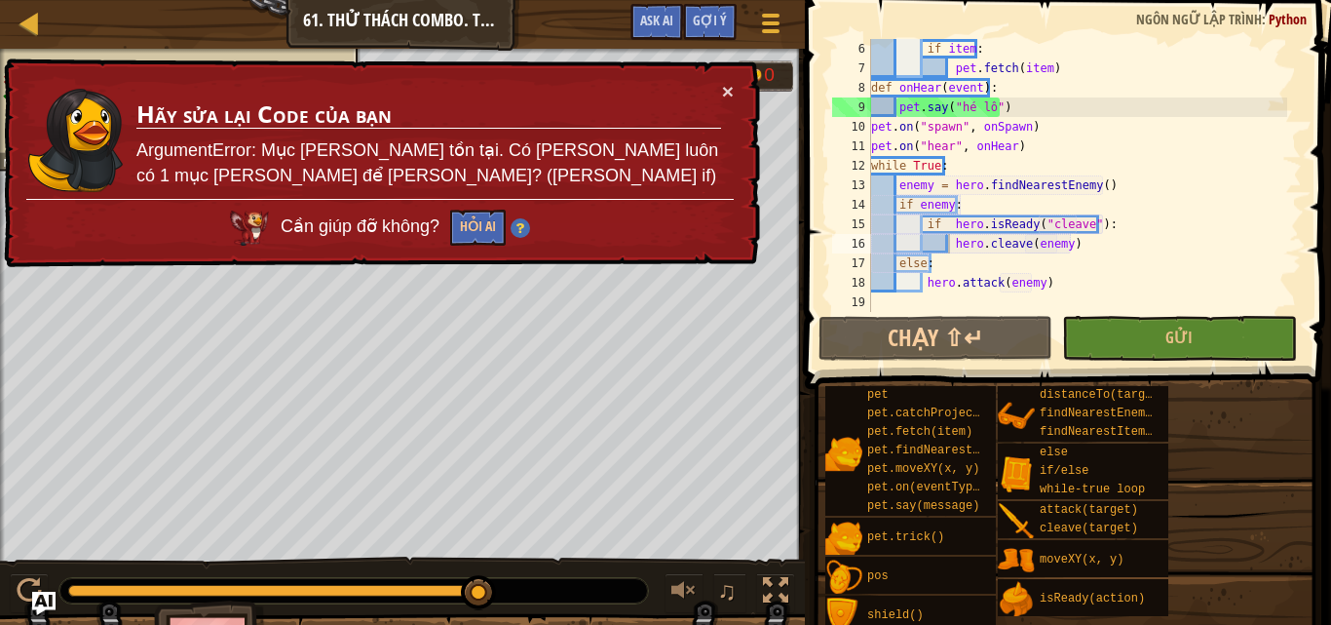
type textarea "def onHear(event):"
click at [991, 87] on div "if item : pet . fetch ( item ) def onHear ( event ) : pet . say ( "hé lô" ) pet…" at bounding box center [1077, 195] width 420 height 312
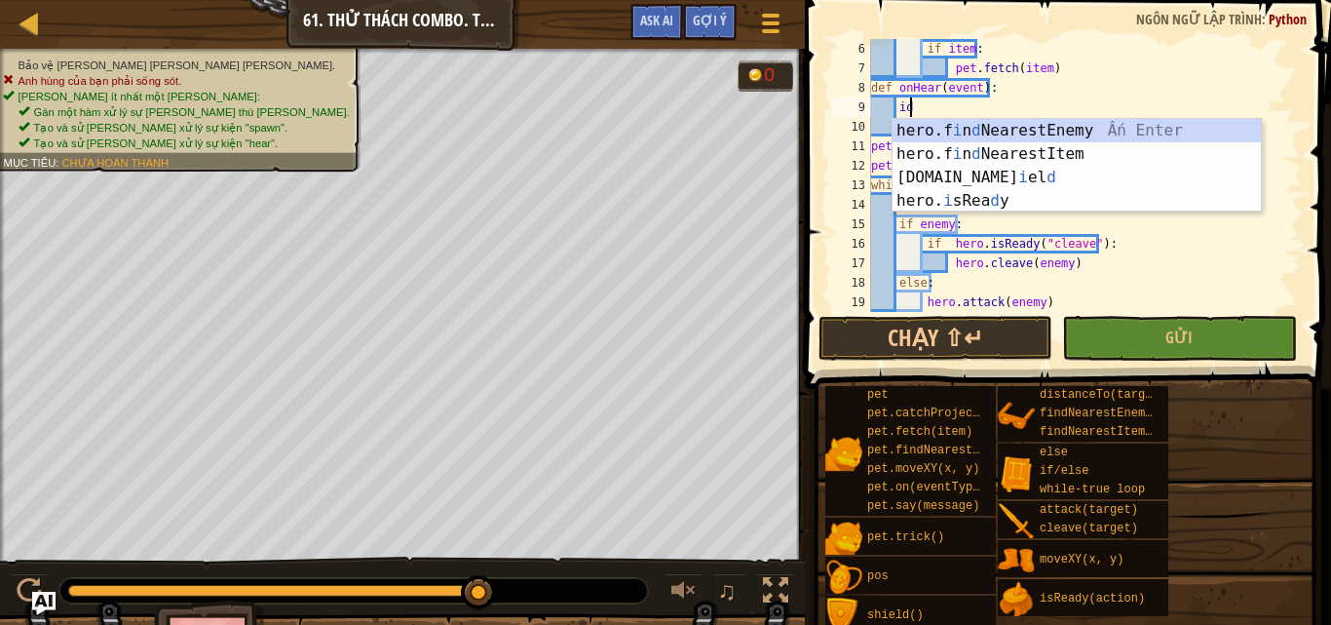
scroll to position [9, 2]
type textarea "i"
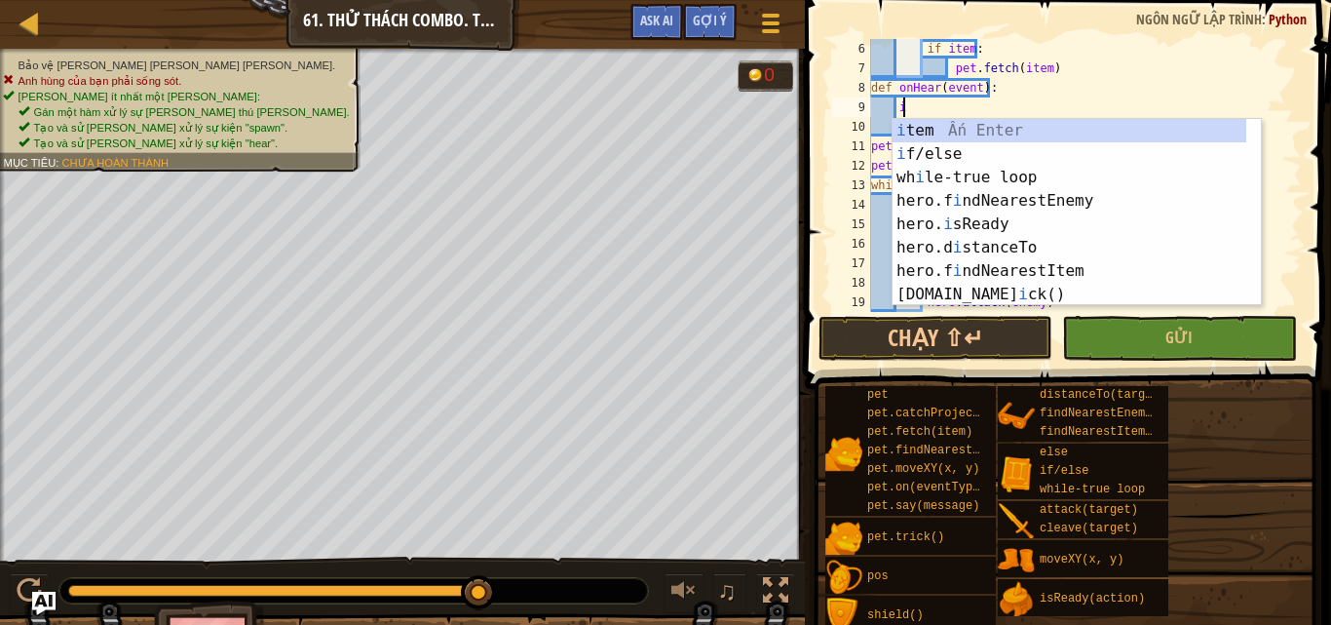
type textarea "ì"
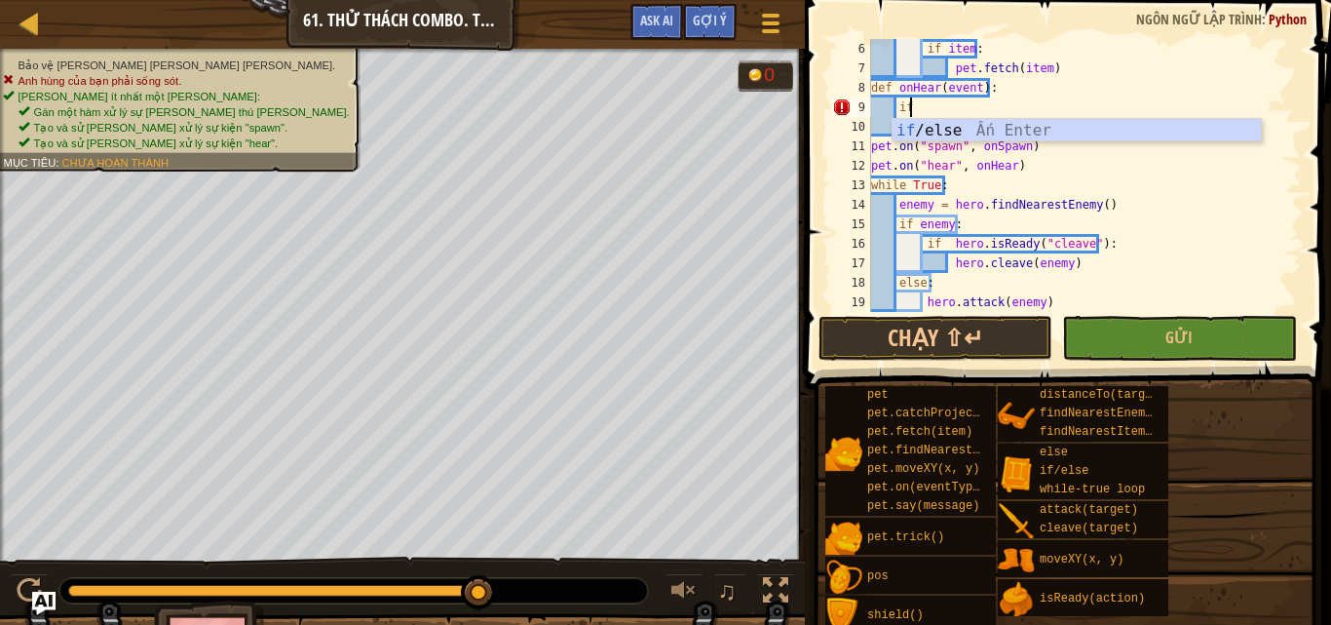
type textarea "i"
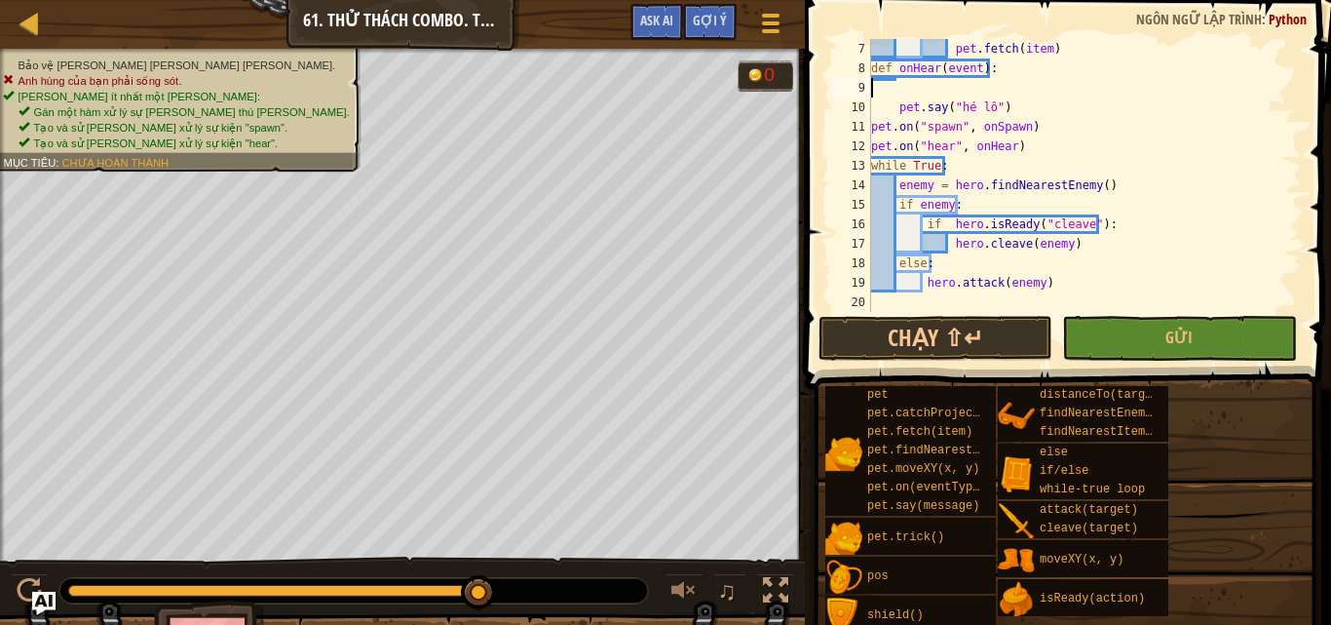
scroll to position [0, 0]
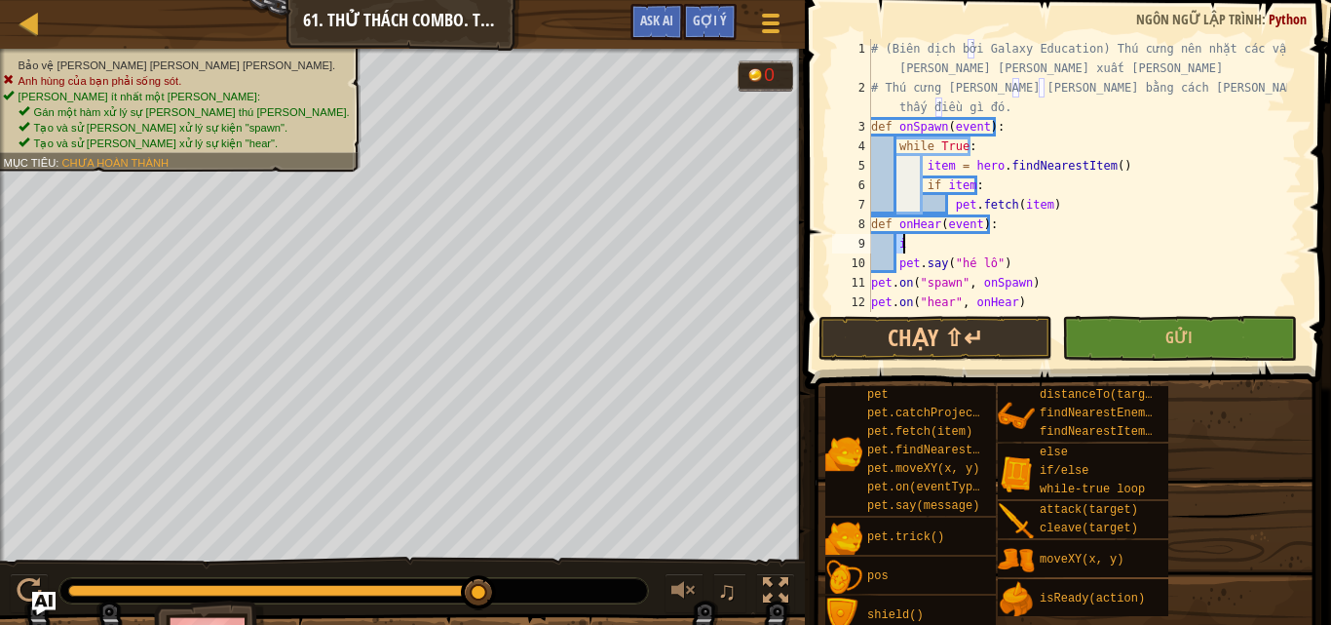
type textarea "id"
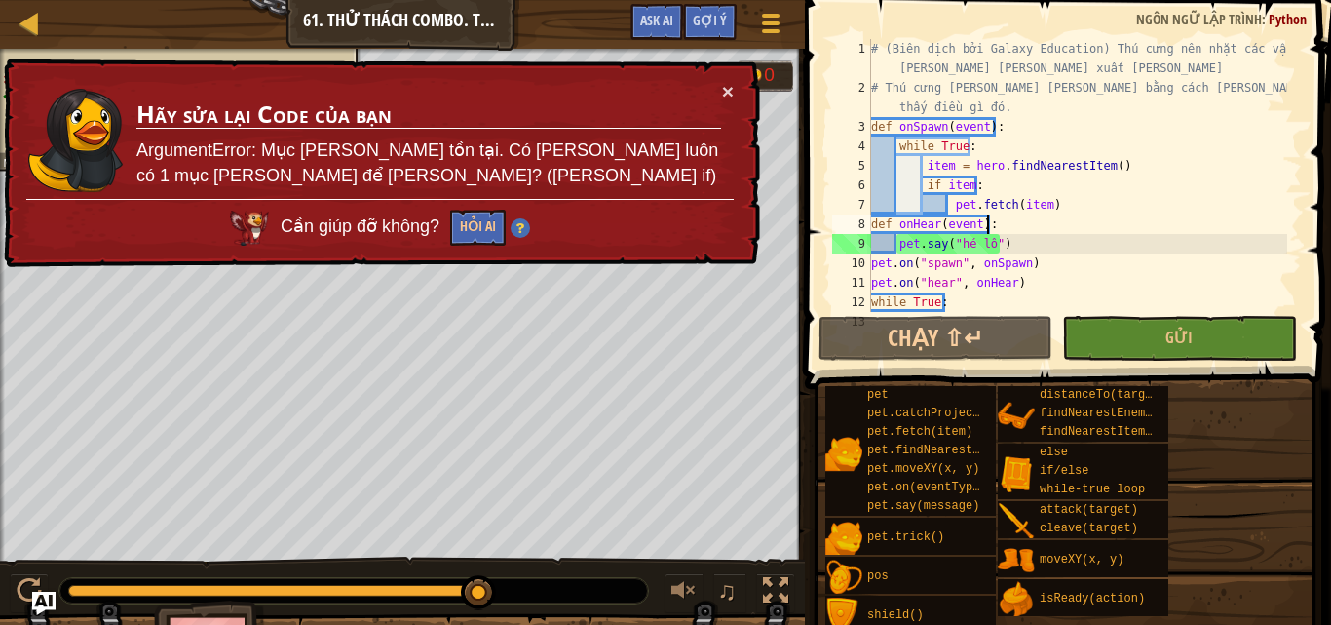
scroll to position [136, 0]
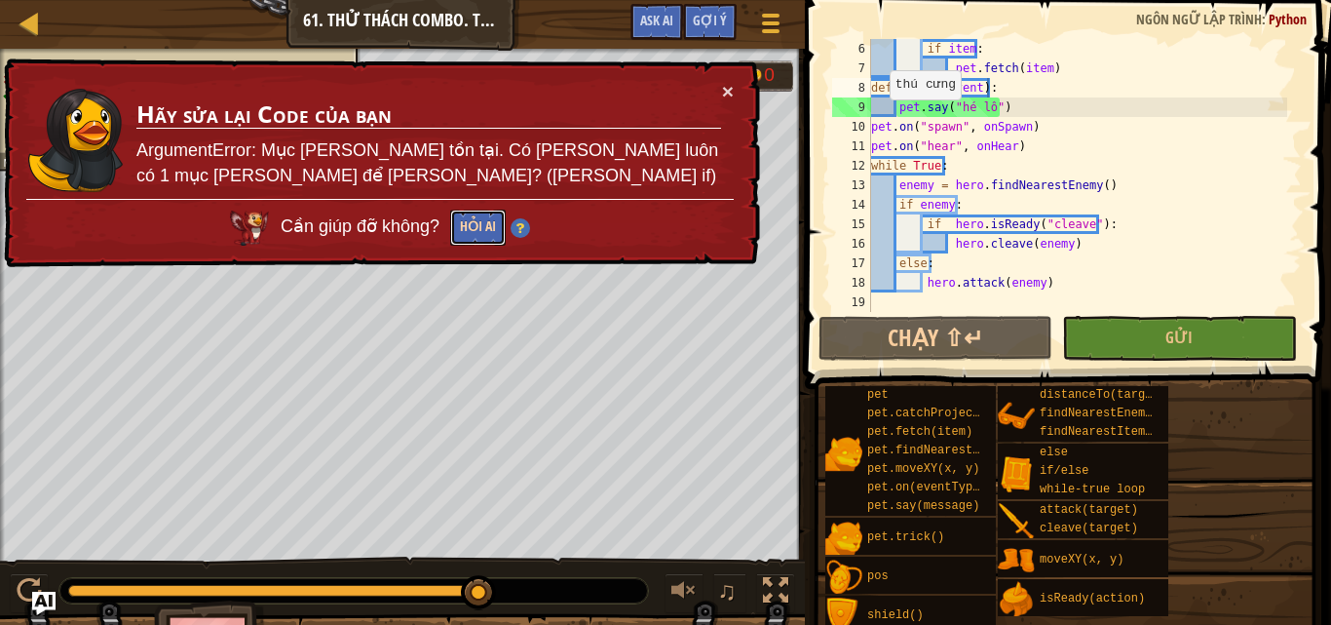
click at [474, 229] on button "Hỏi AI" at bounding box center [478, 228] width 56 height 36
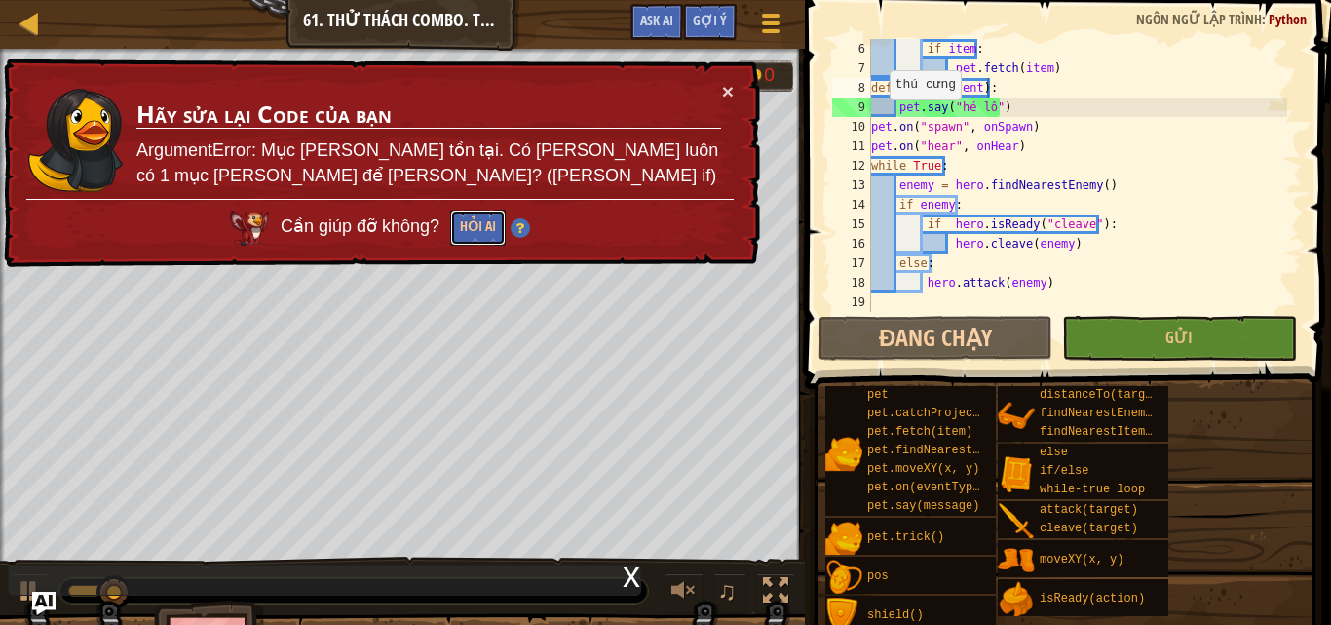
click at [474, 228] on button "Hỏi AI" at bounding box center [478, 228] width 56 height 36
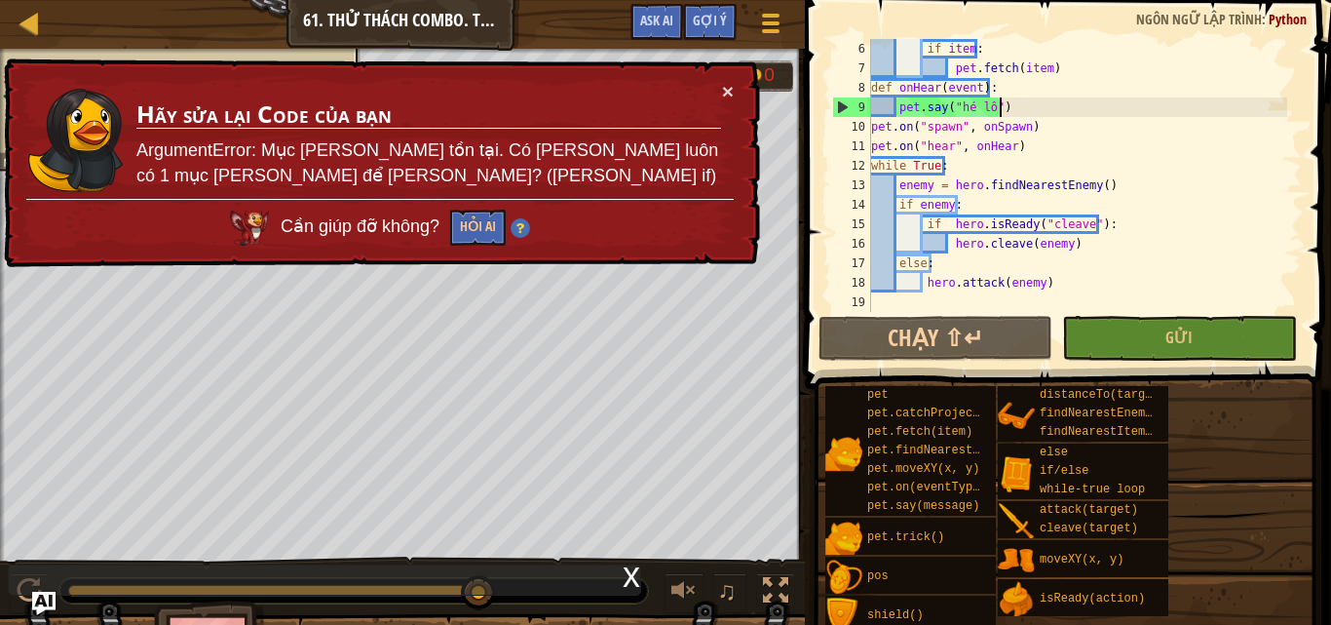
click at [1012, 111] on div "if item : pet . fetch ( item ) def onHear ( event ) : pet . say ( "hé lô" ) pet…" at bounding box center [1077, 195] width 420 height 312
click at [1013, 103] on div "if item : pet . fetch ( item ) def onHear ( event ) : pet . say ( "hé lô" ) pet…" at bounding box center [1077, 195] width 420 height 312
click at [830, 165] on div "pet.say("hé lô") 6 7 8 9 10 11 12 13 14 15 16 17 18 19 if item : pet . fetch ( …" at bounding box center [1065, 175] width 474 height 273
click at [859, 208] on div "14" at bounding box center [851, 204] width 39 height 19
click at [1052, 67] on div "if item : pet . fetch ( item ) def onHear ( event ) : pet . say ( "hé lô" ) pet…" at bounding box center [1077, 195] width 420 height 312
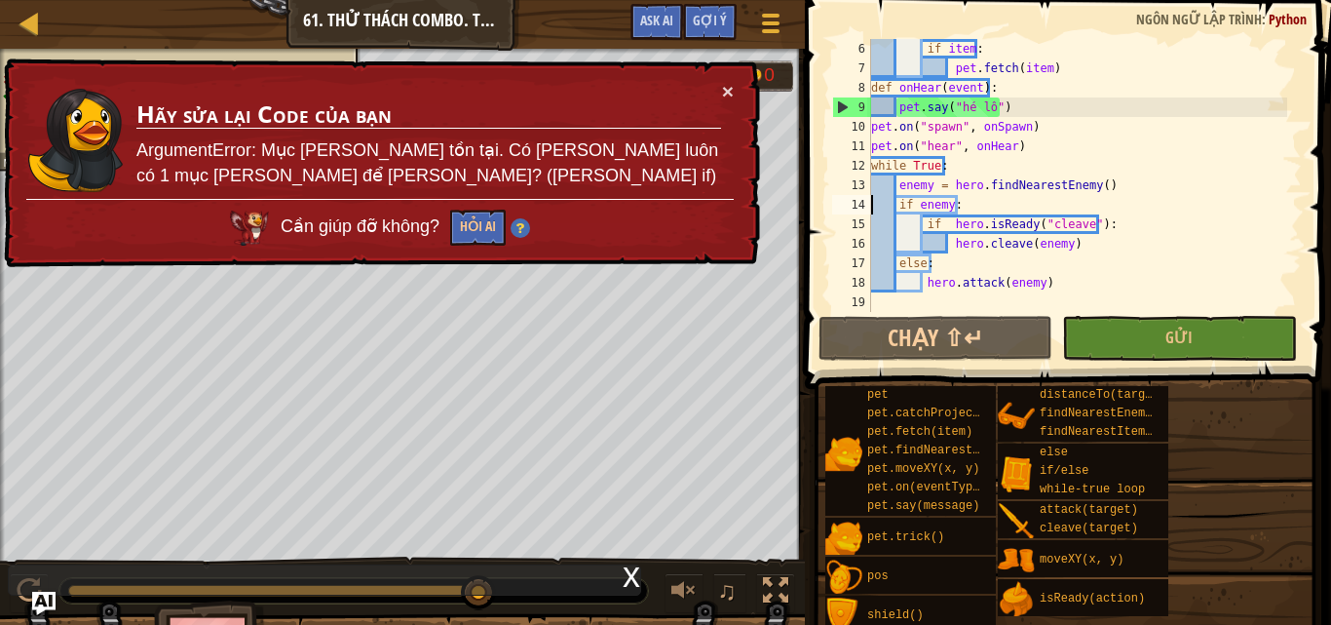
type textarea "pet.fetch(item)"
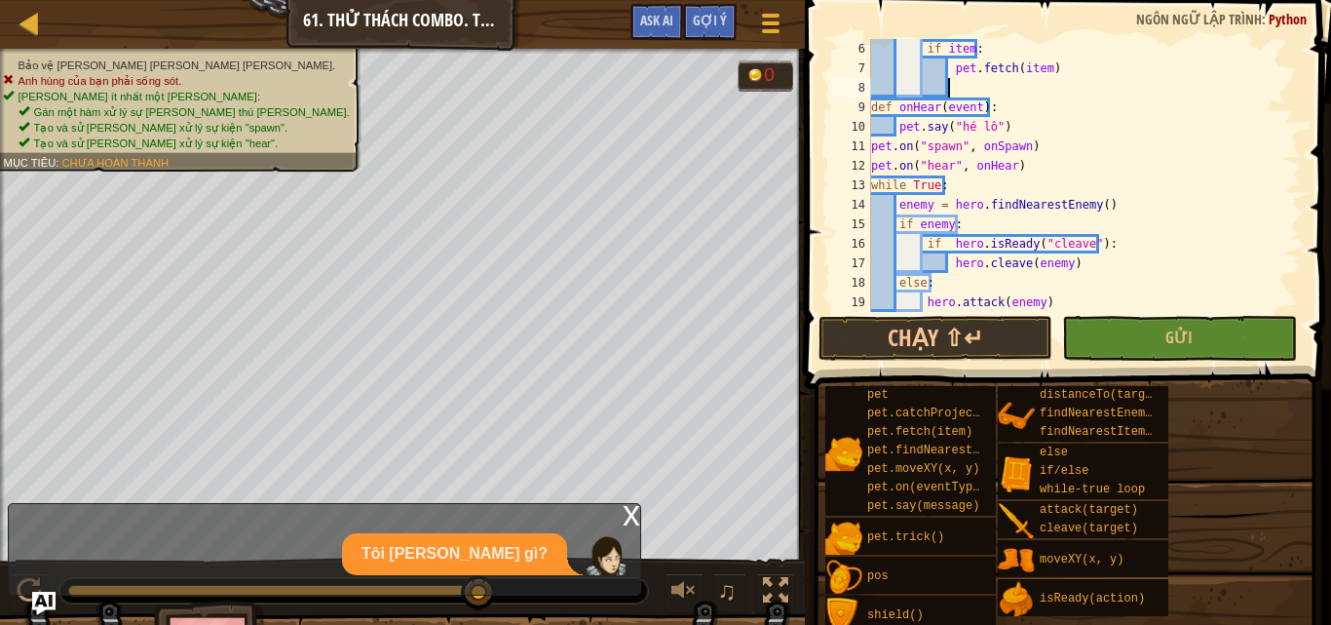
click at [1030, 167] on div "if item : pet . fetch ( item ) def onHear ( event ) : pet . say ( "hé lô" ) pet…" at bounding box center [1077, 195] width 420 height 312
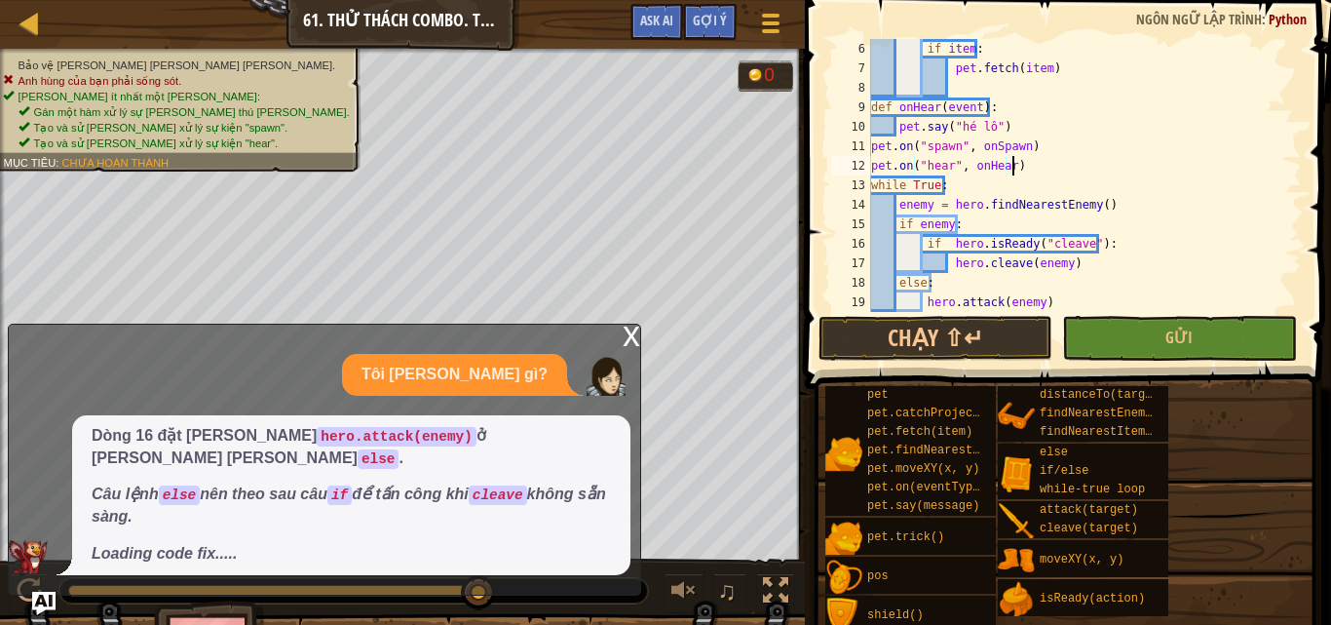
click at [1026, 124] on div "if item : pet . fetch ( item ) def onHear ( event ) : pet . say ( "hé lô" ) pet…" at bounding box center [1077, 195] width 420 height 312
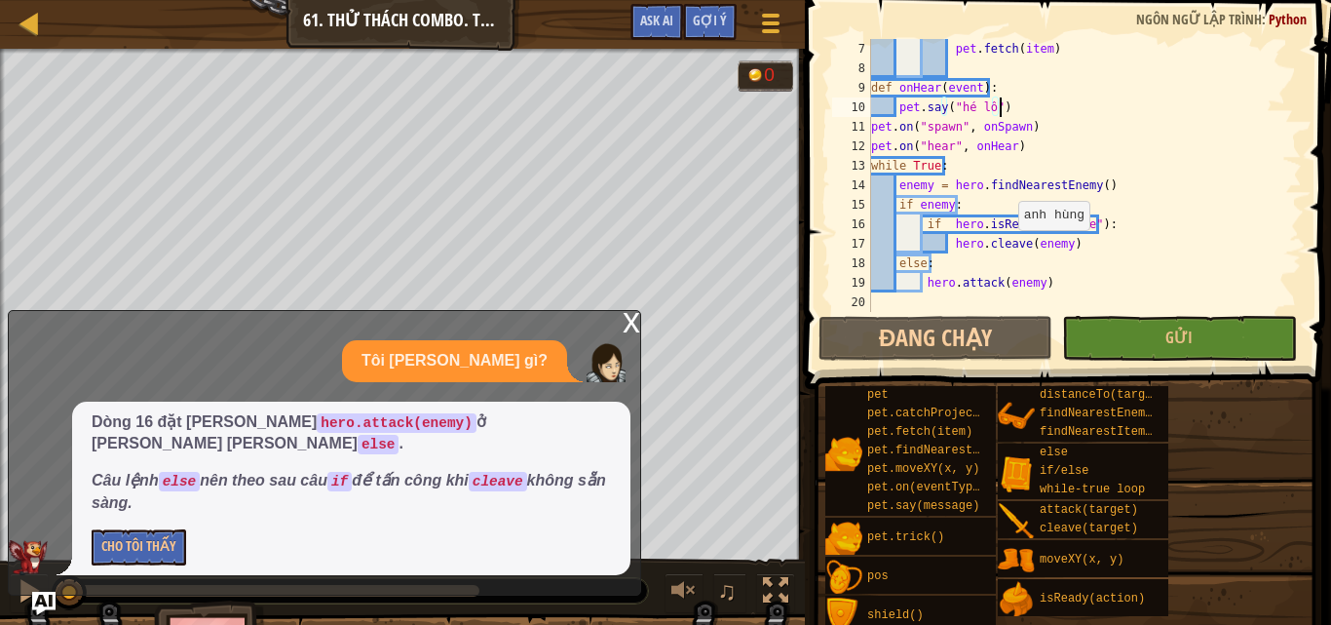
scroll to position [156, 0]
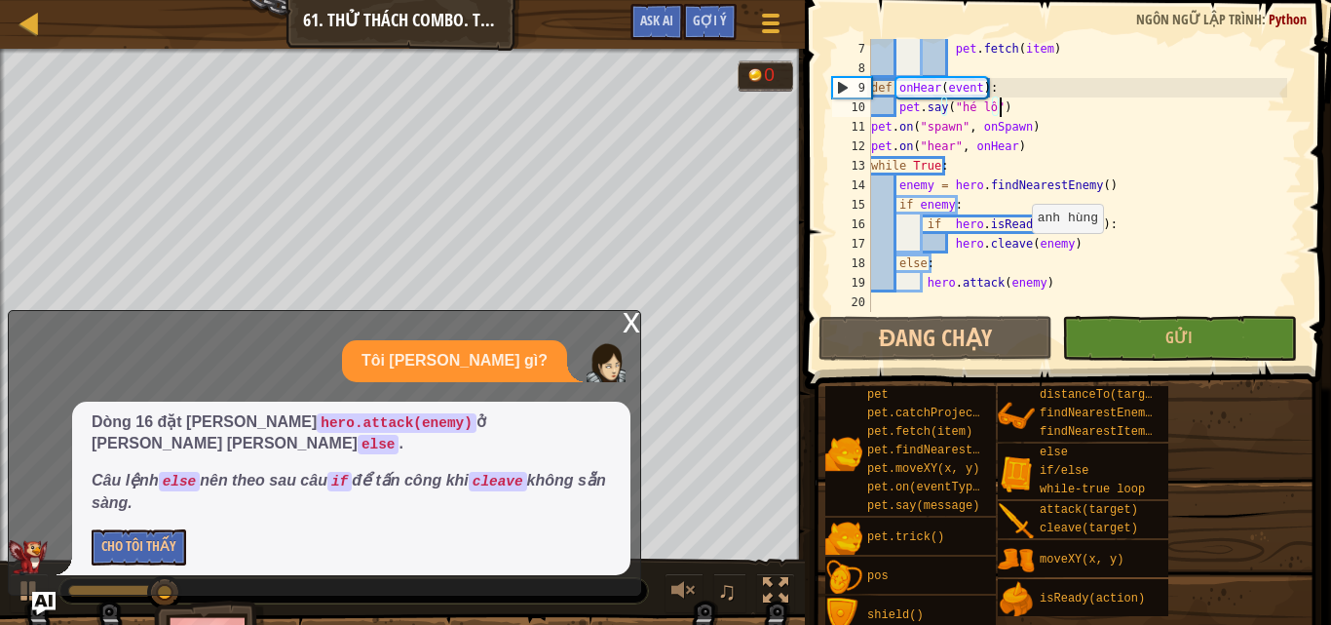
click at [961, 225] on div "pet . fetch ( item ) def onHear ( event ) : pet . say ( "hé lô" ) pet . on ( "s…" at bounding box center [1077, 195] width 420 height 312
click at [1005, 226] on div "pet . fetch ( item ) def onHear ( event ) : pet . say ( "hé lô" ) pet . on ( "s…" at bounding box center [1077, 195] width 420 height 312
click at [1091, 223] on div "pet . fetch ( item ) def onHear ( event ) : pet . say ( "hé lô" ) pet . on ( "s…" at bounding box center [1077, 195] width 420 height 312
click at [1091, 222] on div "pet . fetch ( item ) def onHear ( event ) : pet . say ( "hé lô" ) pet . on ( "s…" at bounding box center [1077, 195] width 420 height 312
click at [893, 261] on div "pet . fetch ( item ) def onHear ( event ) : pet . say ( "hé lô" ) pet . on ( "s…" at bounding box center [1077, 195] width 420 height 312
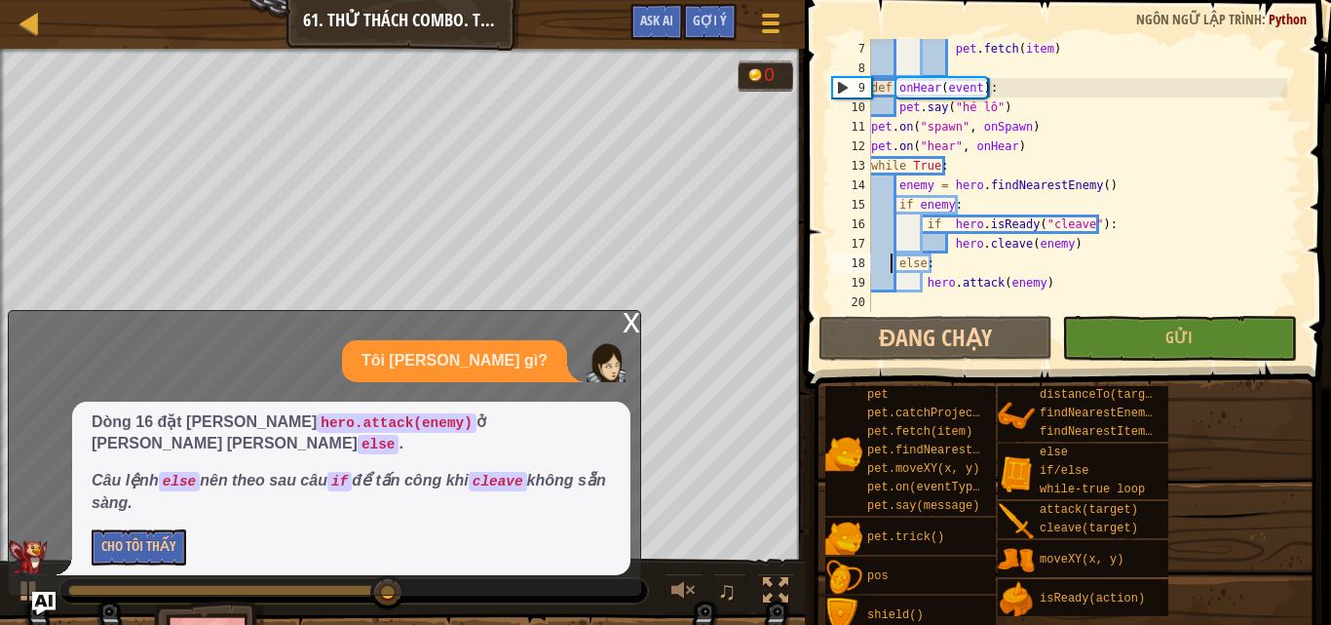
click at [897, 263] on div "pet . fetch ( item ) def onHear ( event ) : pet . say ( "hé lô" ) pet . on ( "s…" at bounding box center [1077, 195] width 420 height 312
click at [902, 261] on div "pet . fetch ( item ) def onHear ( event ) : pet . say ( "hé lô" ) pet . on ( "s…" at bounding box center [1077, 195] width 420 height 312
click at [895, 260] on div "pet . fetch ( item ) def onHear ( event ) : pet . say ( "hé lô" ) pet . on ( "s…" at bounding box center [1077, 195] width 420 height 312
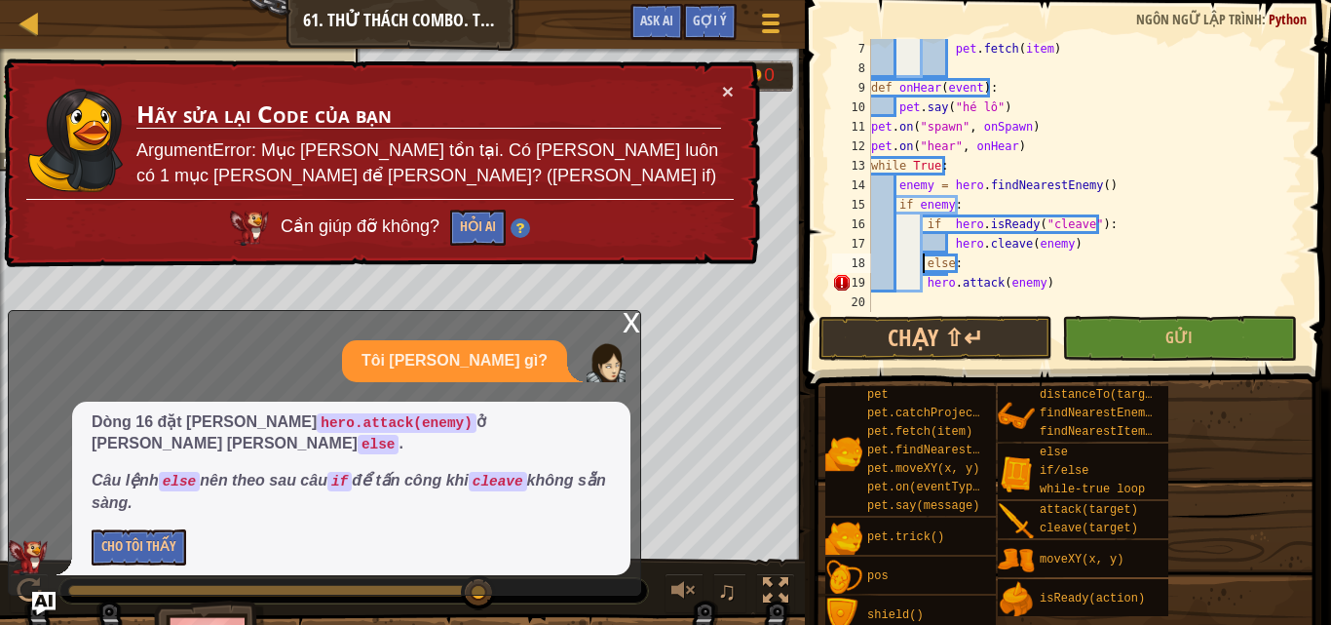
click at [923, 281] on div "pet . fetch ( item ) def onHear ( event ) : pet . say ( "hé lô" ) pet . on ( "s…" at bounding box center [1077, 195] width 420 height 312
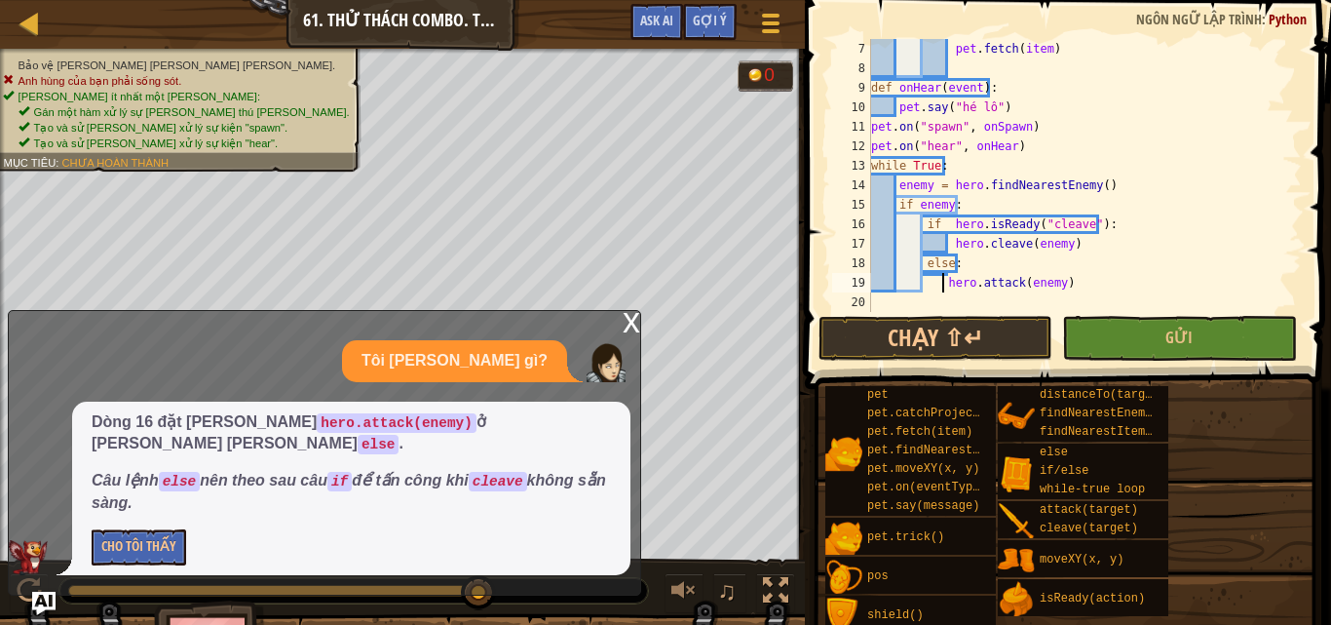
type textarea "hero.attack(enemy)"
click at [1135, 319] on button "Gửi" at bounding box center [1179, 338] width 234 height 45
click at [1134, 318] on div "Bảo vệ ngôi làng khỏi lũ yêu tinh. Anh hùng của bạn phải sống sót. Sử dụng ít n…" at bounding box center [665, 371] width 1331 height 644
click at [1130, 322] on div "Bảo vệ ngôi làng khỏi lũ yêu tinh. Anh hùng của bạn phải sống sót. Sử dụng ít n…" at bounding box center [665, 371] width 1331 height 644
click at [1124, 331] on div "Bảo vệ ngôi làng khỏi lũ yêu tinh. Anh hùng của bạn phải sống sót. Sử dụng ít n…" at bounding box center [665, 371] width 1331 height 644
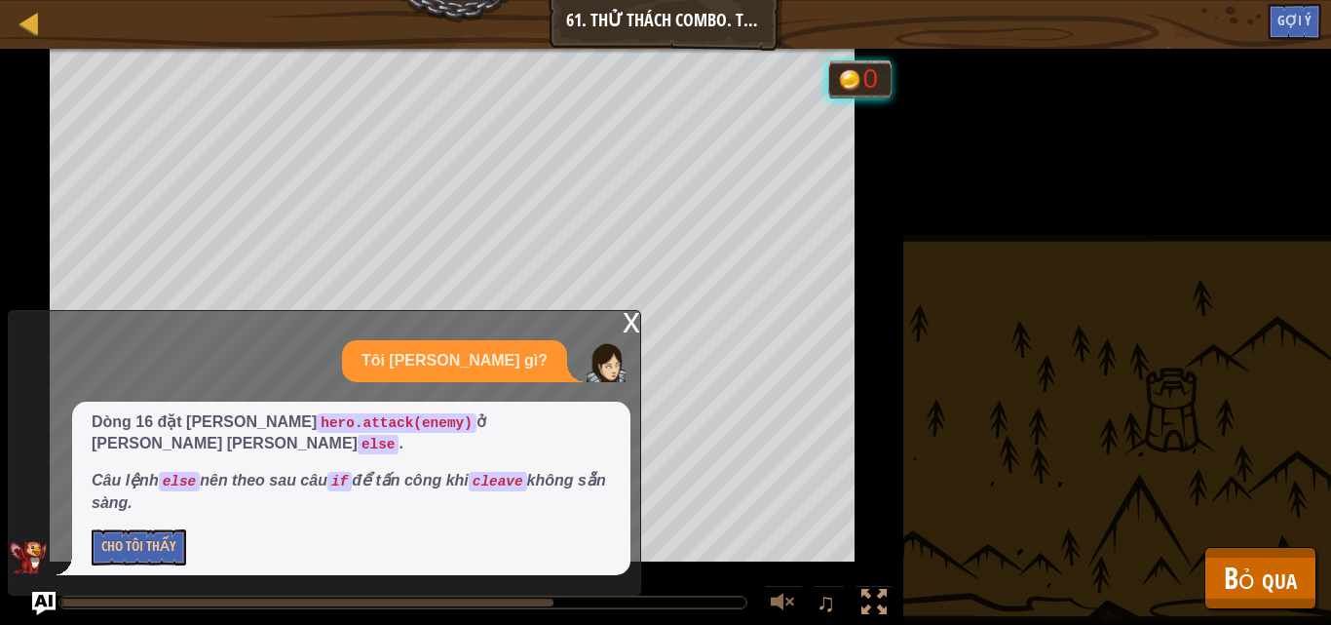
click at [1124, 331] on div "Bảo vệ ngôi làng khỏi lũ yêu tinh. Anh hùng của bạn phải sống sót. Sử dụng ít n…" at bounding box center [665, 337] width 1331 height 576
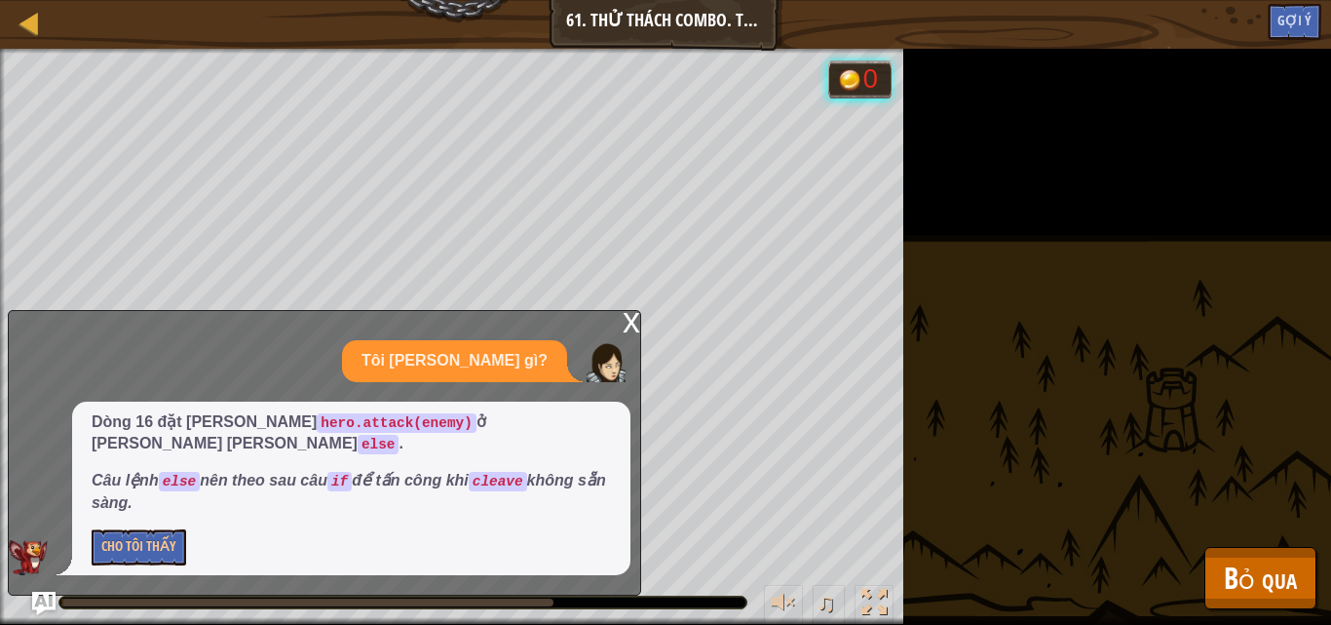
click at [1124, 332] on div "Bảo vệ ngôi làng khỏi lũ yêu tinh. Anh hùng của bạn phải sống sót. Sử dụng ít n…" at bounding box center [665, 337] width 1331 height 576
click at [635, 330] on div "x" at bounding box center [632, 320] width 18 height 19
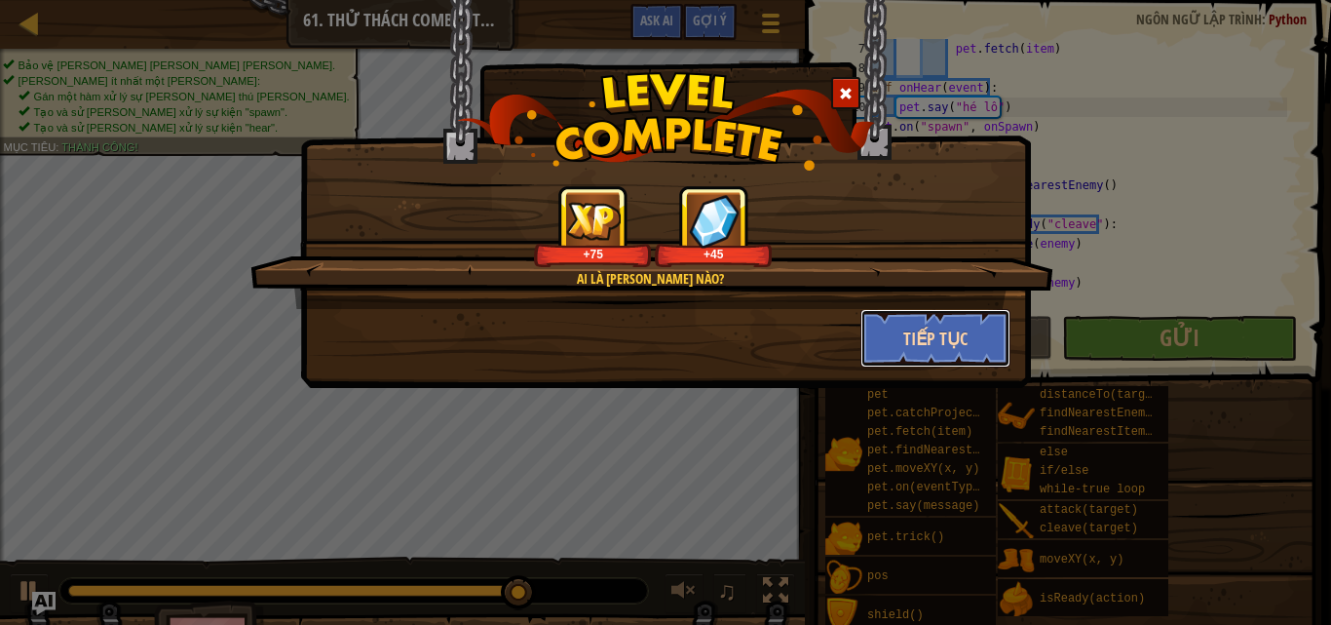
click at [945, 332] on button "Tiếp tục" at bounding box center [935, 338] width 151 height 58
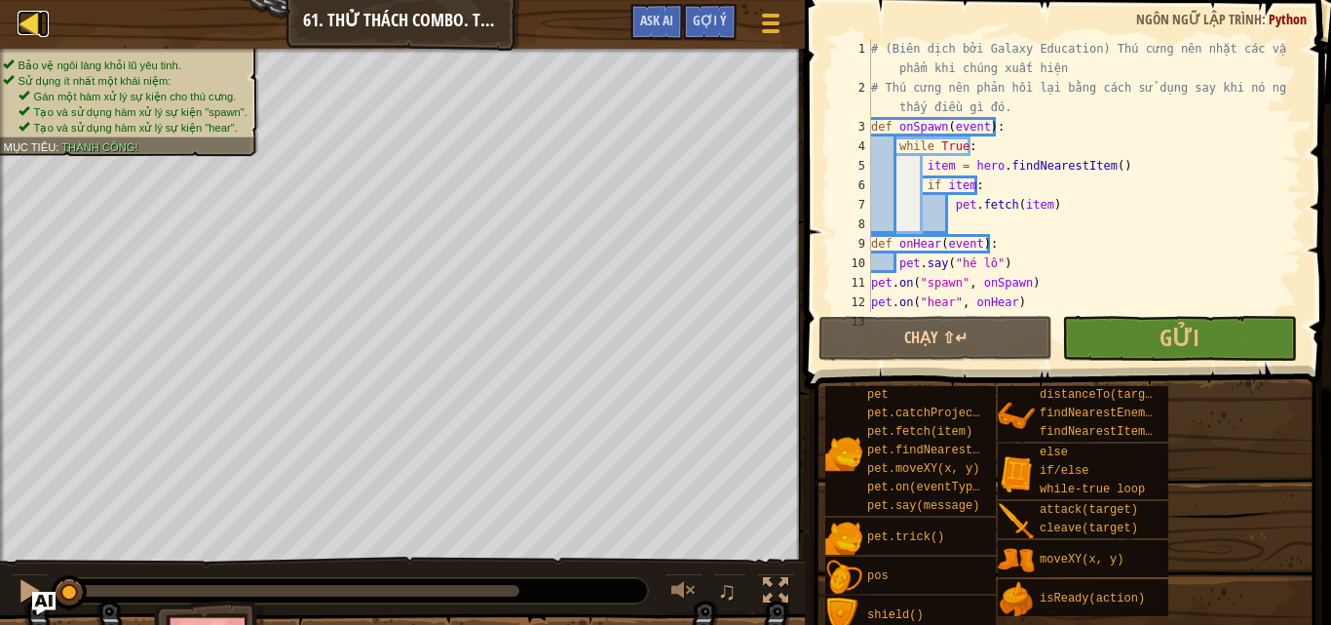
click at [34, 19] on div at bounding box center [30, 23] width 24 height 24
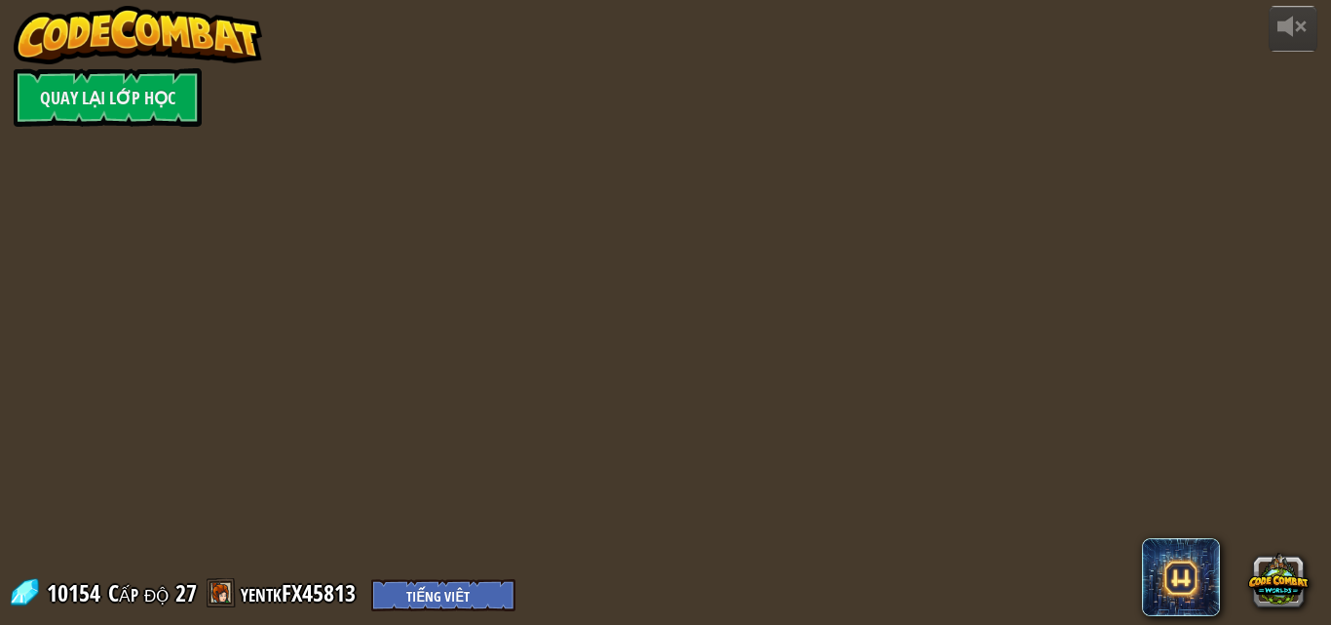
select select "vi"
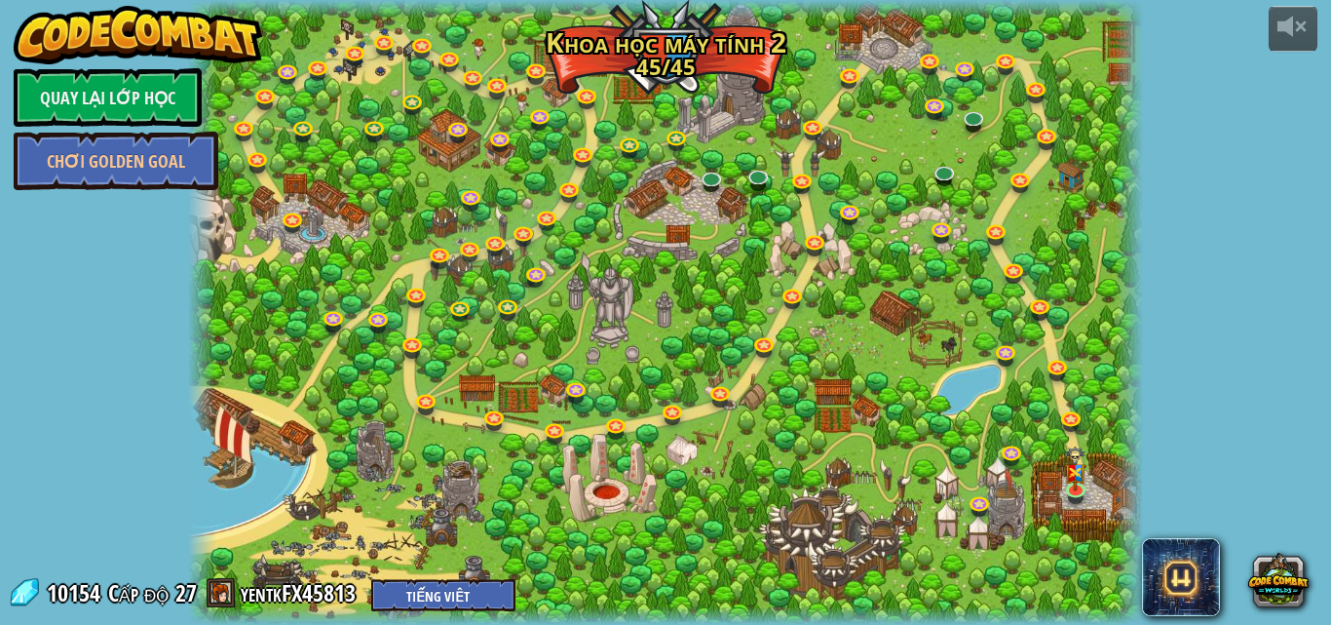
select select "vi"
click at [844, 550] on div at bounding box center [666, 312] width 956 height 625
click at [1079, 481] on img at bounding box center [1075, 458] width 22 height 59
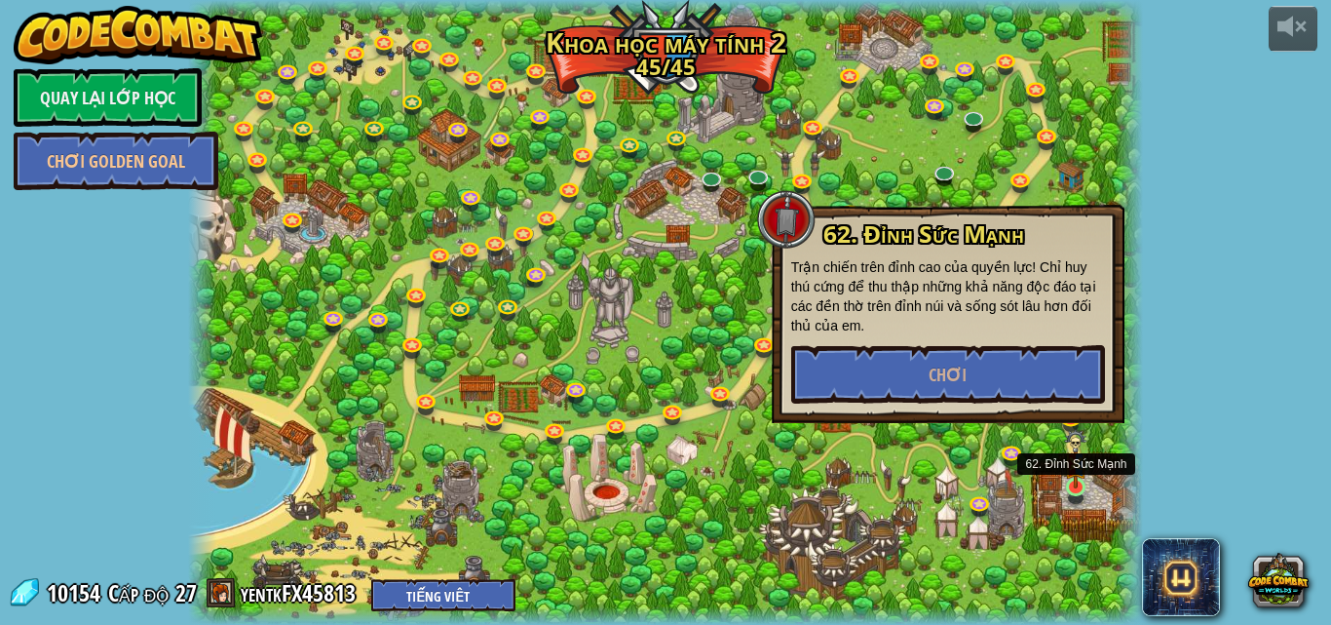
click at [1079, 481] on img at bounding box center [1075, 458] width 22 height 59
drag, startPoint x: 900, startPoint y: 279, endPoint x: 903, endPoint y: 312, distance: 33.3
click at [903, 312] on div "62. Đỉnh Sức Mạnh Trận chiến trên đỉnh cao của quyền lực! Chỉ huy thú cứng để t…" at bounding box center [948, 312] width 314 height 182
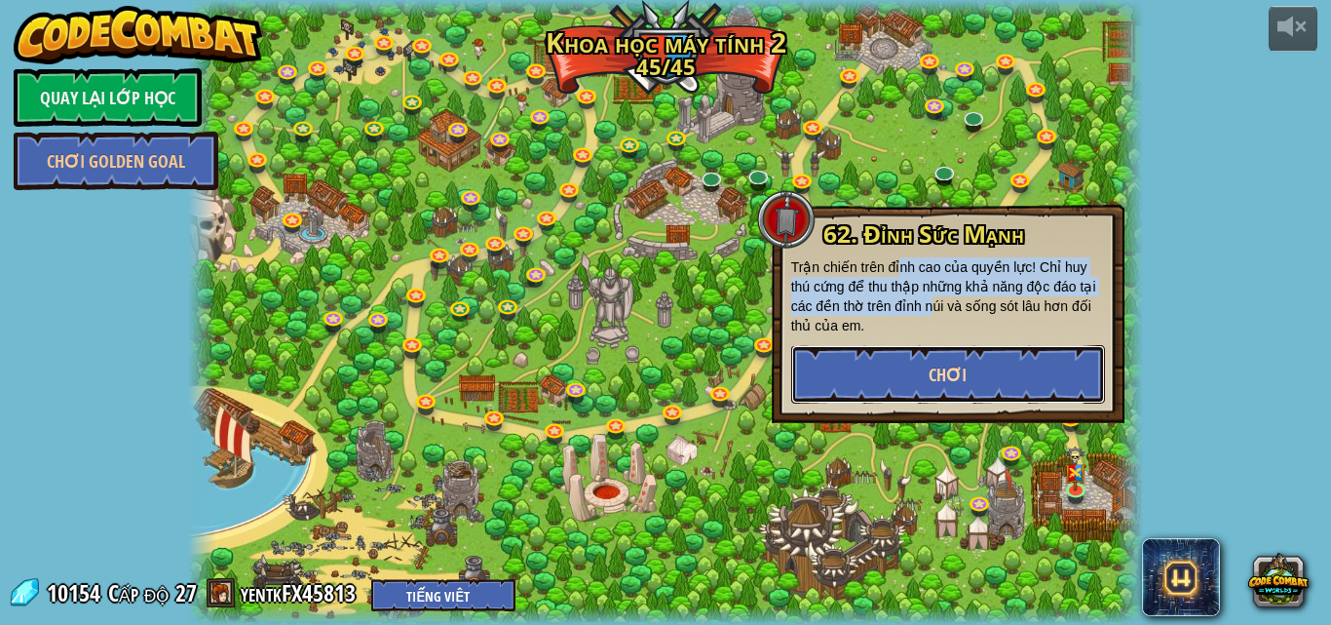
click at [924, 376] on button "Chơi" at bounding box center [948, 374] width 314 height 58
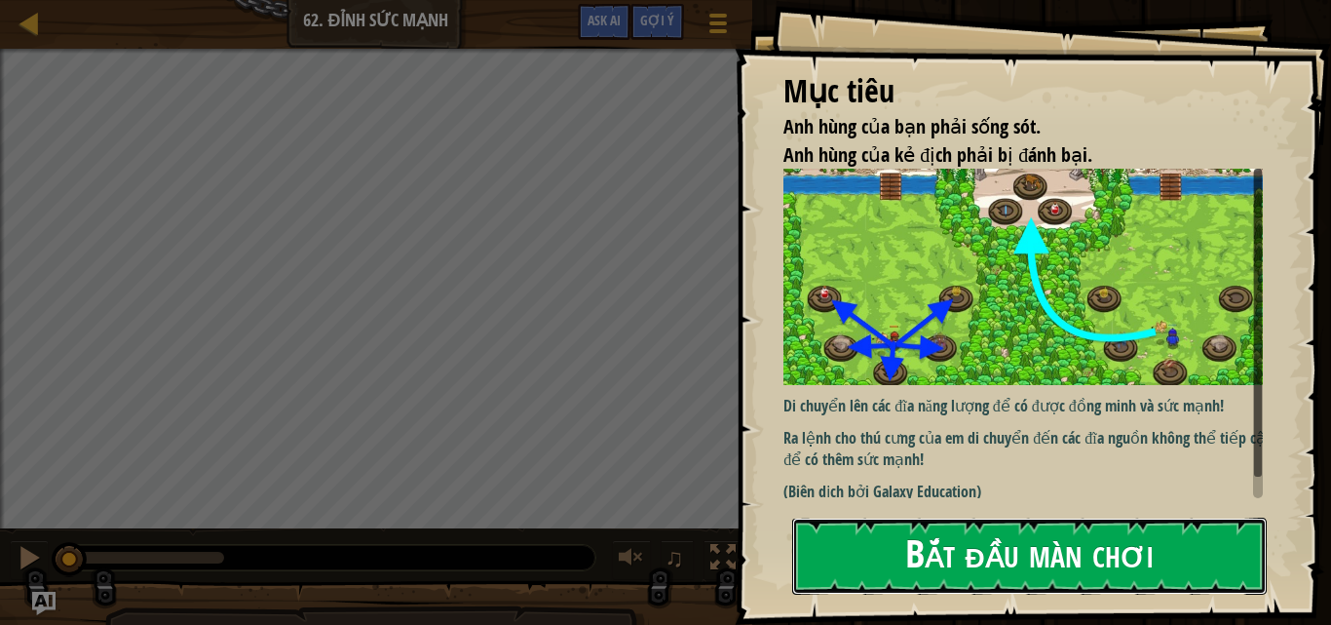
click at [884, 549] on button "Bắt đầu màn chơi" at bounding box center [1029, 555] width 475 height 77
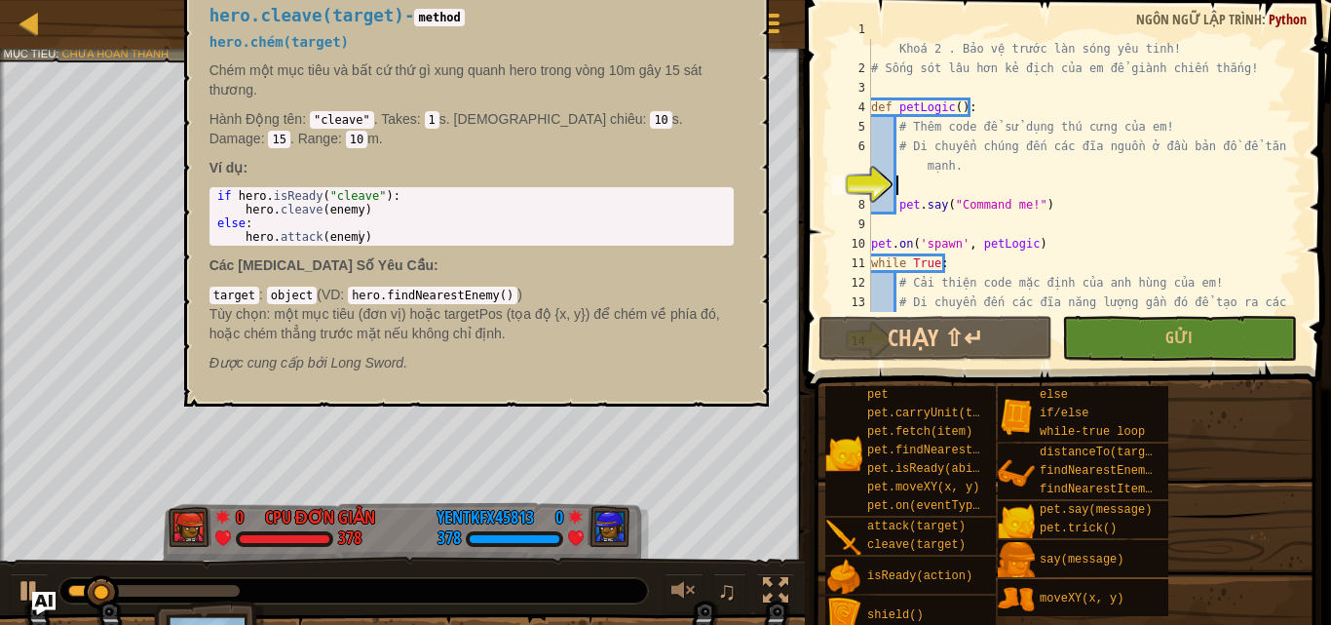
scroll to position [19, 0]
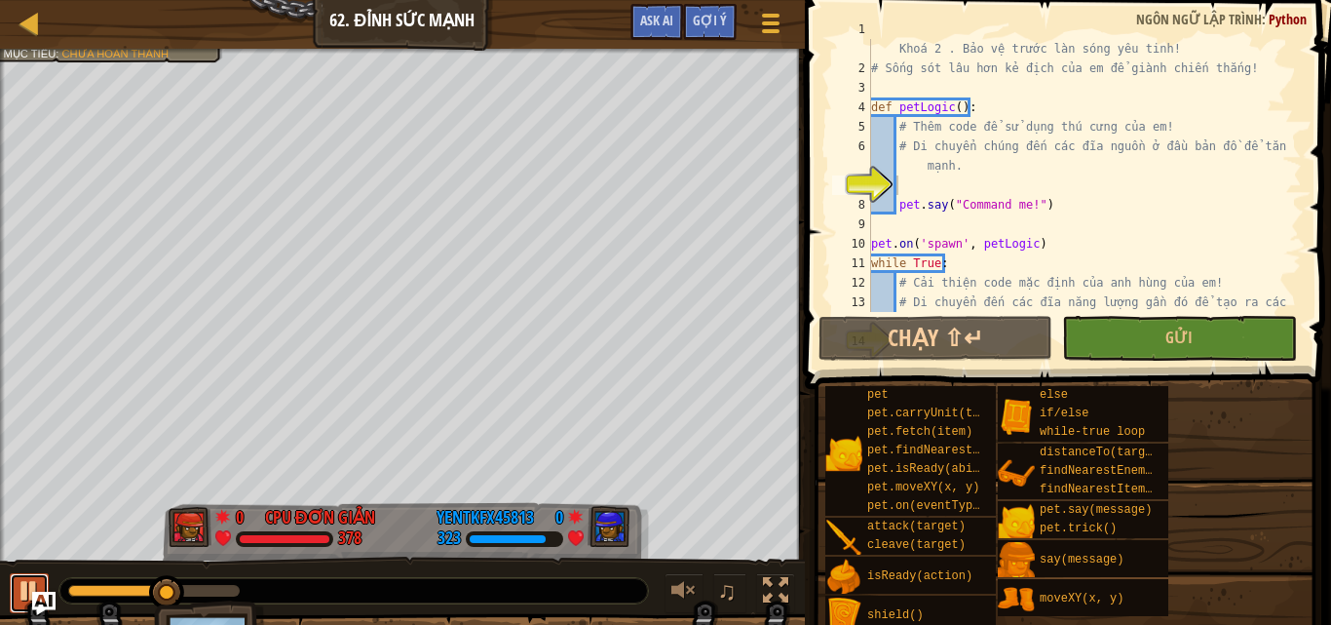
click at [21, 584] on div at bounding box center [29, 590] width 25 height 25
click at [905, 183] on div "# (Biên dịch bởi Galaxy Education) Chào mừng đến với Đấu trường Khoá 2 . Bảo vệ…" at bounding box center [1077, 194] width 420 height 351
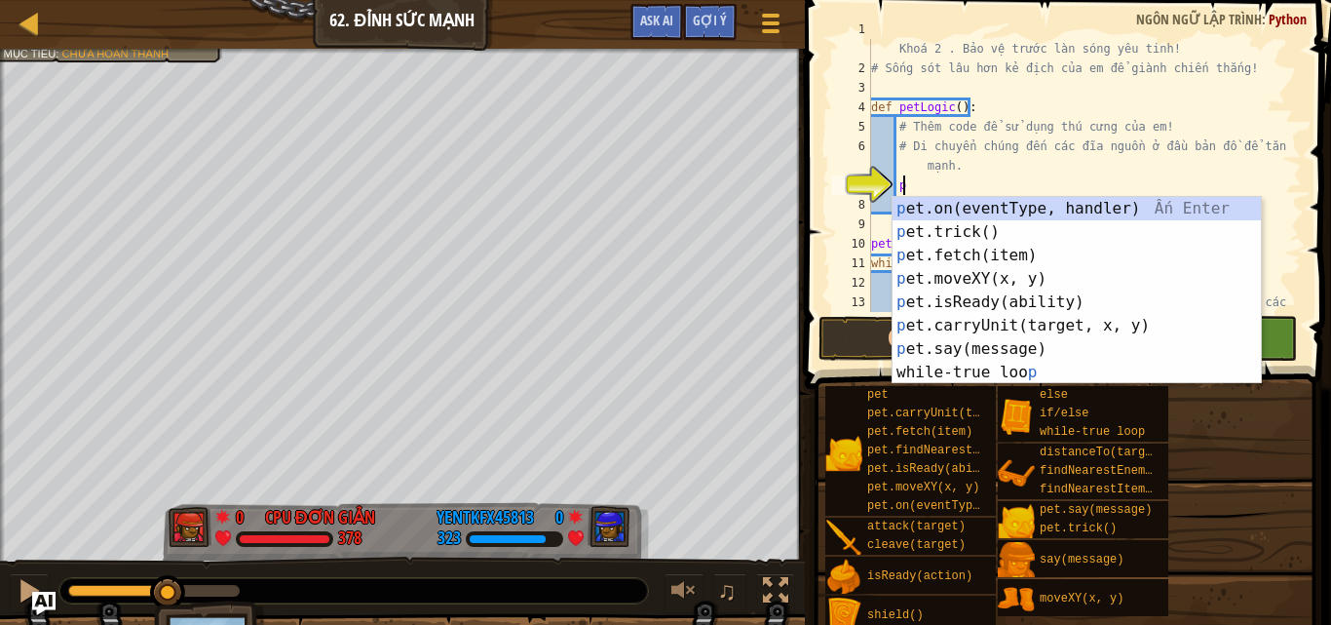
scroll to position [9, 1]
click at [958, 279] on div "p et.on(eventType, handler) Ấn Enter p et.trick() Ấn Enter p et.fetch(item) Ấn …" at bounding box center [1077, 314] width 368 height 234
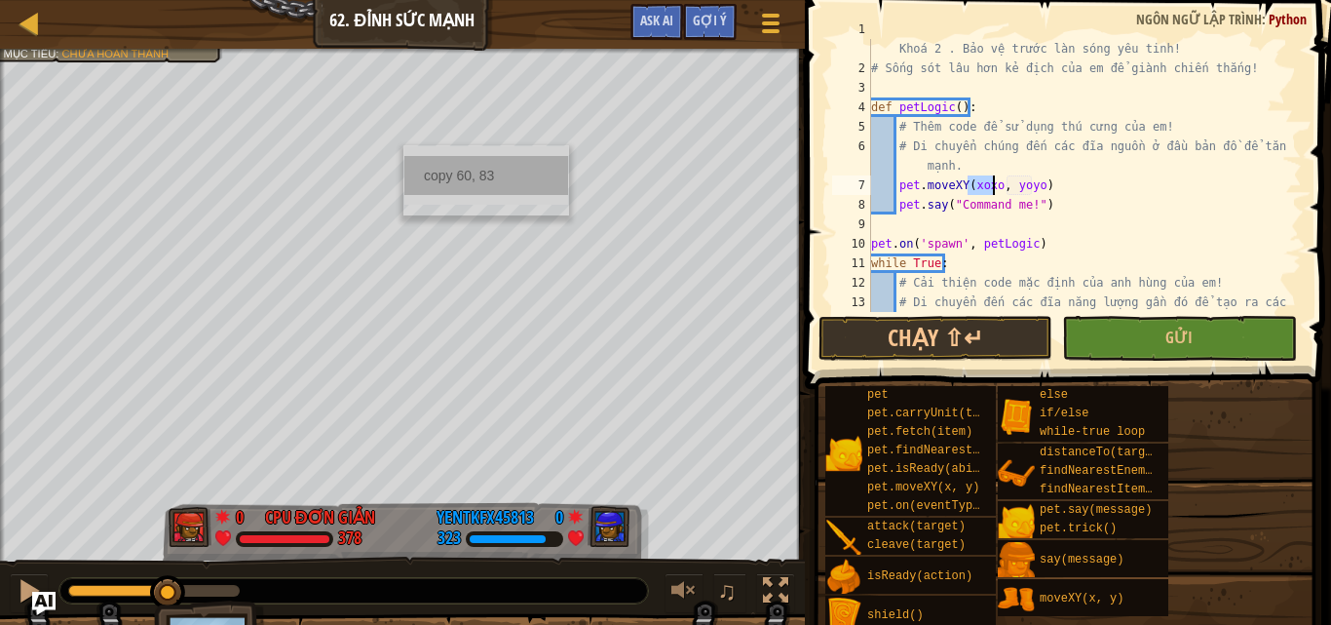
click at [485, 169] on div "copy 60, 83" at bounding box center [486, 175] width 164 height 39
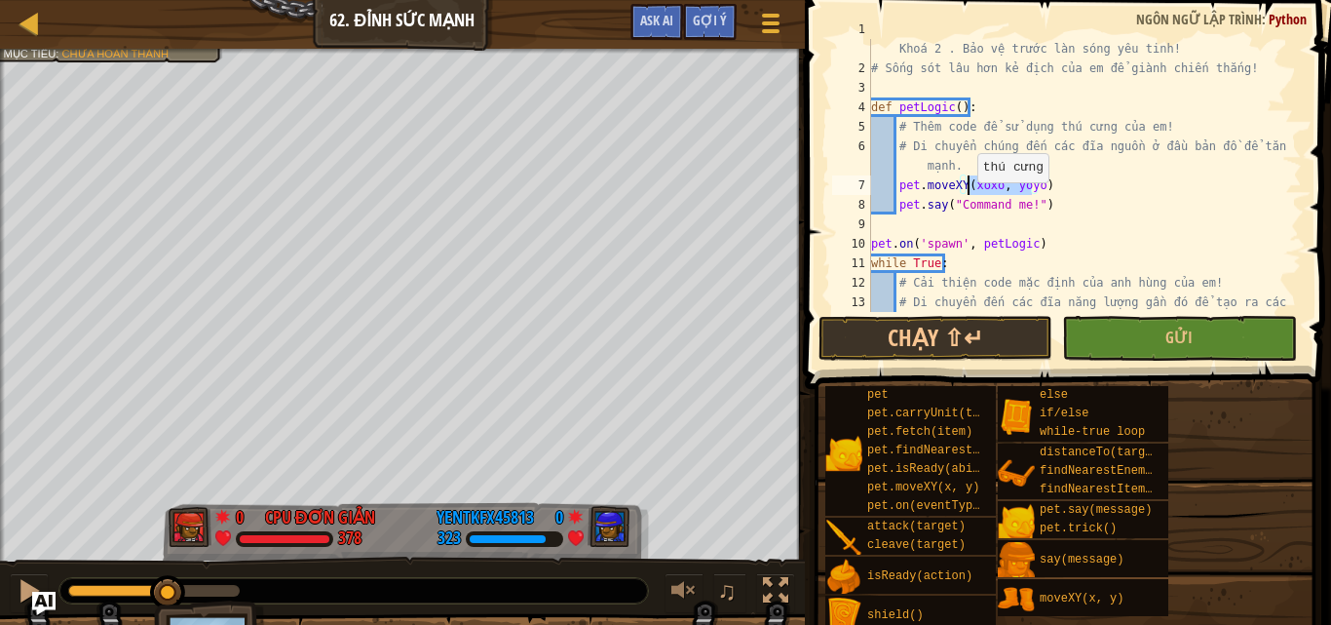
drag, startPoint x: 1030, startPoint y: 182, endPoint x: 968, endPoint y: 182, distance: 62.4
click at [968, 182] on div "# (Biên dịch bởi Galaxy Education) Chào mừng đến với Đấu trường Khoá 2 . Bảo vệ…" at bounding box center [1077, 194] width 420 height 351
paste textarea "60, 83"
type textarea "pet.moveXY(60, 83)"
click at [1020, 183] on div "# (Biên dịch bởi Galaxy Education) Chào mừng đến với Đấu trường Khoá 2 . Bảo vệ…" at bounding box center [1077, 194] width 420 height 351
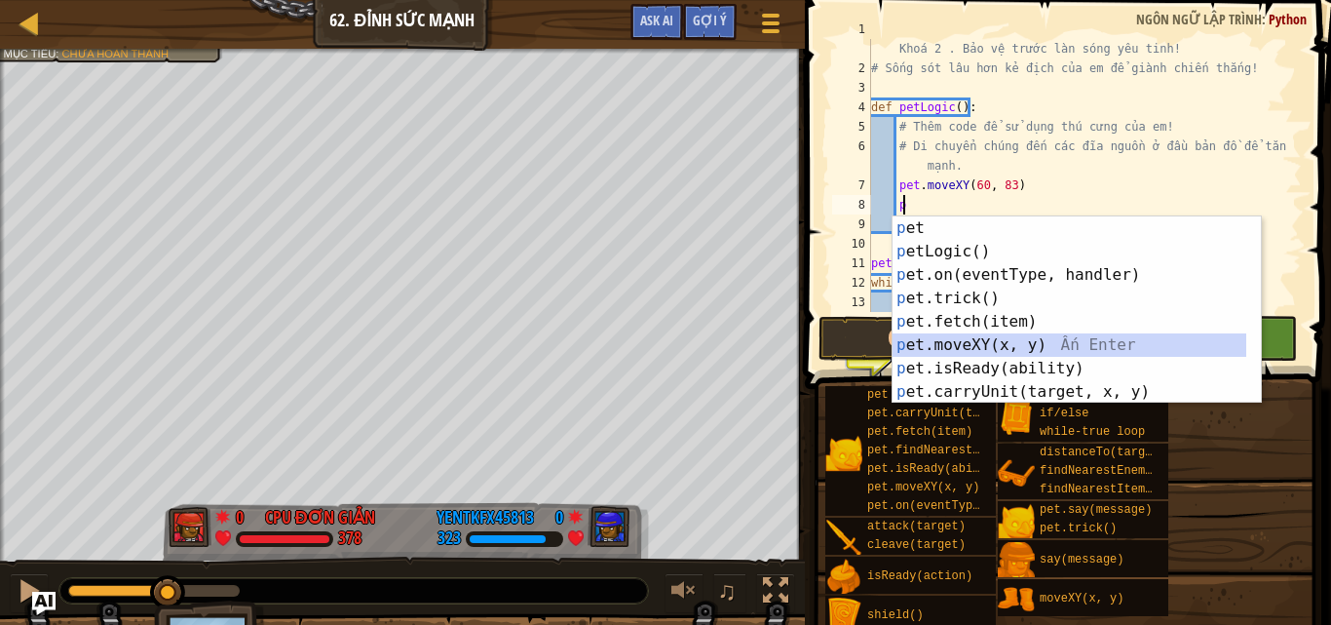
click at [929, 344] on div "p et Ấn Enter p etLogic() Ấn Enter p et.on(eventType, handler) Ấn Enter p et.tr…" at bounding box center [1070, 333] width 354 height 234
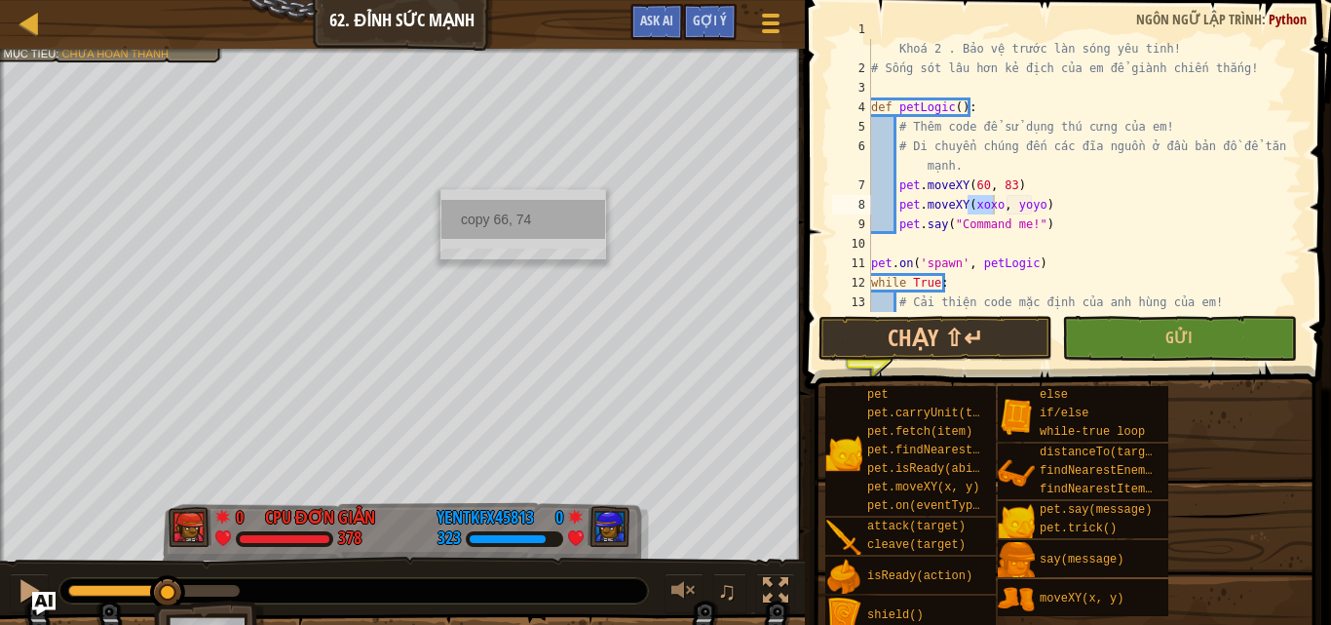
click at [514, 223] on div "copy 66, 74" at bounding box center [523, 219] width 164 height 39
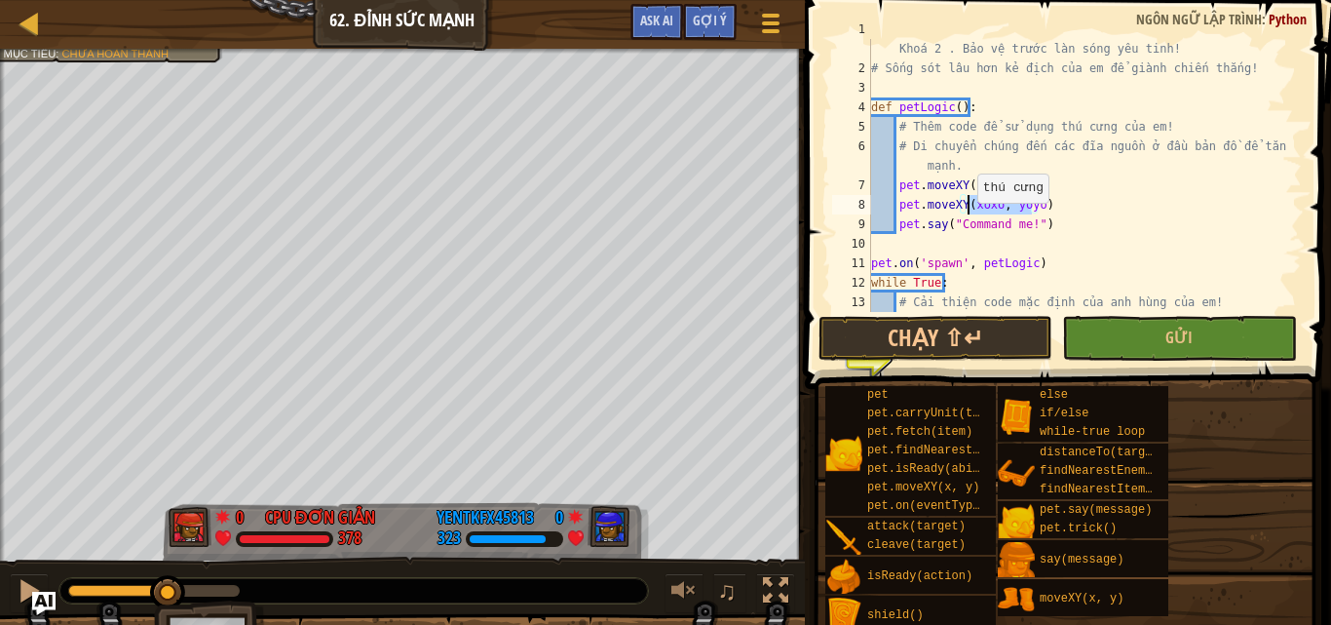
drag, startPoint x: 1032, startPoint y: 208, endPoint x: 968, endPoint y: 203, distance: 64.5
click at [968, 203] on div "# (Biên dịch bởi Galaxy Education) Chào mừng đến với Đấu trường Khoá 2 . Bảo vệ…" at bounding box center [1077, 194] width 420 height 351
paste textarea "66, 74"
type textarea "pet.moveXY(66, 74)"
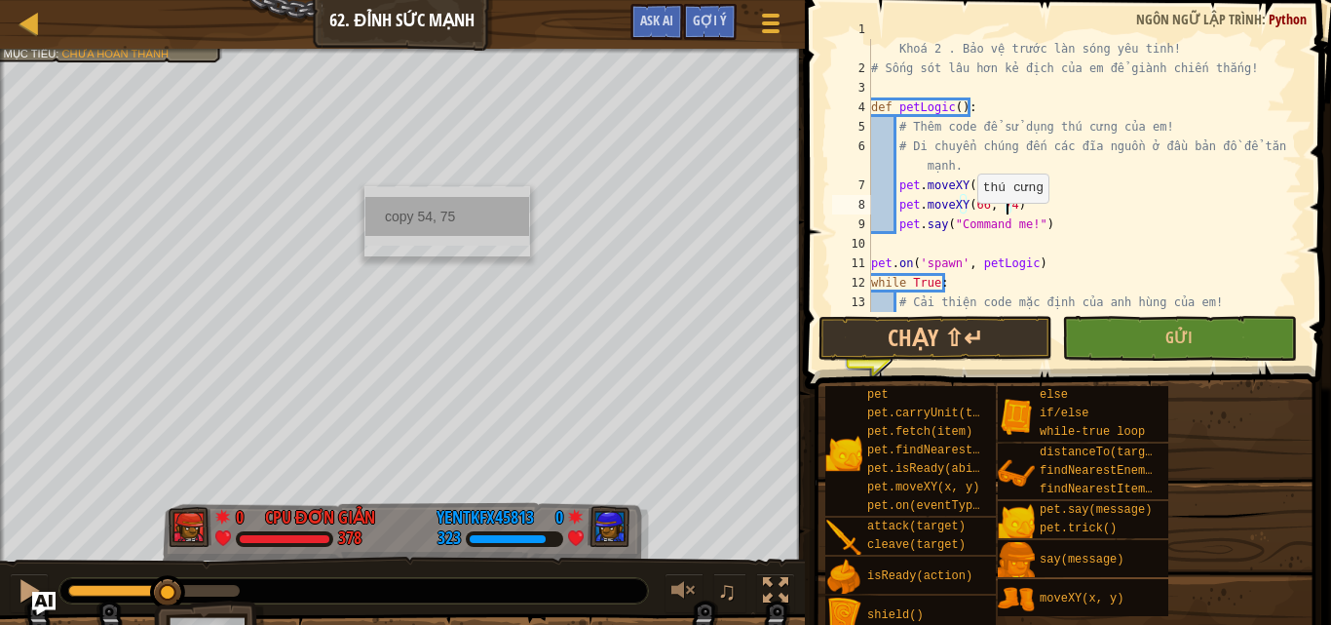
click at [459, 210] on div "copy 54, 75" at bounding box center [447, 216] width 164 height 39
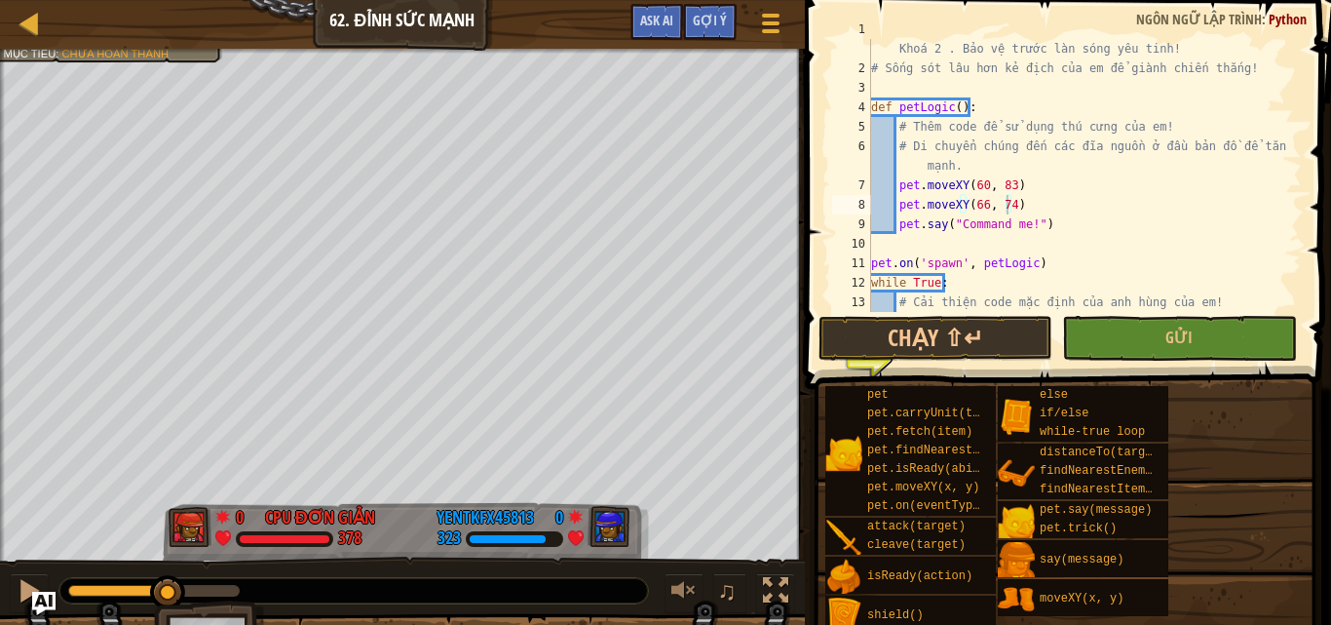
click at [1022, 206] on div "# (Biên dịch bởi Galaxy Education) Chào mừng đến với Đấu trường Khoá 2 . Bảo vệ…" at bounding box center [1077, 194] width 420 height 351
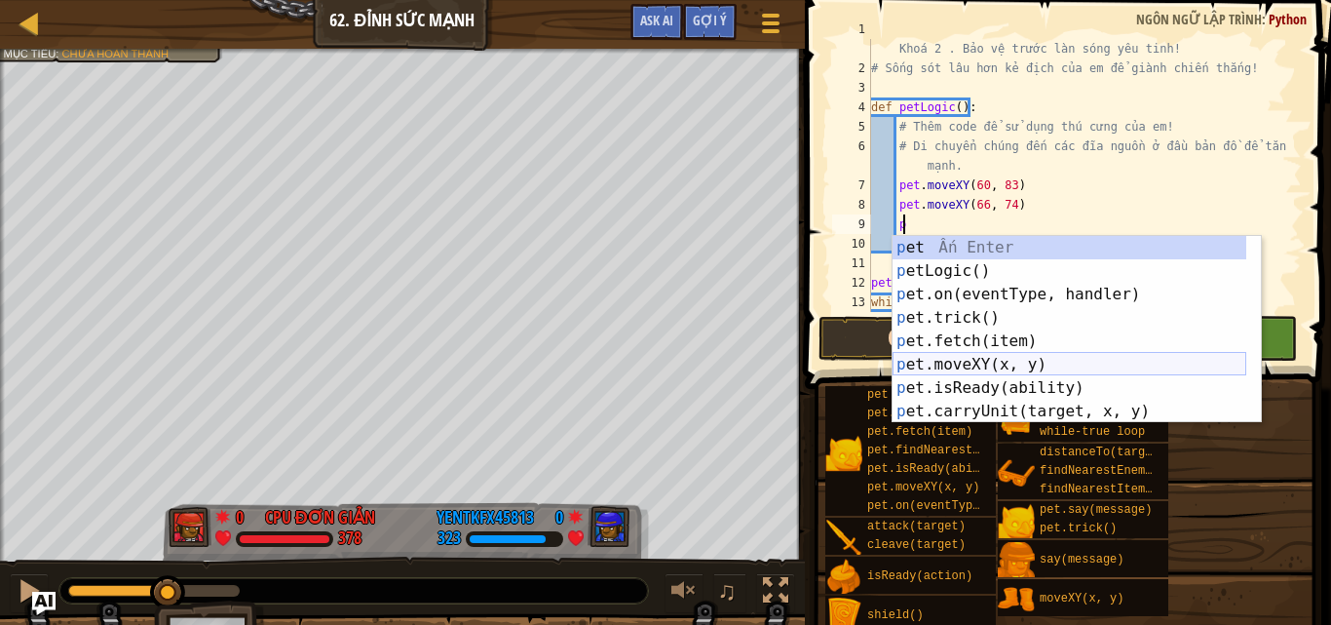
click at [958, 357] on div "p et Ấn Enter p etLogic() Ấn Enter p et.on(eventType, handler) Ấn Enter p et.tr…" at bounding box center [1070, 353] width 354 height 234
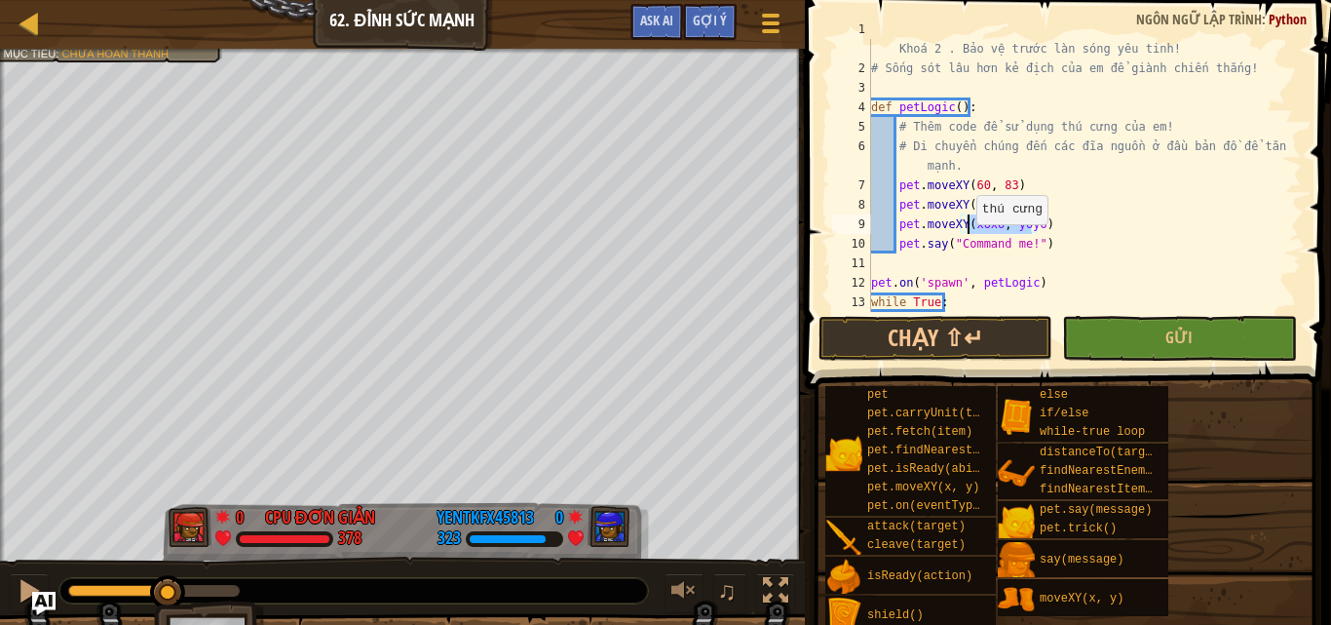
drag, startPoint x: 1032, startPoint y: 224, endPoint x: 967, endPoint y: 224, distance: 65.3
click at [967, 224] on div "# (Biên dịch bởi Galaxy Education) Chào mừng đến với Đấu trường Khoá 2 . Bảo vệ…" at bounding box center [1077, 184] width 420 height 331
paste textarea "54, 75"
type textarea "pet.moveXY(54, 75)"
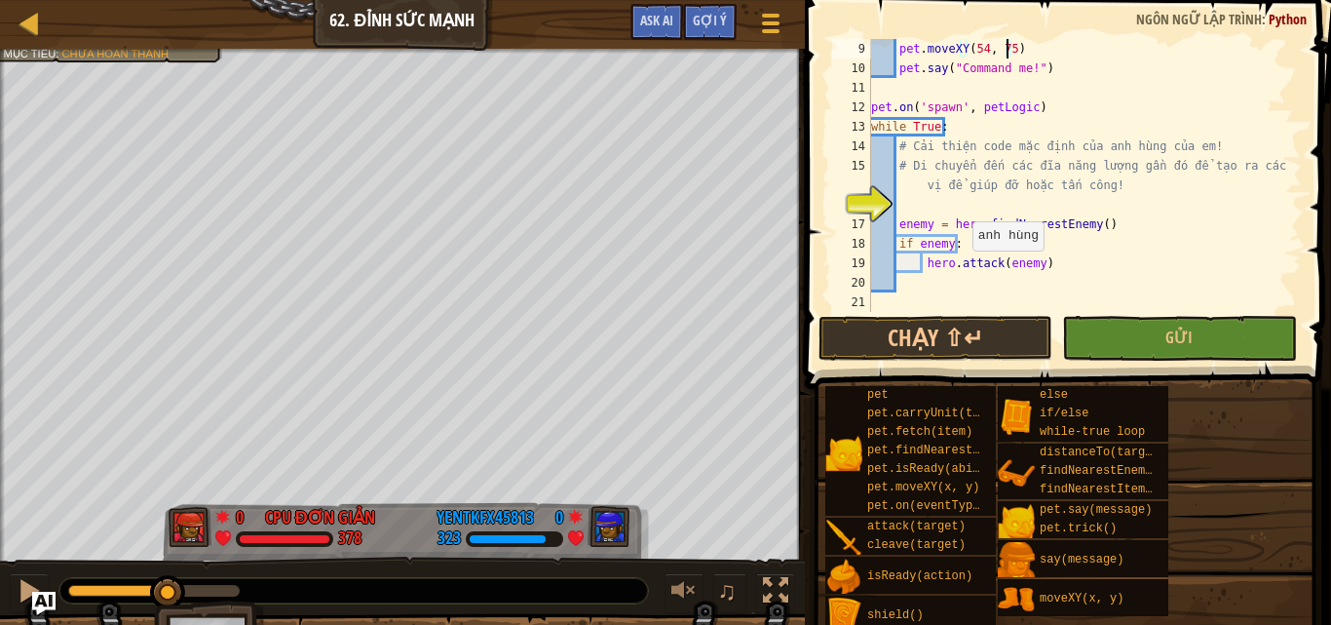
scroll to position [195, 0]
click at [920, 209] on div "pet . moveXY ( 54 , 75 ) pet . say ( "Command me!" ) pet . on ( 'spawn' , petLo…" at bounding box center [1077, 195] width 420 height 312
click at [199, 0] on html "Thang điểm Khoa học máy tính 2 62. Đỉnh Sức Mạnh Tuỳ chọn Xong Gợi ý Ask AI 1 ה…" at bounding box center [665, 0] width 1331 height 0
drag, startPoint x: 1043, startPoint y: 257, endPoint x: 921, endPoint y: 262, distance: 121.9
click at [921, 262] on div "pet . moveXY ( 54 , 75 ) pet . say ( "Command me!" ) pet . on ( 'spawn' , petLo…" at bounding box center [1077, 195] width 420 height 312
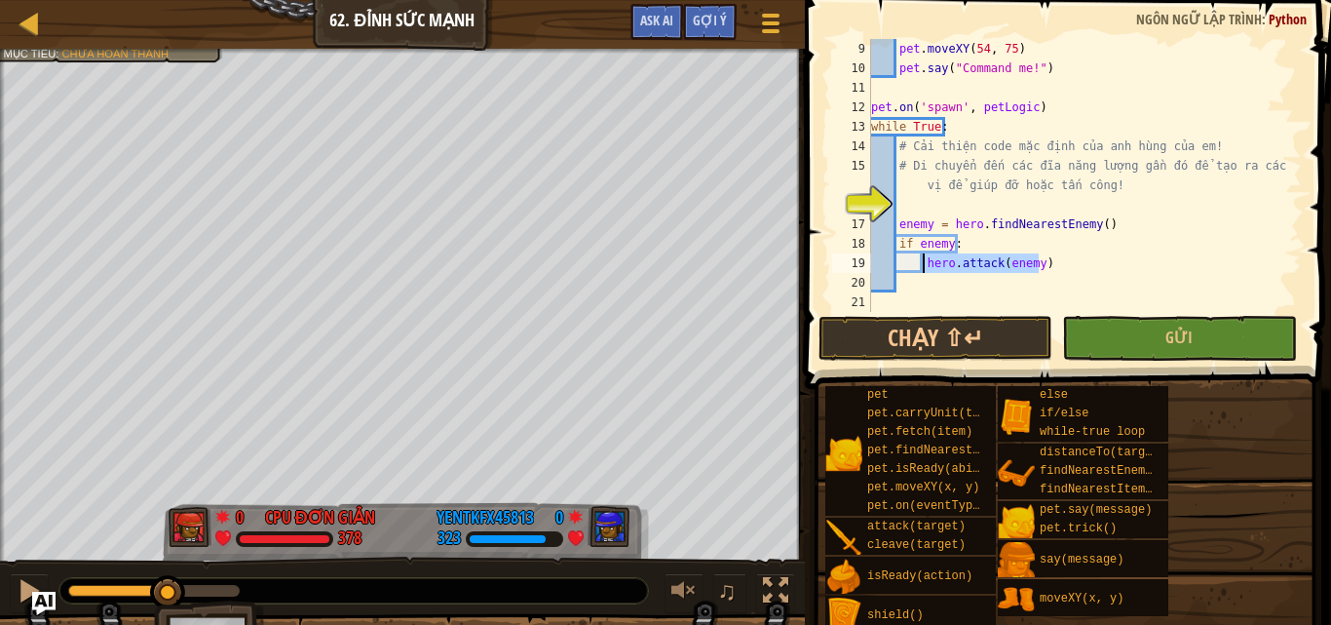
type textarea "i"
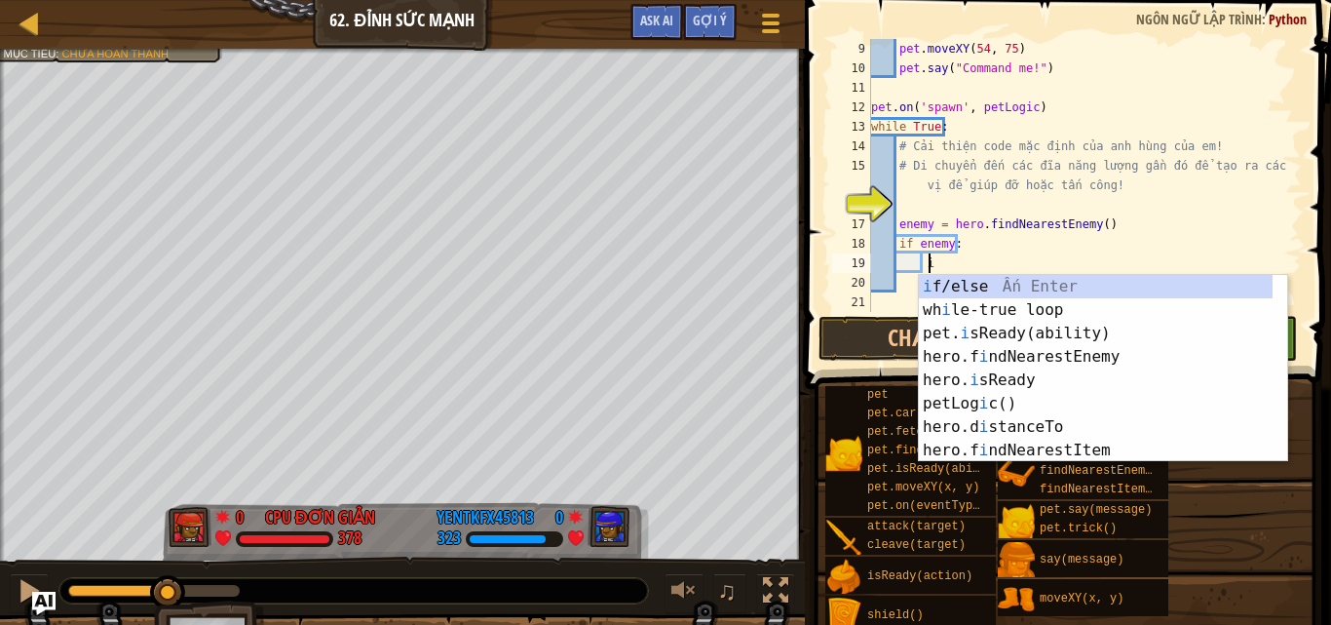
scroll to position [9, 3]
type textarea "ì"
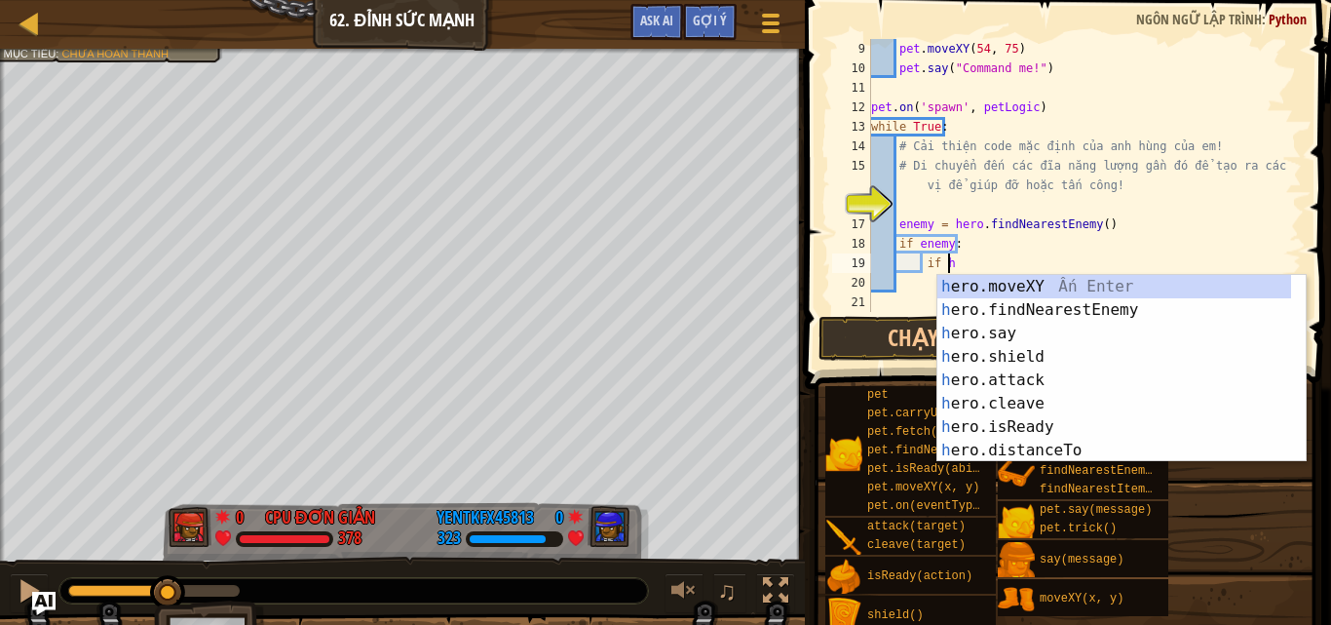
scroll to position [9, 5]
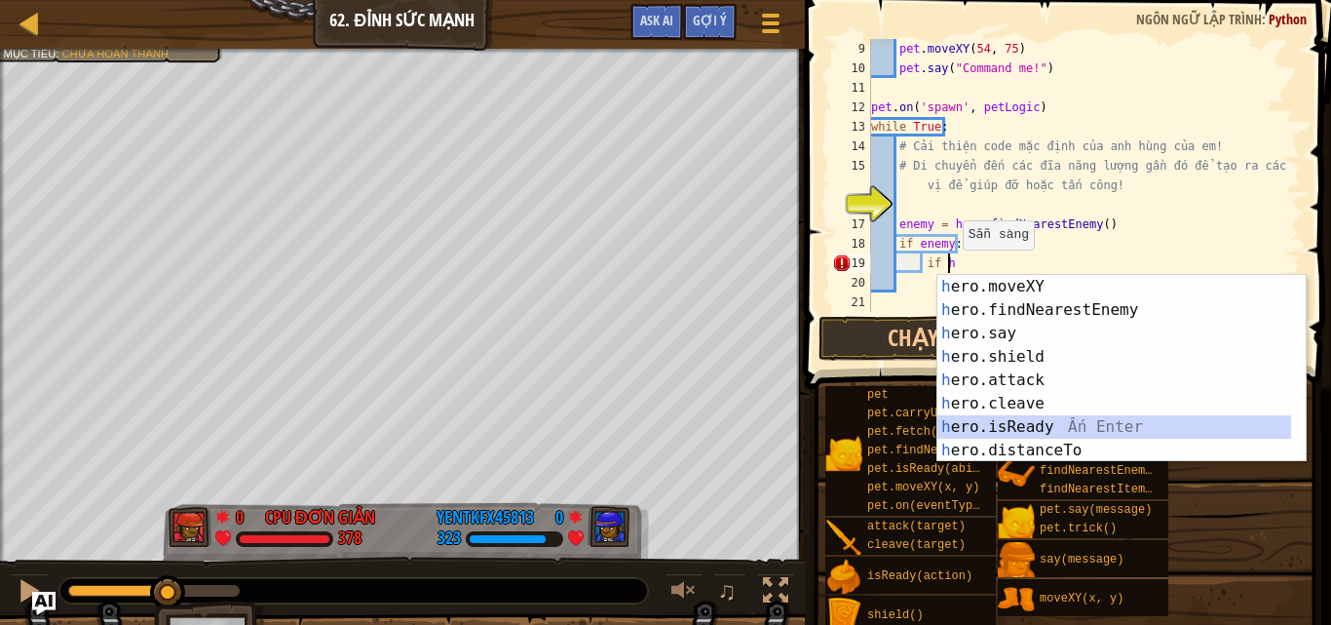
click at [1029, 420] on div "h ero.moveXY Ấn Enter h ero.findNearestEnemy Ấn Enter h ero.say Ấn Enter h ero.…" at bounding box center [1121, 392] width 368 height 234
type textarea "if hero.isReady("cleave")"
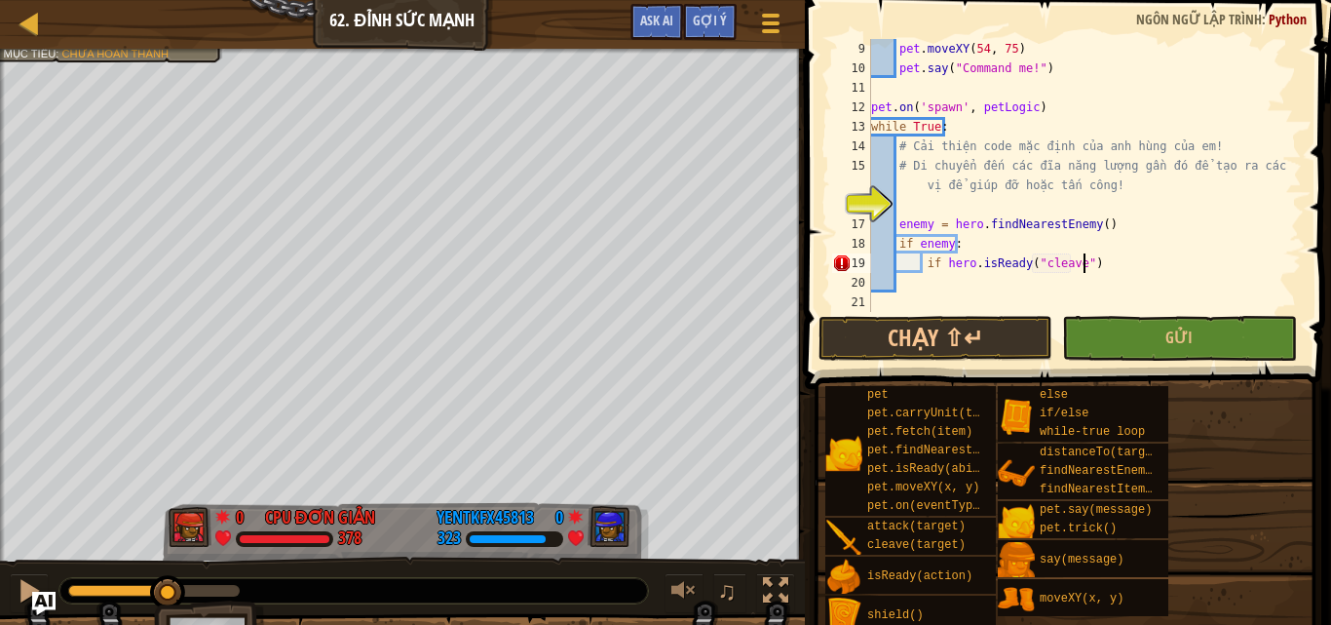
click at [1087, 258] on div "pet . moveXY ( 54 , 75 ) pet . say ( "Command me!" ) pet . on ( 'spawn' , petLo…" at bounding box center [1077, 195] width 420 height 312
type textarea "if hero.isReady("cleave")"
type textarea ";"
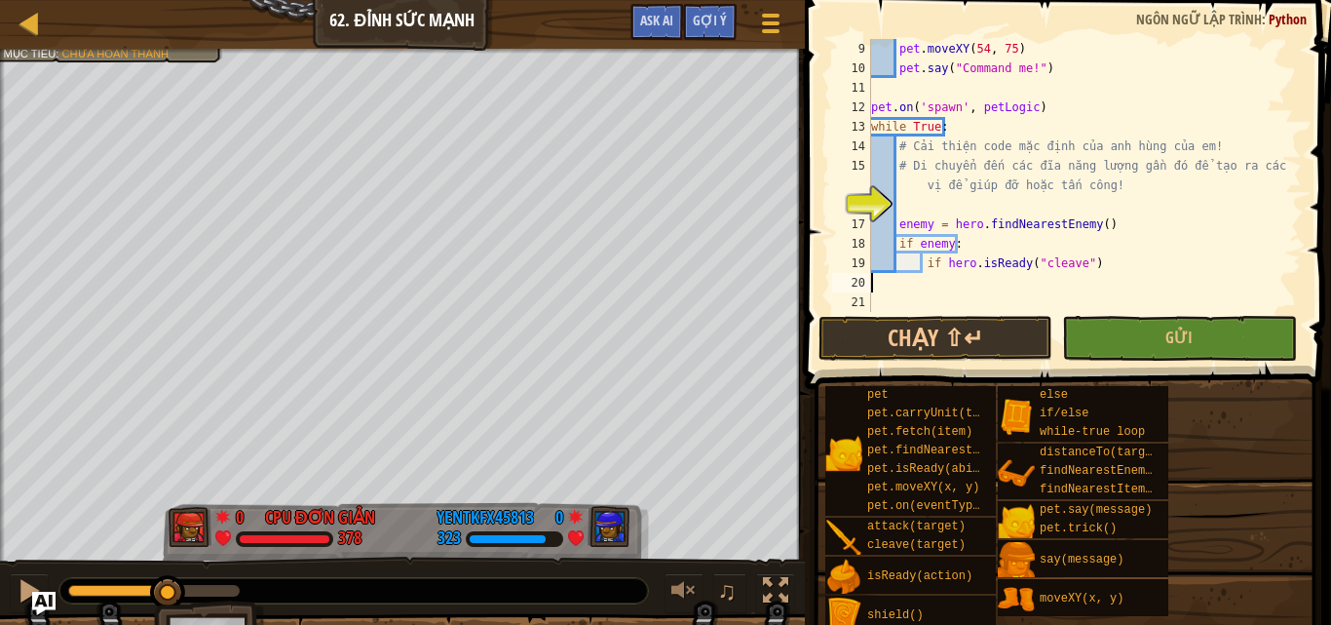
scroll to position [9, 0]
type textarea "if hero.isReady("cleave"):"
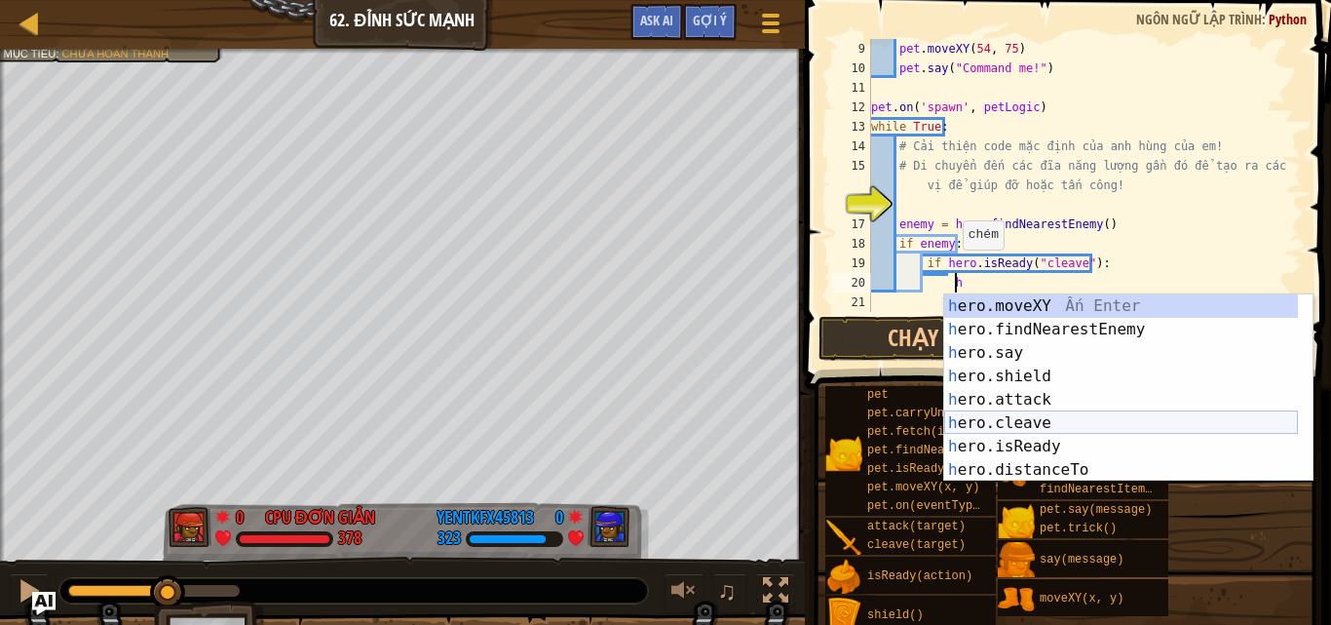
click at [1006, 419] on div "h ero.moveXY Ấn Enter h ero.findNearestEnemy Ấn Enter h ero.say Ấn Enter h ero.…" at bounding box center [1121, 411] width 354 height 234
type textarea "hero.cleave(enemy)"
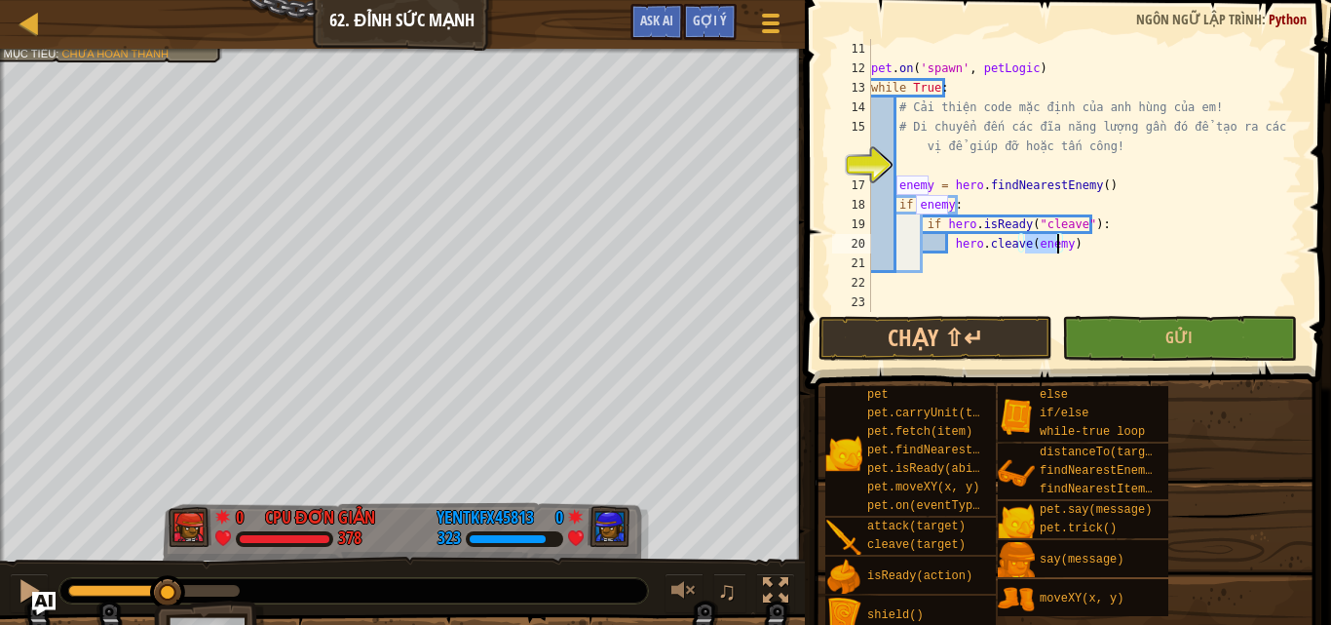
scroll to position [234, 0]
click at [923, 262] on div "pet . on ( 'spawn' , petLogic ) while True : # Cải thiện code mặc định của anh …" at bounding box center [1077, 195] width 420 height 312
type textarea "e"
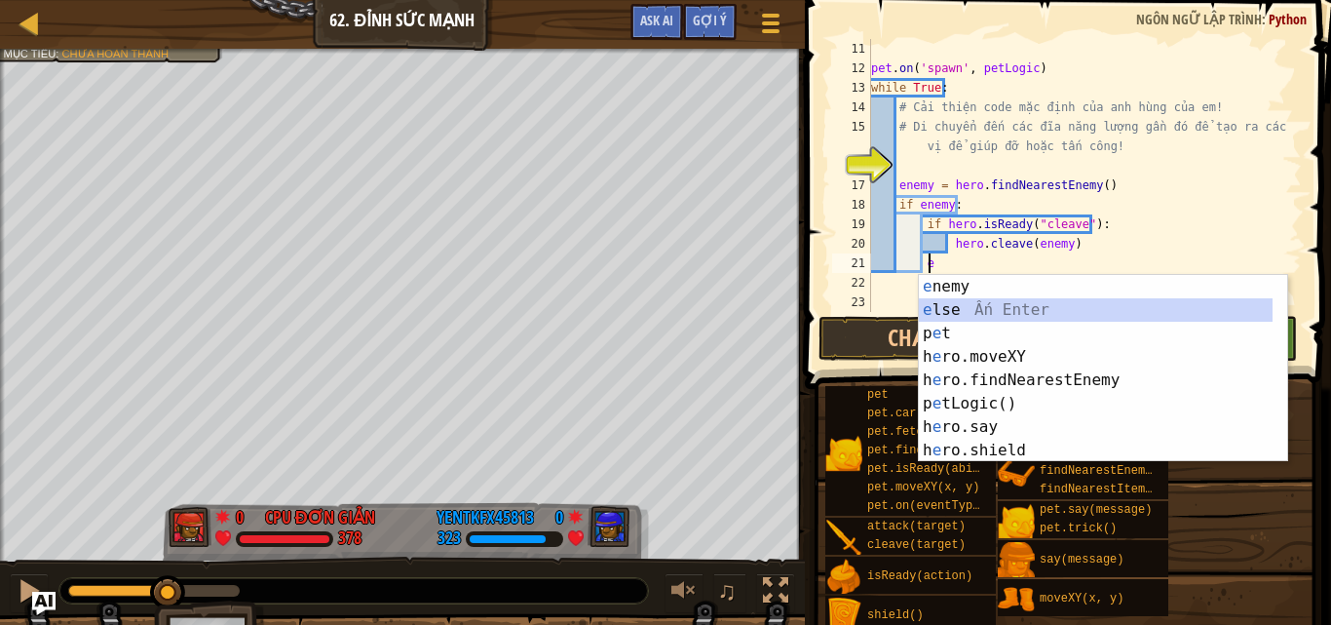
click at [960, 309] on div "e nemy Ấn Enter e lse Ấn Enter p e t Ấn Enter h e ro.moveXY Ấn Enter h e ro.fin…" at bounding box center [1096, 392] width 354 height 234
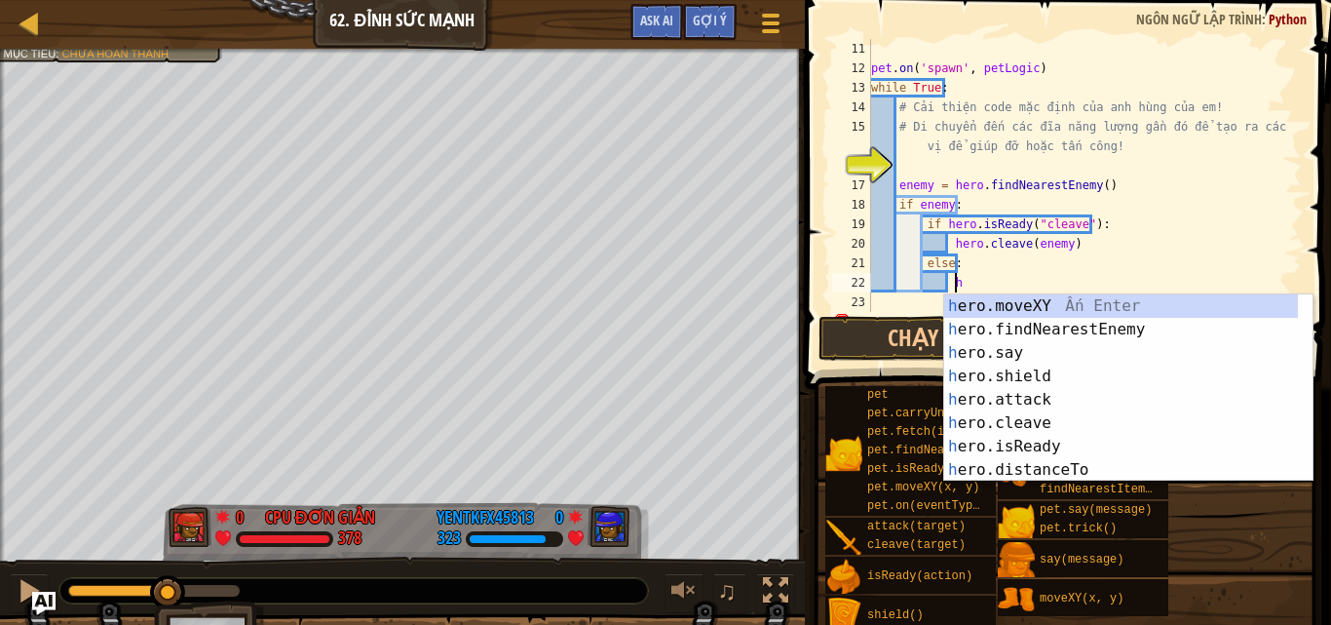
scroll to position [9, 6]
click at [1016, 398] on div "h ero.moveXY Ấn Enter h ero.findNearestEnemy Ấn Enter h ero.say Ấn Enter h ero.…" at bounding box center [1121, 411] width 354 height 234
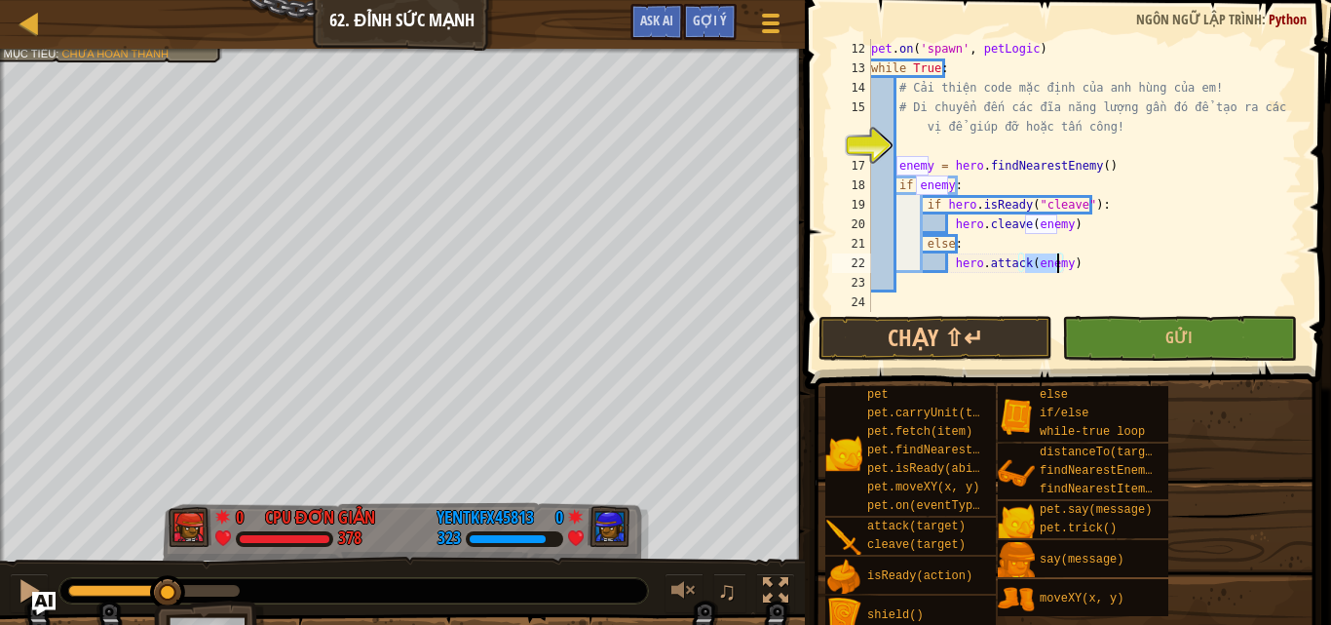
scroll to position [253, 0]
type textarea "hero.attack(enemy)"
click at [326, 417] on div "copy 78, 47" at bounding box center [391, 425] width 164 height 39
click at [889, 307] on div "pet . on ( 'spawn' , petLogic ) while True : # Cải thiện code mặc định của anh …" at bounding box center [1077, 195] width 420 height 312
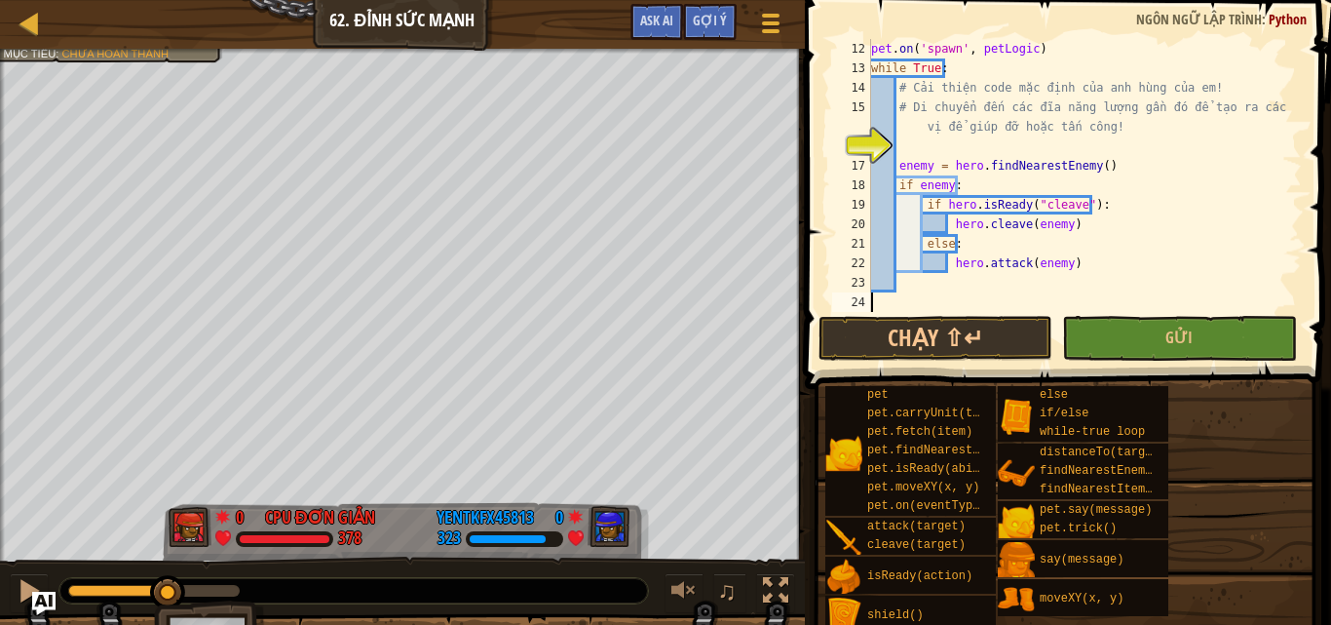
click at [898, 137] on div "pet . on ( 'spawn' , petLogic ) while True : # Cải thiện code mặc định của anh …" at bounding box center [1077, 195] width 420 height 312
type textarea "p"
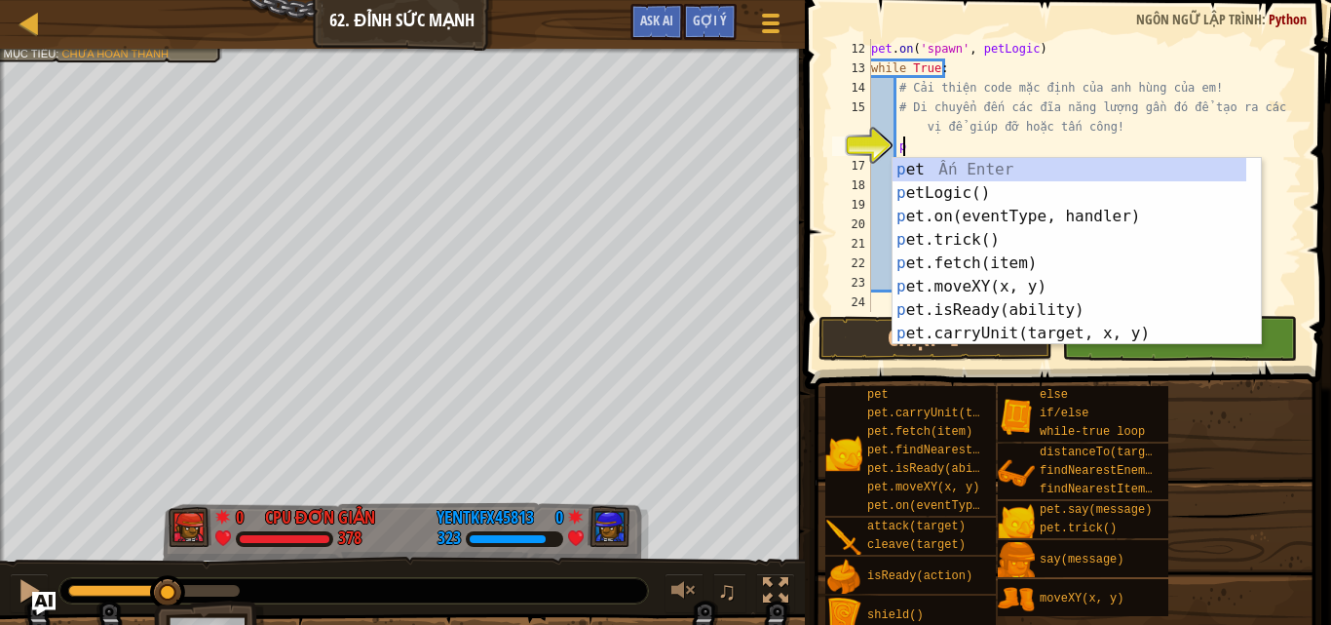
scroll to position [9, 1]
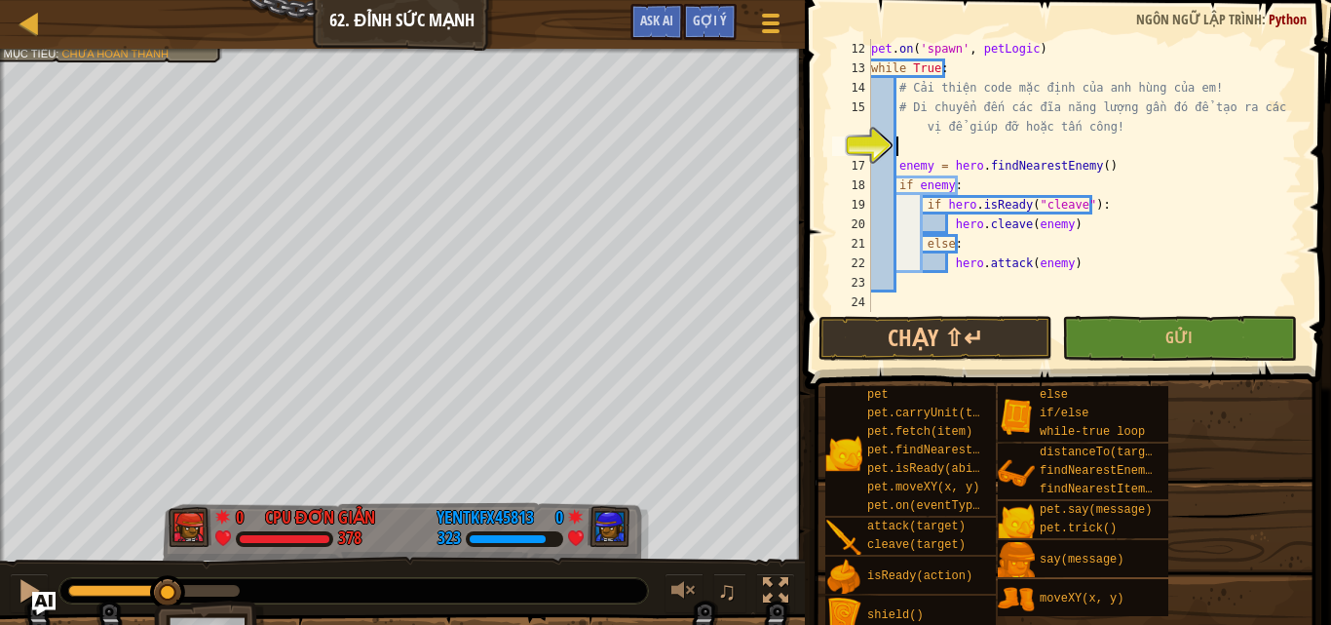
click at [899, 283] on div "pet . on ( 'spawn' , petLogic ) while True : # Cải thiện code mặc định của anh …" at bounding box center [1077, 195] width 420 height 312
type textarea "e"
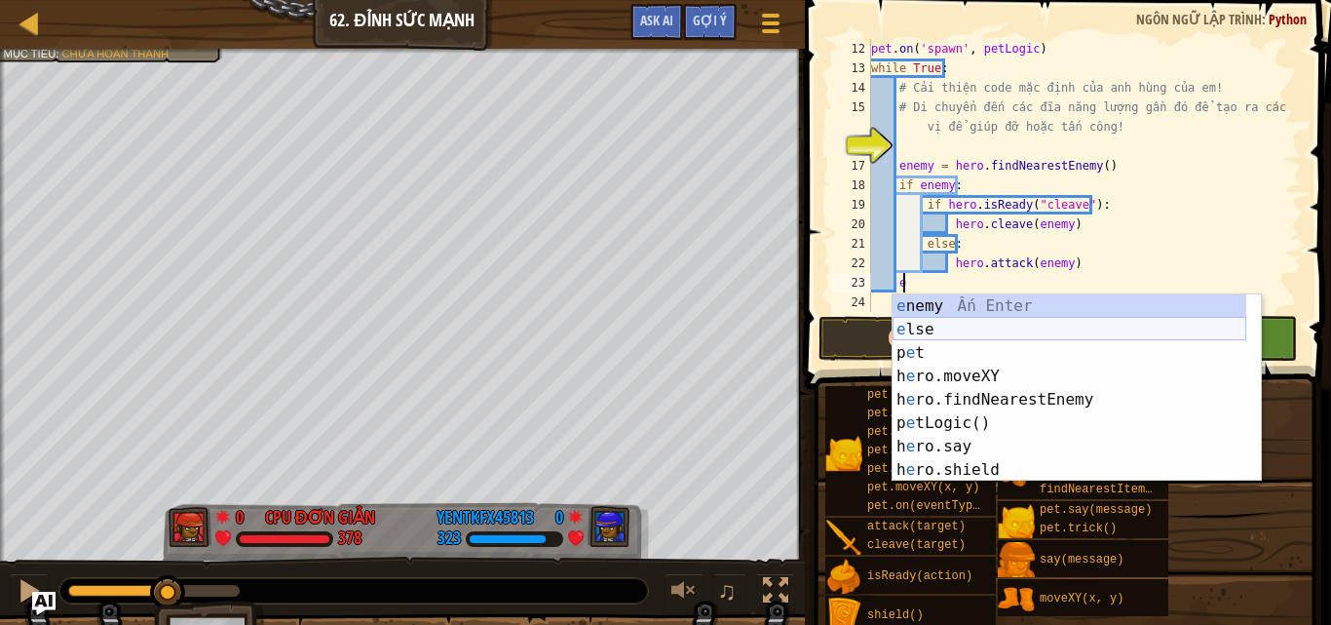
click at [924, 324] on div "e nemy Ấn Enter e lse Ấn Enter p e t Ấn Enter h e ro.moveXY Ấn Enter h e ro.fin…" at bounding box center [1070, 411] width 354 height 234
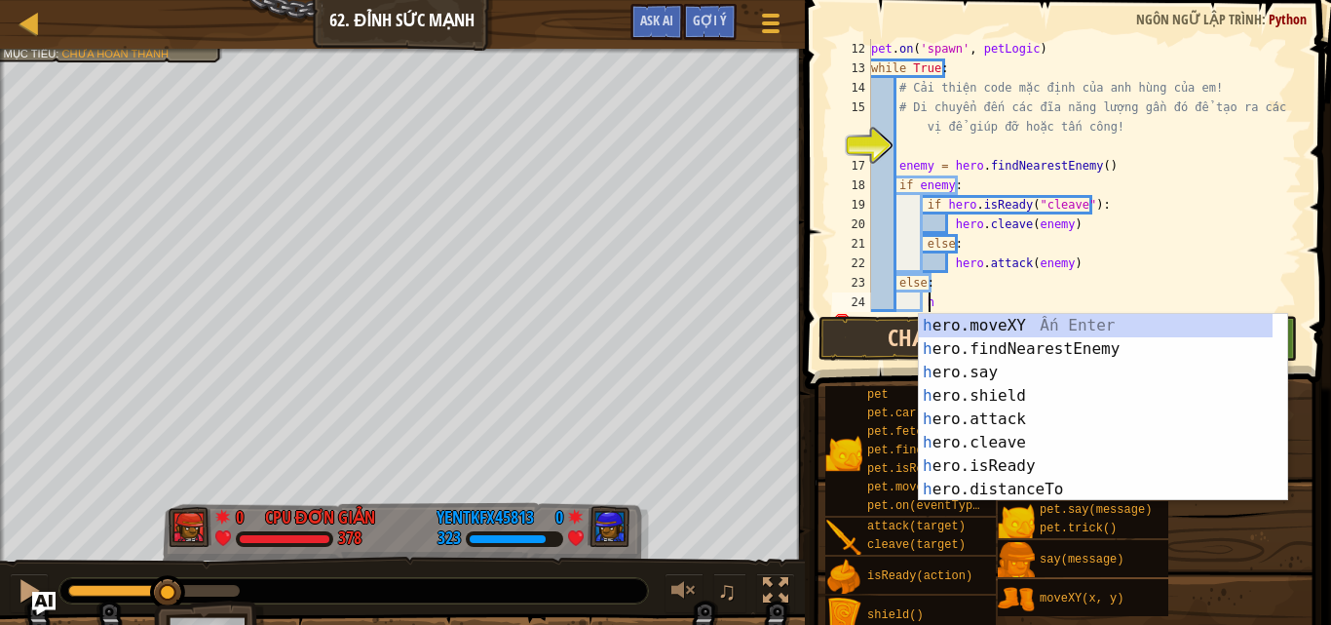
scroll to position [9, 3]
click at [983, 325] on div "h ero.moveXY Ấn Enter h ero.findNearestEnemy Ấn Enter h ero.say Ấn Enter h ero.…" at bounding box center [1096, 431] width 354 height 234
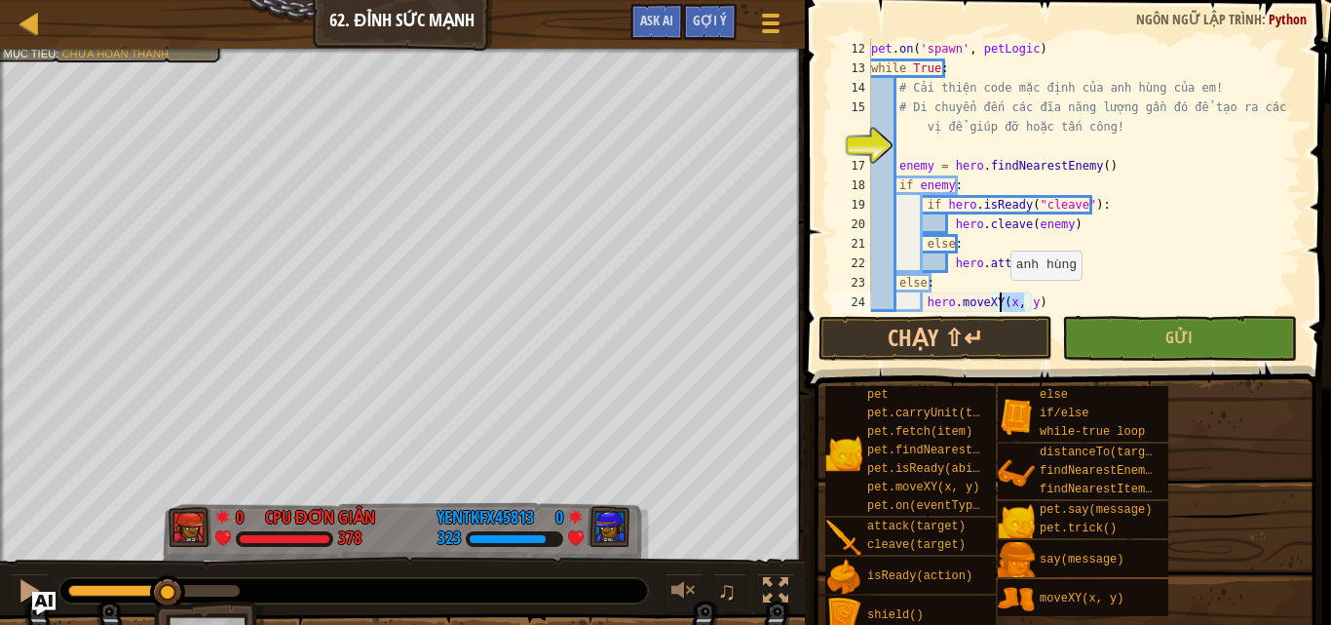
drag, startPoint x: 1022, startPoint y: 304, endPoint x: 1001, endPoint y: 299, distance: 22.0
click at [1001, 299] on div "pet . on ( 'spawn' , petLogic ) while True : # Cải thiện code mặc định của anh …" at bounding box center [1077, 195] width 420 height 312
paste textarea "78, 47"
type textarea "hero.moveXY(78, 47)"
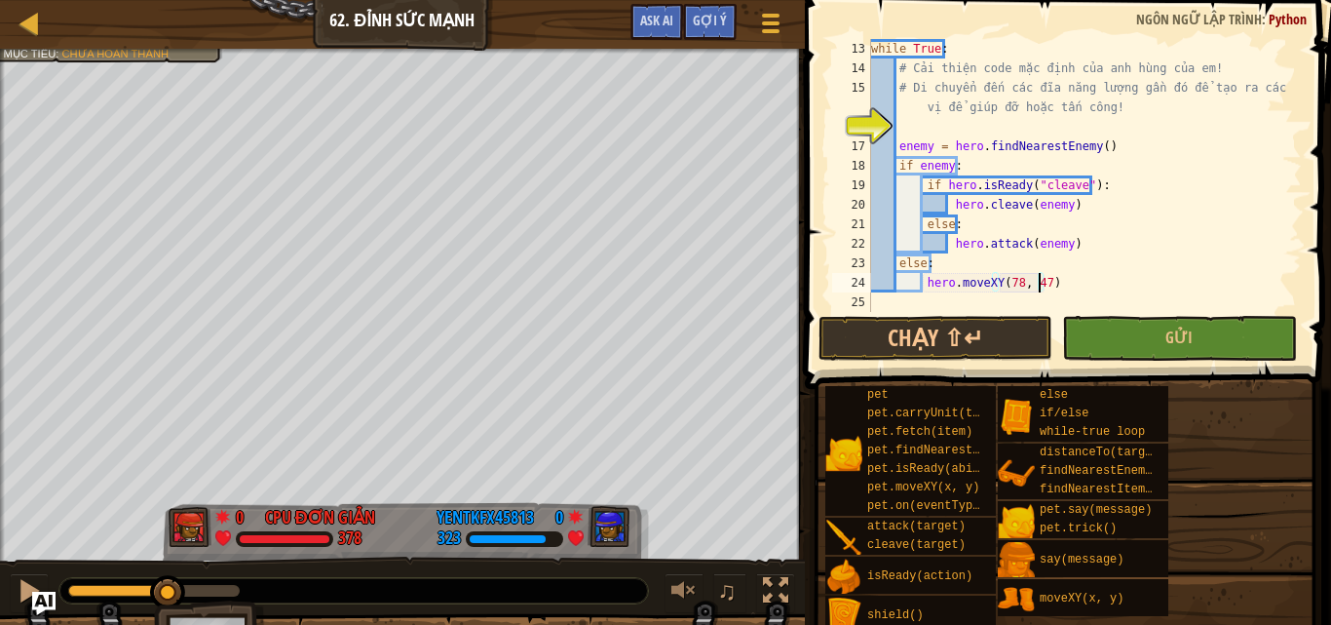
scroll to position [273, 0]
click at [1059, 282] on div "while True : # Cải thiện code mặc định của anh hùng của em! # Di chuyển đến các…" at bounding box center [1077, 195] width 420 height 312
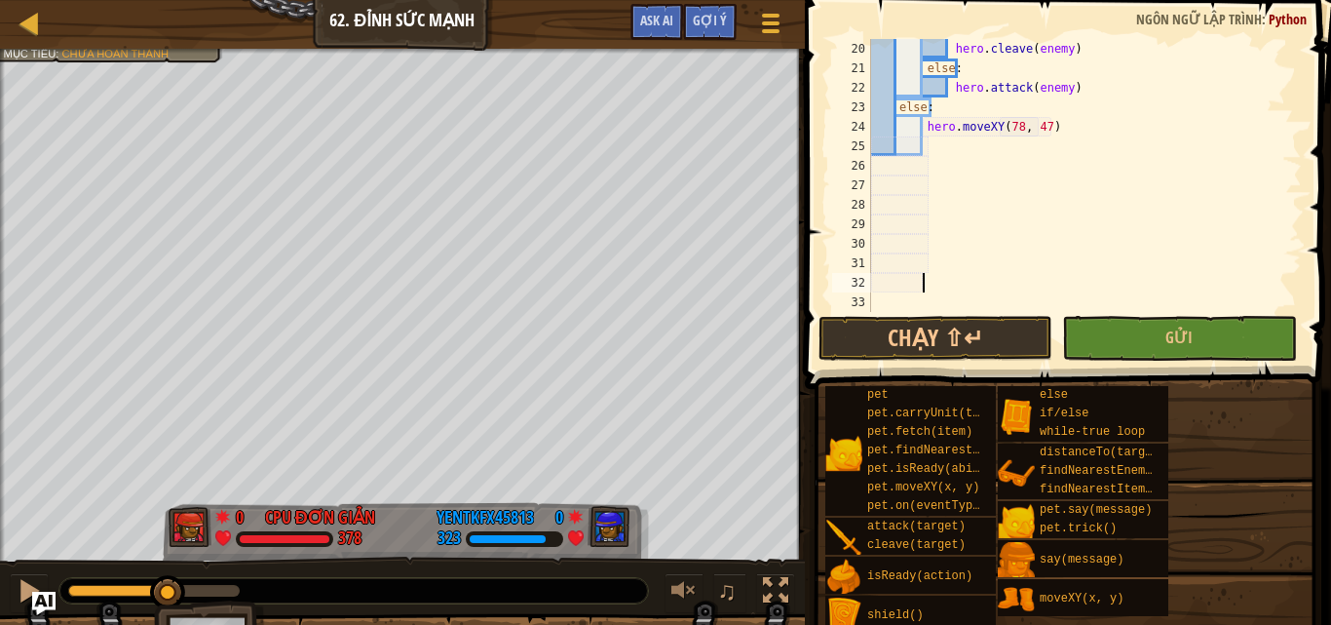
scroll to position [429, 0]
click at [935, 145] on div "hero . cleave ( enemy ) else : hero . attack ( enemy ) else : hero . moveXY ( 7…" at bounding box center [1077, 195] width 420 height 312
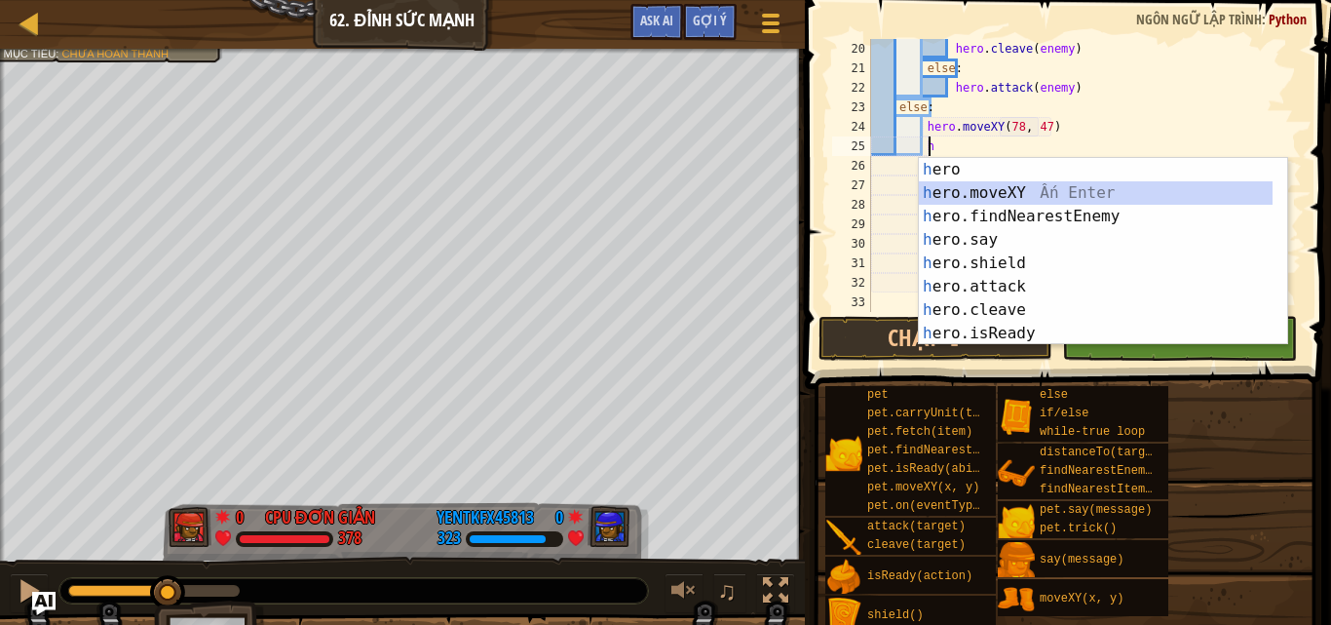
click at [994, 194] on div "h ero Ấn Enter h ero.moveXY Ấn Enter h ero.findNearestEnemy Ấn Enter h ero.say …" at bounding box center [1096, 275] width 354 height 234
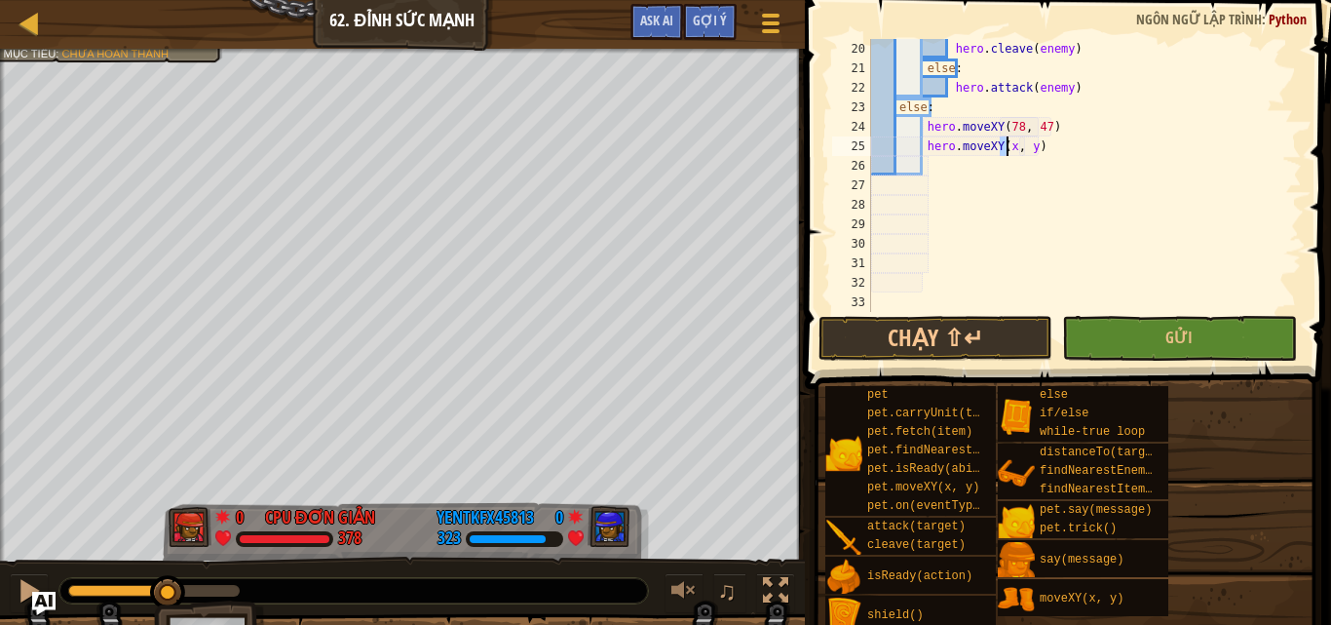
click at [626, 0] on html "Thang điểm Khoa học máy tính 2 62. Đỉnh Sức [PERSON_NAME] chọn Xong Gợi ý Ask A…" at bounding box center [665, 0] width 1331 height 0
click at [543, 375] on div "copy 82, 31" at bounding box center [600, 381] width 164 height 39
drag, startPoint x: 1026, startPoint y: 145, endPoint x: 998, endPoint y: 145, distance: 28.3
click at [998, 145] on div "hero . cleave ( enemy ) else : hero . attack ( enemy ) else : hero . moveXY ( 7…" at bounding box center [1077, 195] width 420 height 312
paste textarea "82, 31"
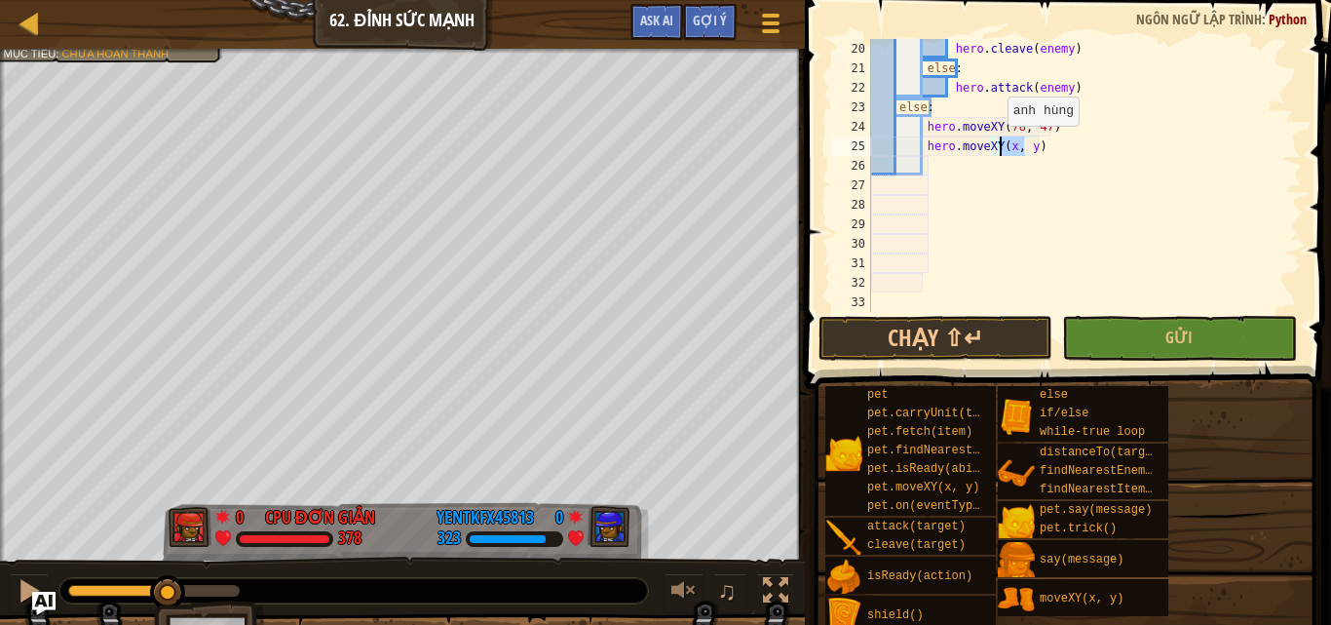
type textarea "hero.moveXY(82, 31)"
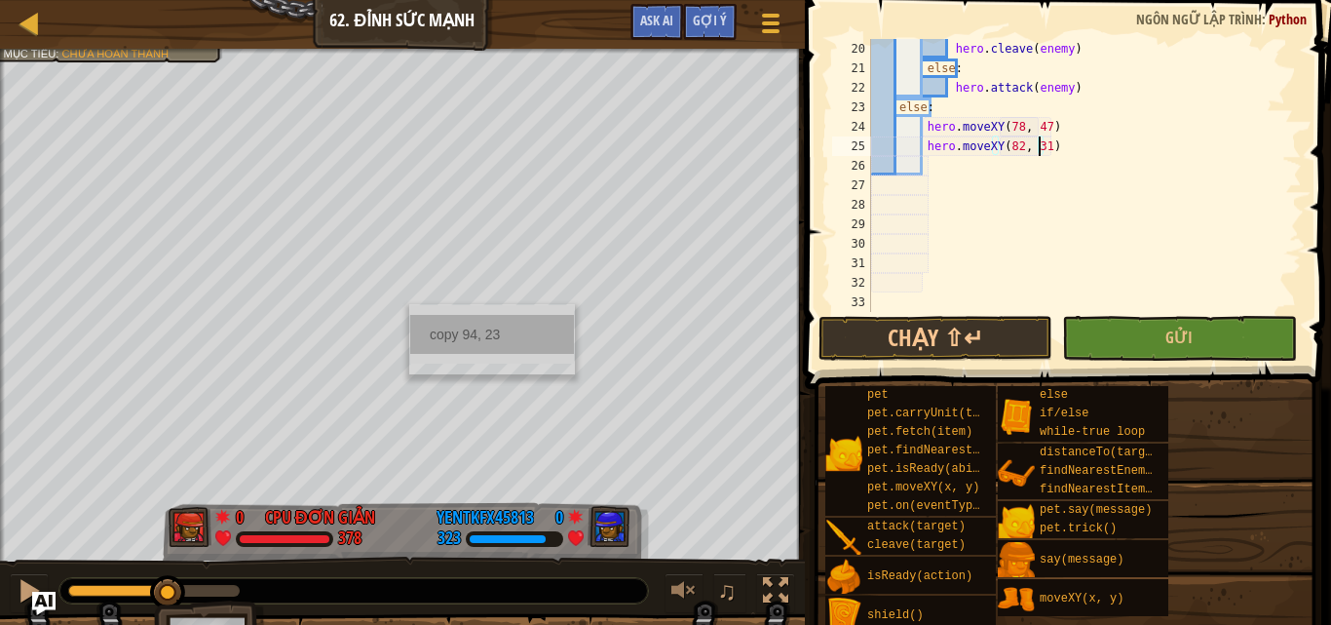
click at [426, 320] on div "copy 94, 23" at bounding box center [492, 334] width 164 height 39
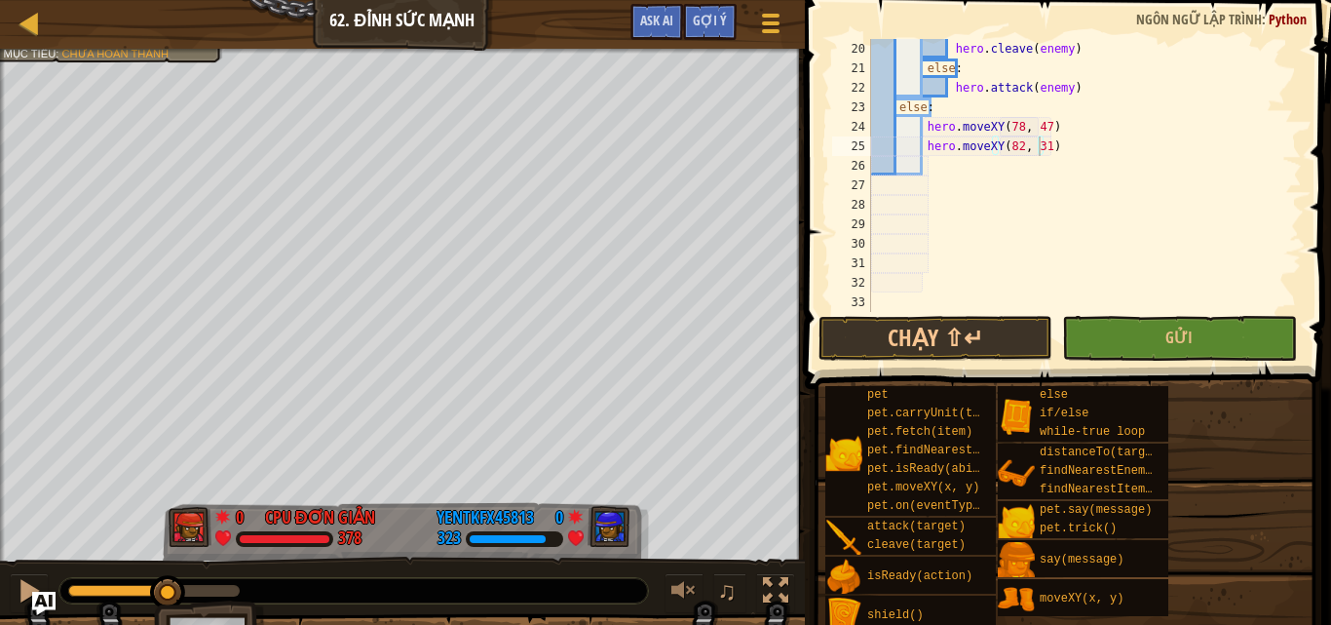
click at [933, 163] on div "hero . cleave ( enemy ) else : hero . attack ( enemy ) else : hero . moveXY ( 7…" at bounding box center [1077, 195] width 420 height 312
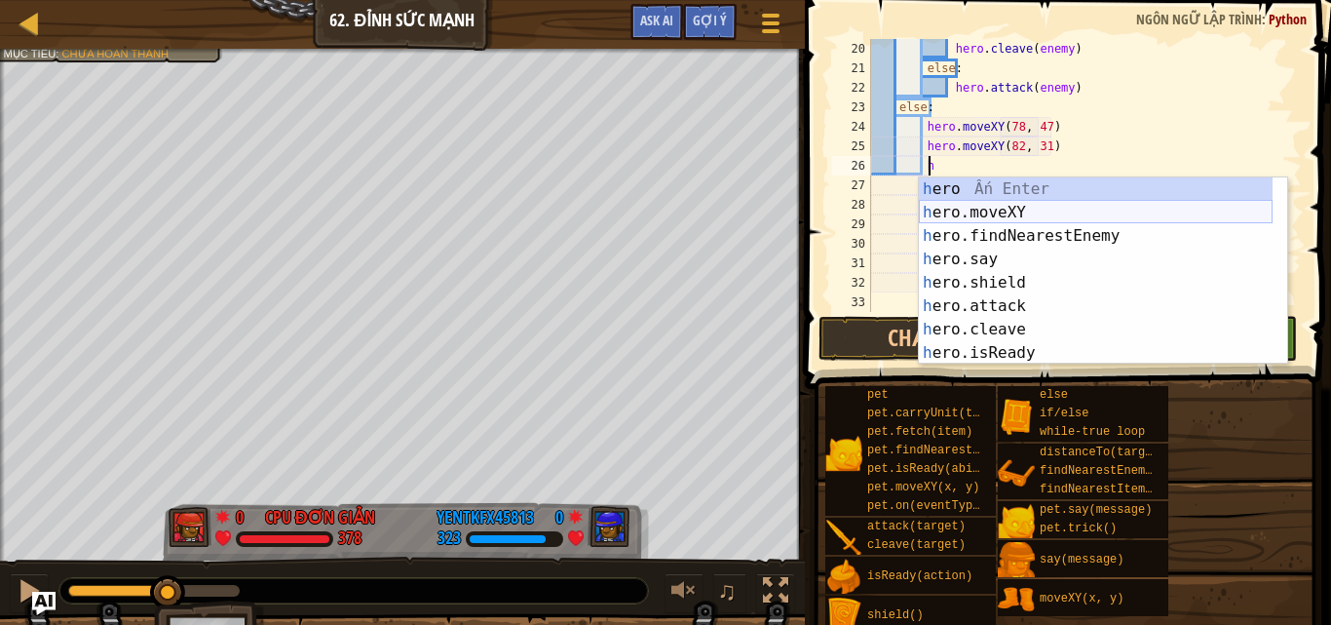
click at [1000, 211] on div "h ero Ấn Enter h ero.moveXY Ấn Enter h ero.findNearestEnemy Ấn Enter h ero.say …" at bounding box center [1096, 294] width 354 height 234
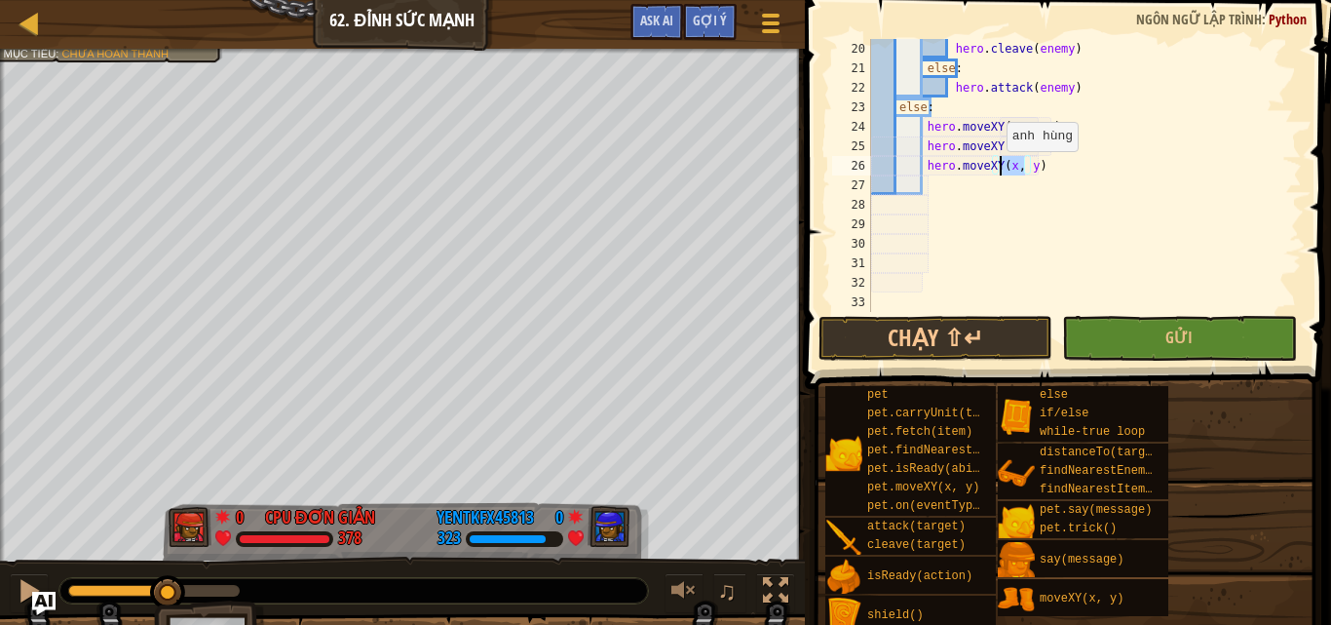
drag, startPoint x: 1025, startPoint y: 172, endPoint x: 997, endPoint y: 171, distance: 28.3
click at [997, 171] on div "hero . cleave ( enemy ) else : hero . attack ( enemy ) else : hero . moveXY ( 7…" at bounding box center [1077, 195] width 420 height 312
paste textarea "94, 23"
type textarea "hero.moveXY(94, 23)"
click at [1056, 172] on div "hero . cleave ( enemy ) else : hero . attack ( enemy ) else : hero . moveXY ( 7…" at bounding box center [1077, 195] width 420 height 312
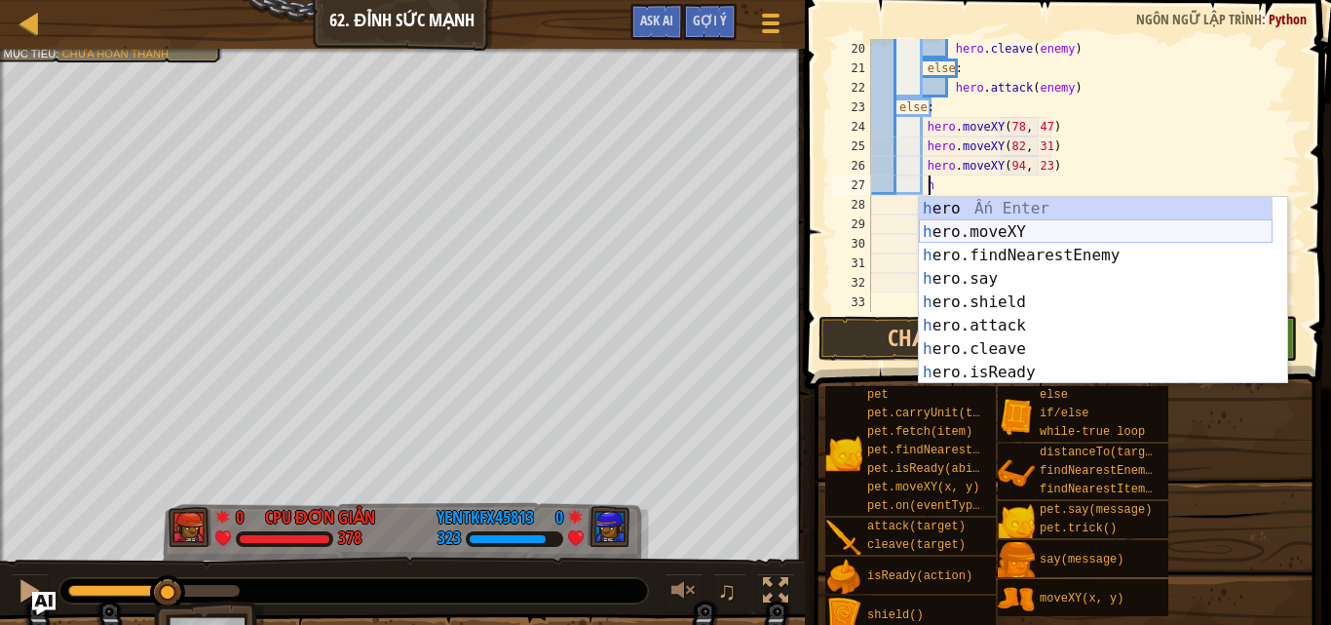
click at [997, 220] on div "h ero Ấn Enter h ero.moveXY Ấn Enter h ero.findNearestEnemy Ấn Enter h ero.say …" at bounding box center [1096, 314] width 354 height 234
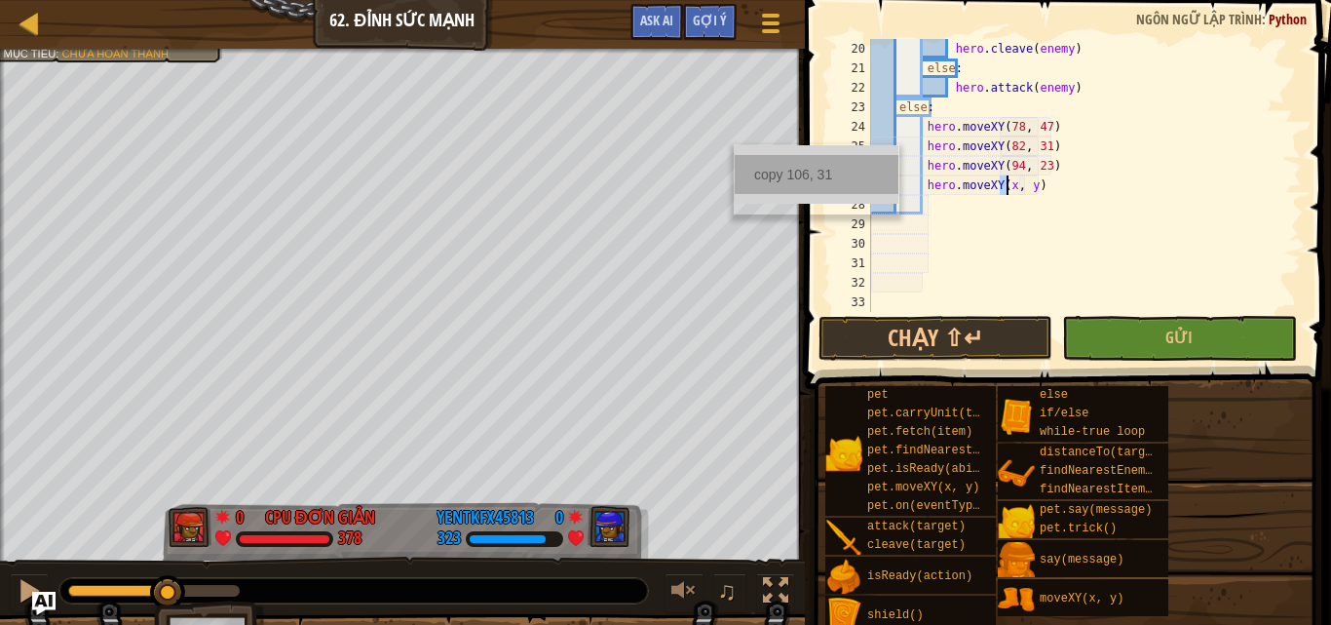
click at [781, 168] on div "copy 106, 31" at bounding box center [817, 174] width 164 height 39
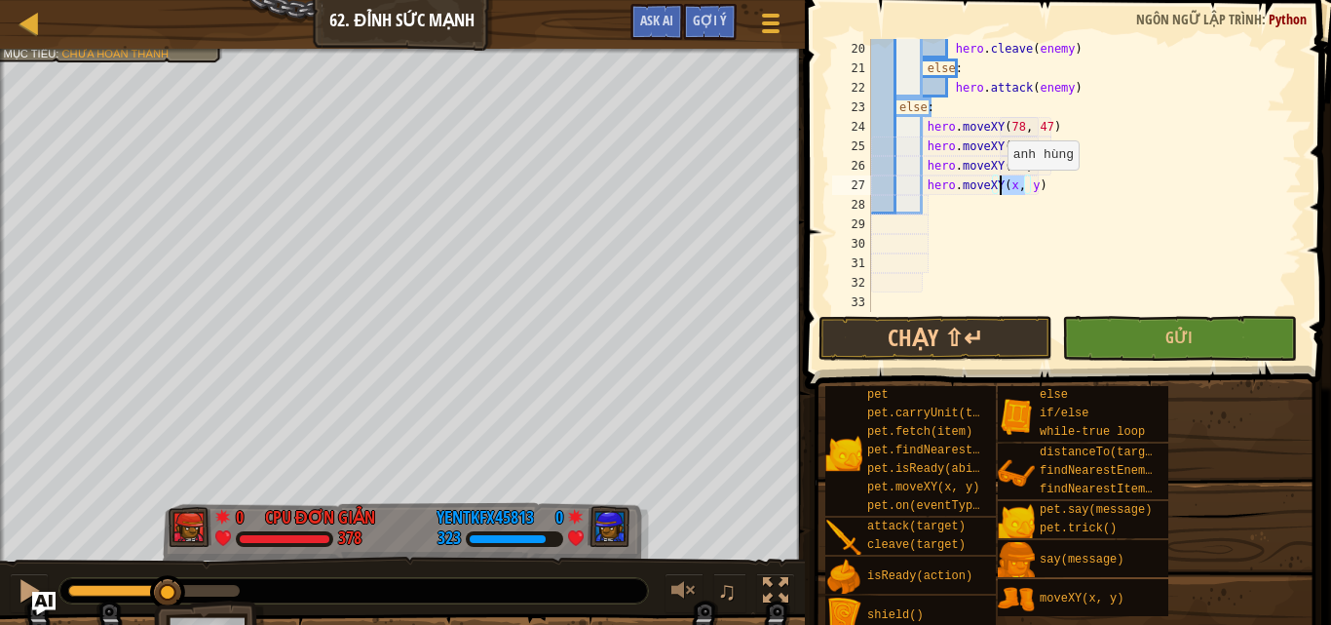
drag, startPoint x: 1024, startPoint y: 184, endPoint x: 998, endPoint y: 189, distance: 26.8
click at [998, 189] on div "hero . cleave ( enemy ) else : hero . attack ( enemy ) else : hero . moveXY ( 7…" at bounding box center [1077, 195] width 420 height 312
paste textarea "106, 31"
type textarea "hero.moveXY(106, 31)"
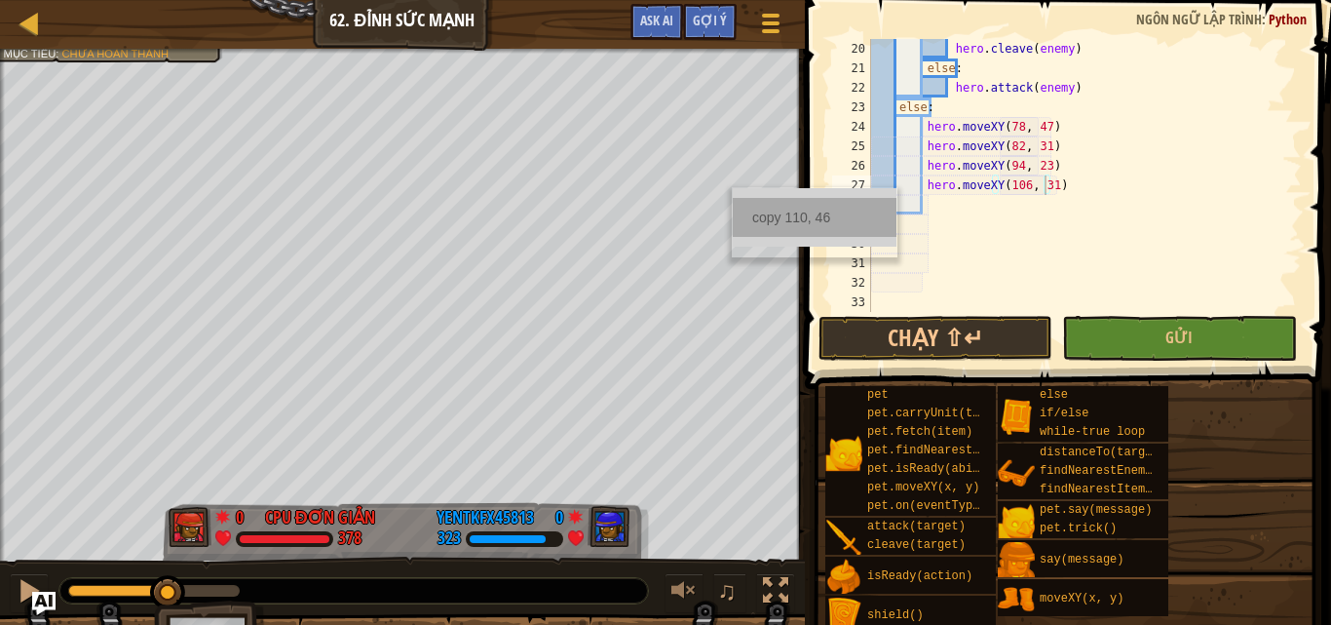
click at [746, 199] on div "copy 110, 46" at bounding box center [815, 217] width 164 height 39
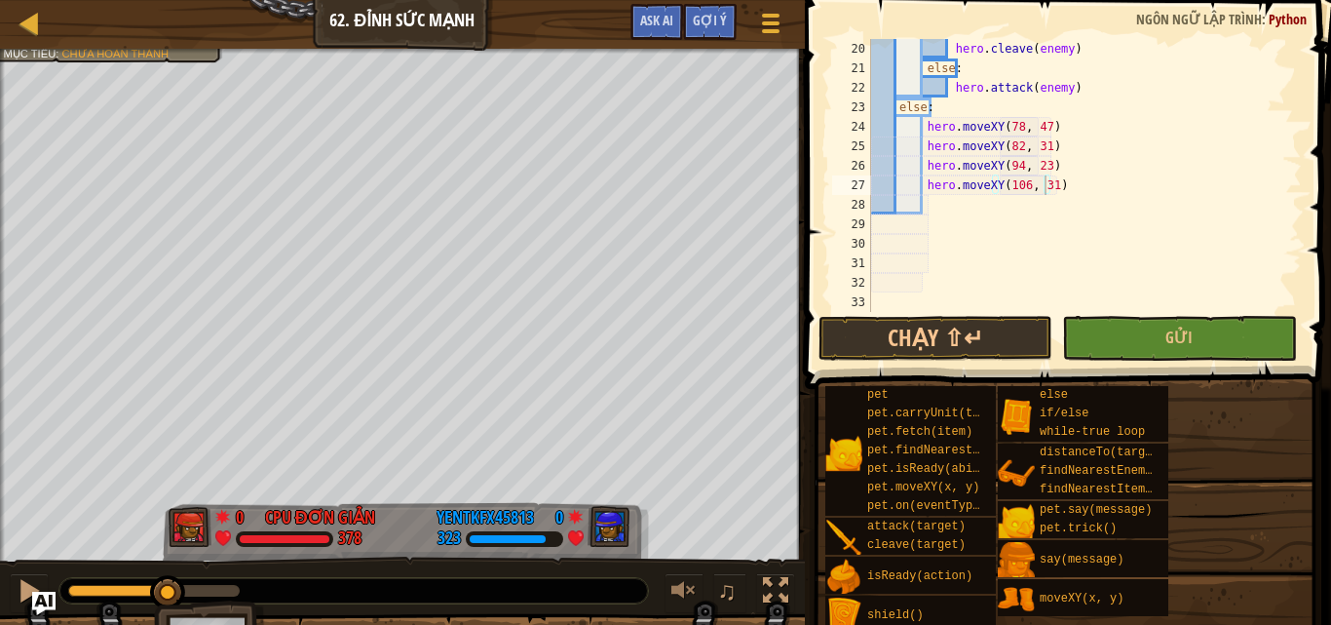
click at [1060, 182] on div "hero . cleave ( enemy ) else : hero . attack ( enemy ) else : hero . moveXY ( 7…" at bounding box center [1077, 195] width 420 height 312
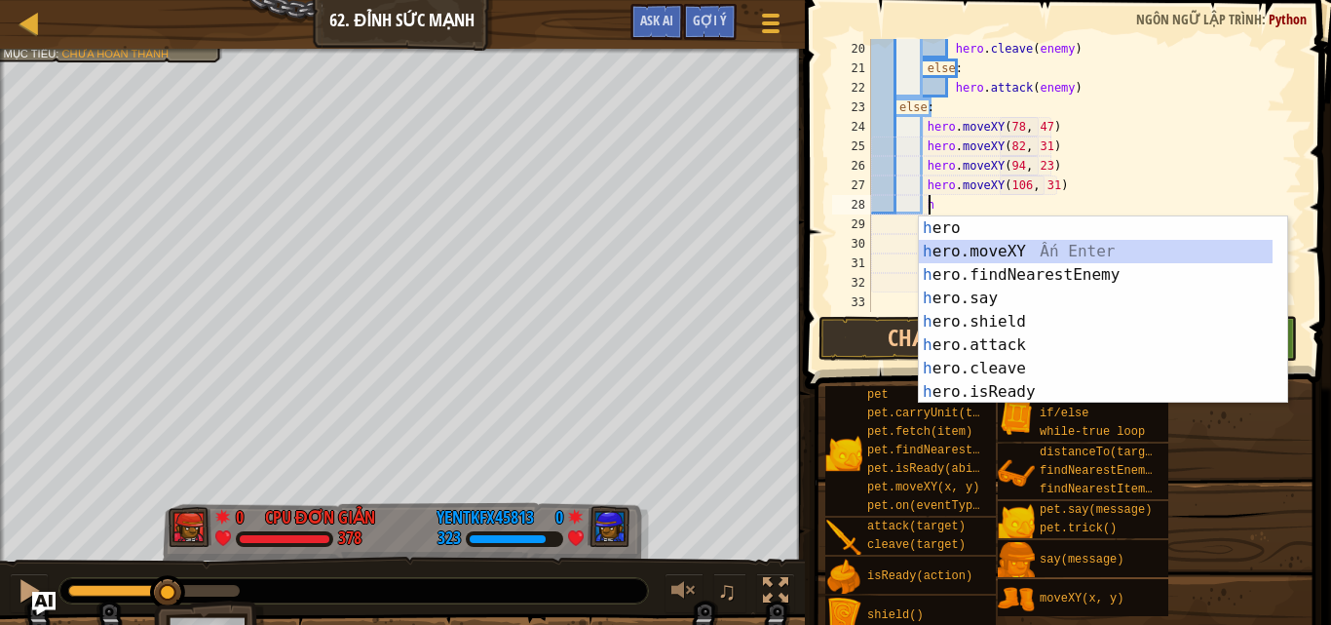
click at [993, 242] on div "h ero Ấn Enter h ero.moveXY Ấn Enter h ero.findNearestEnemy Ấn Enter h ero.say …" at bounding box center [1096, 333] width 354 height 234
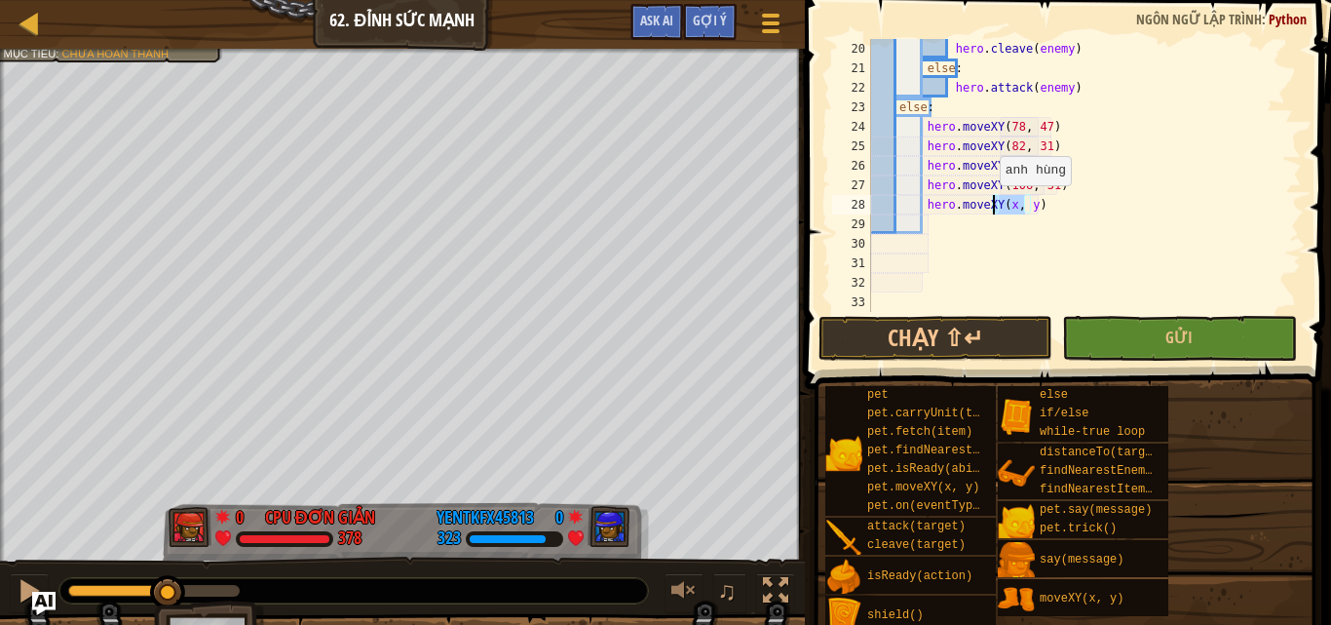
drag, startPoint x: 1022, startPoint y: 200, endPoint x: 990, endPoint y: 205, distance: 32.5
click at [990, 205] on div "hero . cleave ( enemy ) else : hero . attack ( enemy ) else : hero . moveXY ( 7…" at bounding box center [1077, 195] width 420 height 312
paste textarea "110, 46"
click at [992, 208] on div "hero . cleave ( enemy ) else : hero . attack ( enemy ) else : hero . moveXY ( 7…" at bounding box center [1077, 195] width 420 height 312
type textarea "hero.moveXY(110, 46)"
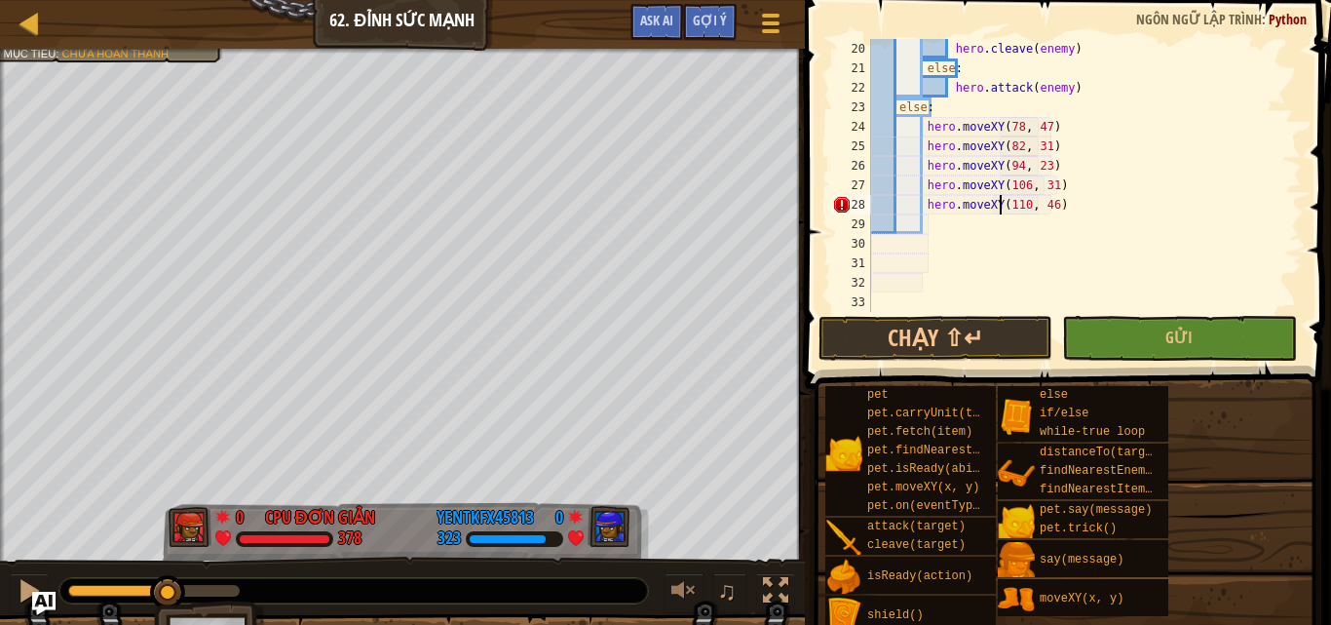
scroll to position [9, 11]
click at [1109, 329] on button "Gửi" at bounding box center [1179, 338] width 234 height 45
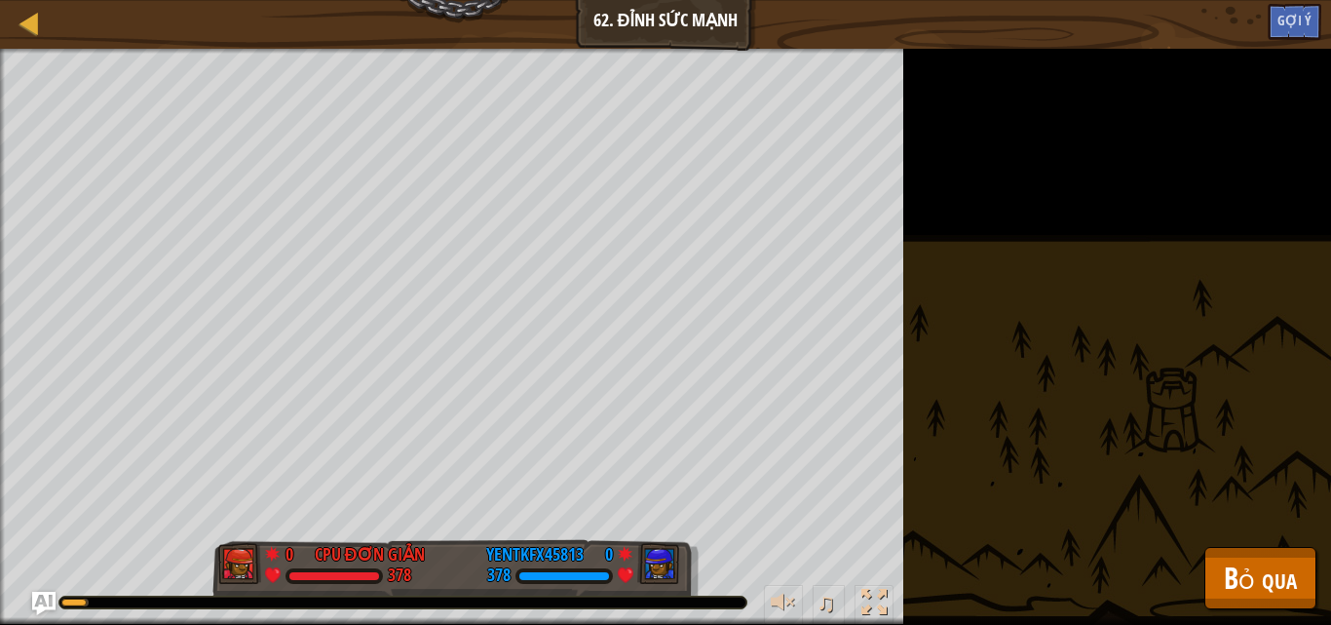
click at [1024, 0] on html "Thang điểm Khoa học máy tính 2 62. Đỉnh Sức [PERSON_NAME] chọn Xong Gợi ý Ask A…" at bounding box center [665, 0] width 1331 height 0
click at [1299, 566] on button "Bỏ qua" at bounding box center [1260, 578] width 112 height 62
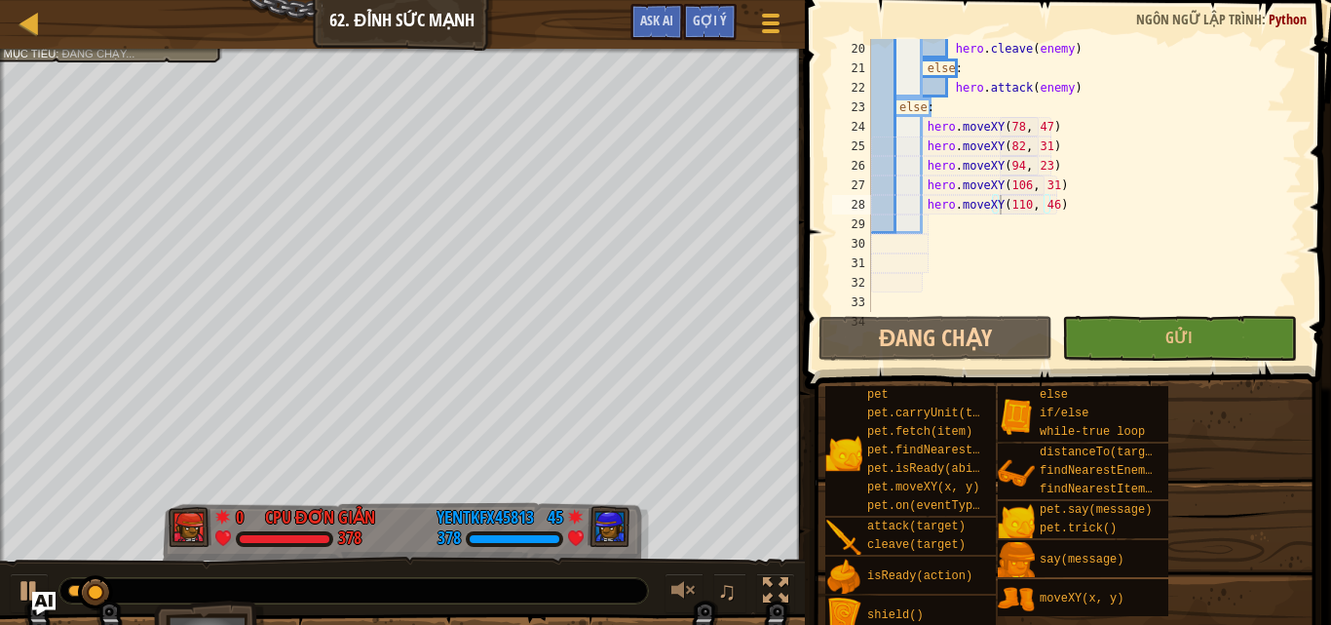
click at [1276, 569] on div "pet pet.carryUnit(target, x, y) pet.fetch(item) pet.findNearestByType(type) pet…" at bounding box center [1070, 509] width 493 height 248
